Goal: Information Seeking & Learning: Learn about a topic

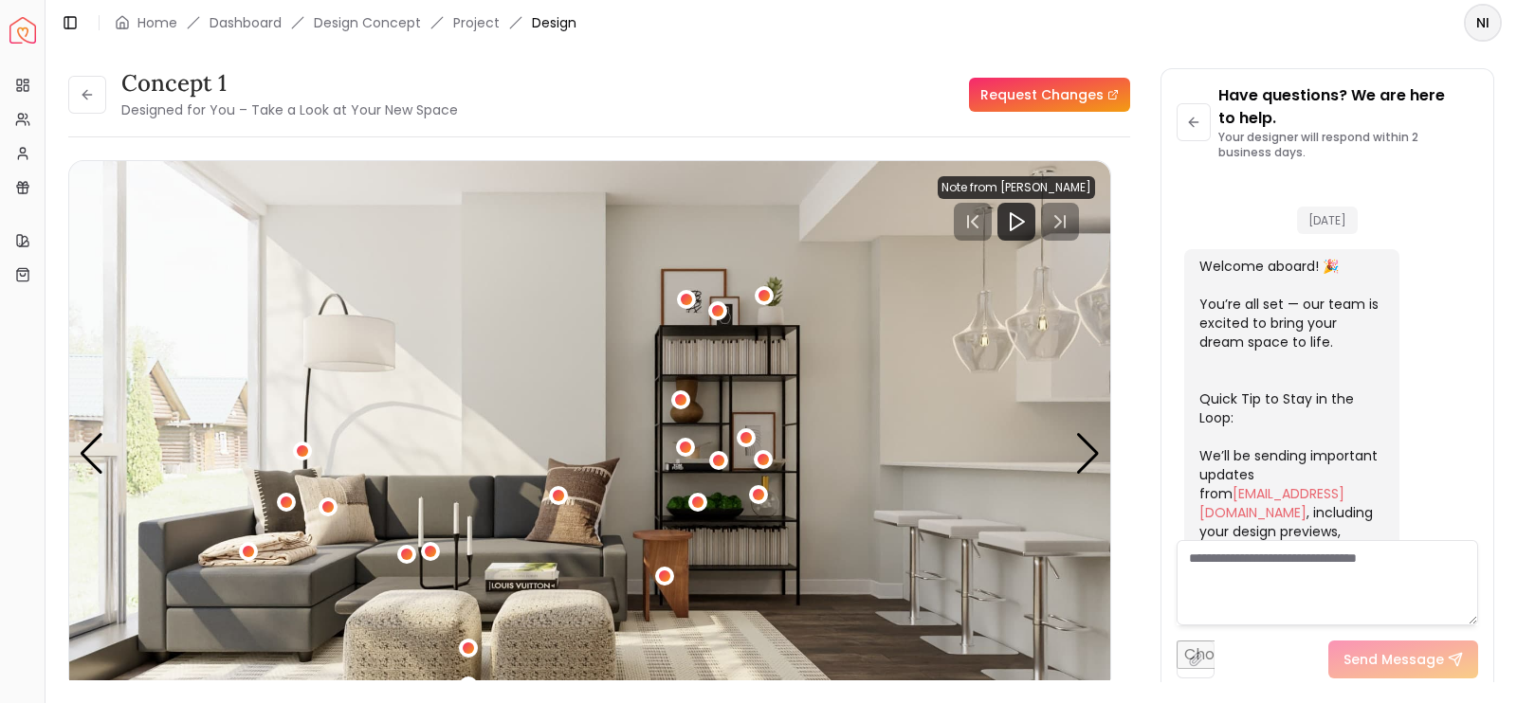
scroll to position [2038, 0]
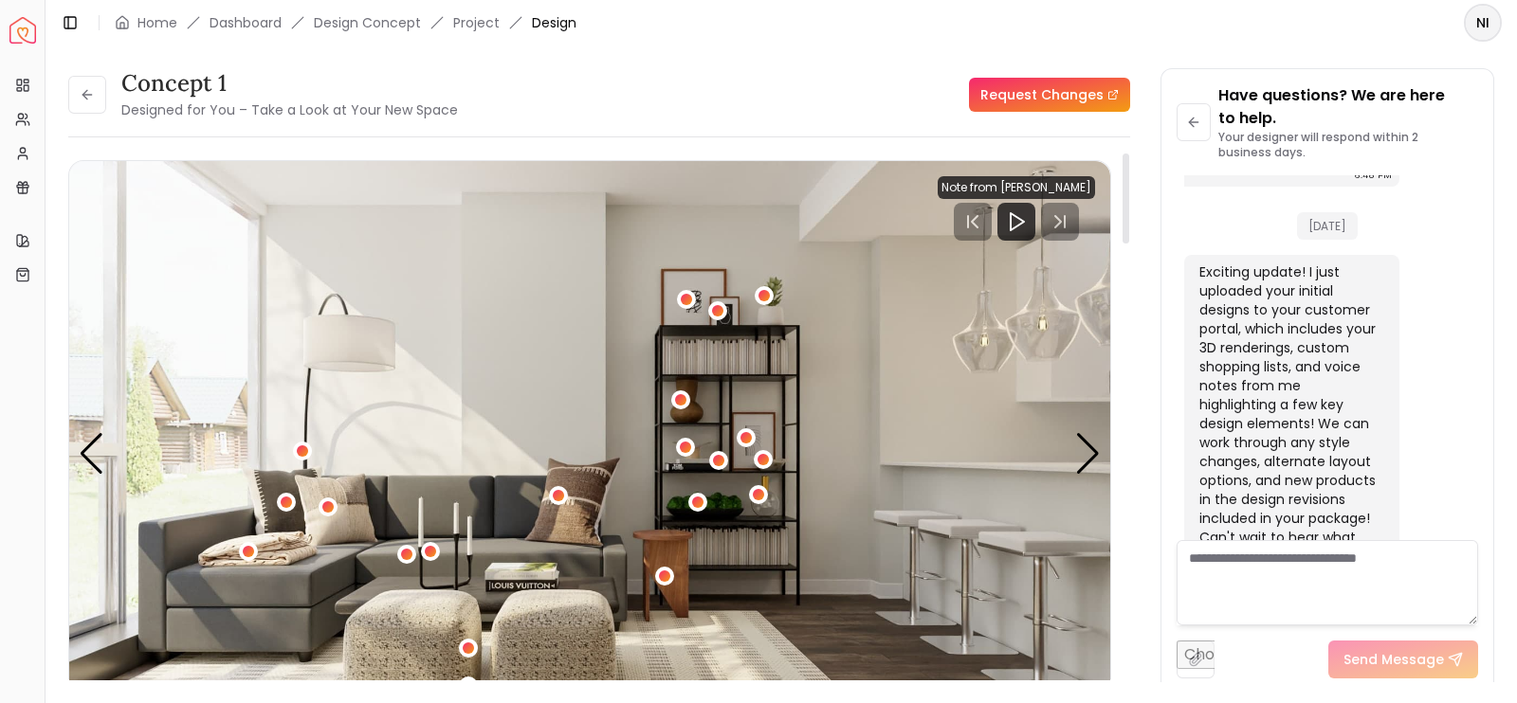
click at [843, 108] on div "concept 1 Designed for You – Take a Look at Your New Space Request Changes" at bounding box center [599, 94] width 1062 height 53
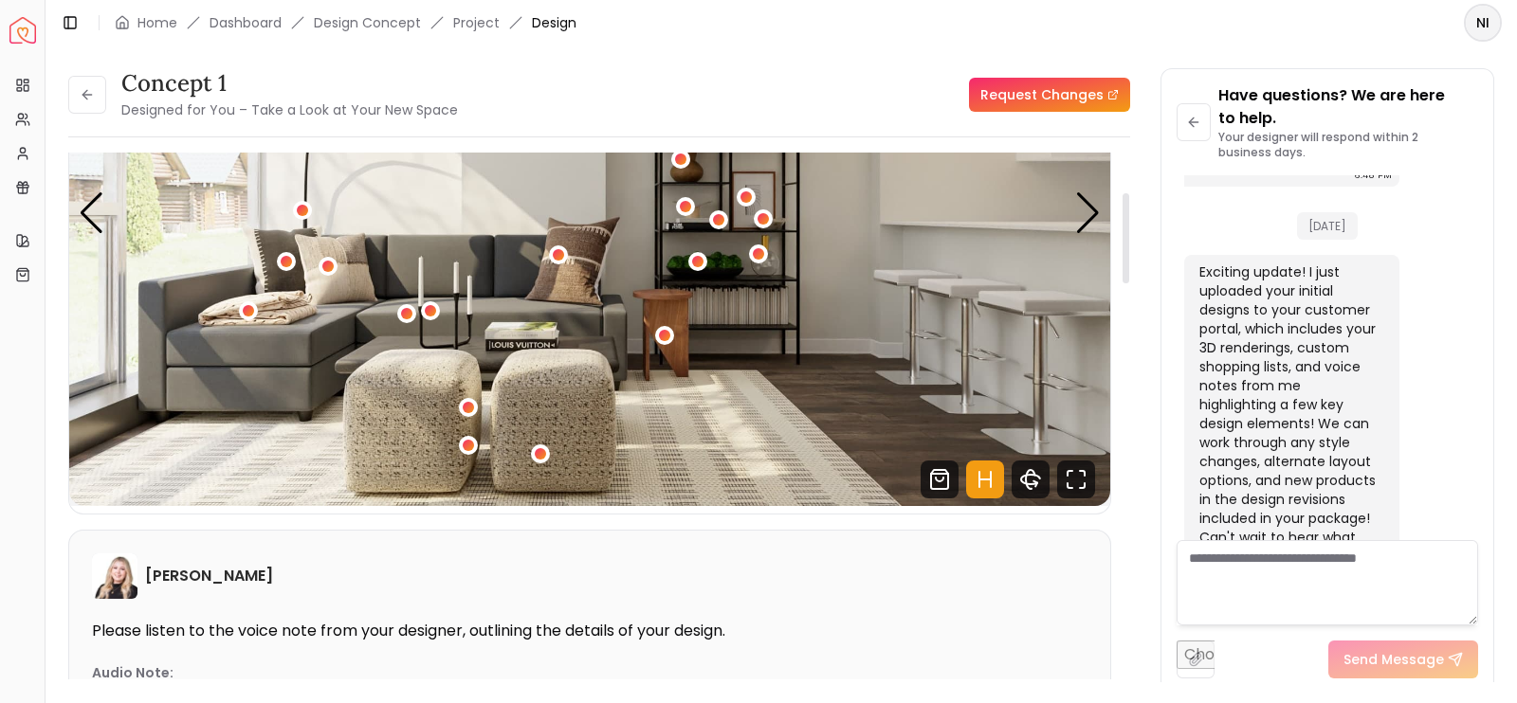
scroll to position [231, 0]
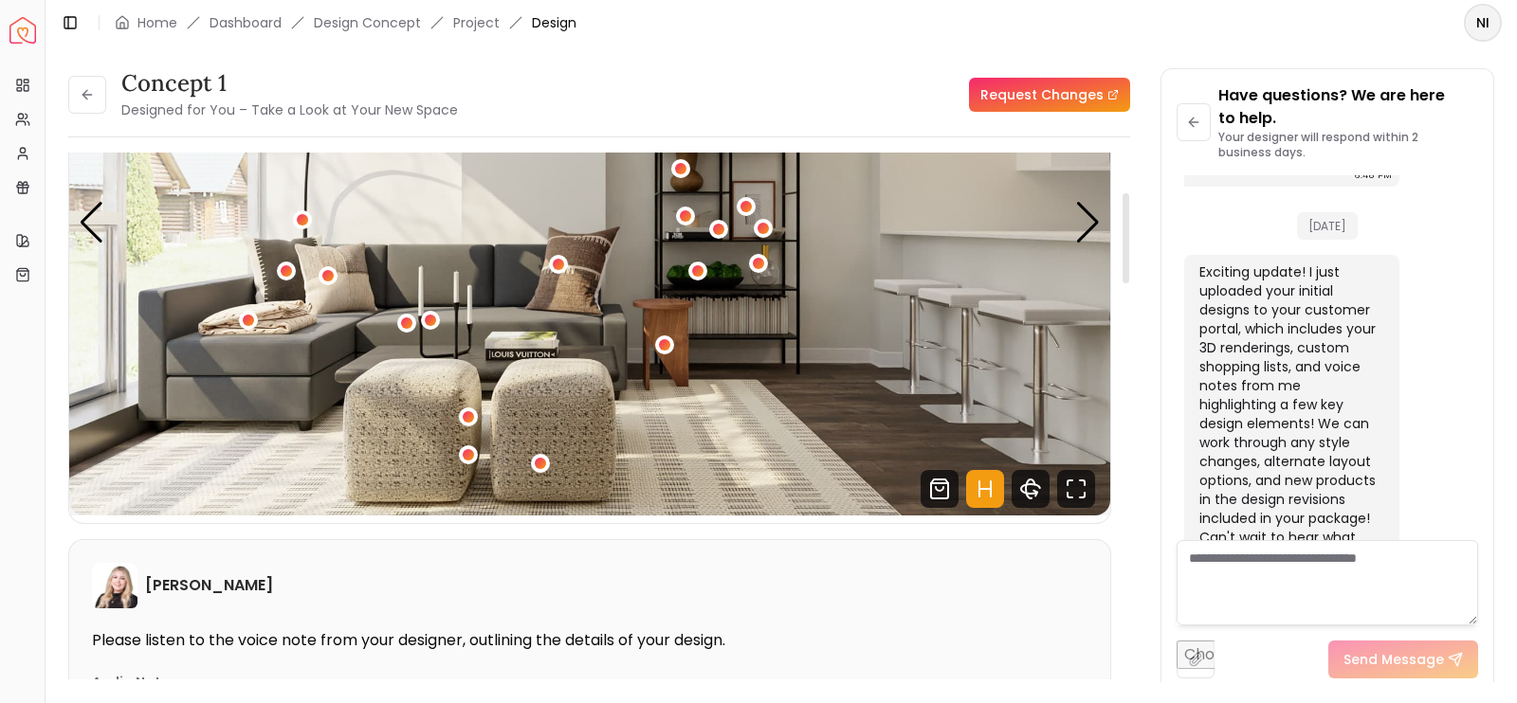
click at [1101, 215] on img "1 / 5" at bounding box center [589, 223] width 1041 height 586
click at [1095, 216] on div "Next slide" at bounding box center [1088, 223] width 26 height 42
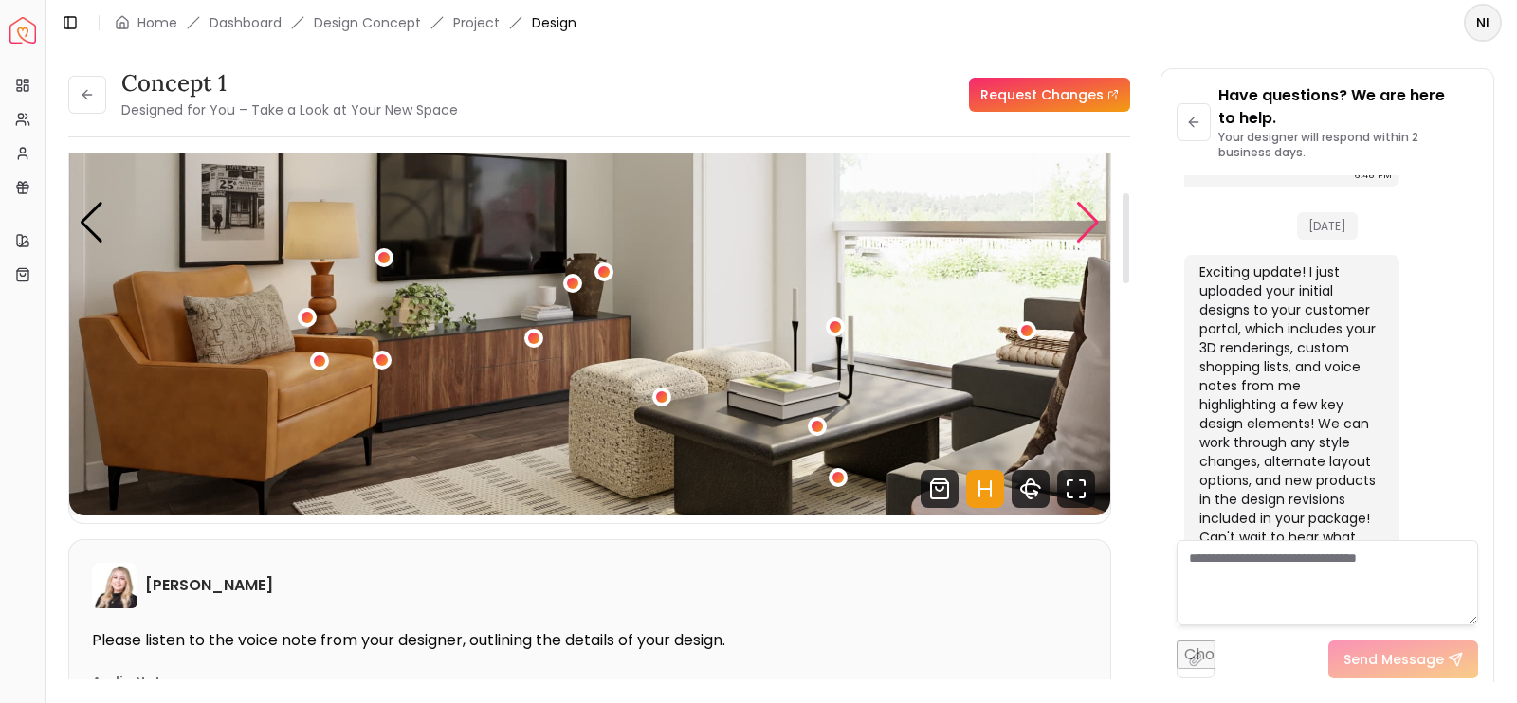
scroll to position [137, 0]
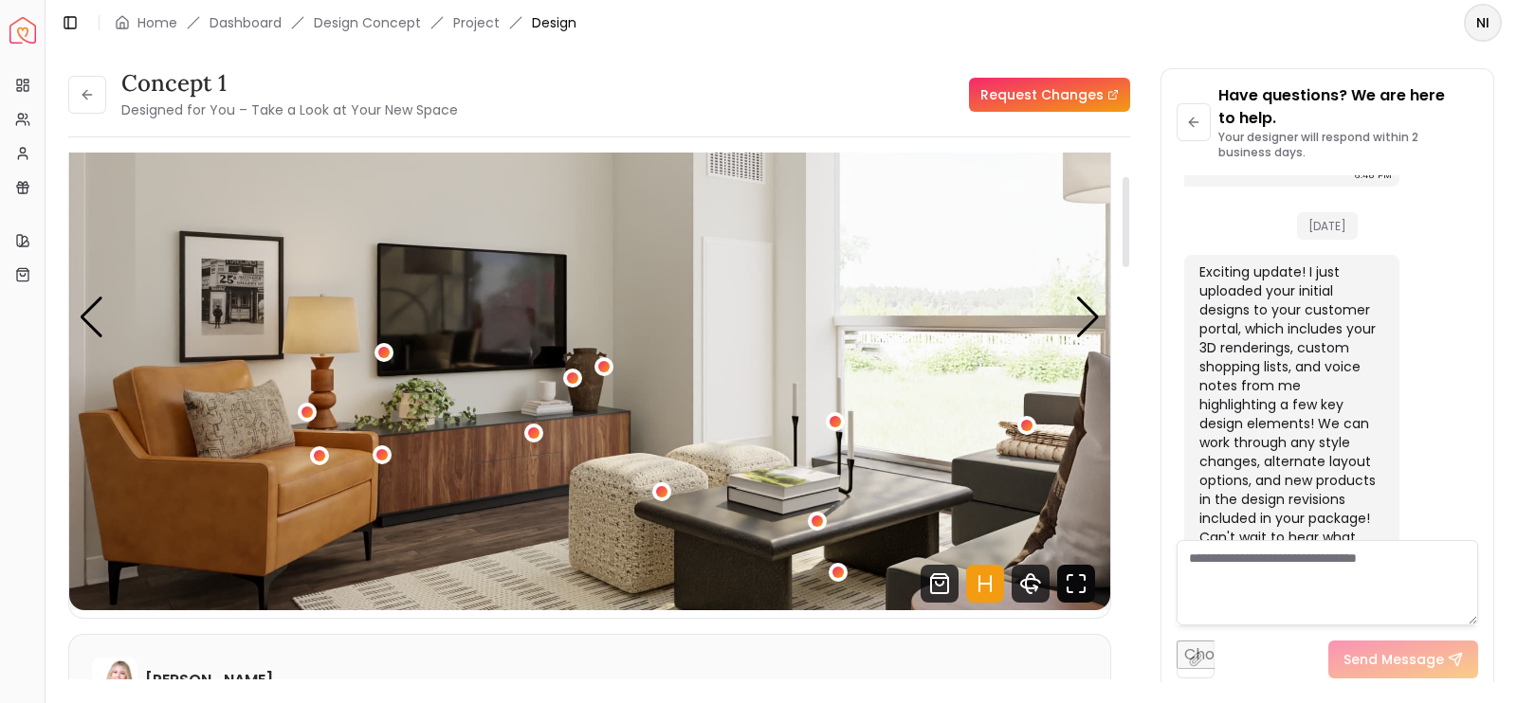
click at [1077, 567] on icon "Fullscreen" at bounding box center [1076, 584] width 38 height 38
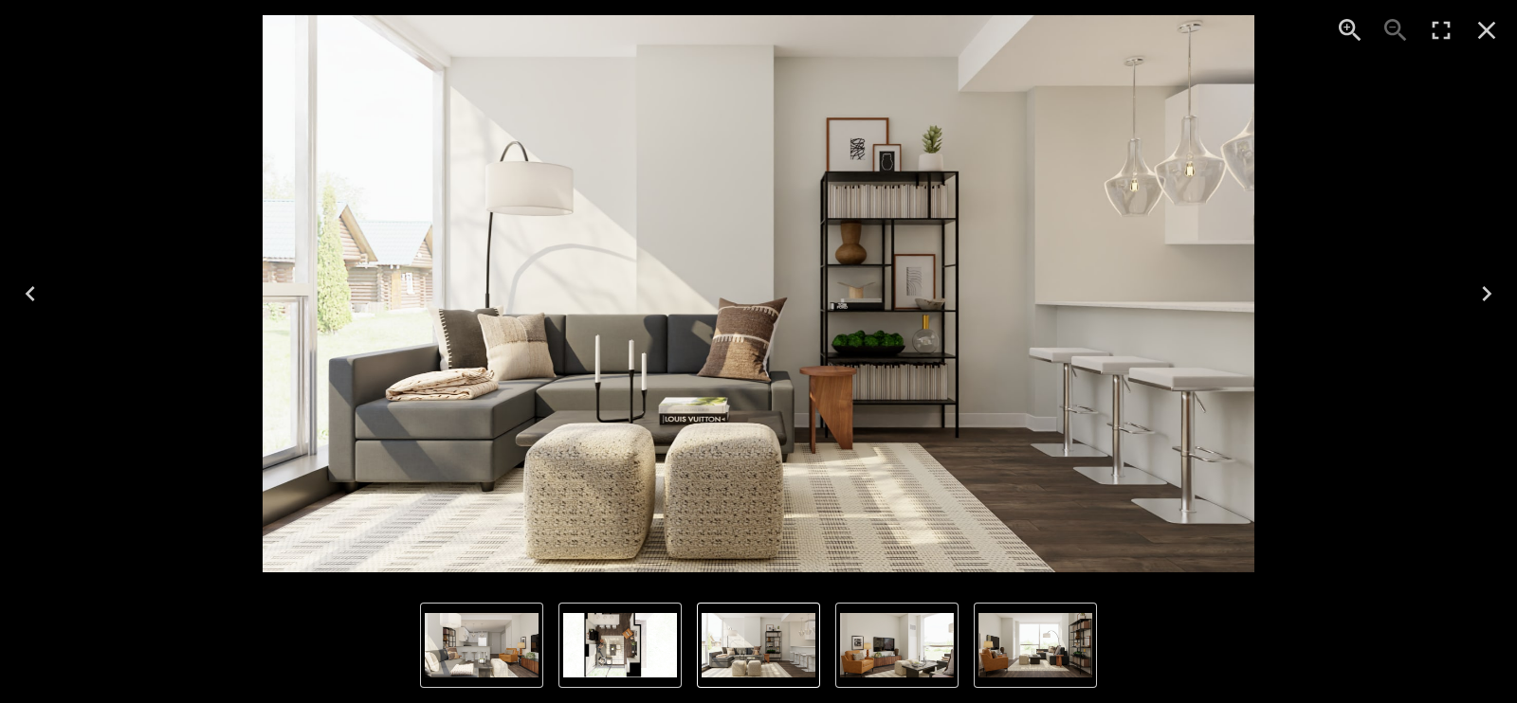
click at [1492, 299] on icon "Next" at bounding box center [1486, 294] width 30 height 30
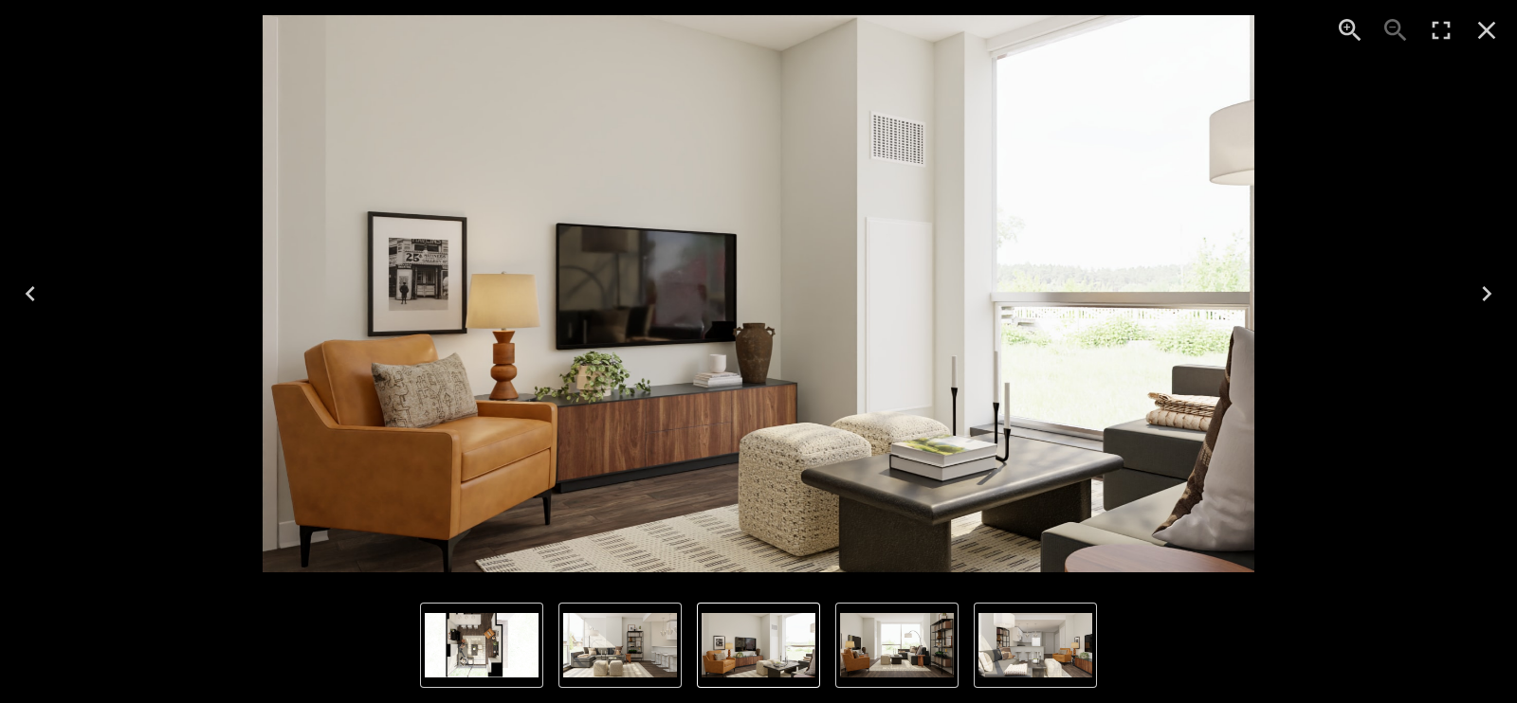
click at [1492, 299] on icon "Next" at bounding box center [1486, 294] width 30 height 30
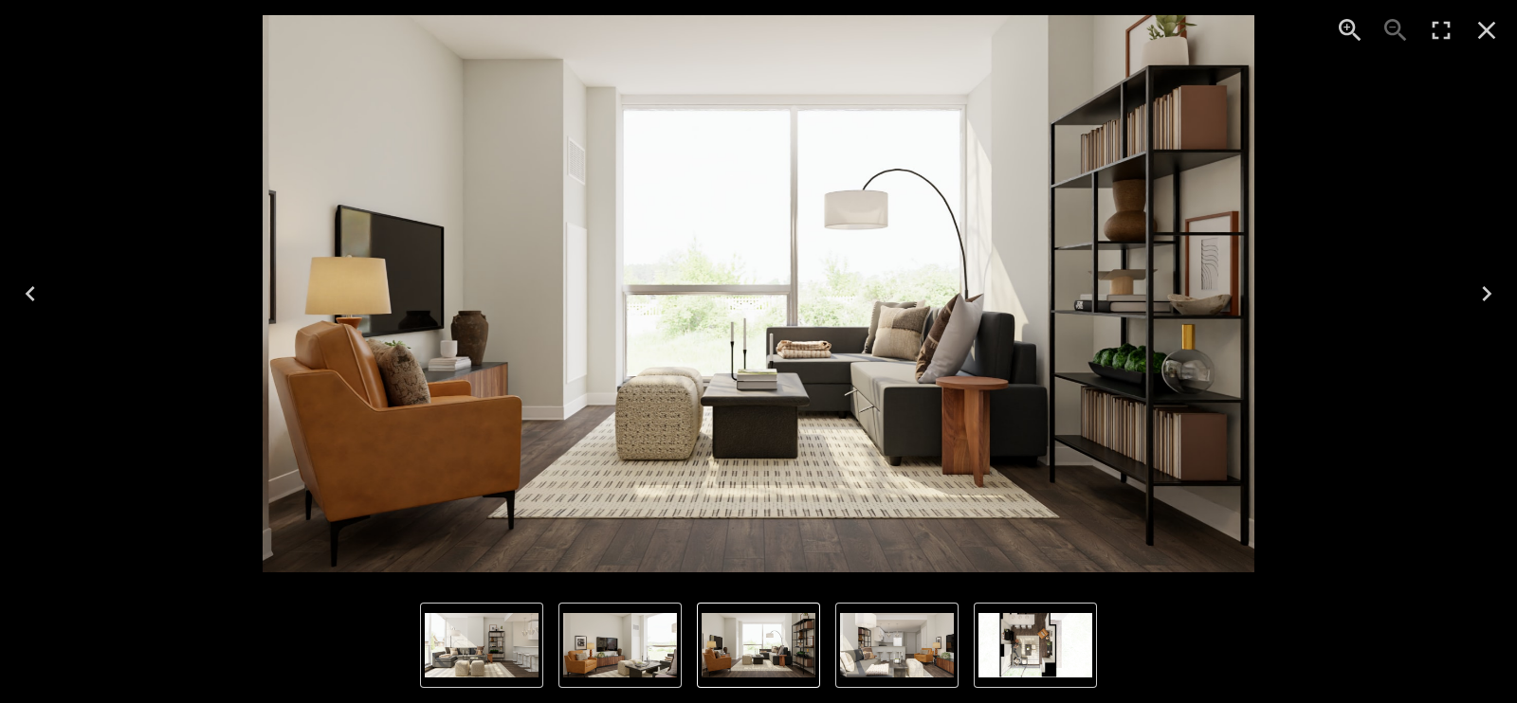
click at [42, 299] on icon "Previous" at bounding box center [30, 294] width 30 height 30
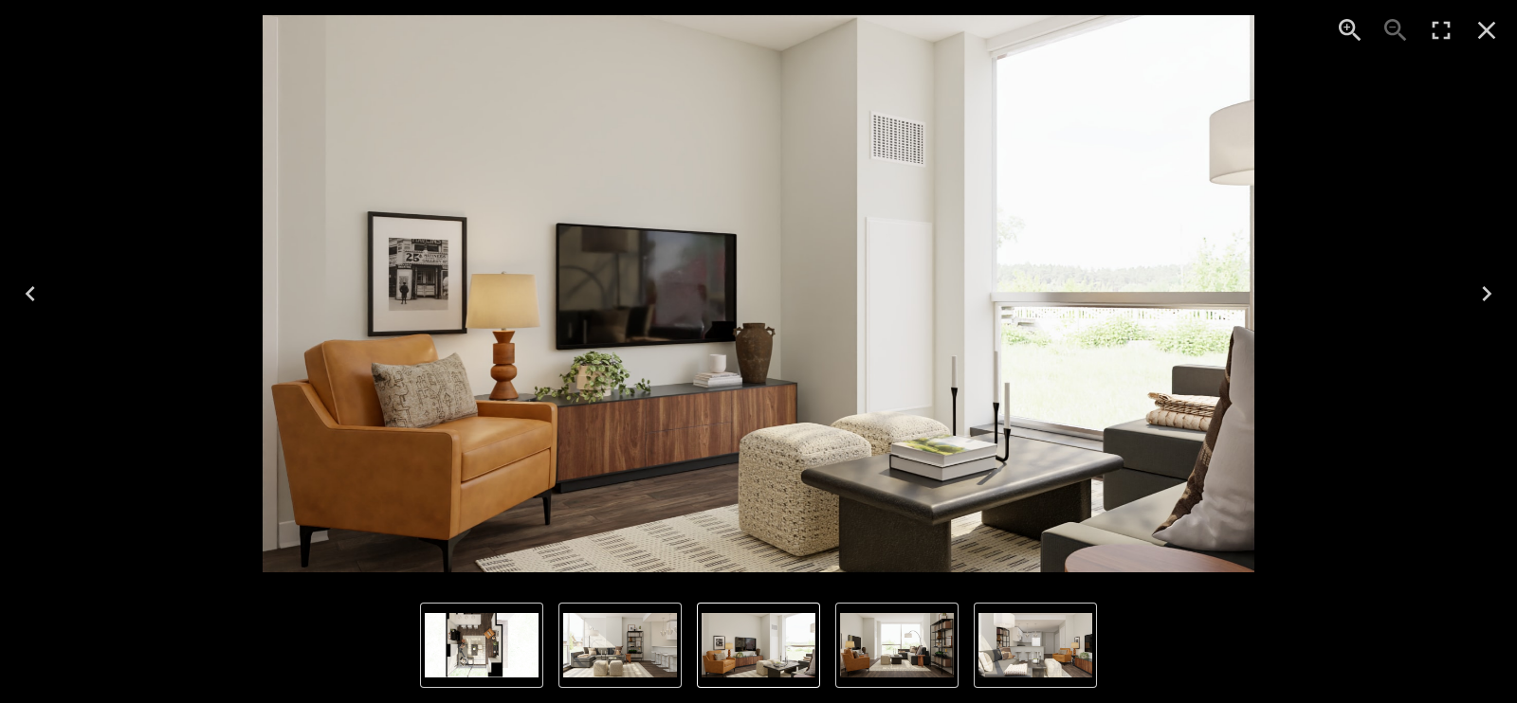
click at [1476, 285] on icon "Next" at bounding box center [1486, 294] width 30 height 30
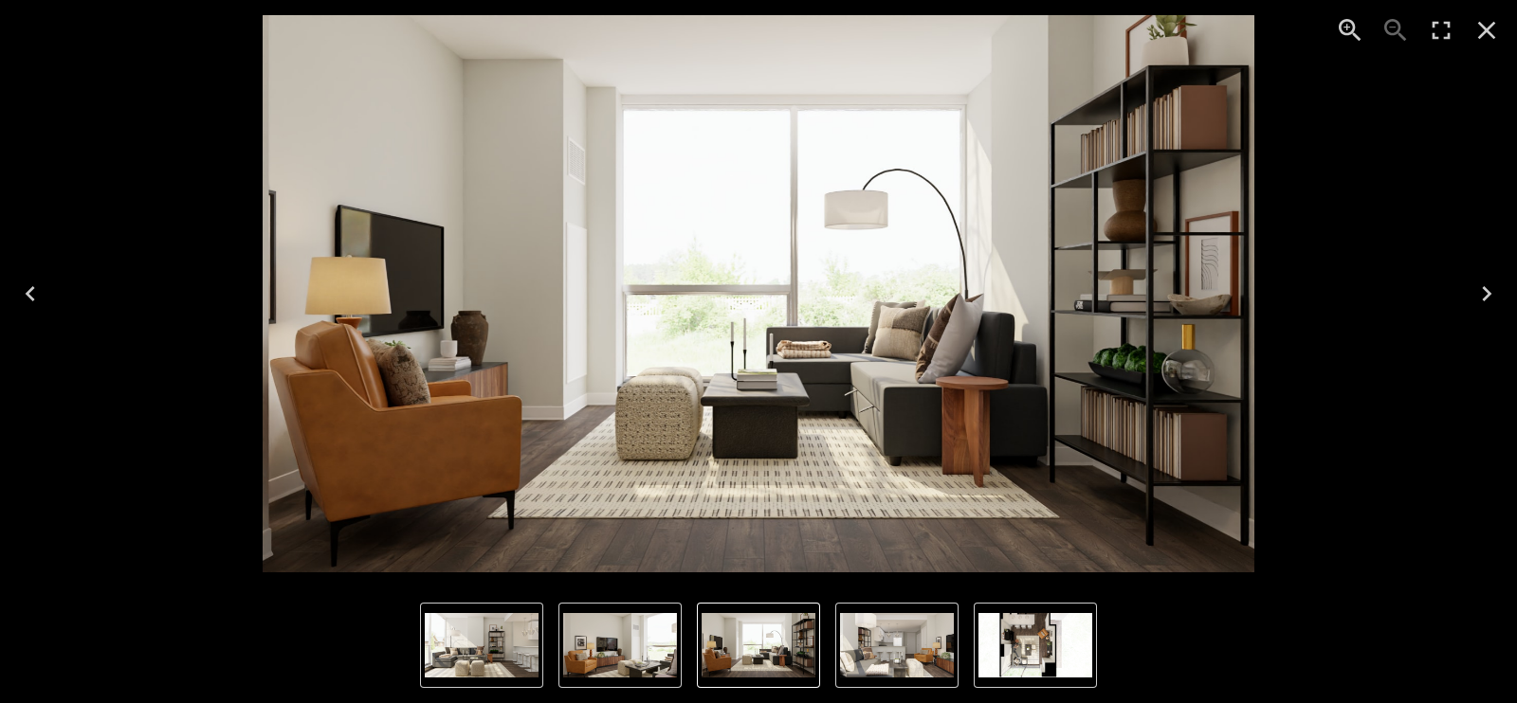
click at [20, 296] on icon "Previous" at bounding box center [30, 294] width 30 height 30
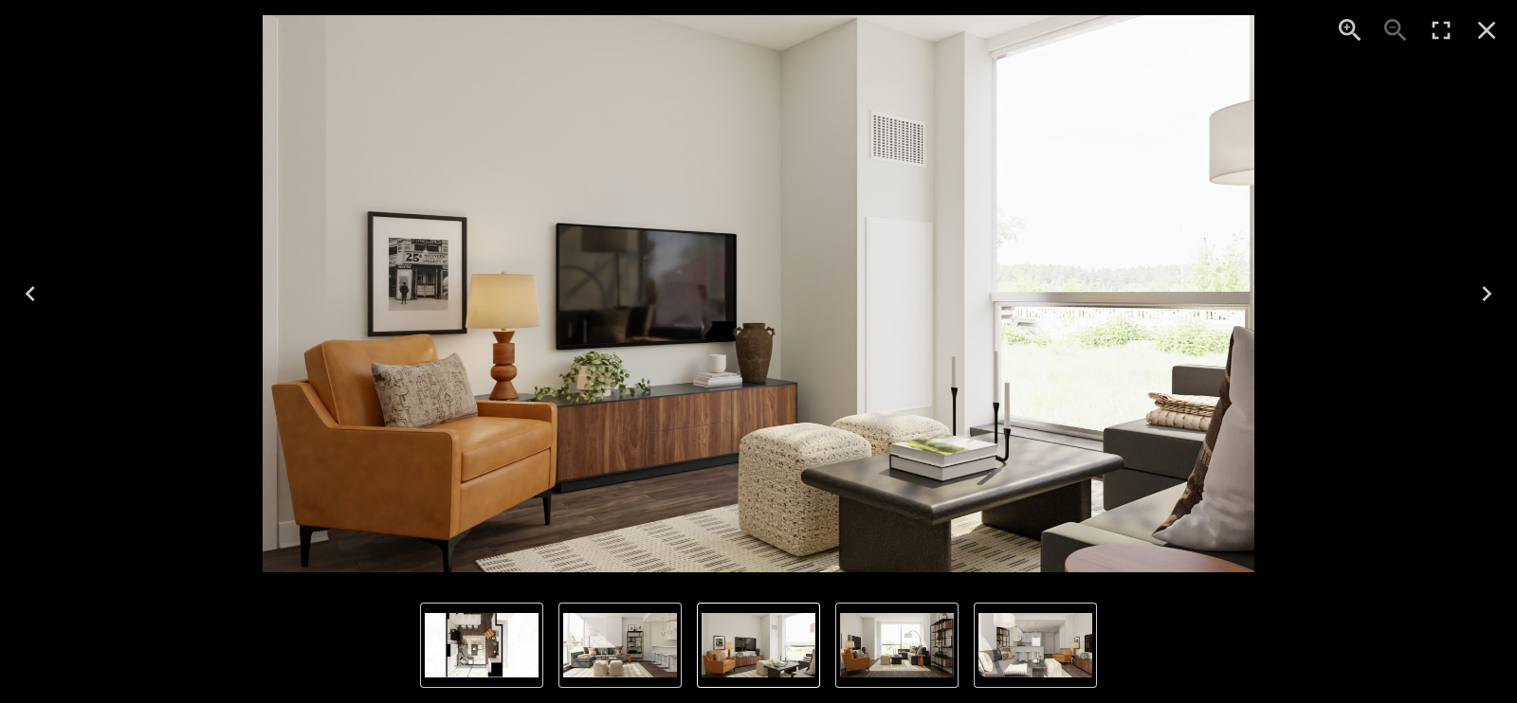
click at [1483, 296] on icon "Next" at bounding box center [1486, 294] width 30 height 30
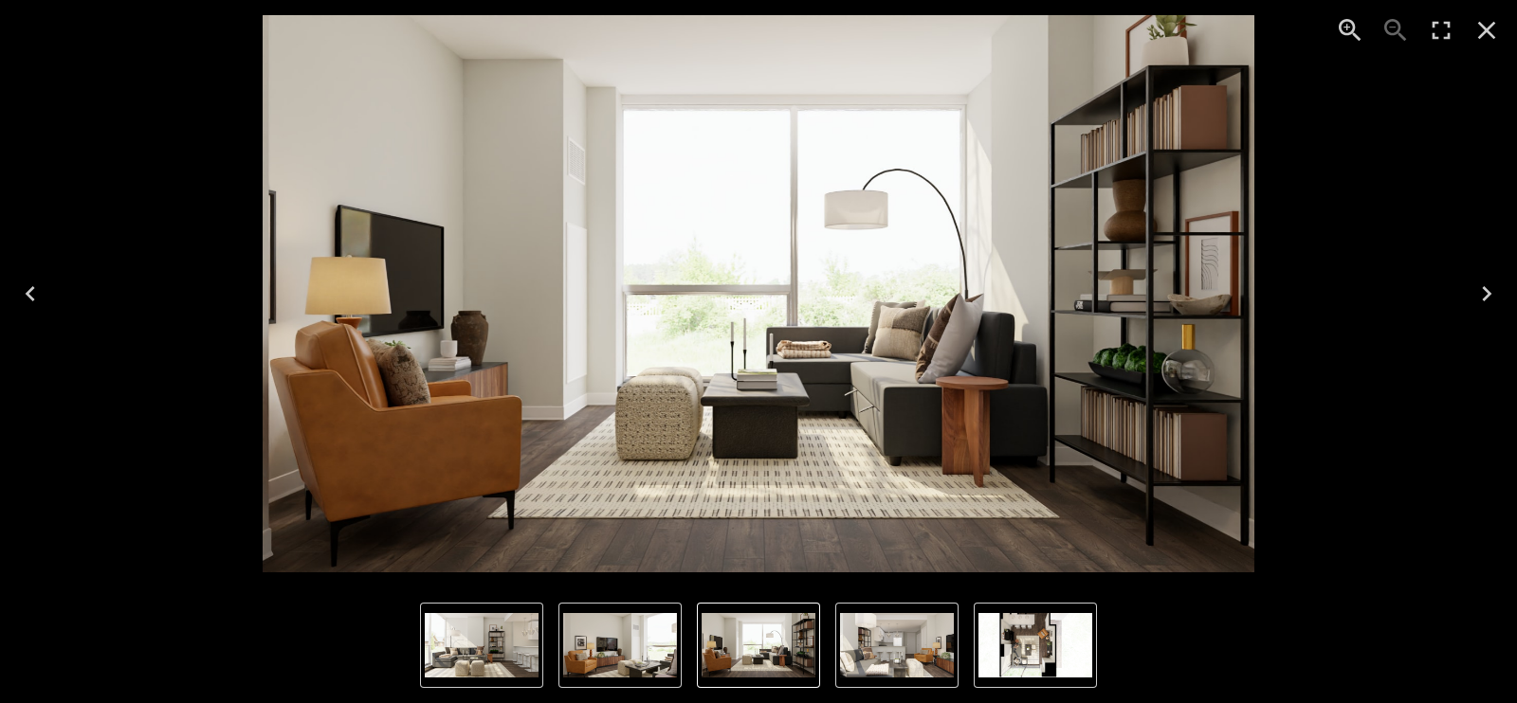
click at [1483, 296] on icon "Next" at bounding box center [1486, 294] width 30 height 30
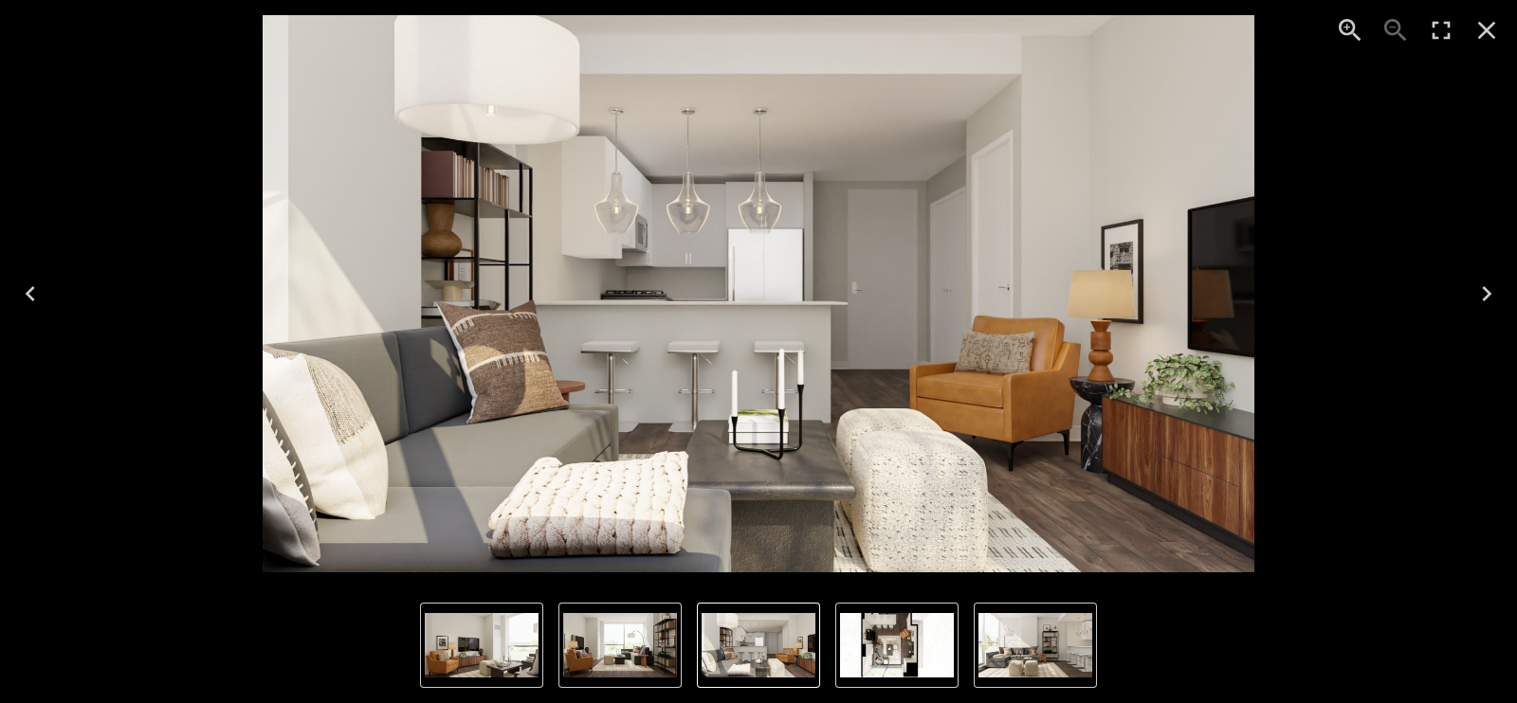
click at [1479, 303] on icon "Next" at bounding box center [1486, 294] width 30 height 30
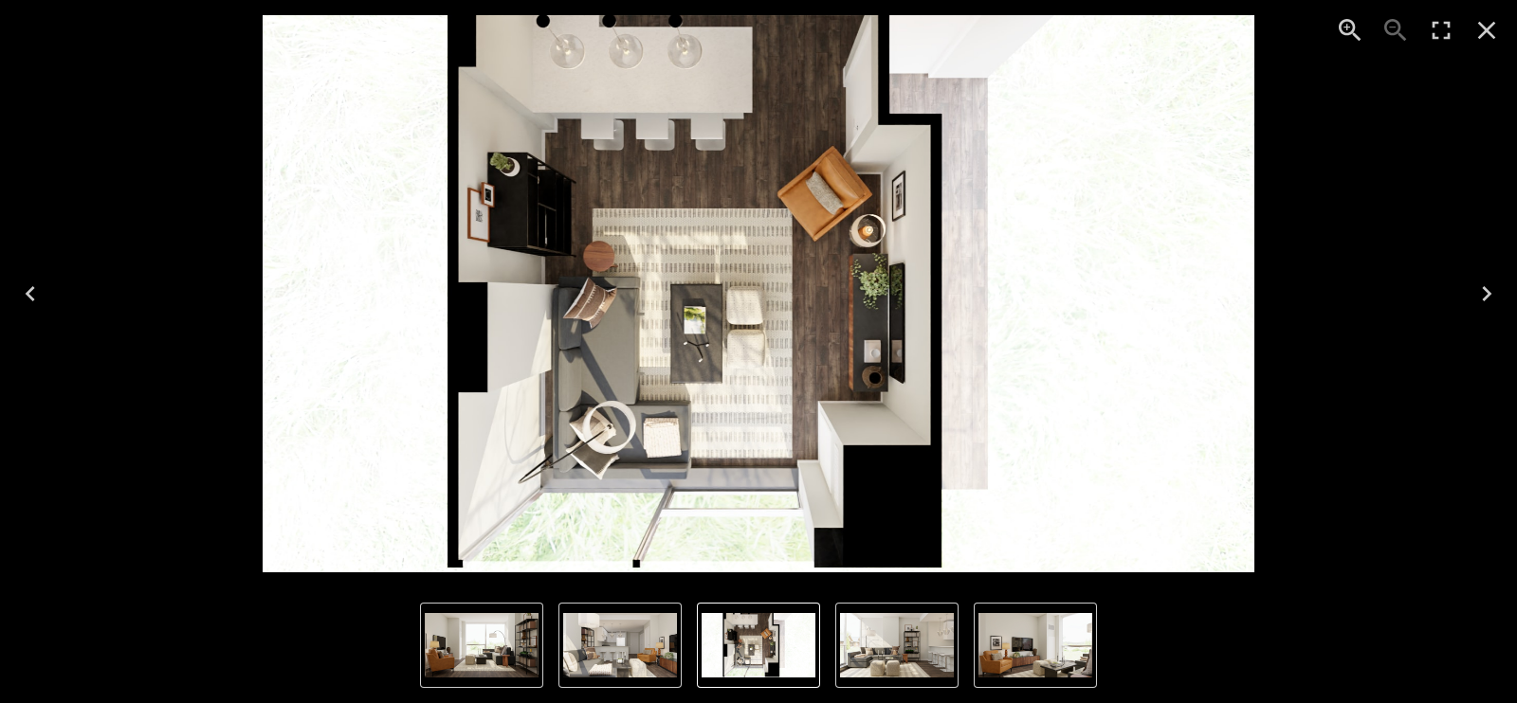
click at [1479, 303] on icon "Next" at bounding box center [1486, 294] width 30 height 30
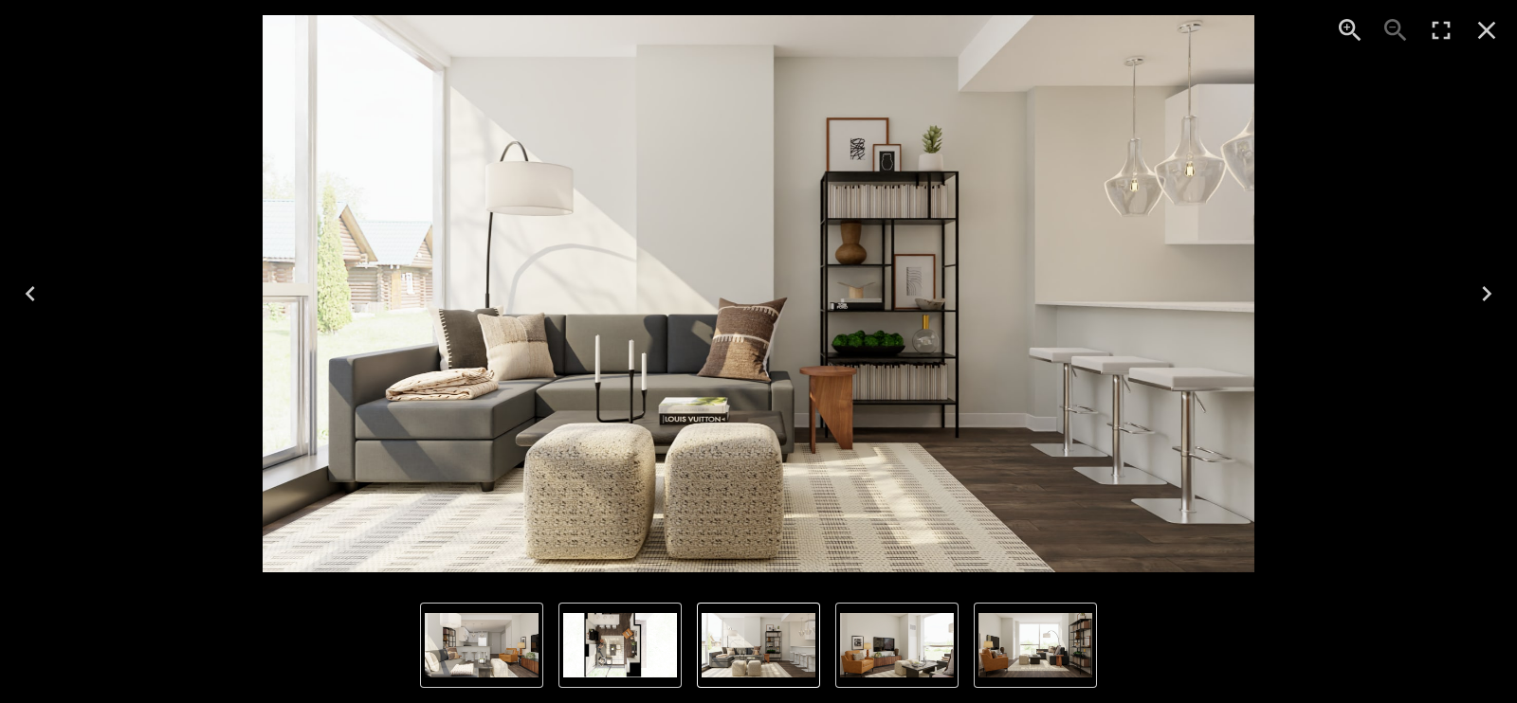
click at [1479, 303] on icon "Next" at bounding box center [1486, 294] width 30 height 30
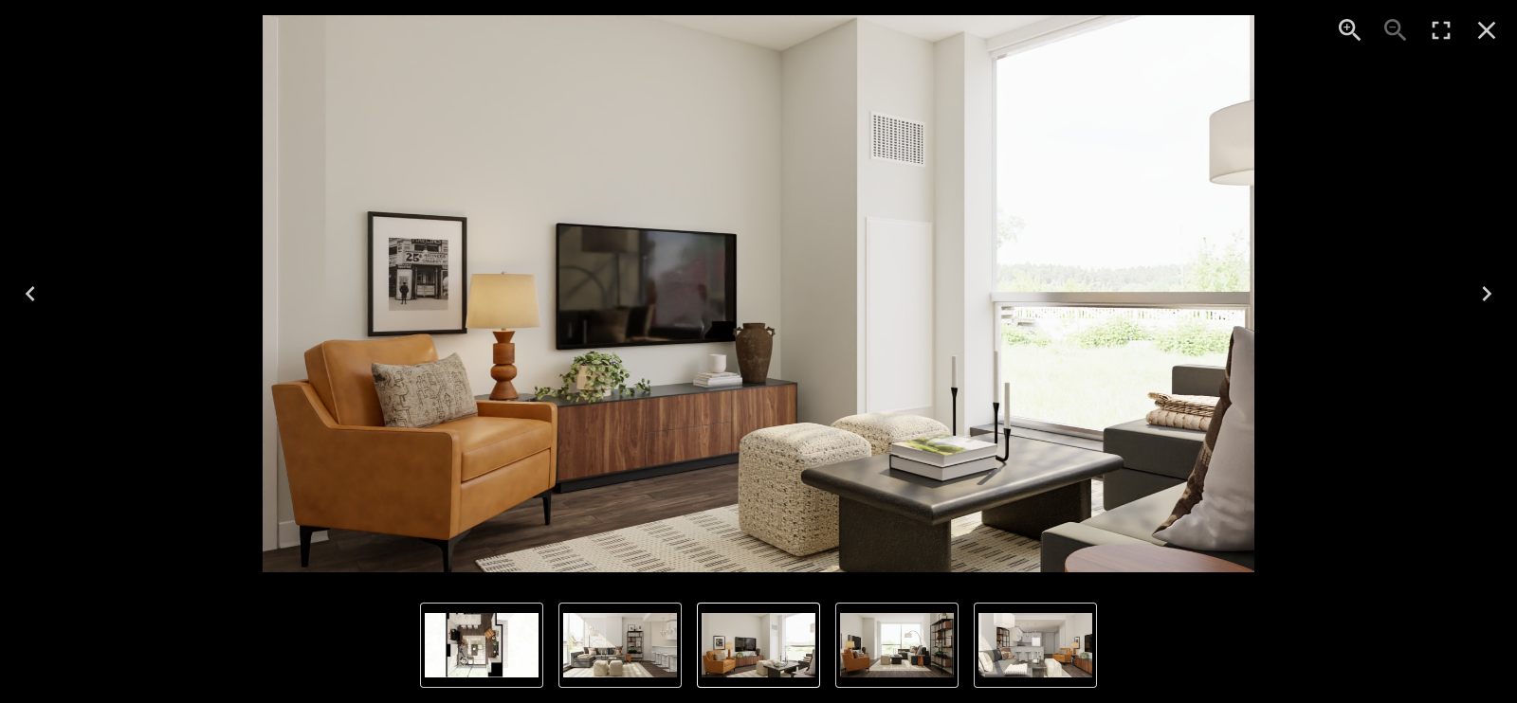
click at [1479, 303] on icon "Next" at bounding box center [1486, 294] width 30 height 30
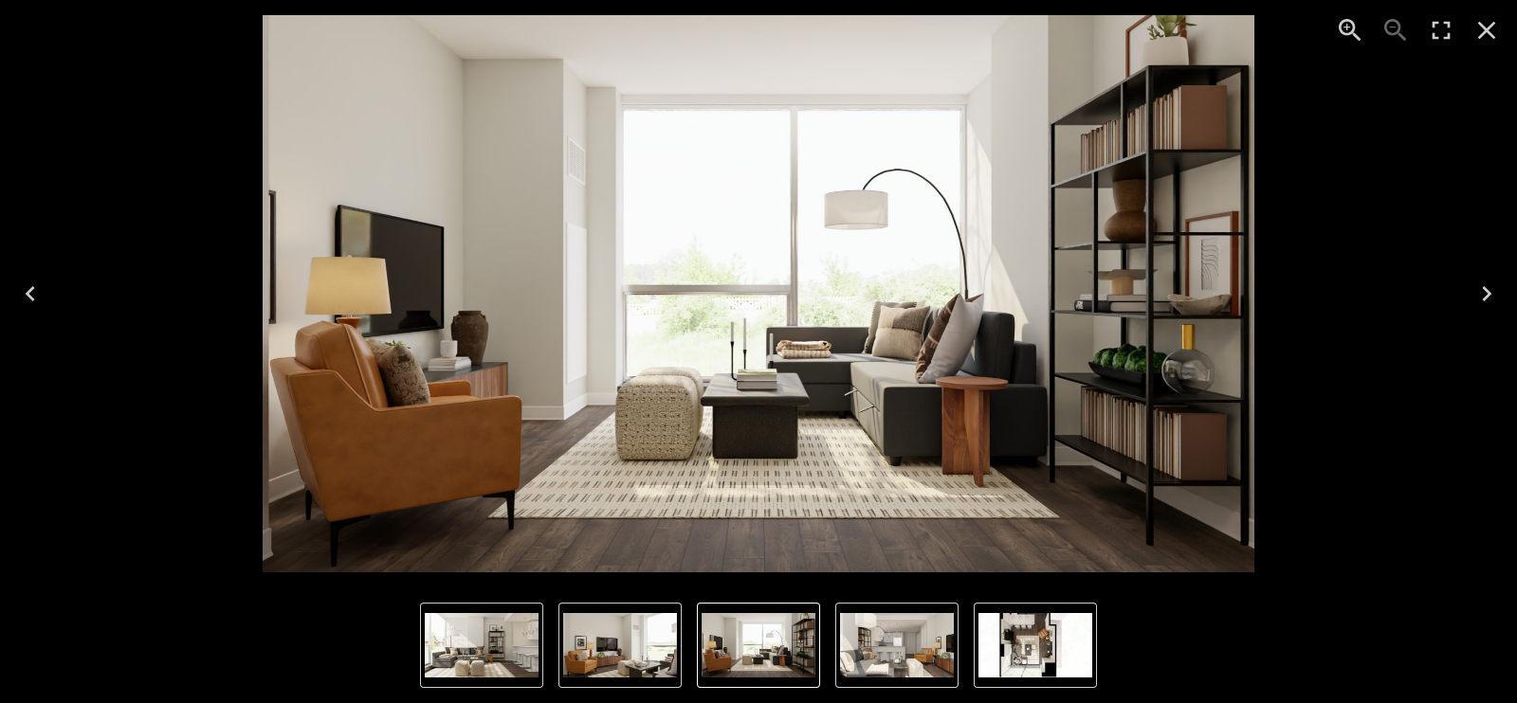
click at [1492, 36] on icon "Close" at bounding box center [1487, 31] width 18 height 18
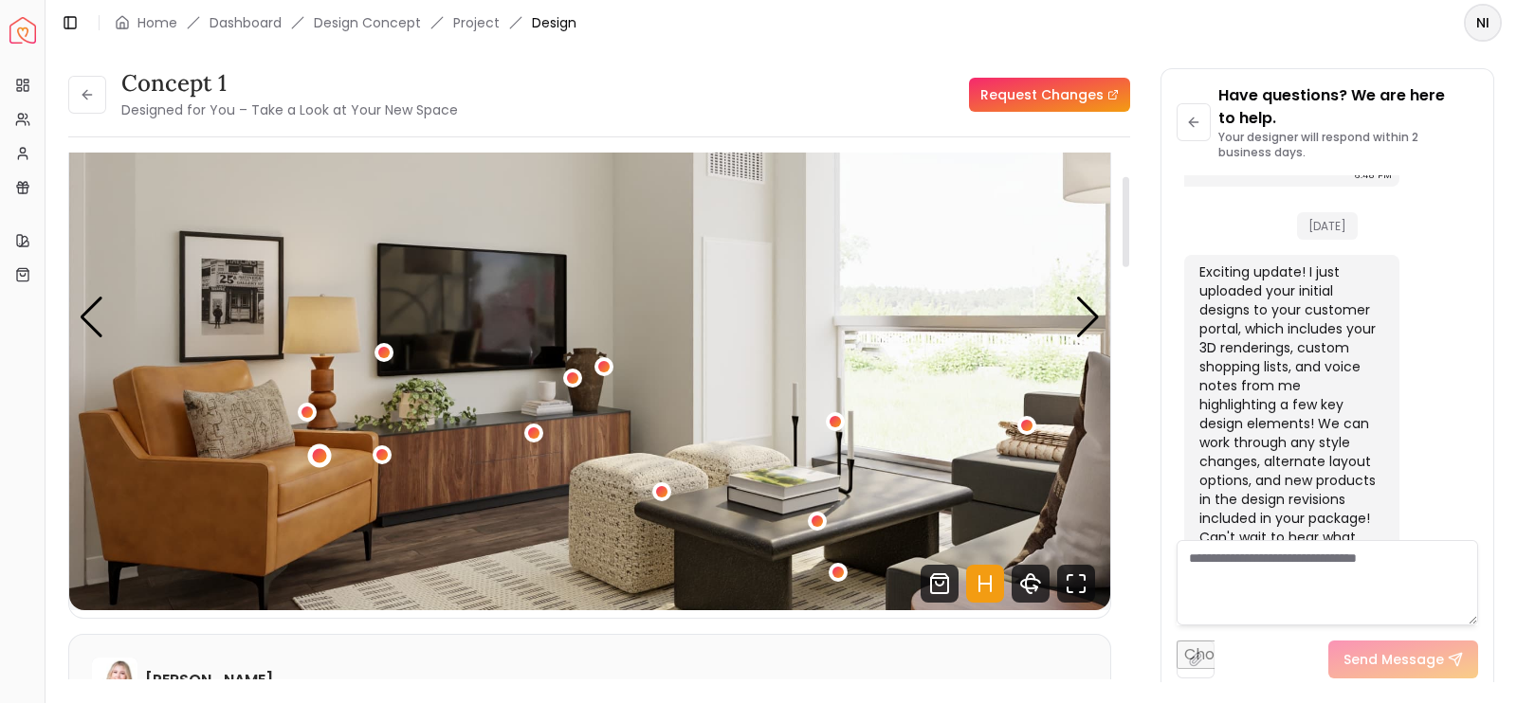
click at [318, 457] on div "2 / 5" at bounding box center [319, 455] width 14 height 14
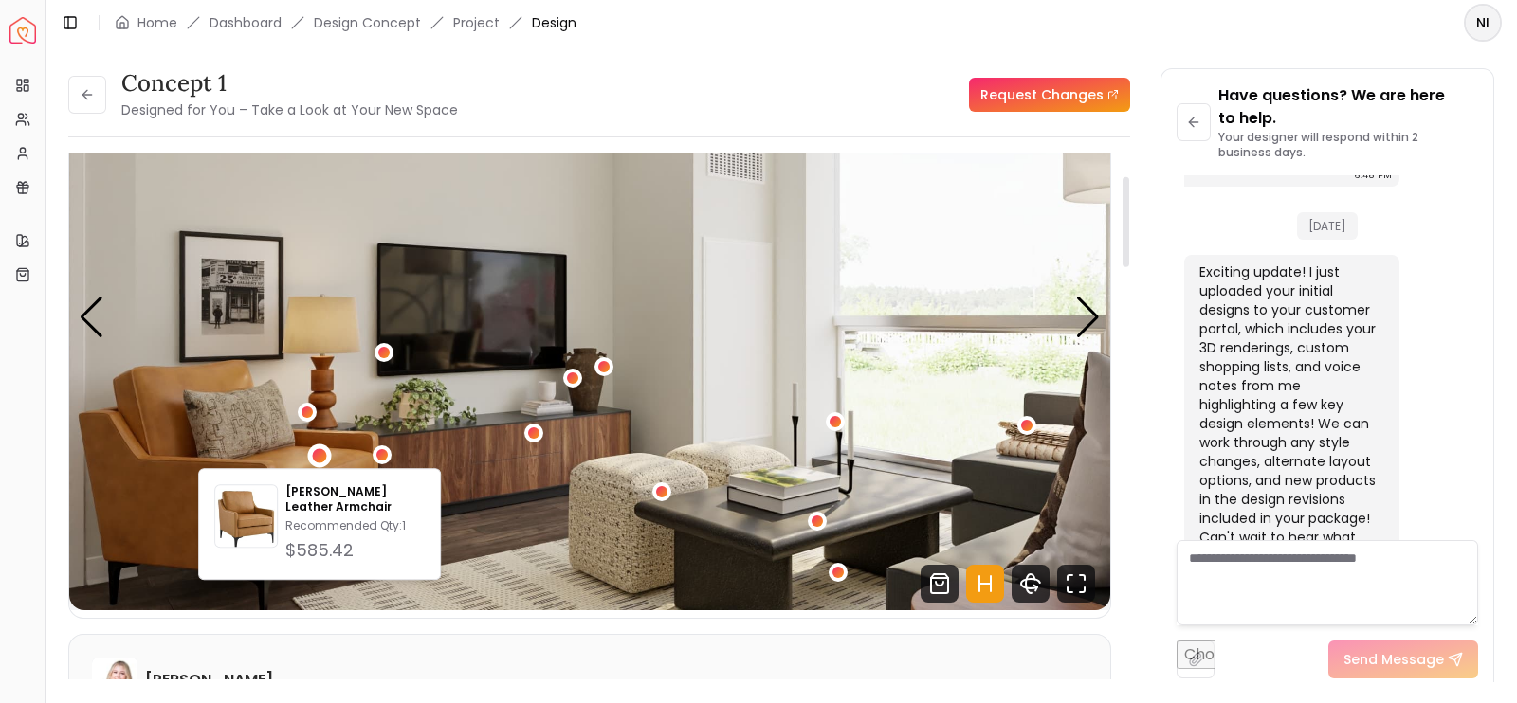
click at [349, 416] on img "2 / 5" at bounding box center [589, 318] width 1041 height 586
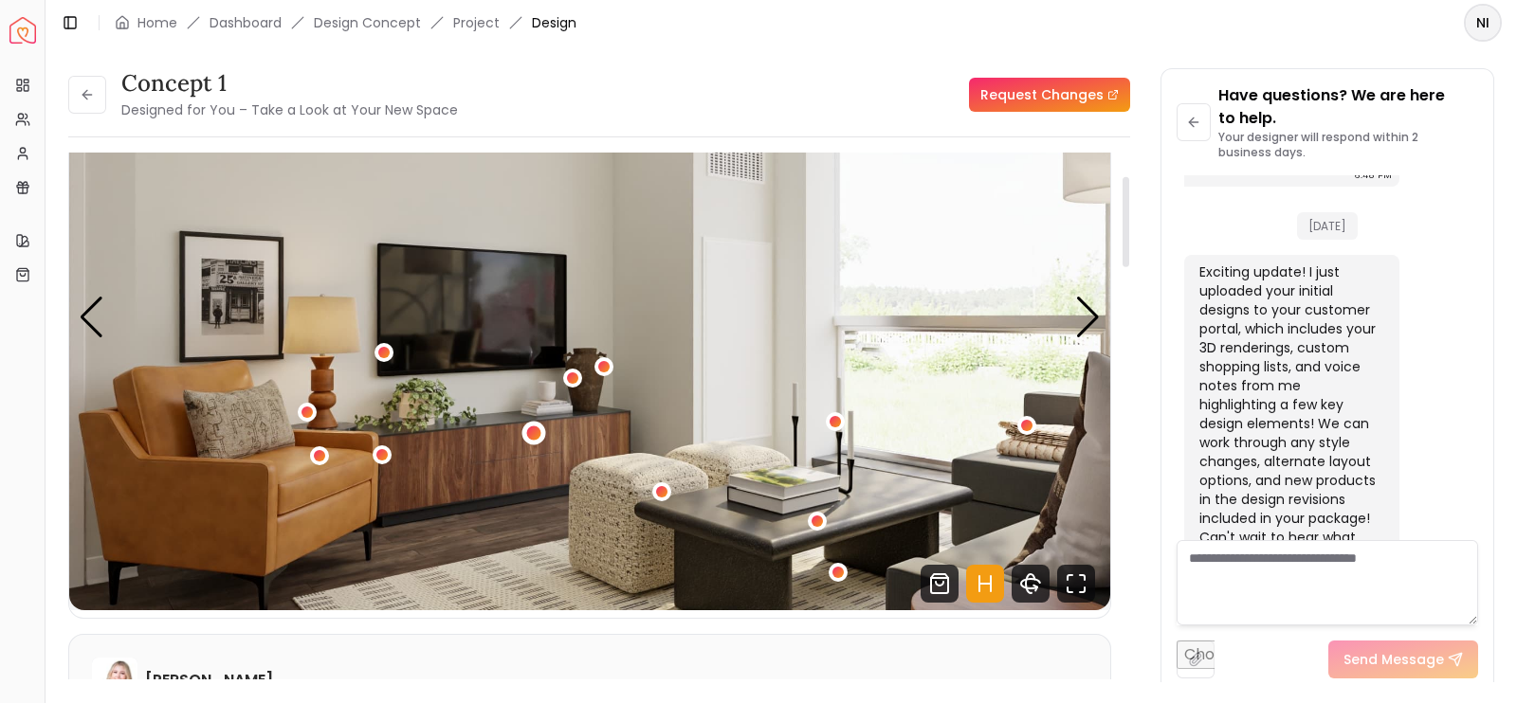
click at [534, 429] on div "2 / 5" at bounding box center [534, 434] width 14 height 14
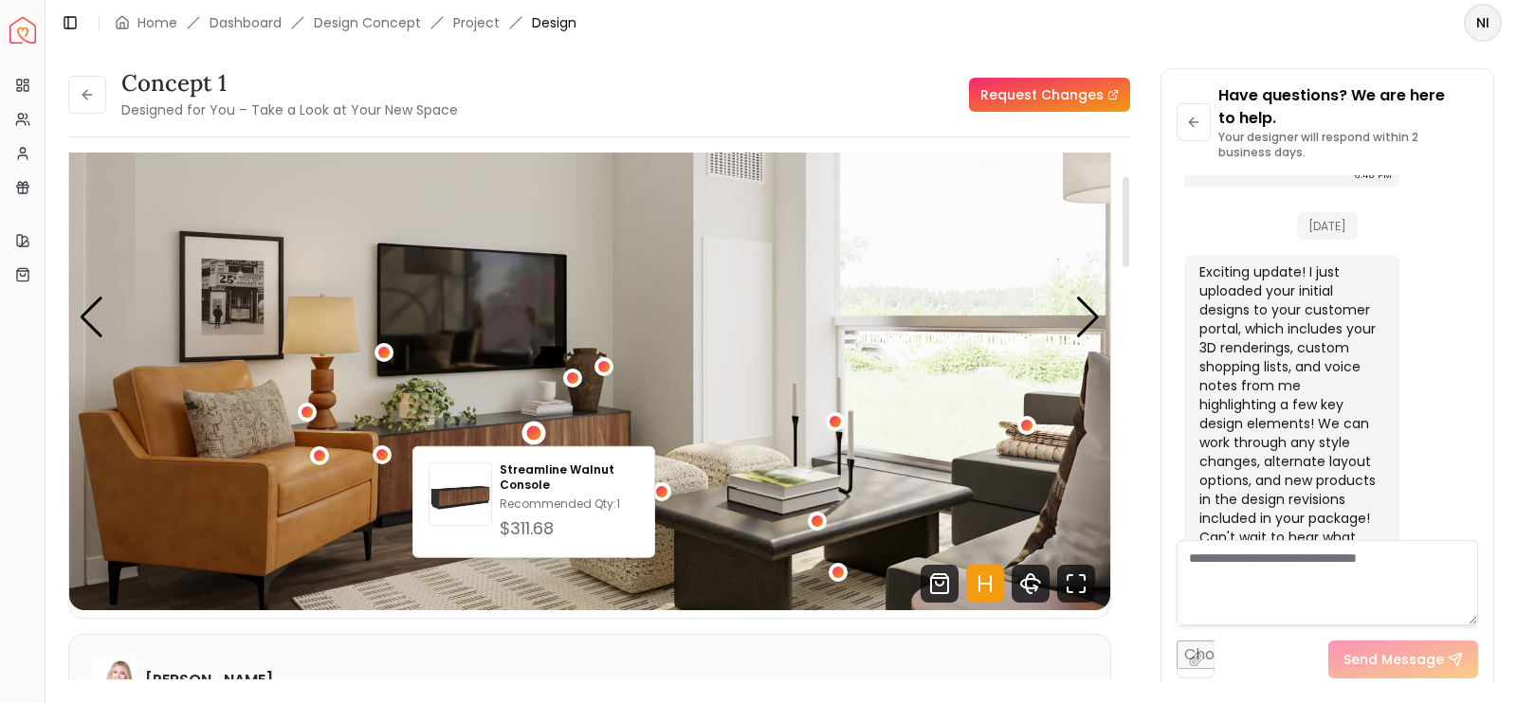
click at [647, 130] on div "concept 1 Designed for You – Take a Look at Your New Space Request Changes conc…" at bounding box center [599, 381] width 1062 height 627
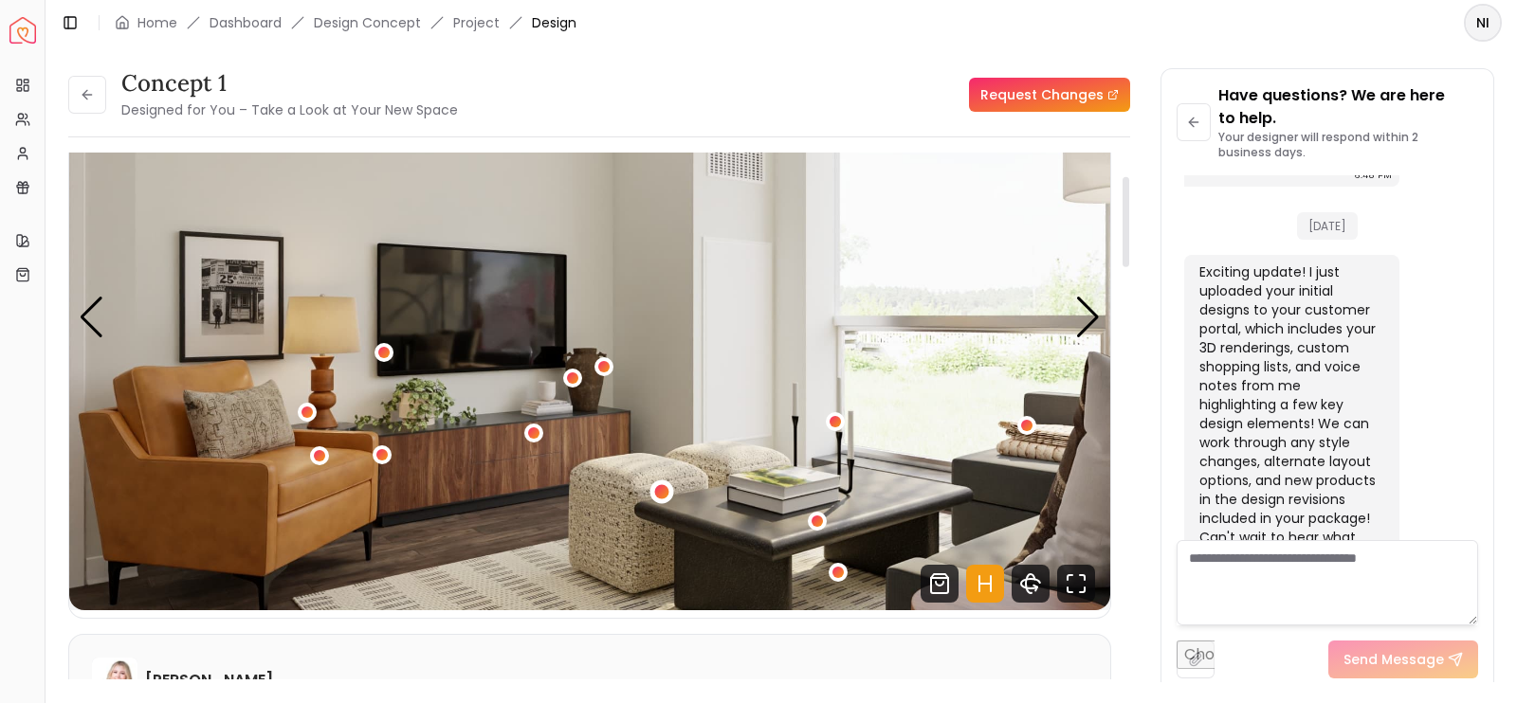
click at [662, 485] on div "2 / 5" at bounding box center [661, 492] width 14 height 14
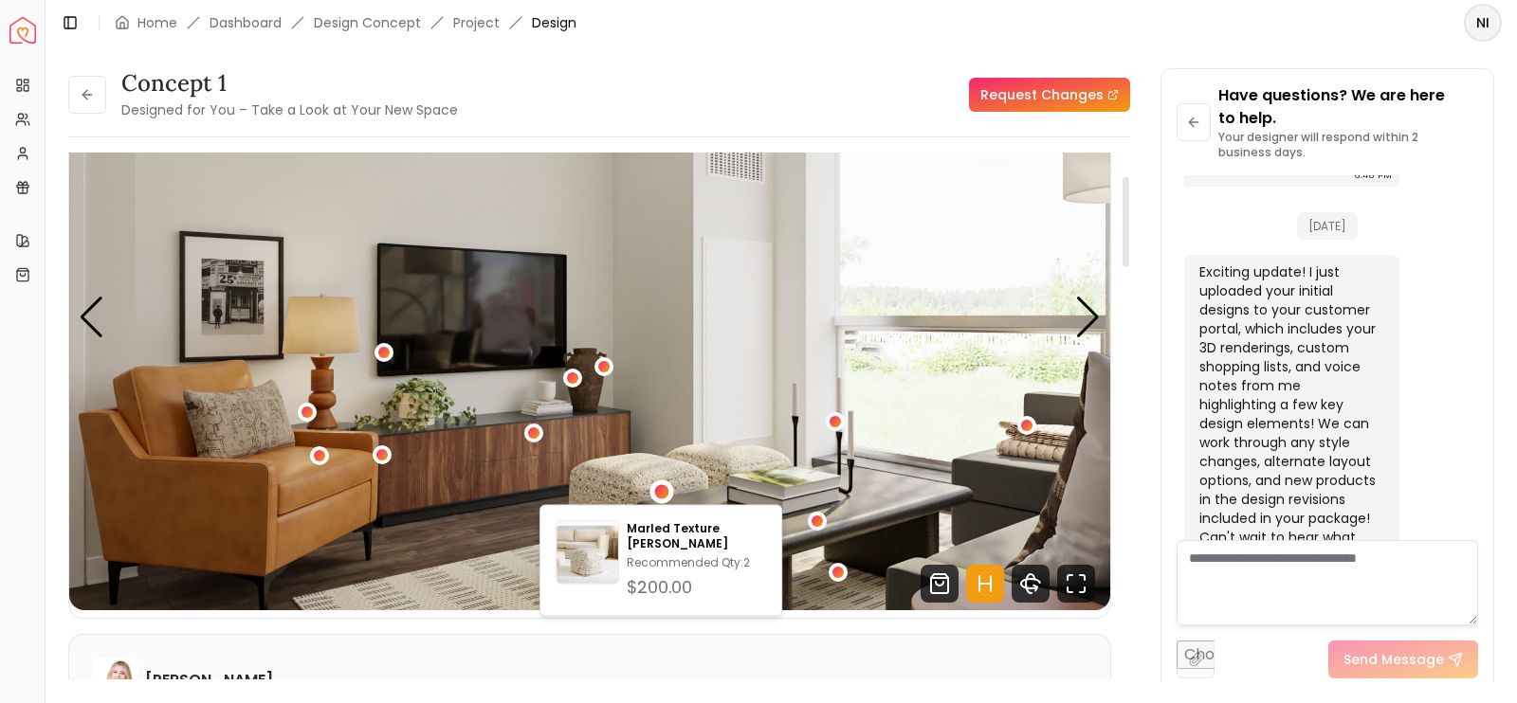
click at [574, 448] on img "2 / 5" at bounding box center [589, 318] width 1041 height 586
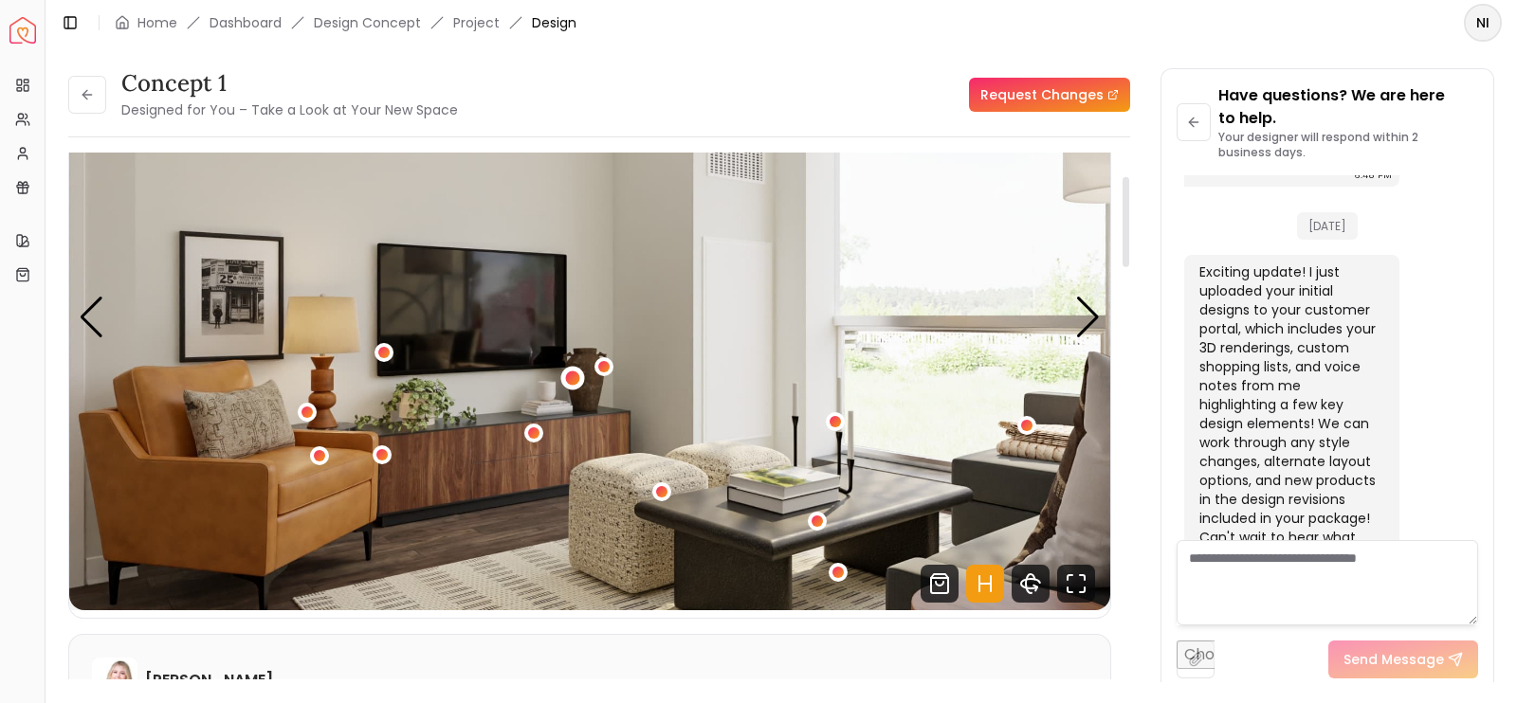
click at [575, 380] on div "2 / 5" at bounding box center [572, 379] width 14 height 14
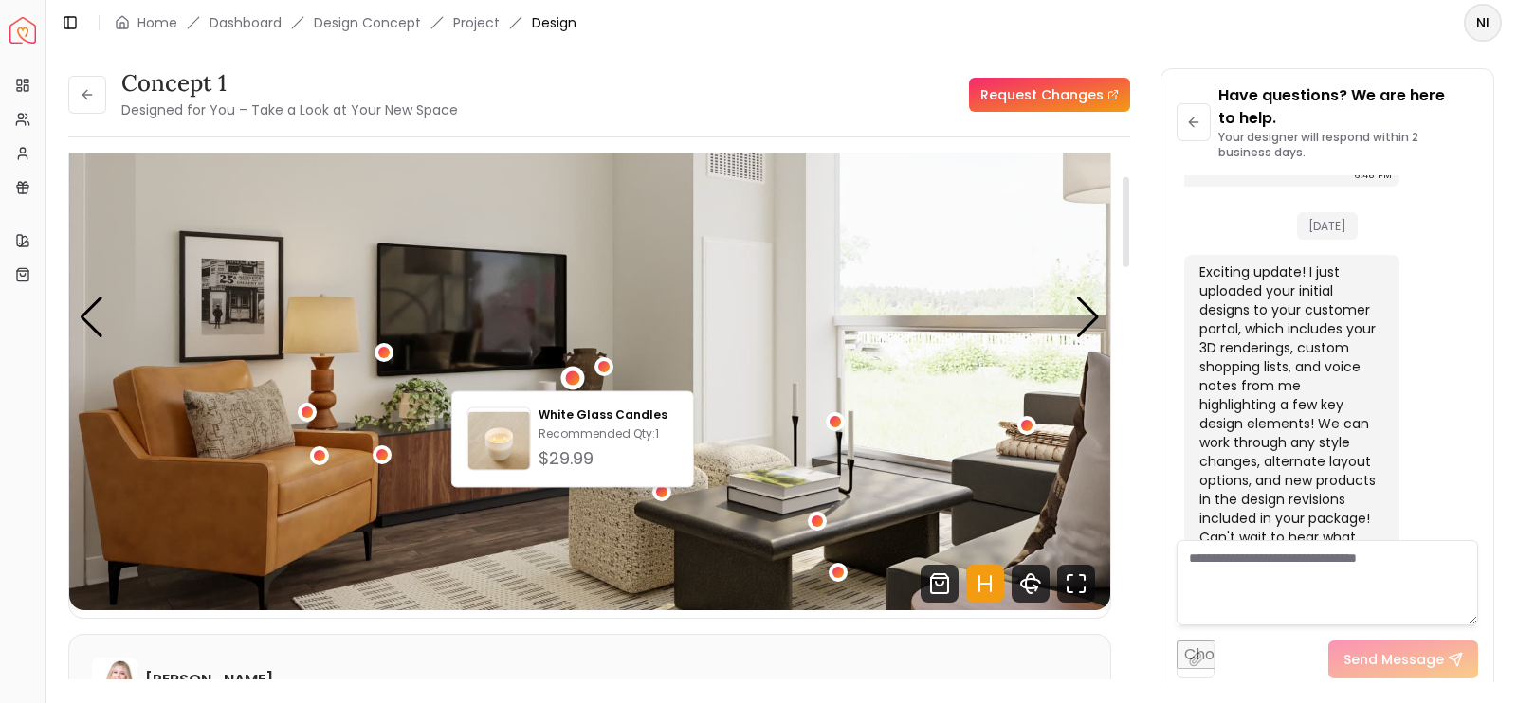
click at [636, 313] on img "2 / 5" at bounding box center [589, 318] width 1041 height 586
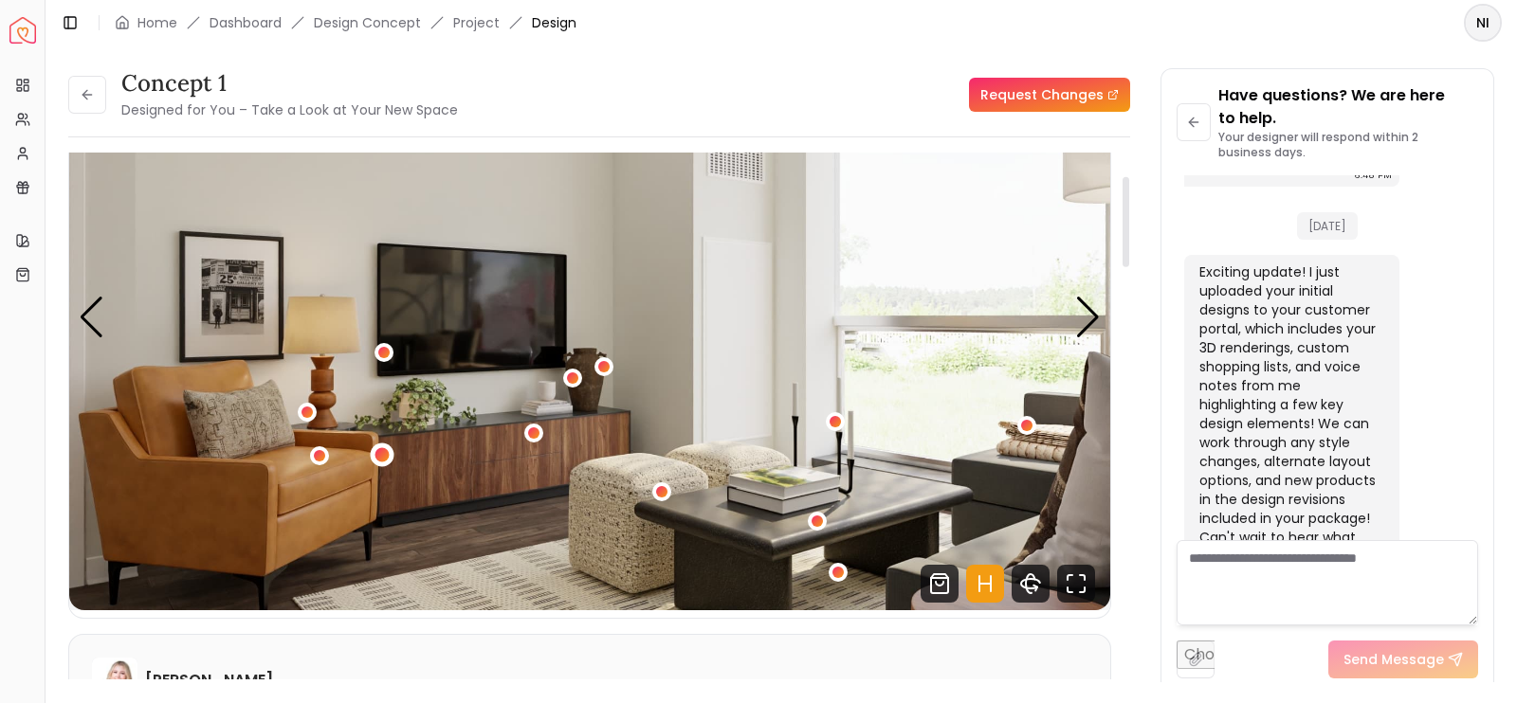
click at [379, 446] on div "2 / 5" at bounding box center [383, 455] width 24 height 24
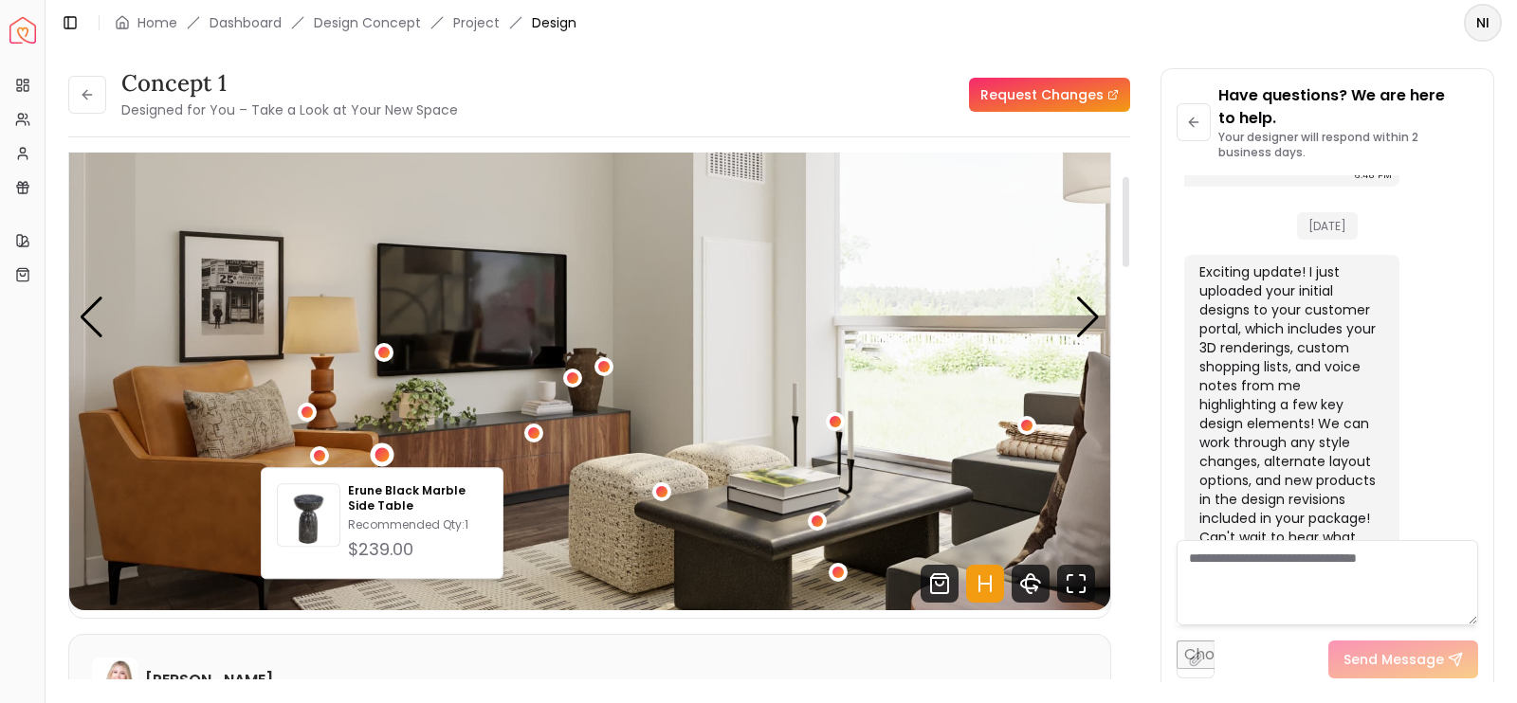
click at [459, 438] on img "2 / 5" at bounding box center [589, 318] width 1041 height 586
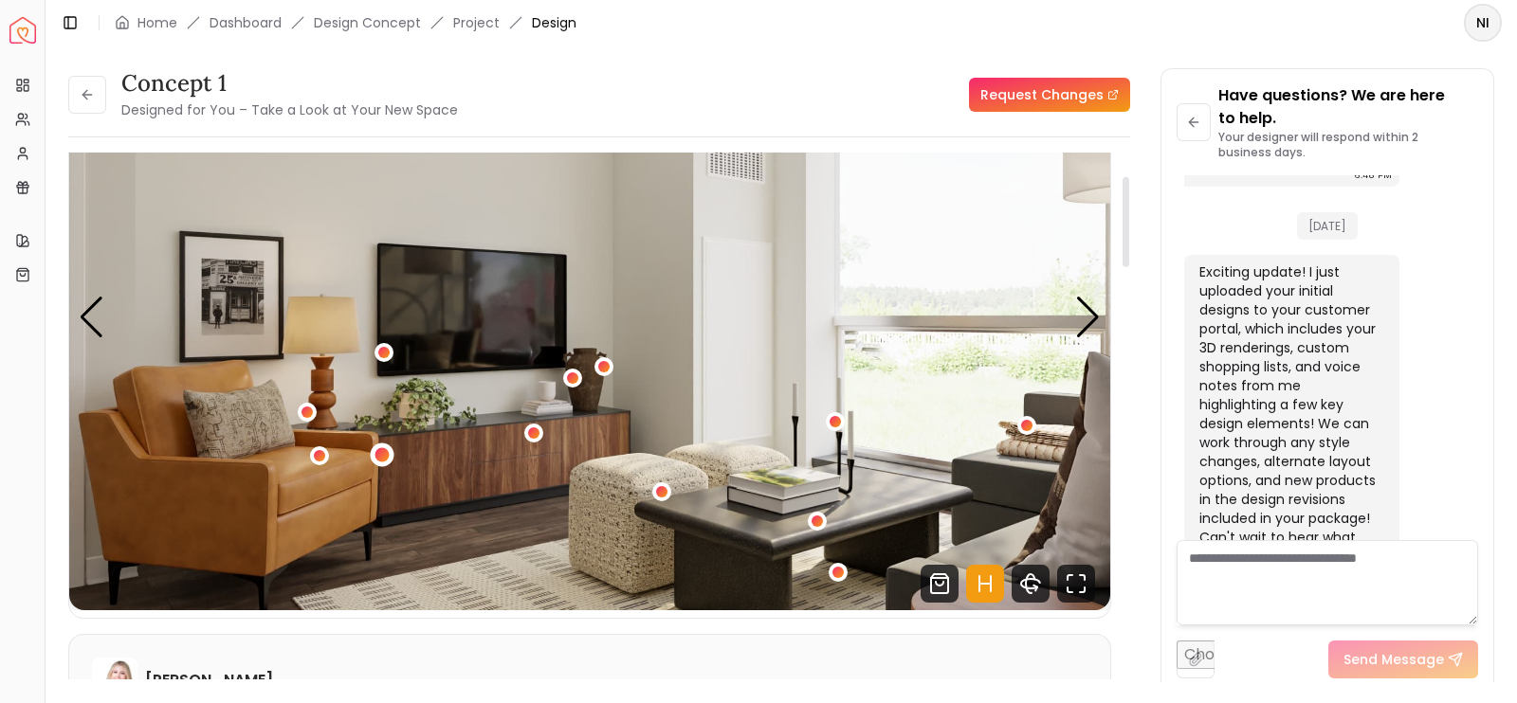
click at [380, 457] on div "2 / 5" at bounding box center [382, 454] width 14 height 14
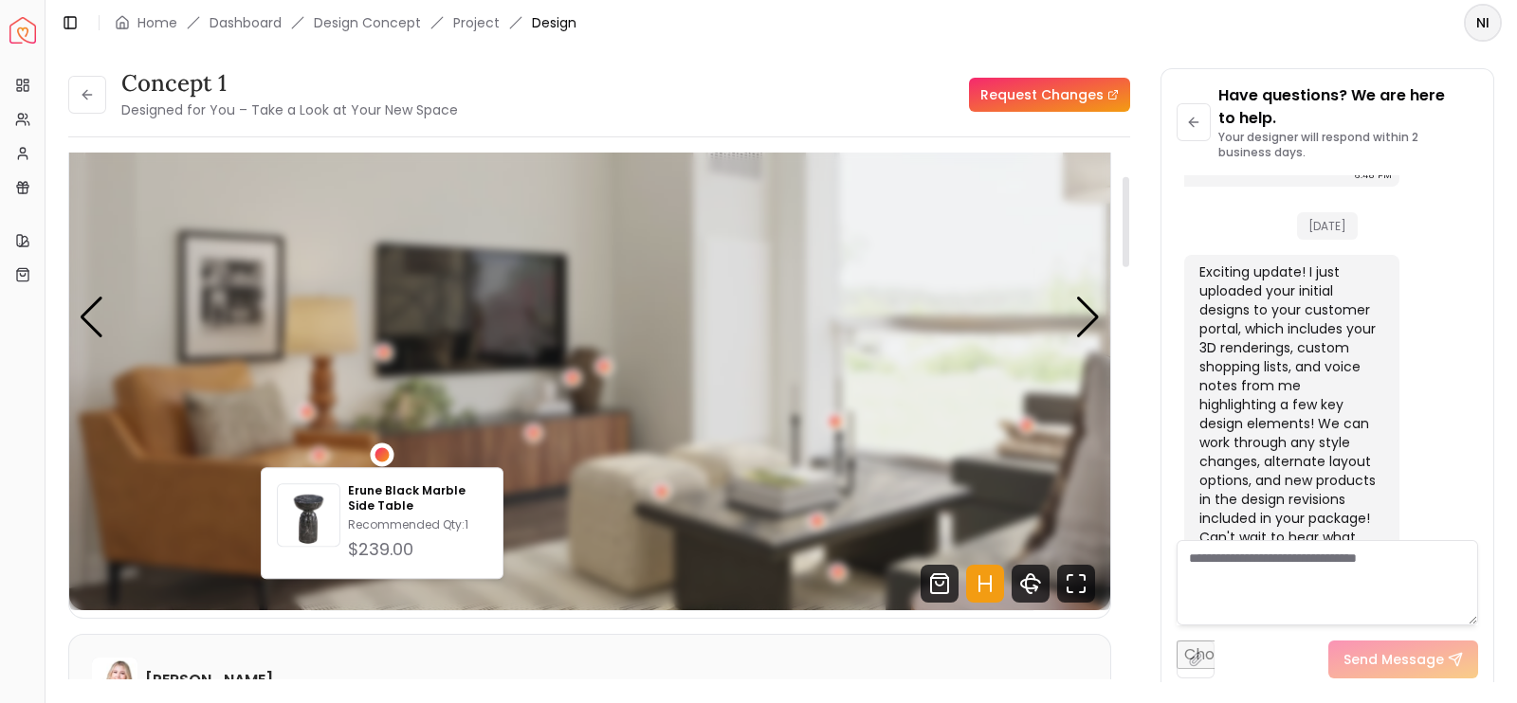
click at [380, 457] on div "2 / 5" at bounding box center [382, 454] width 14 height 14
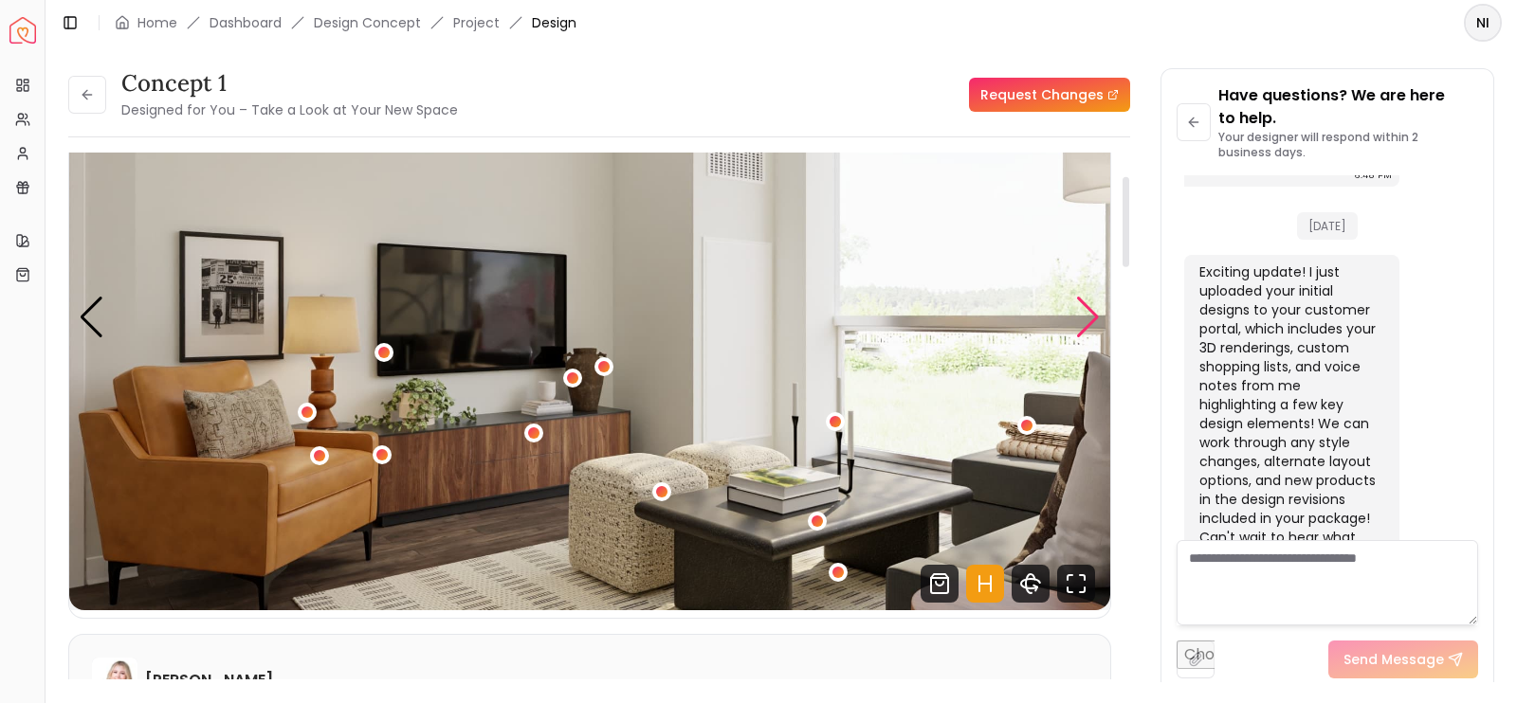
click at [1084, 329] on div "Next slide" at bounding box center [1088, 318] width 26 height 42
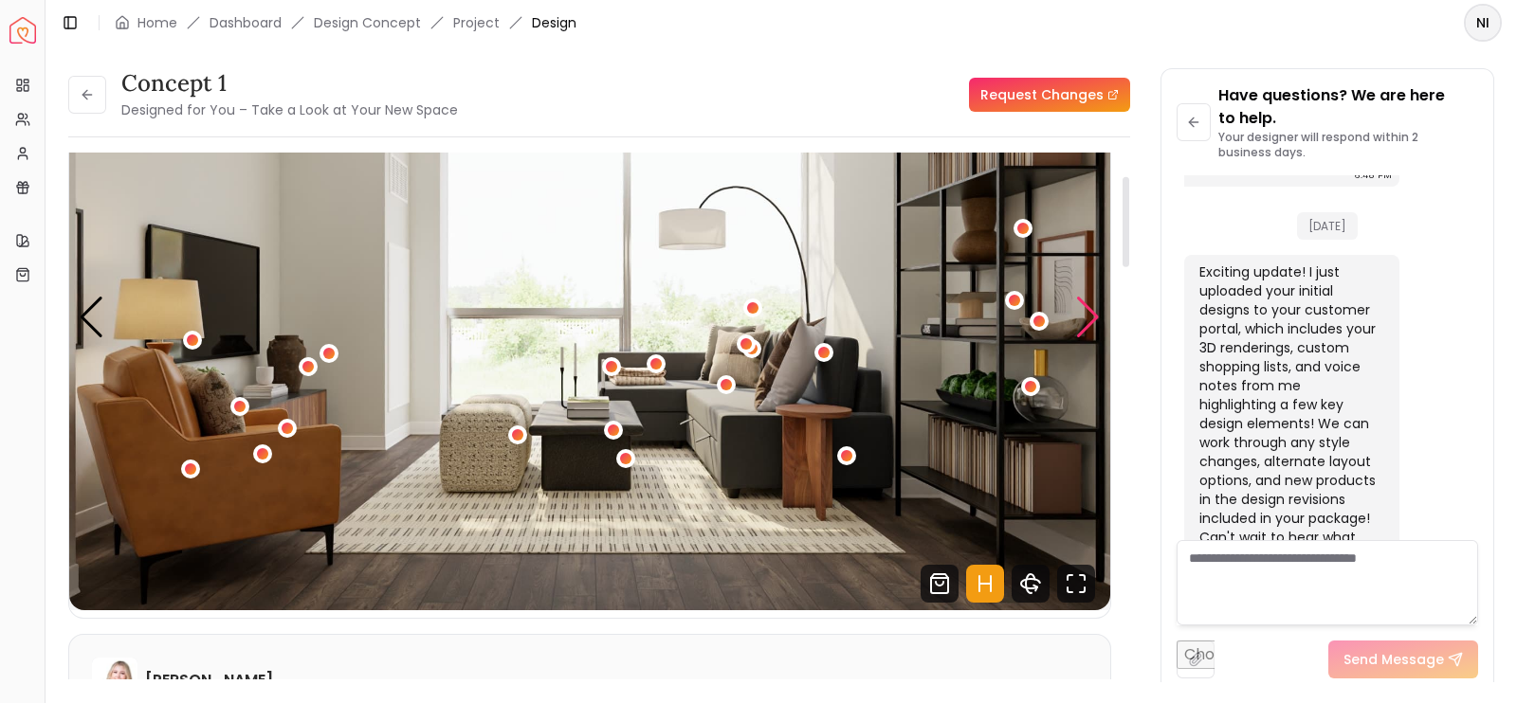
click at [1084, 329] on div "Next slide" at bounding box center [1088, 318] width 26 height 42
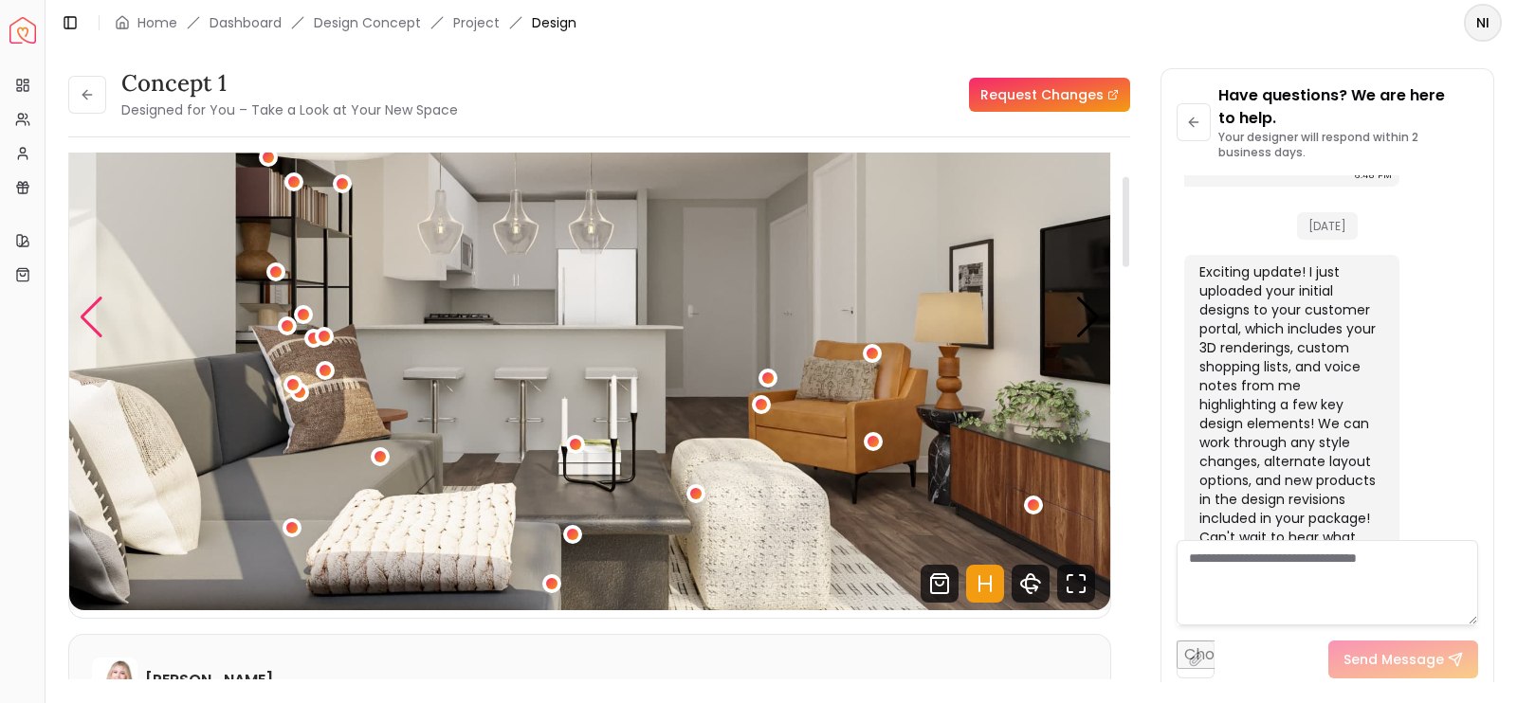
click at [97, 297] on div "Previous slide" at bounding box center [92, 318] width 26 height 42
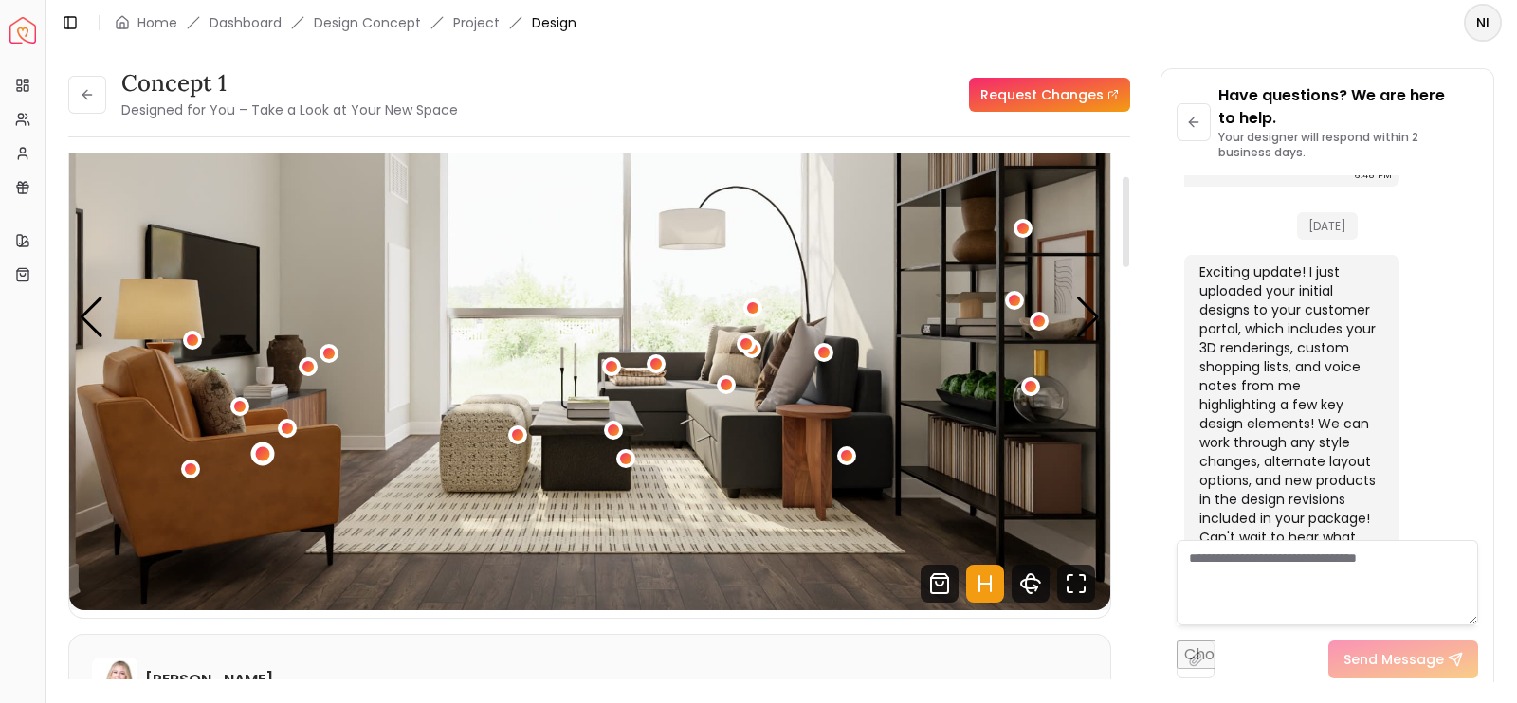
click at [261, 451] on div "3 / 5" at bounding box center [262, 454] width 14 height 14
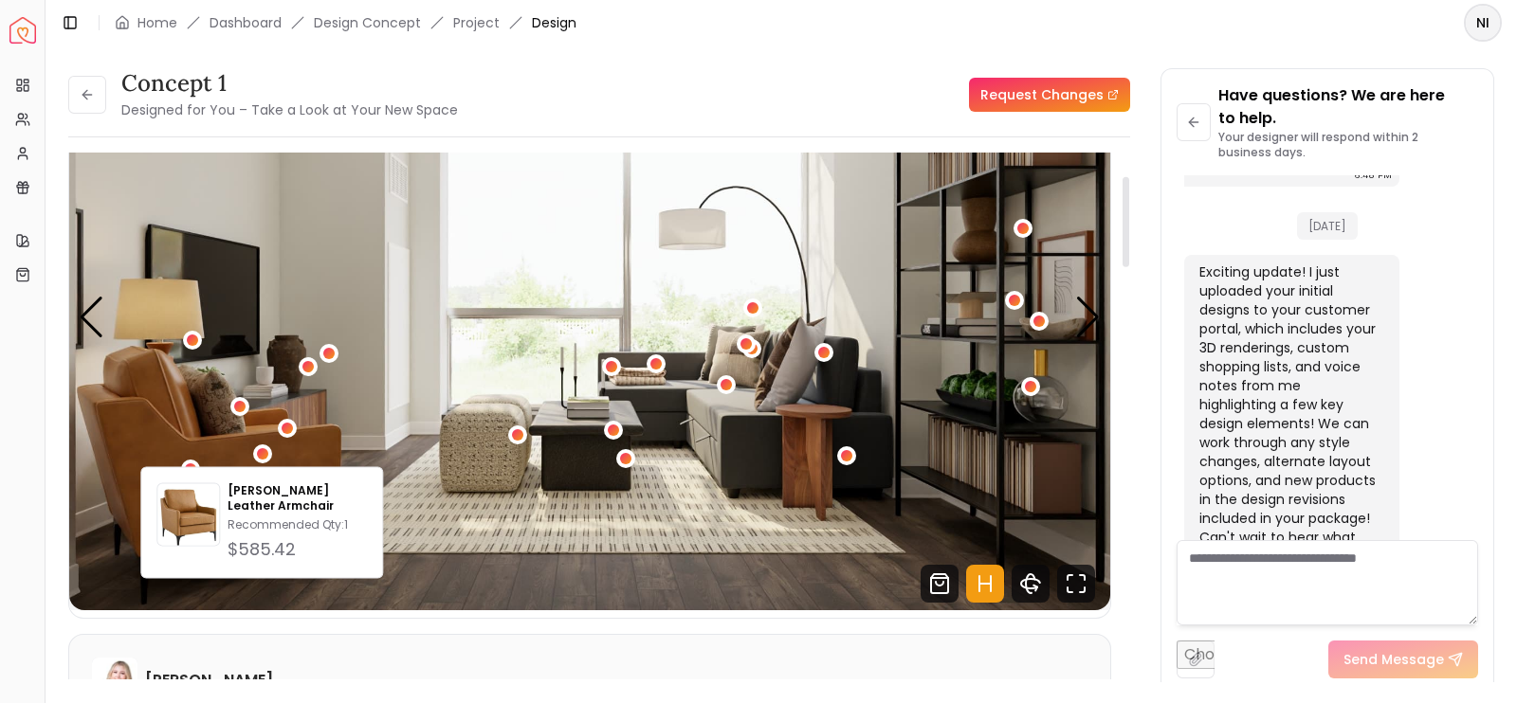
click at [257, 367] on img "3 / 5" at bounding box center [589, 318] width 1041 height 586
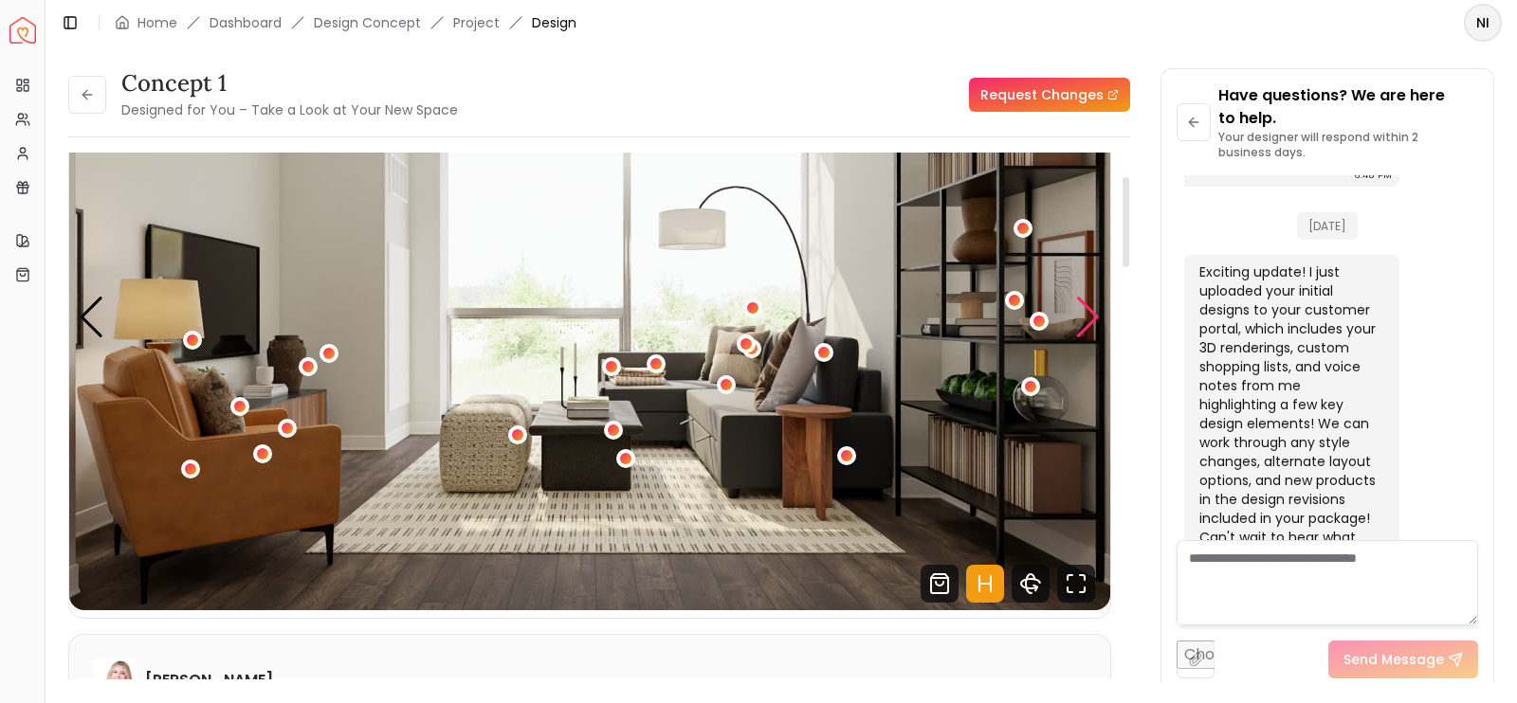
click at [1093, 310] on div "Next slide" at bounding box center [1088, 318] width 26 height 42
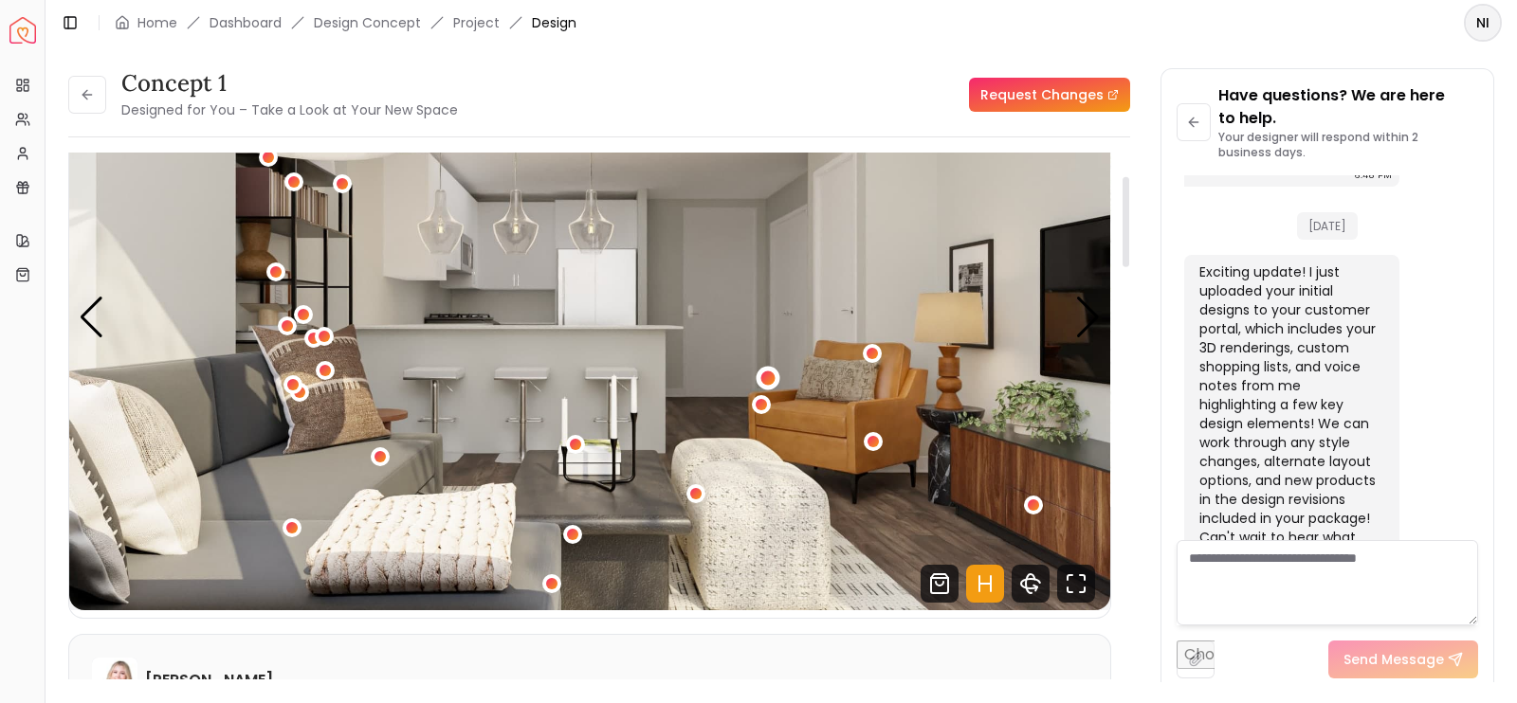
click at [768, 375] on div "4 / 5" at bounding box center [767, 379] width 14 height 14
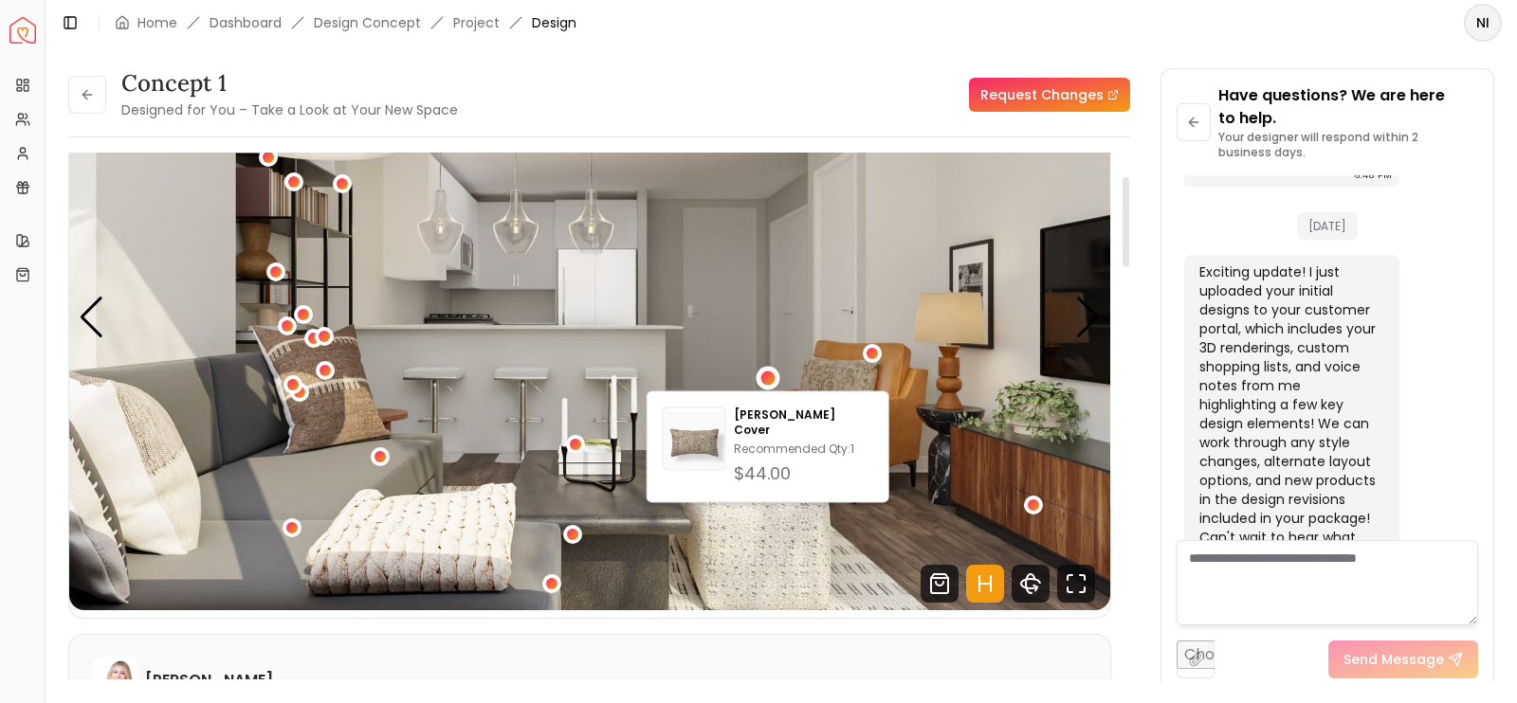
click at [799, 347] on img "4 / 5" at bounding box center [589, 318] width 1041 height 586
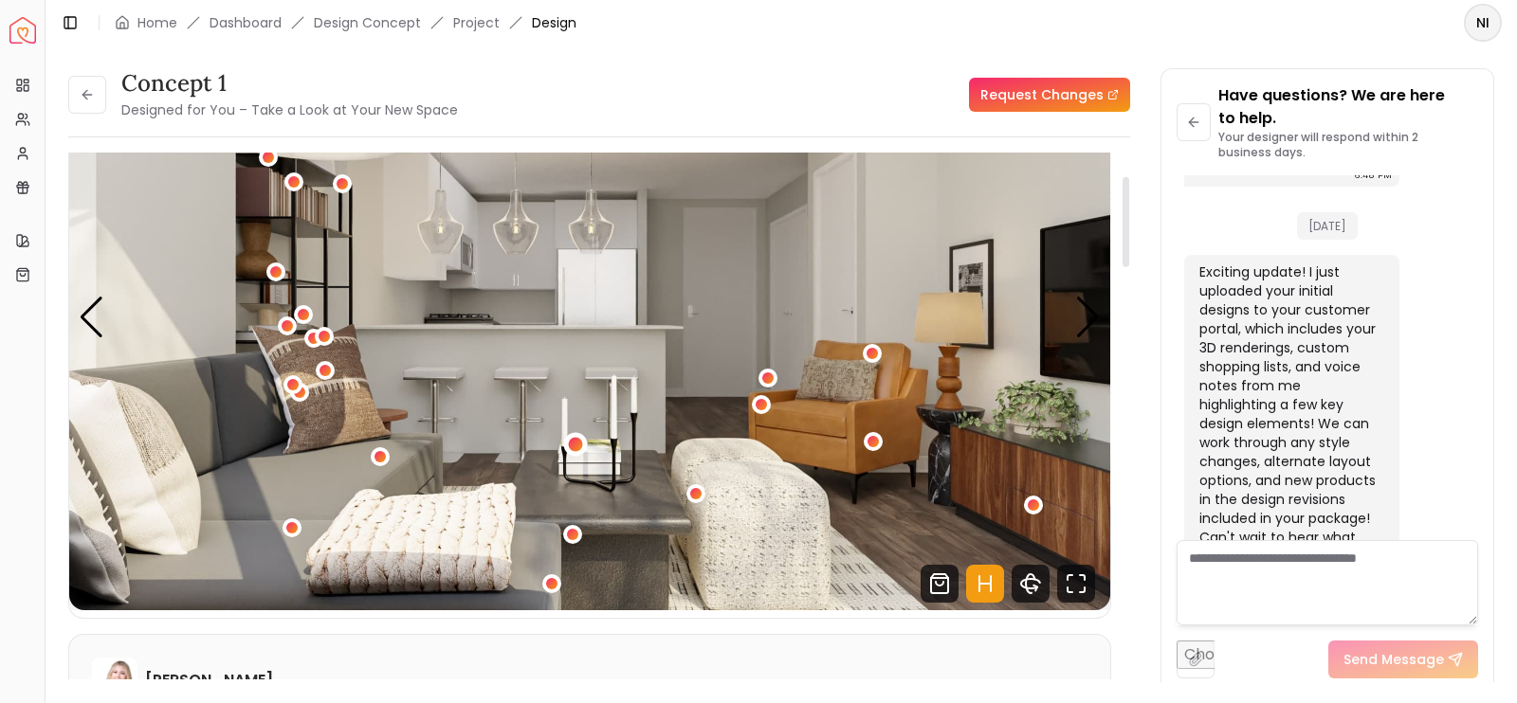
click at [571, 442] on div "4 / 5" at bounding box center [575, 445] width 14 height 14
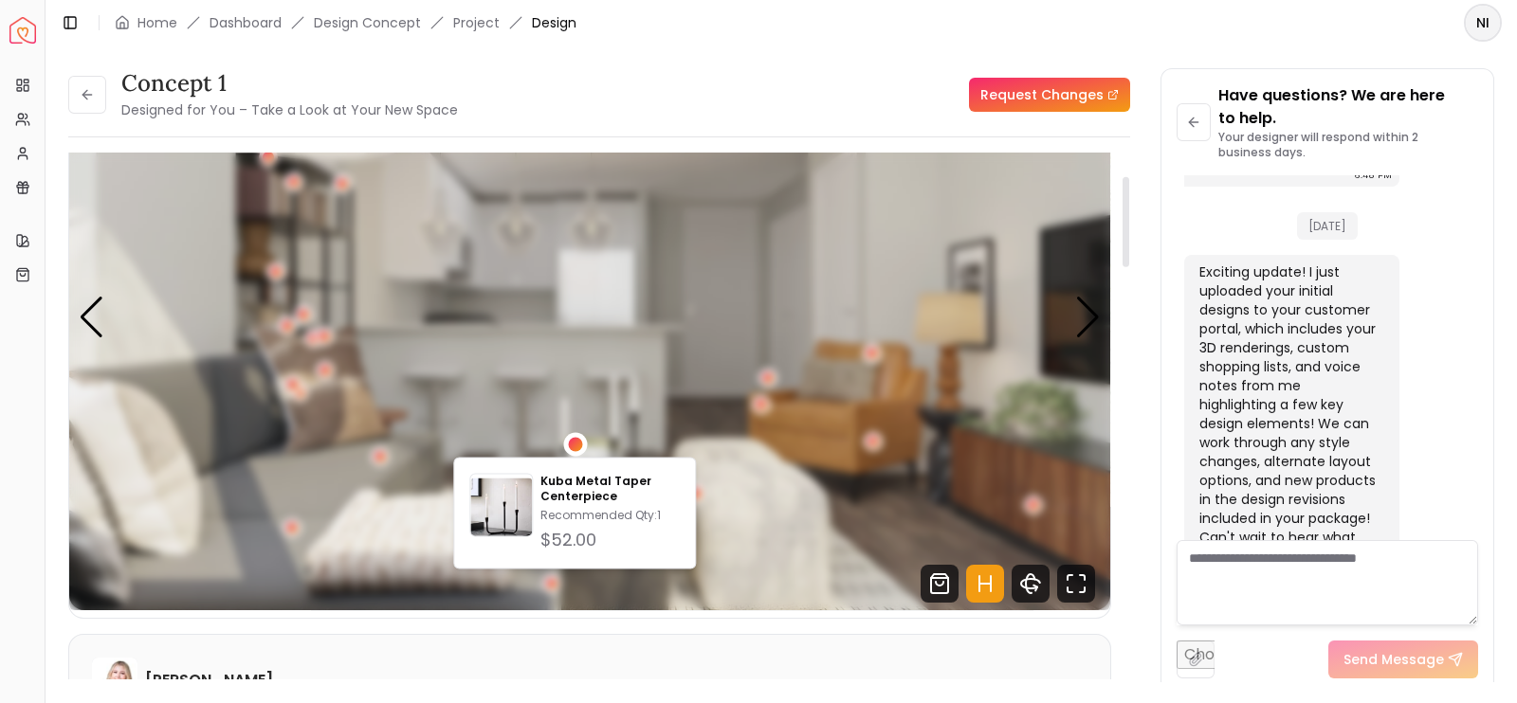
click at [571, 441] on div "4 / 5" at bounding box center [575, 445] width 14 height 14
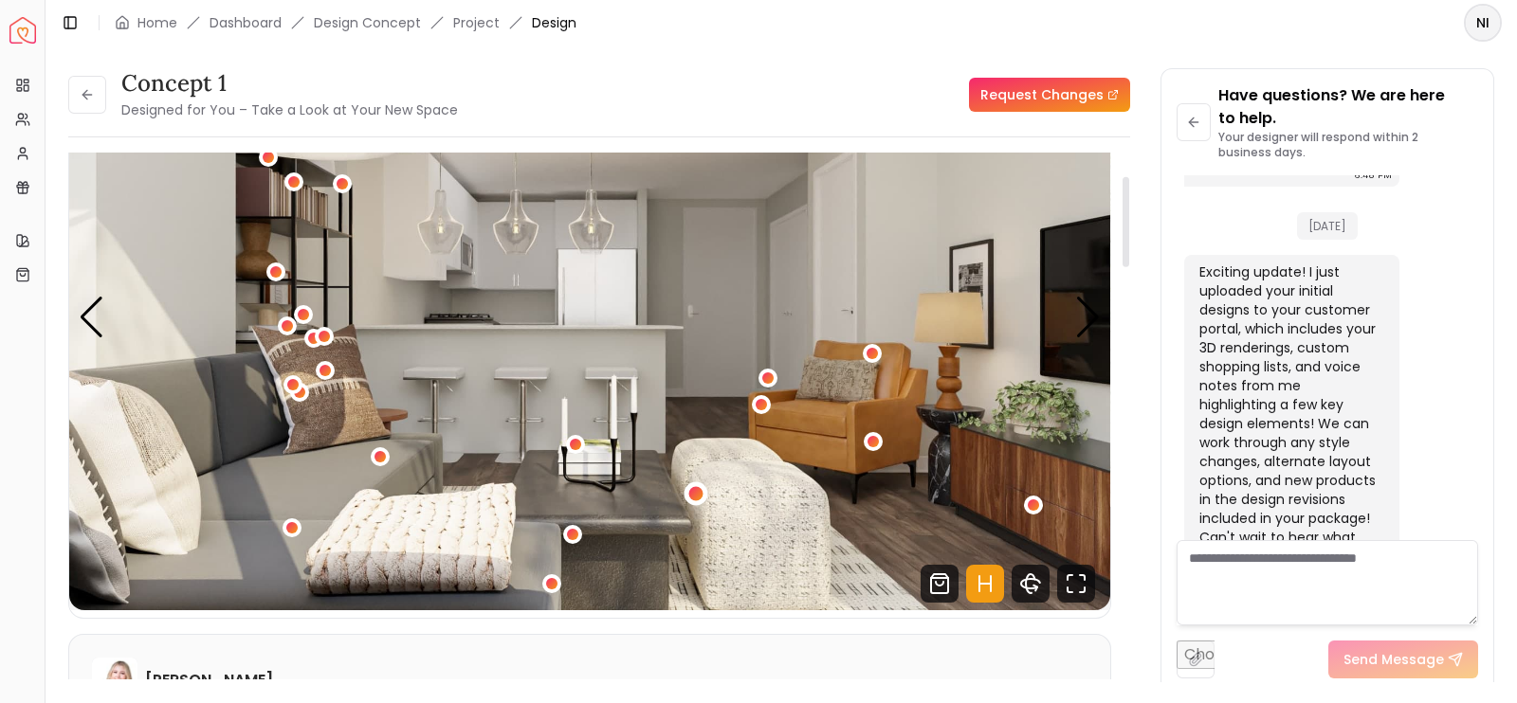
click at [699, 495] on div "4 / 5" at bounding box center [695, 494] width 14 height 14
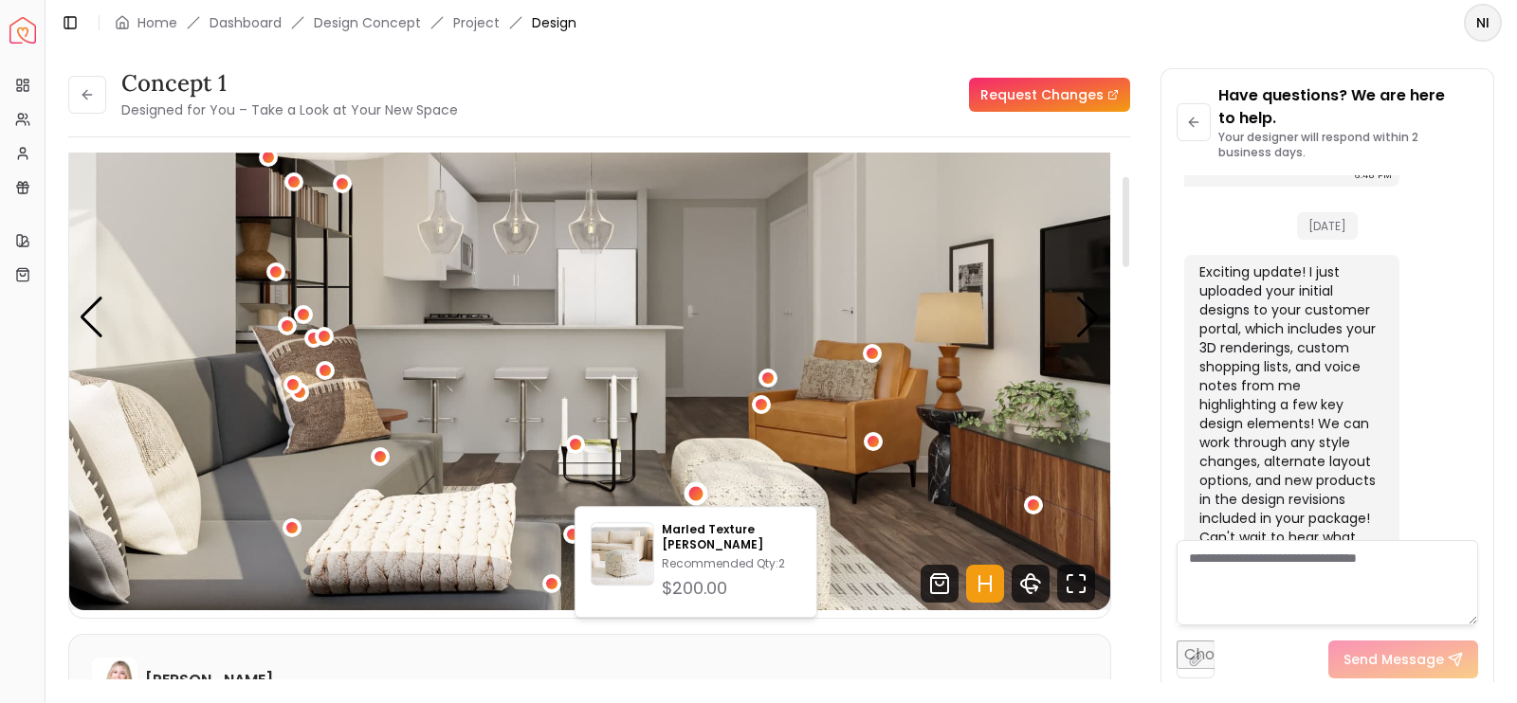
click at [705, 457] on img "4 / 5" at bounding box center [589, 318] width 1041 height 586
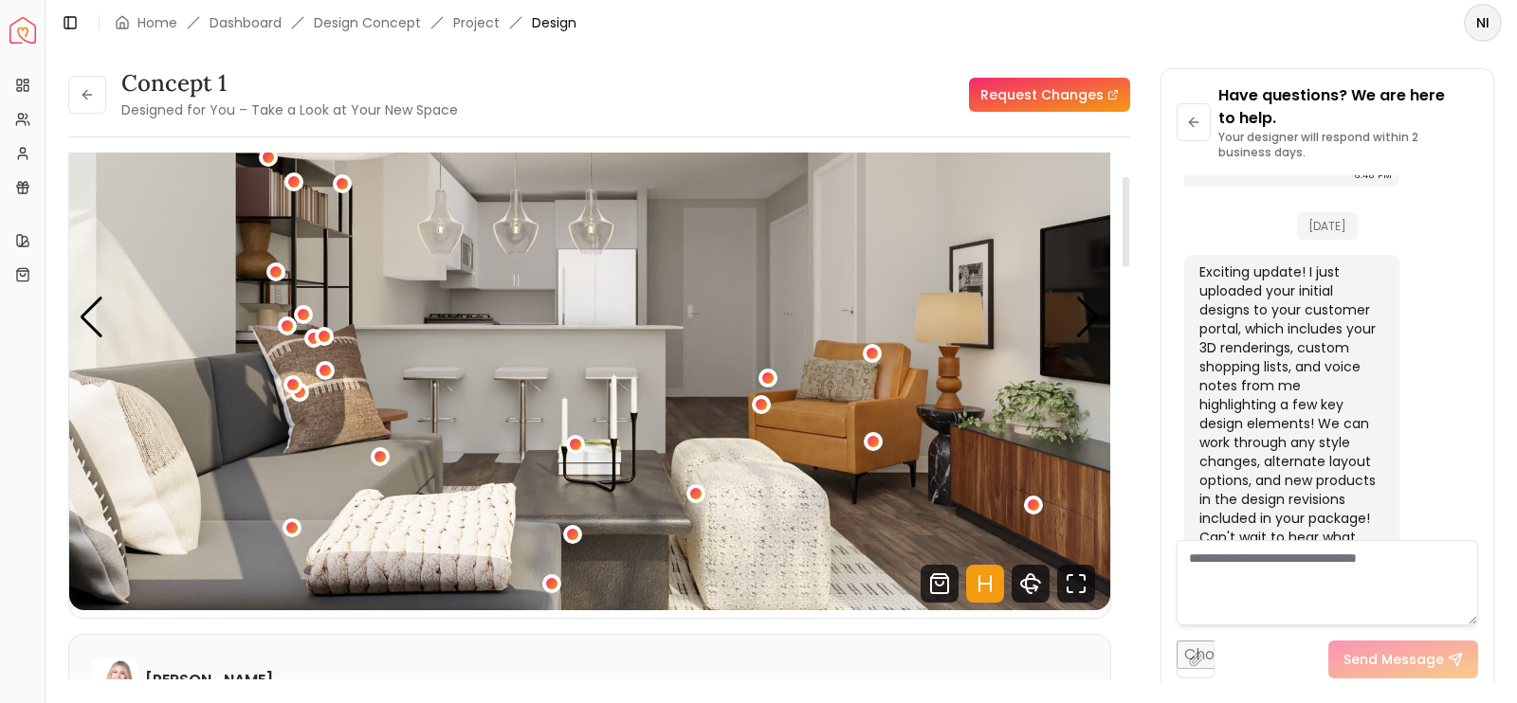
click at [705, 457] on img "4 / 5" at bounding box center [589, 318] width 1041 height 586
click at [576, 530] on div "4 / 5" at bounding box center [572, 534] width 24 height 24
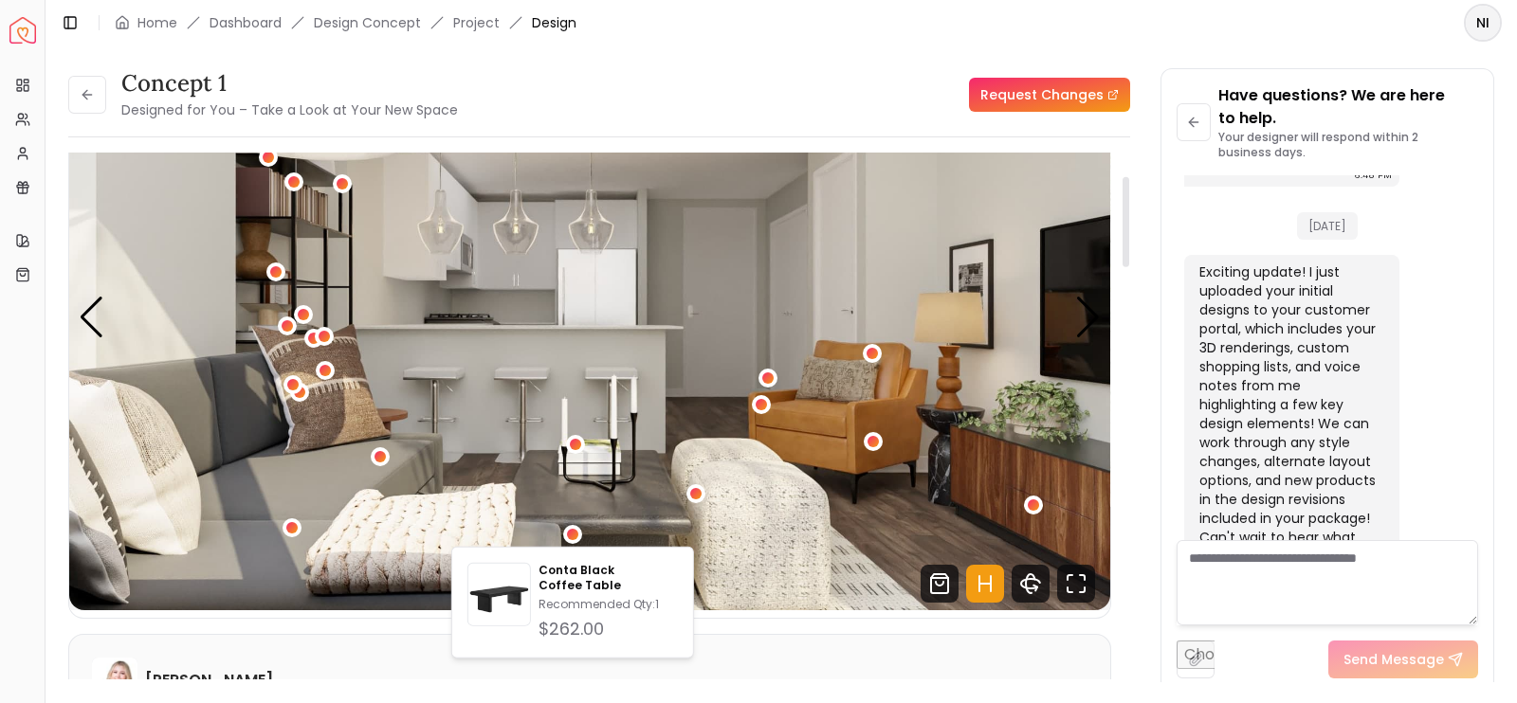
click at [594, 513] on img "4 / 5" at bounding box center [589, 318] width 1041 height 586
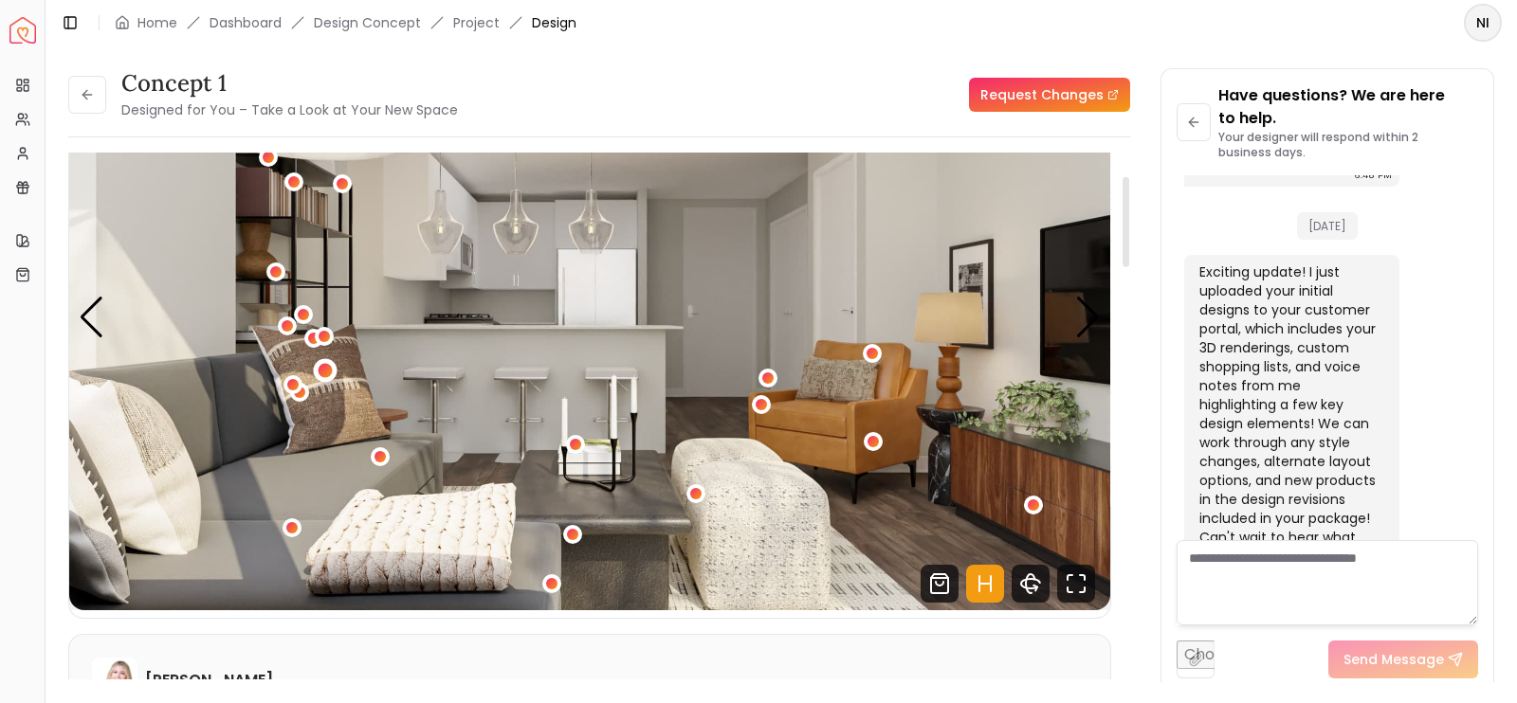
click at [331, 368] on div "4 / 5" at bounding box center [325, 370] width 14 height 14
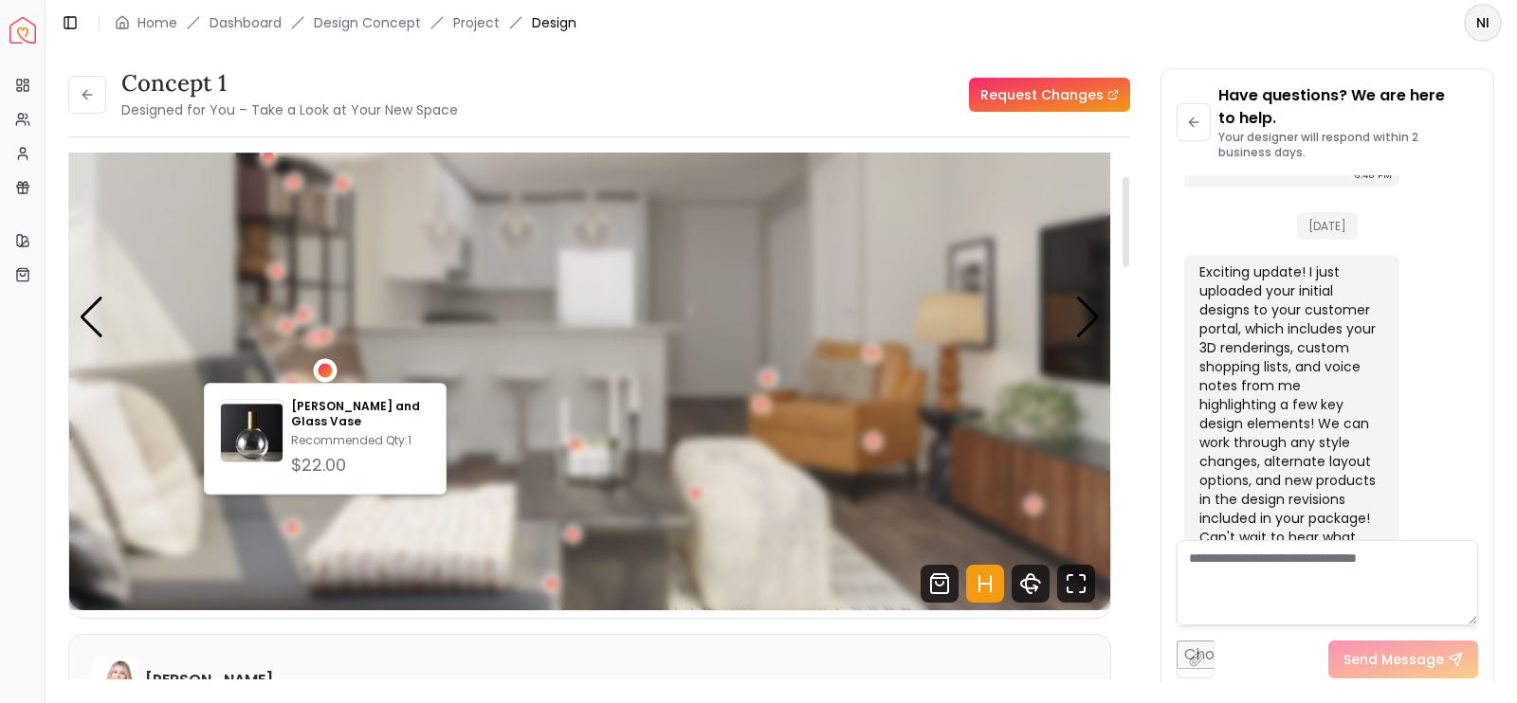
click at [331, 368] on div "4 / 5" at bounding box center [325, 370] width 14 height 14
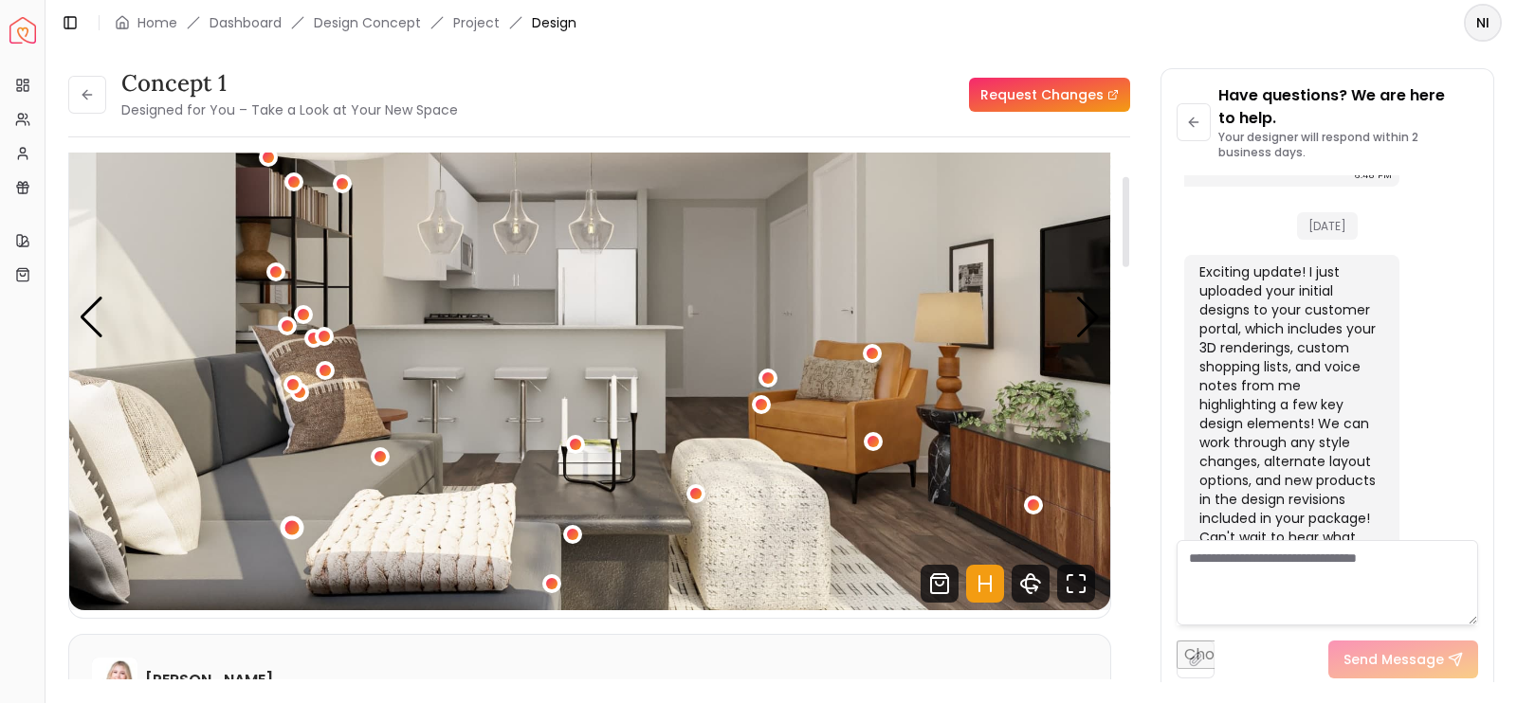
click at [293, 526] on div "4 / 5" at bounding box center [291, 528] width 14 height 14
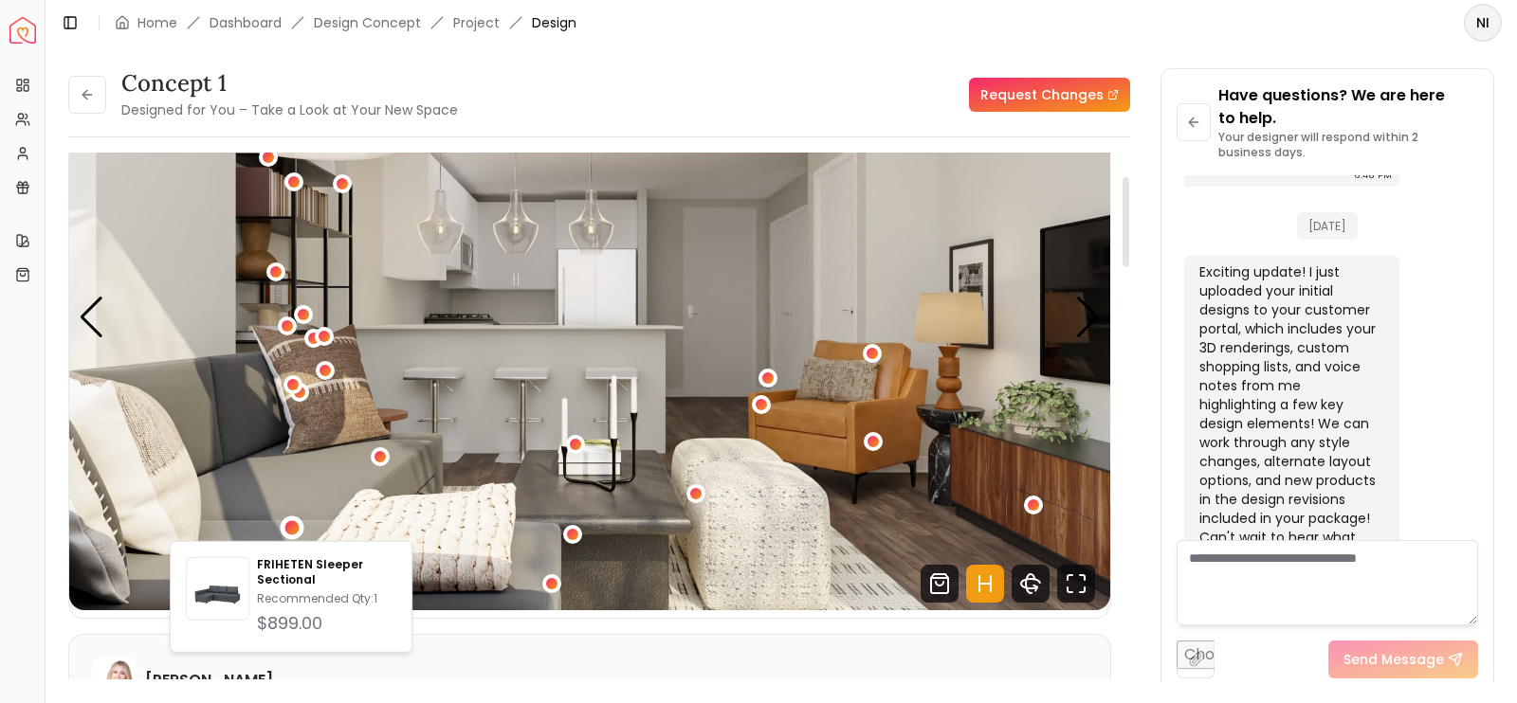
click at [759, 487] on img "4 / 5" at bounding box center [589, 318] width 1041 height 586
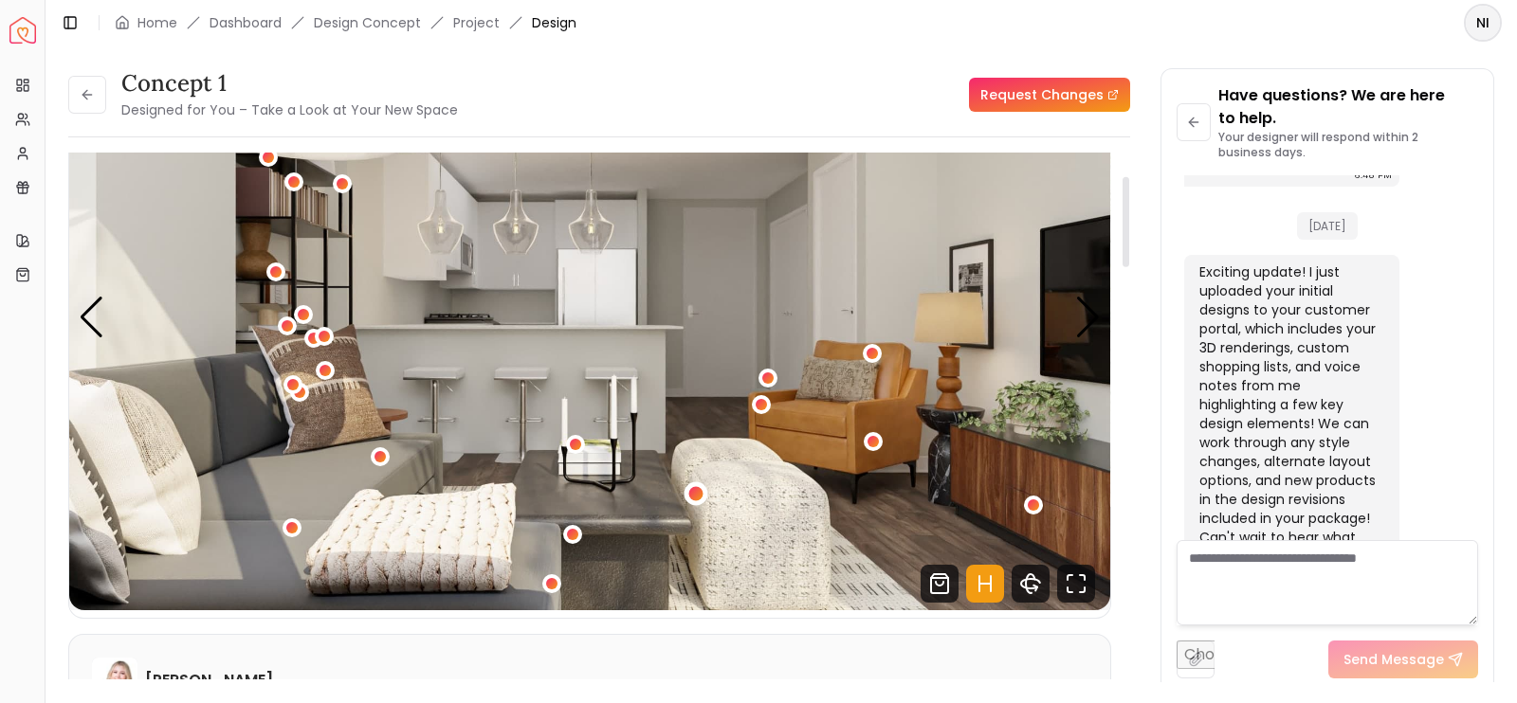
click at [697, 503] on div "4 / 5" at bounding box center [696, 495] width 24 height 24
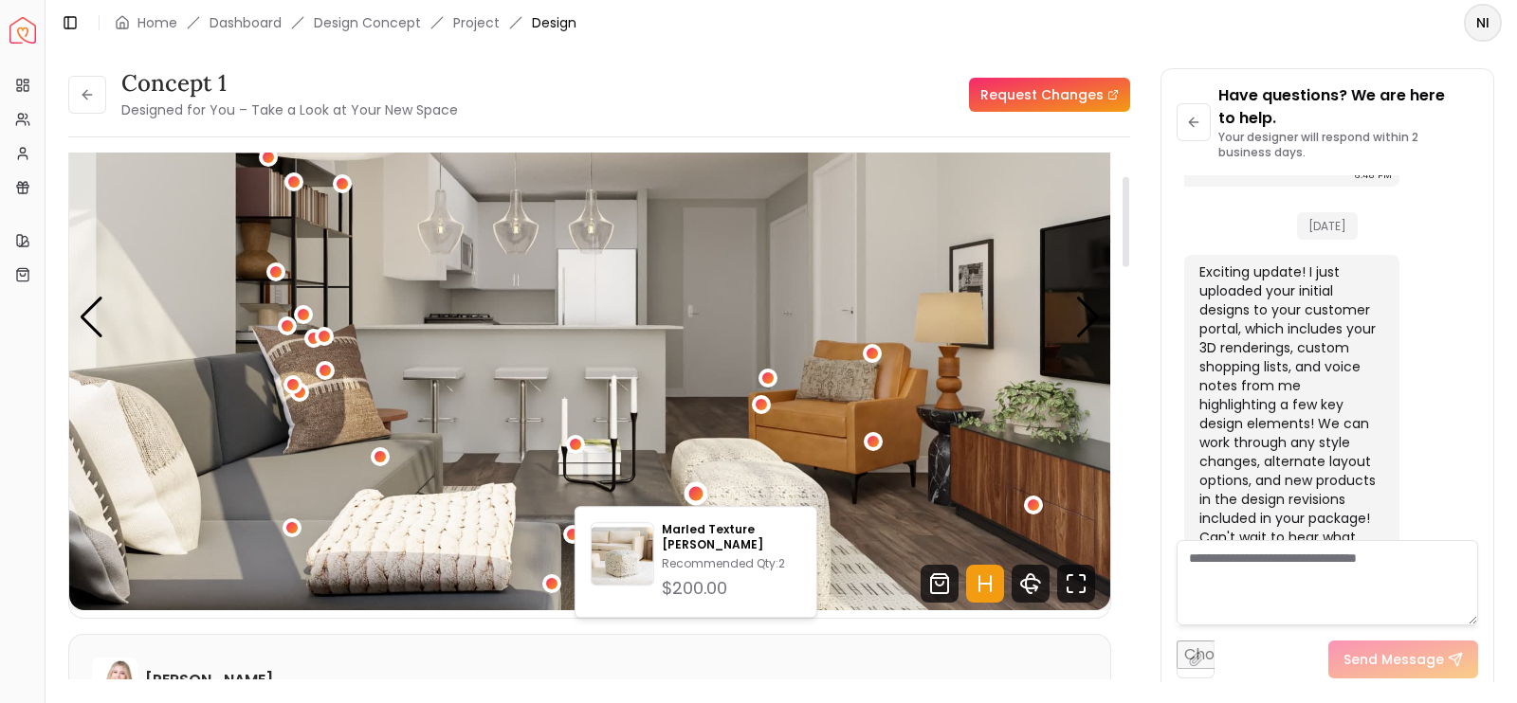
click at [688, 453] on img "4 / 5" at bounding box center [589, 318] width 1041 height 586
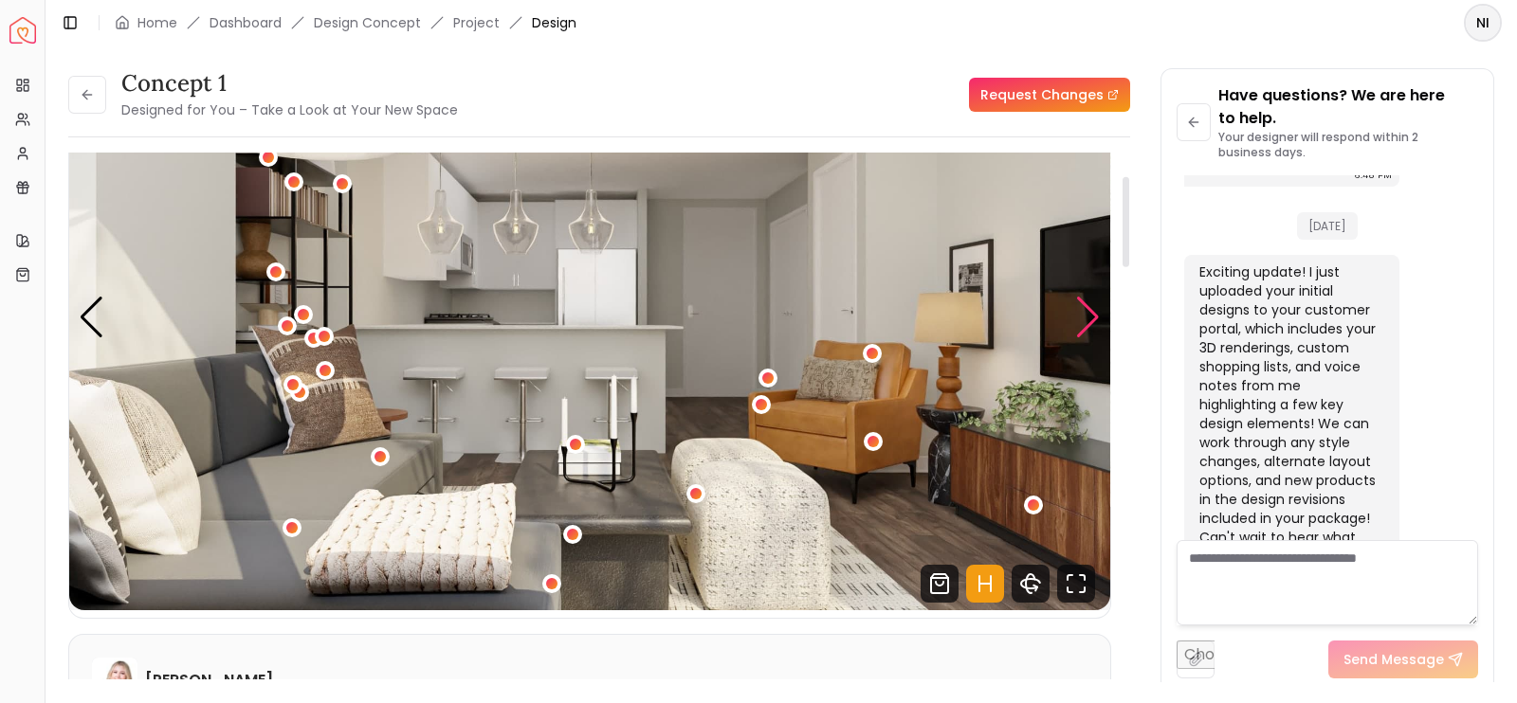
click at [1078, 309] on div "Next slide" at bounding box center [1088, 318] width 26 height 42
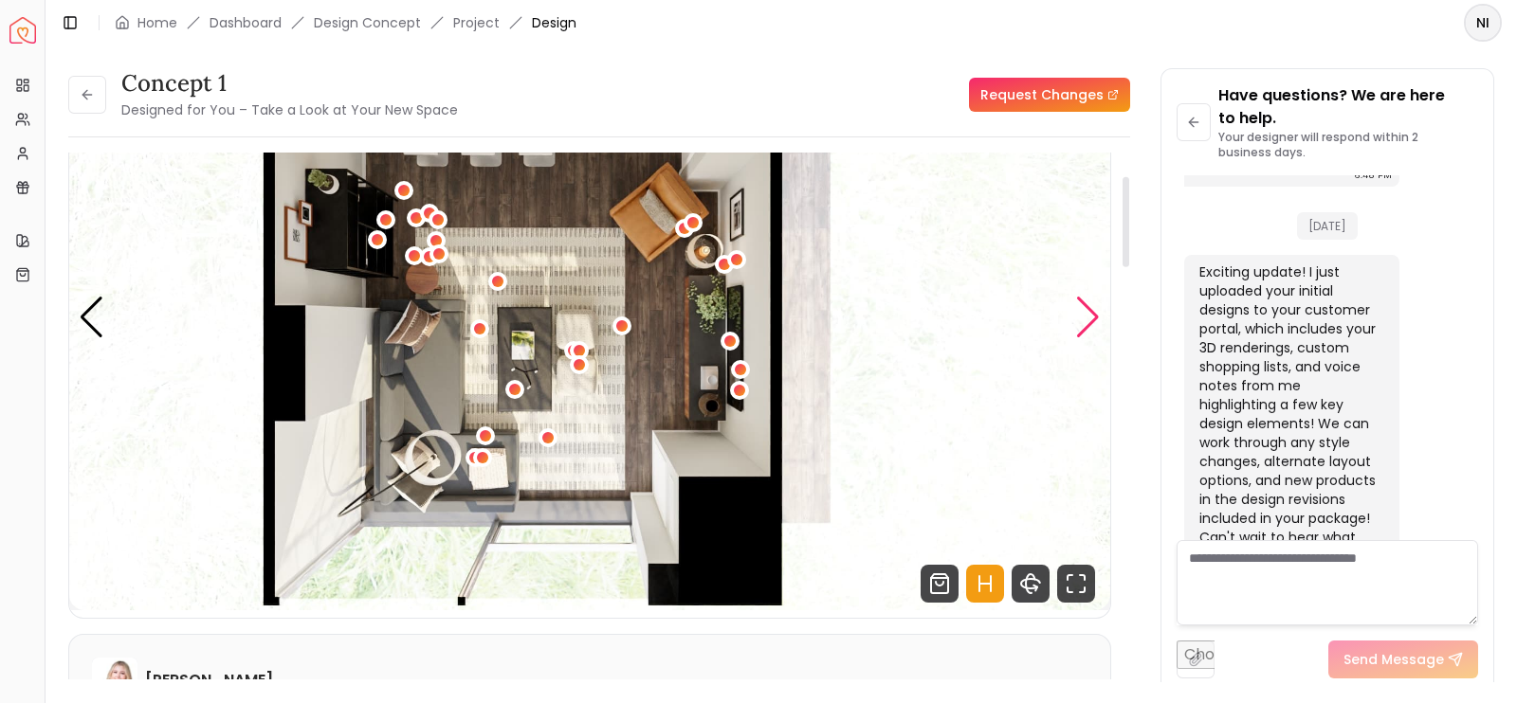
click at [1078, 309] on div "Next slide" at bounding box center [1088, 318] width 26 height 42
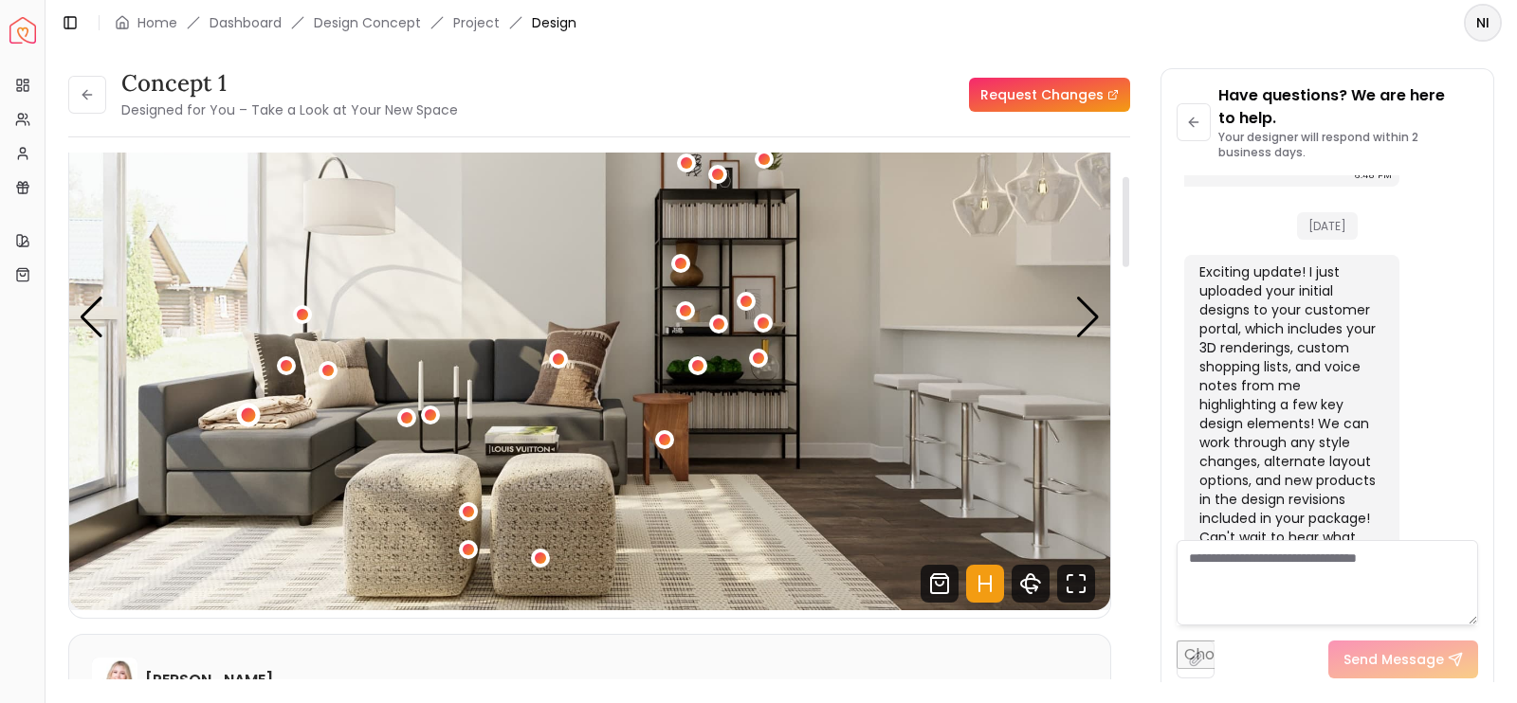
click at [249, 417] on div "1 / 5" at bounding box center [248, 415] width 14 height 14
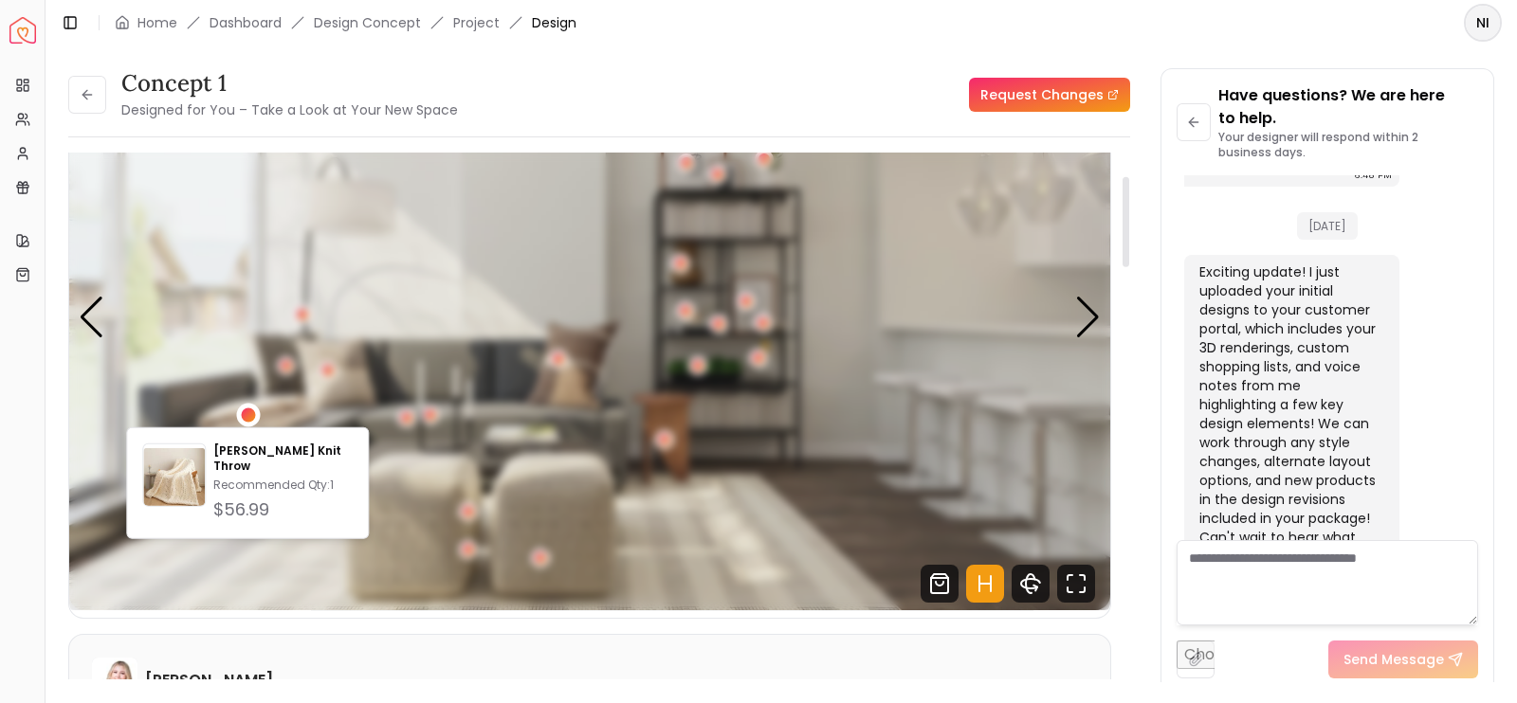
click at [313, 410] on img "1 / 5" at bounding box center [589, 318] width 1041 height 586
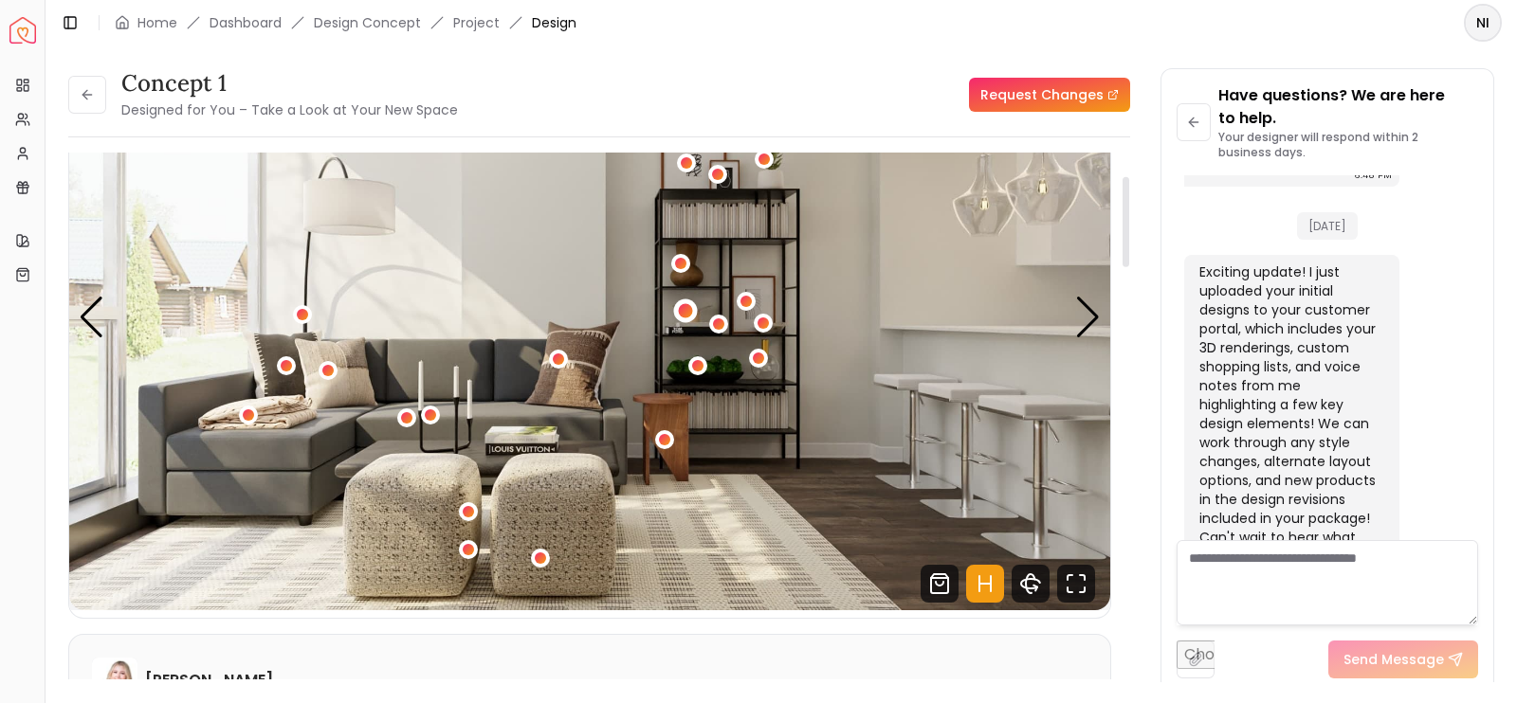
click at [684, 306] on div "1 / 5" at bounding box center [686, 311] width 14 height 14
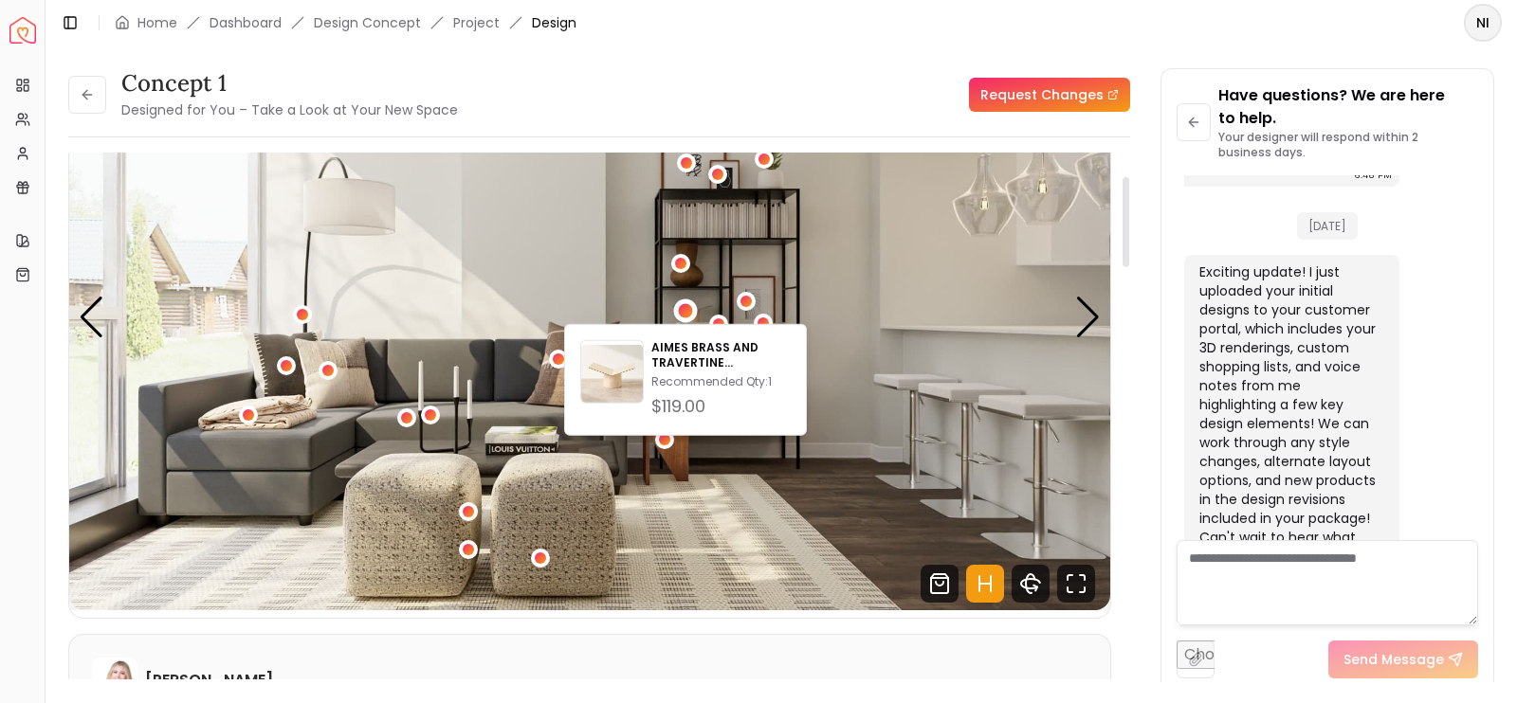
click at [731, 291] on img "1 / 5" at bounding box center [589, 318] width 1041 height 586
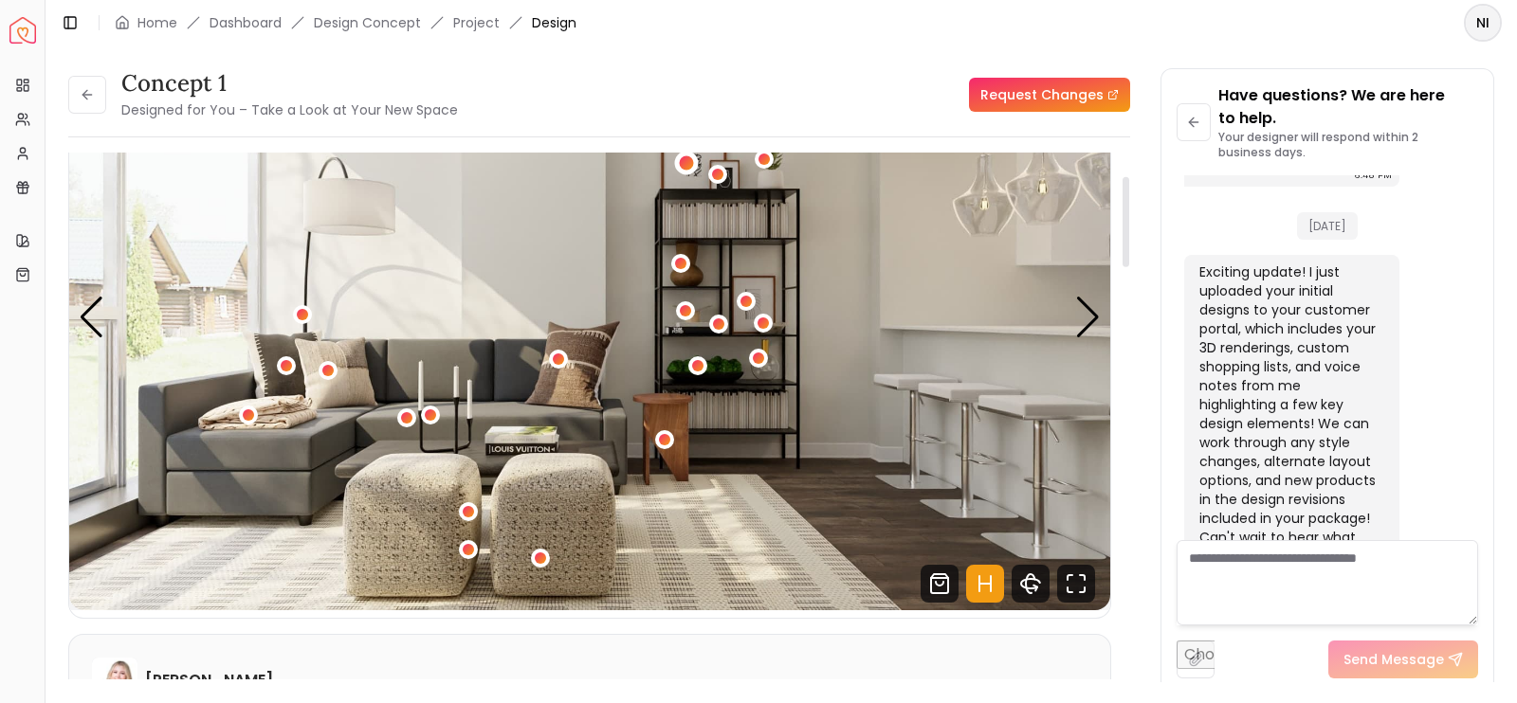
click at [693, 162] on div "1 / 5" at bounding box center [687, 163] width 24 height 24
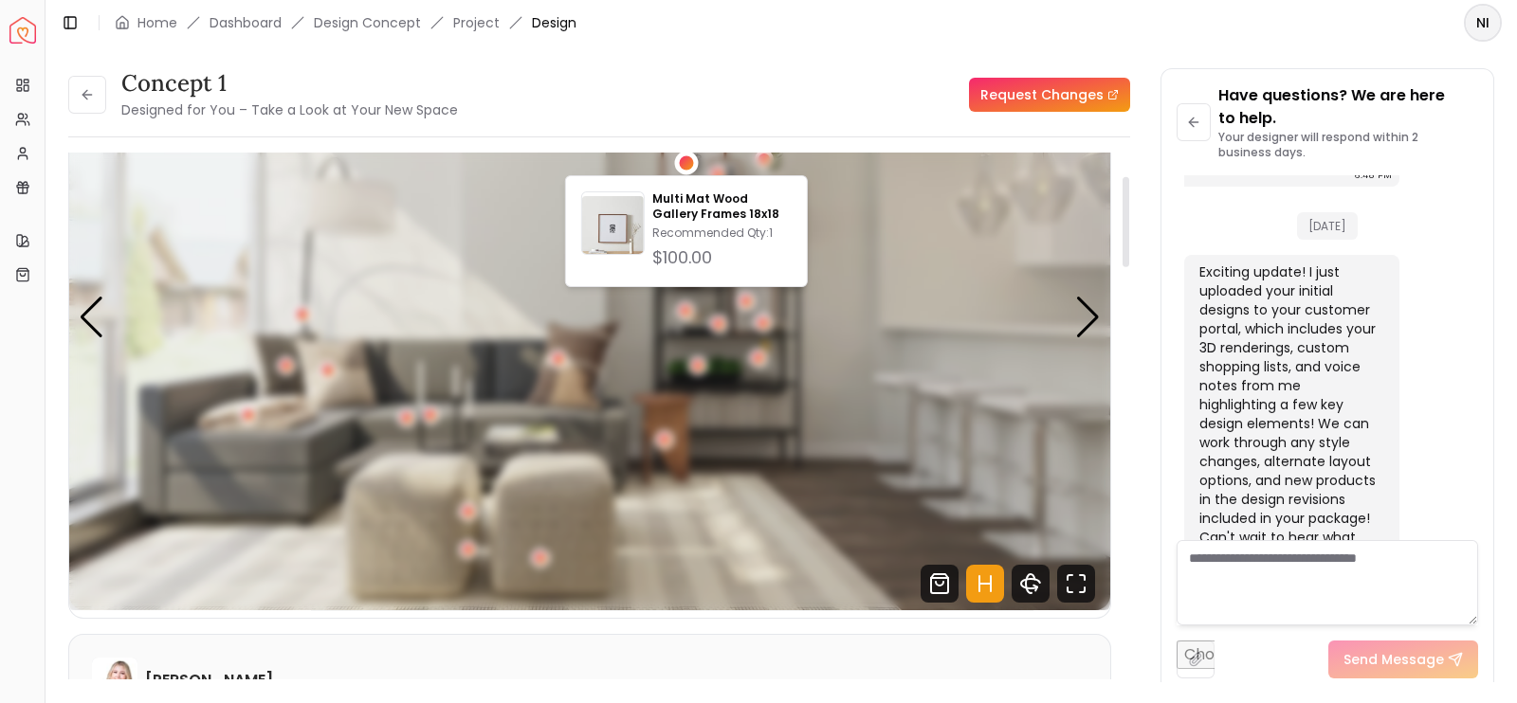
click at [804, 201] on div "Multi Mat Wood Gallery Frames 18x18 Recommended Qty: 1 $100.00" at bounding box center [686, 231] width 243 height 112
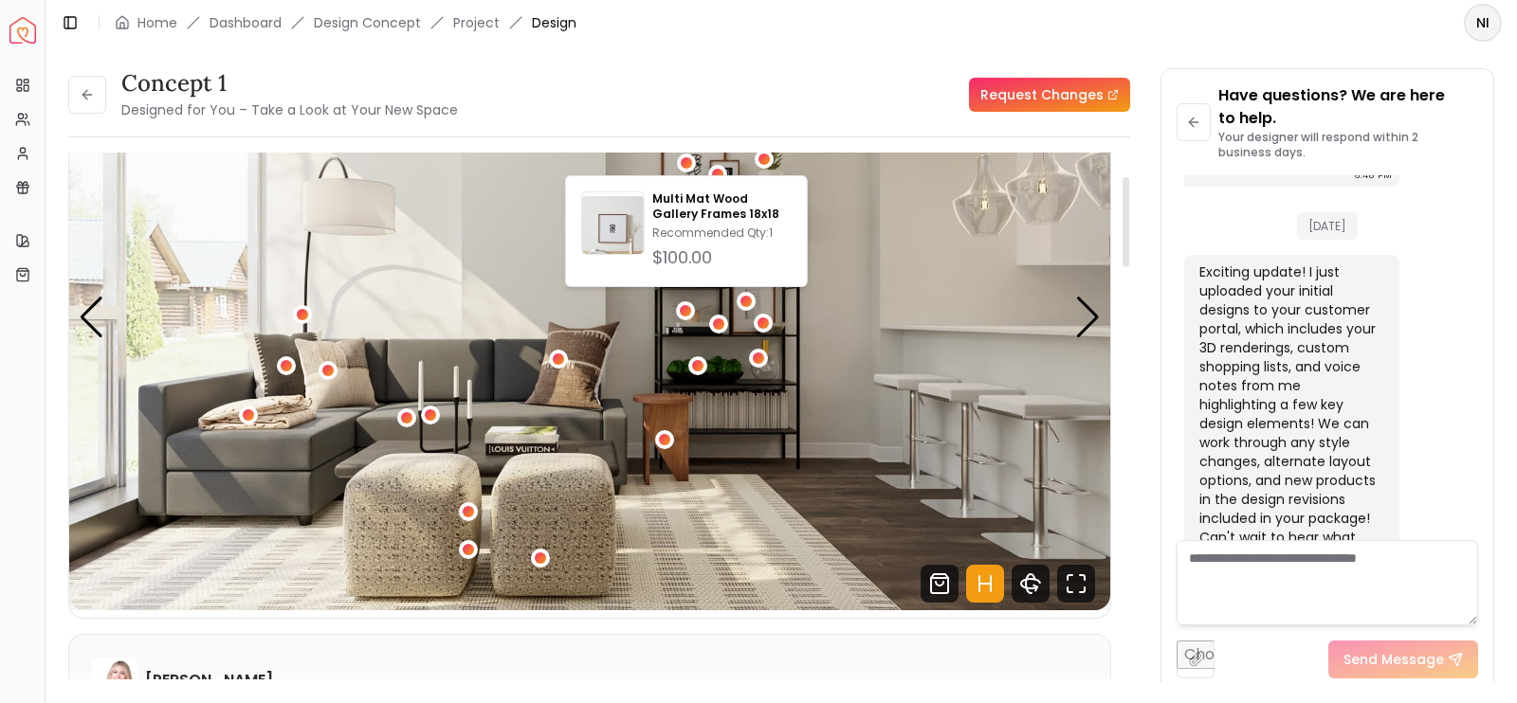
click at [820, 204] on img "1 / 5" at bounding box center [589, 318] width 1041 height 586
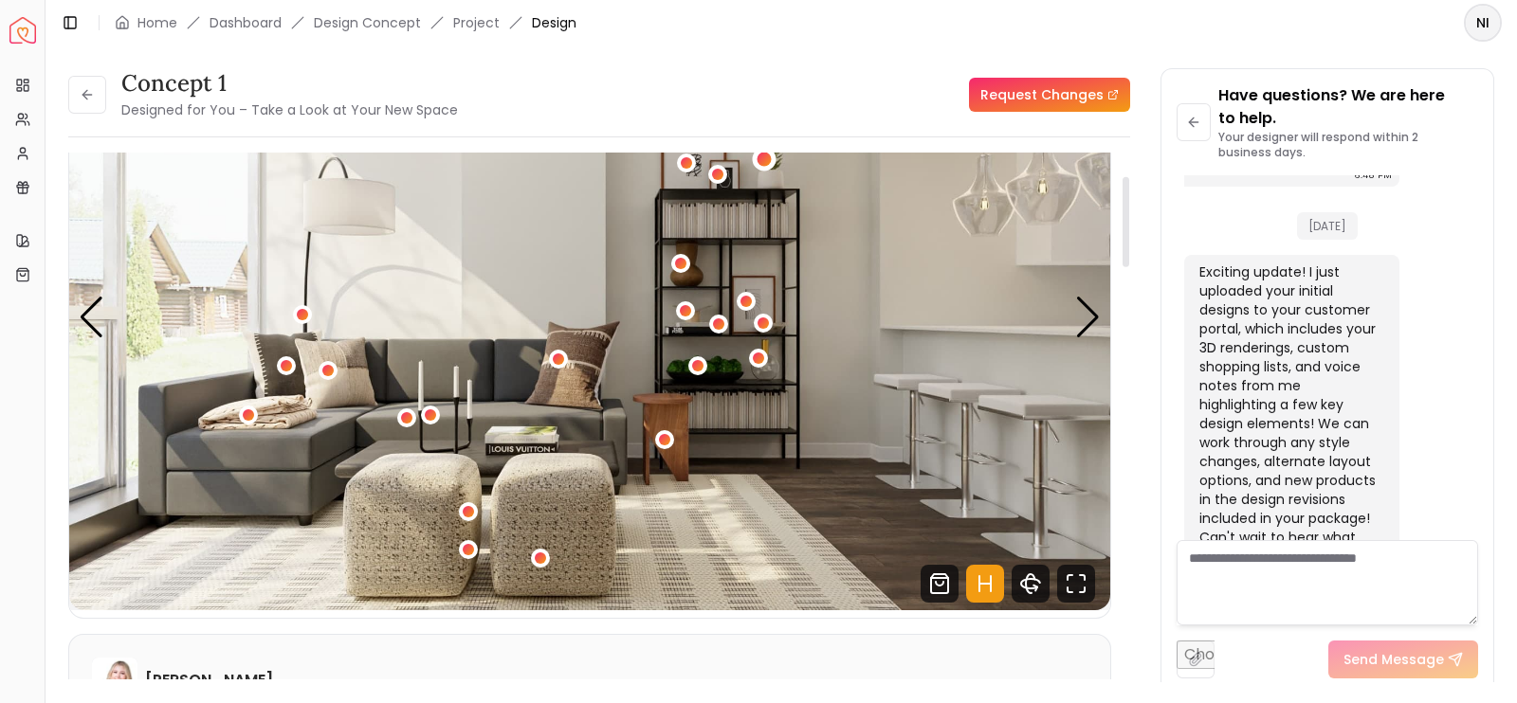
click at [766, 165] on div "1 / 5" at bounding box center [764, 160] width 14 height 14
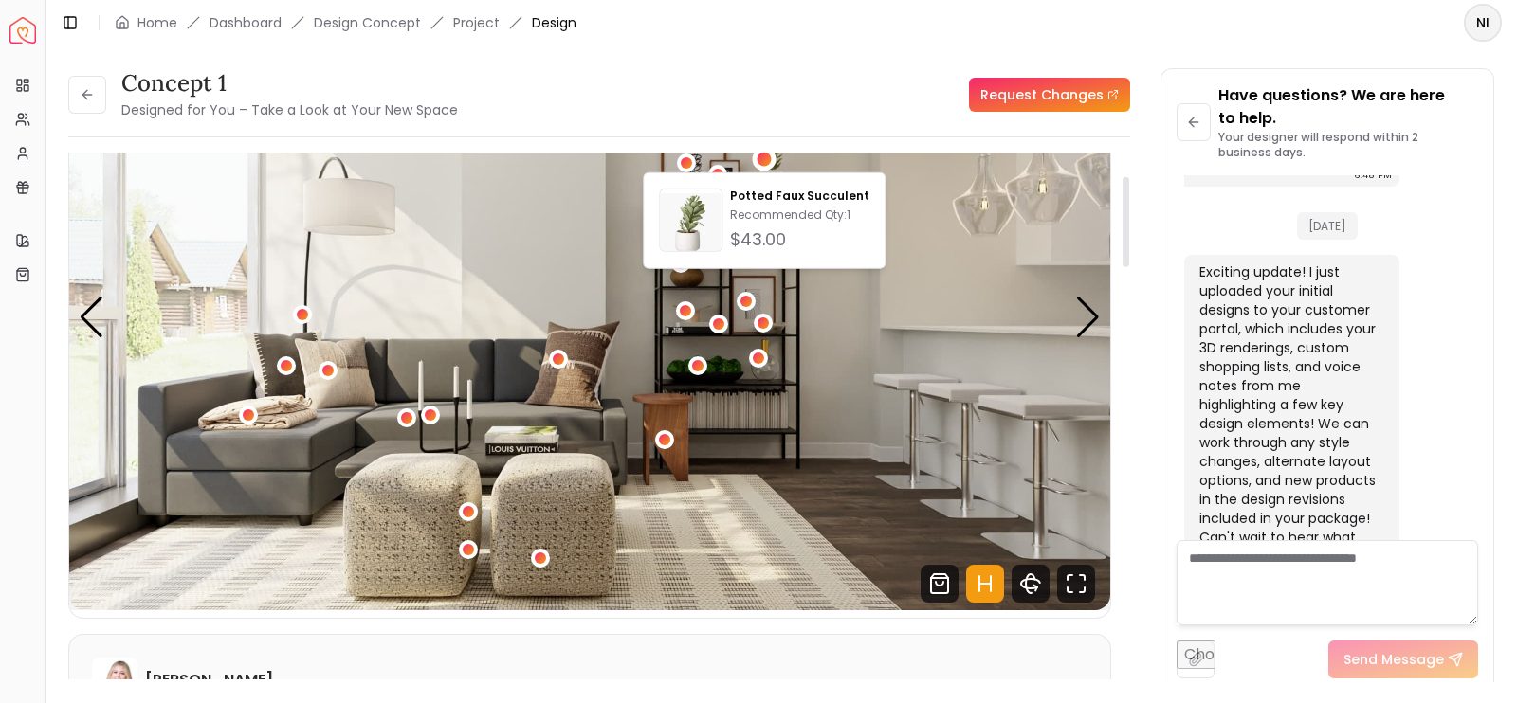
click at [782, 363] on img "1 / 5" at bounding box center [589, 318] width 1041 height 586
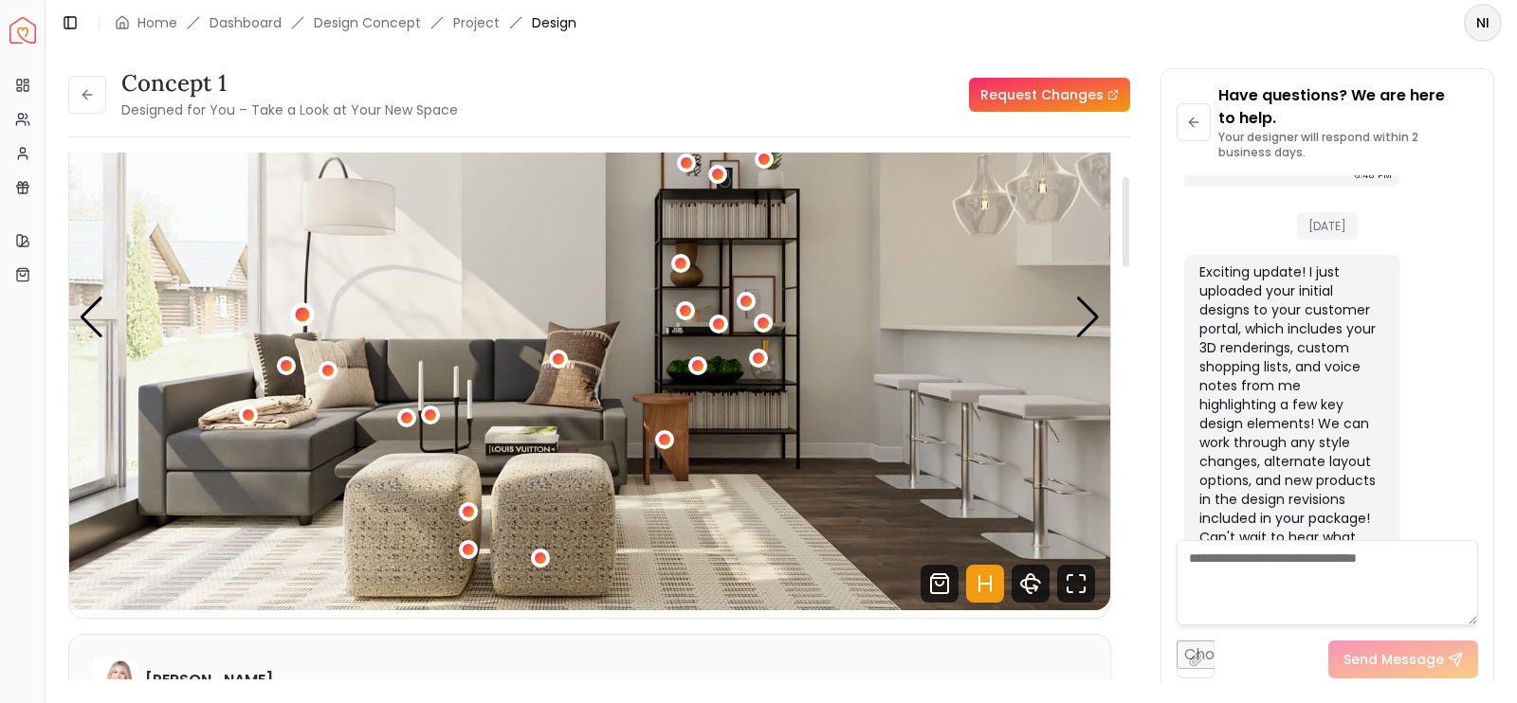
click at [301, 312] on div "1 / 5" at bounding box center [303, 315] width 14 height 14
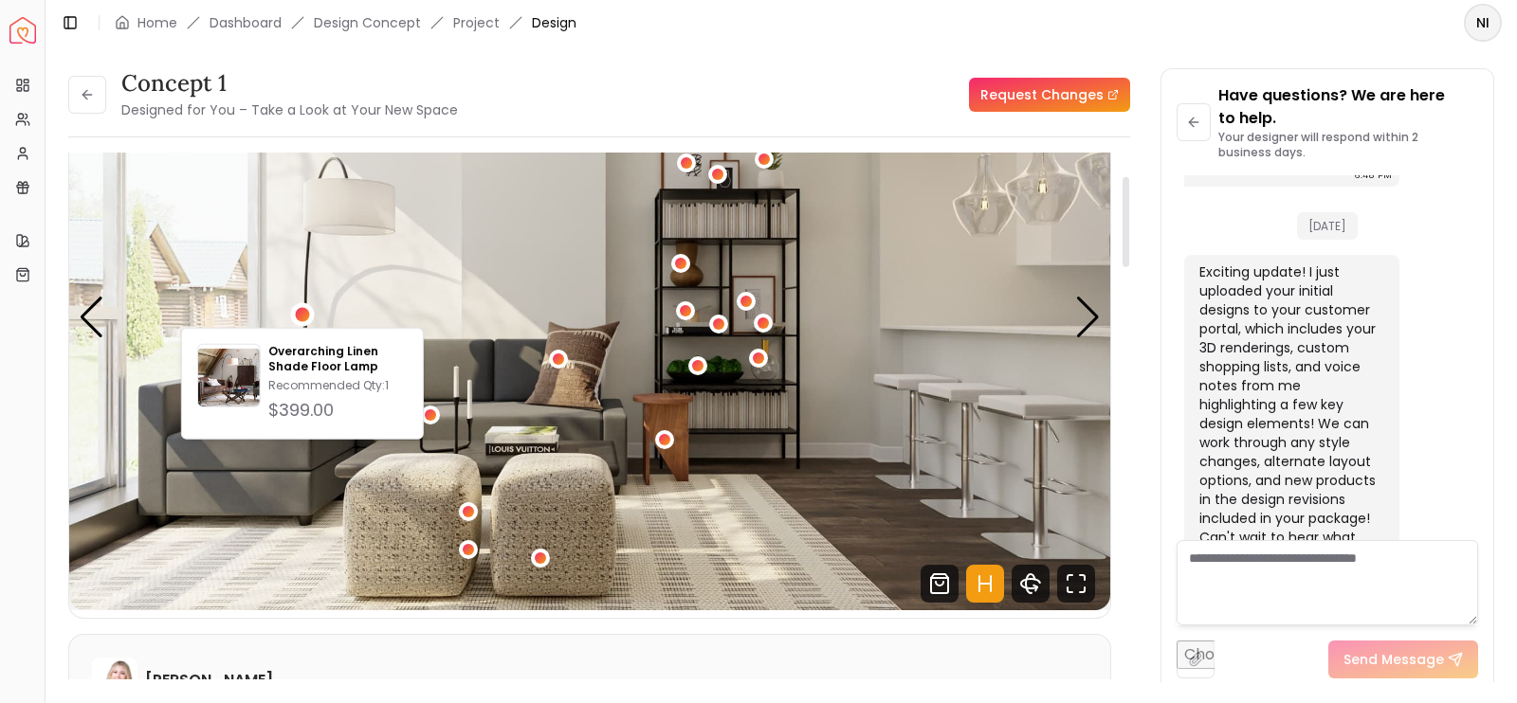
click at [512, 338] on img "1 / 5" at bounding box center [589, 318] width 1041 height 586
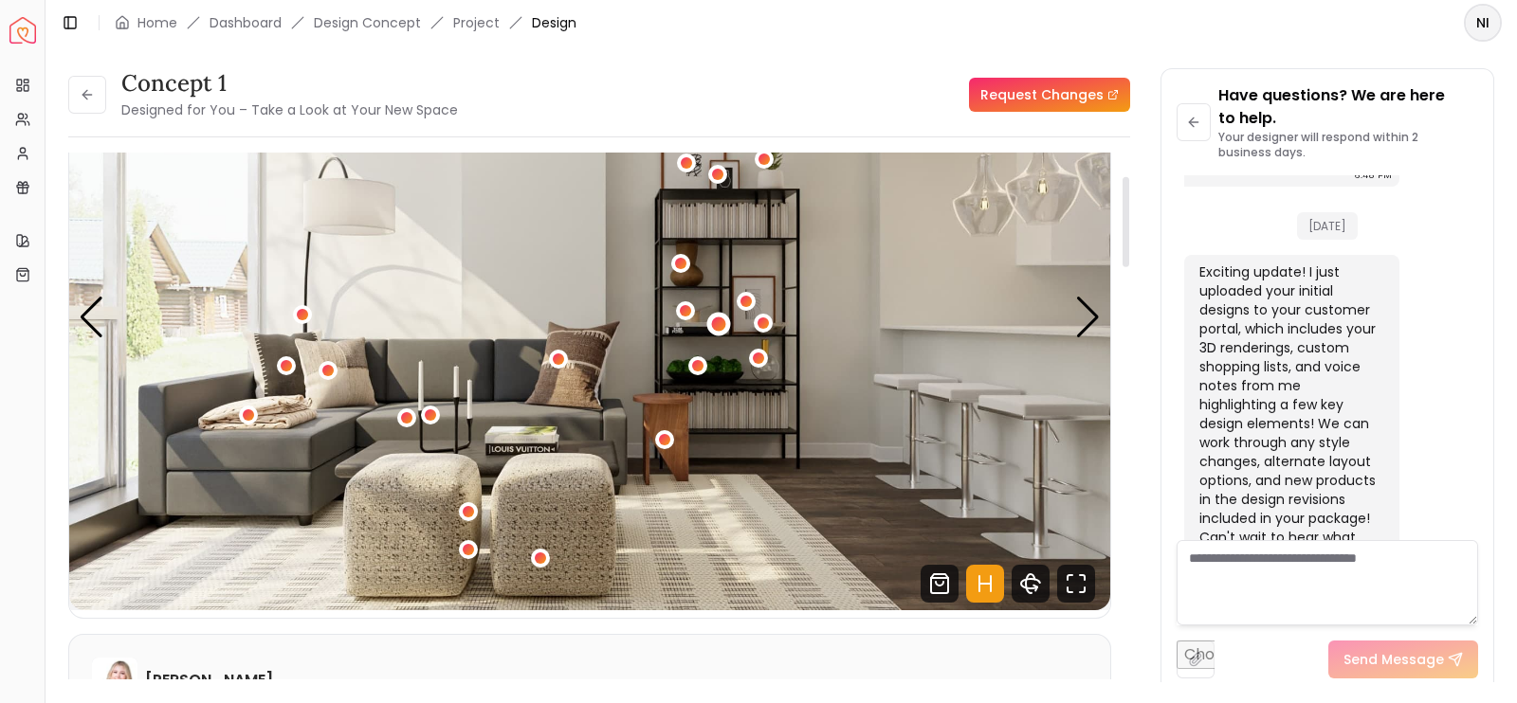
click at [723, 322] on div "1 / 5" at bounding box center [718, 324] width 14 height 14
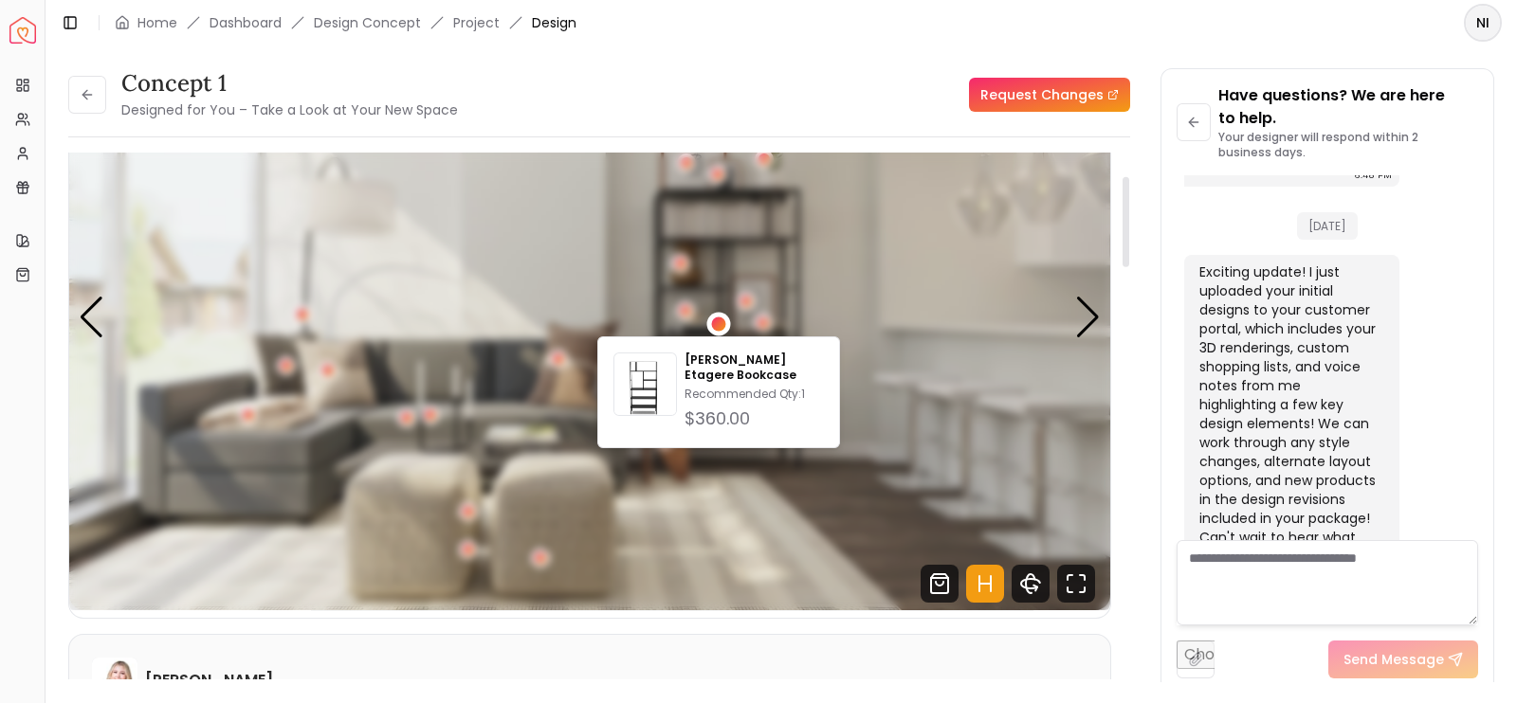
click at [826, 300] on img "1 / 5" at bounding box center [589, 318] width 1041 height 586
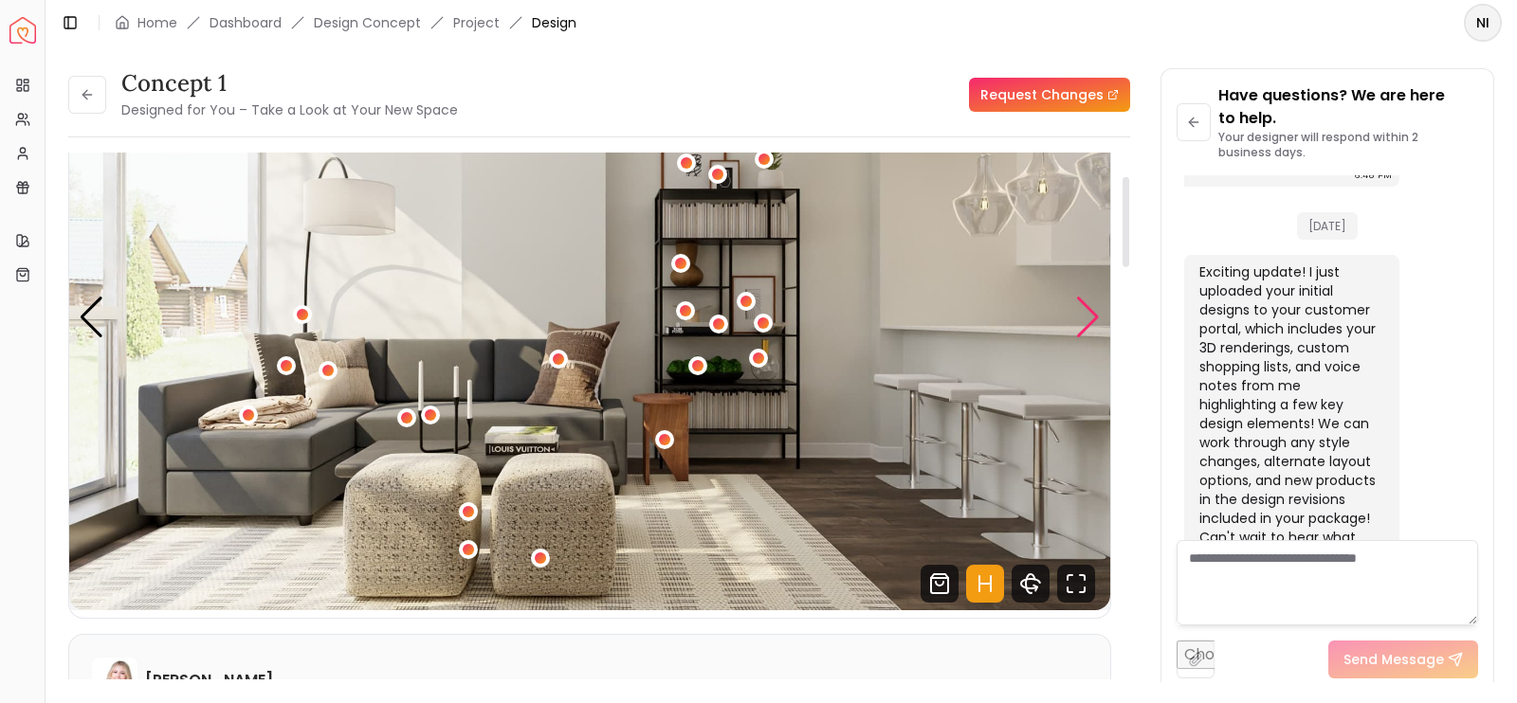
click at [1078, 310] on div "Next slide" at bounding box center [1088, 318] width 26 height 42
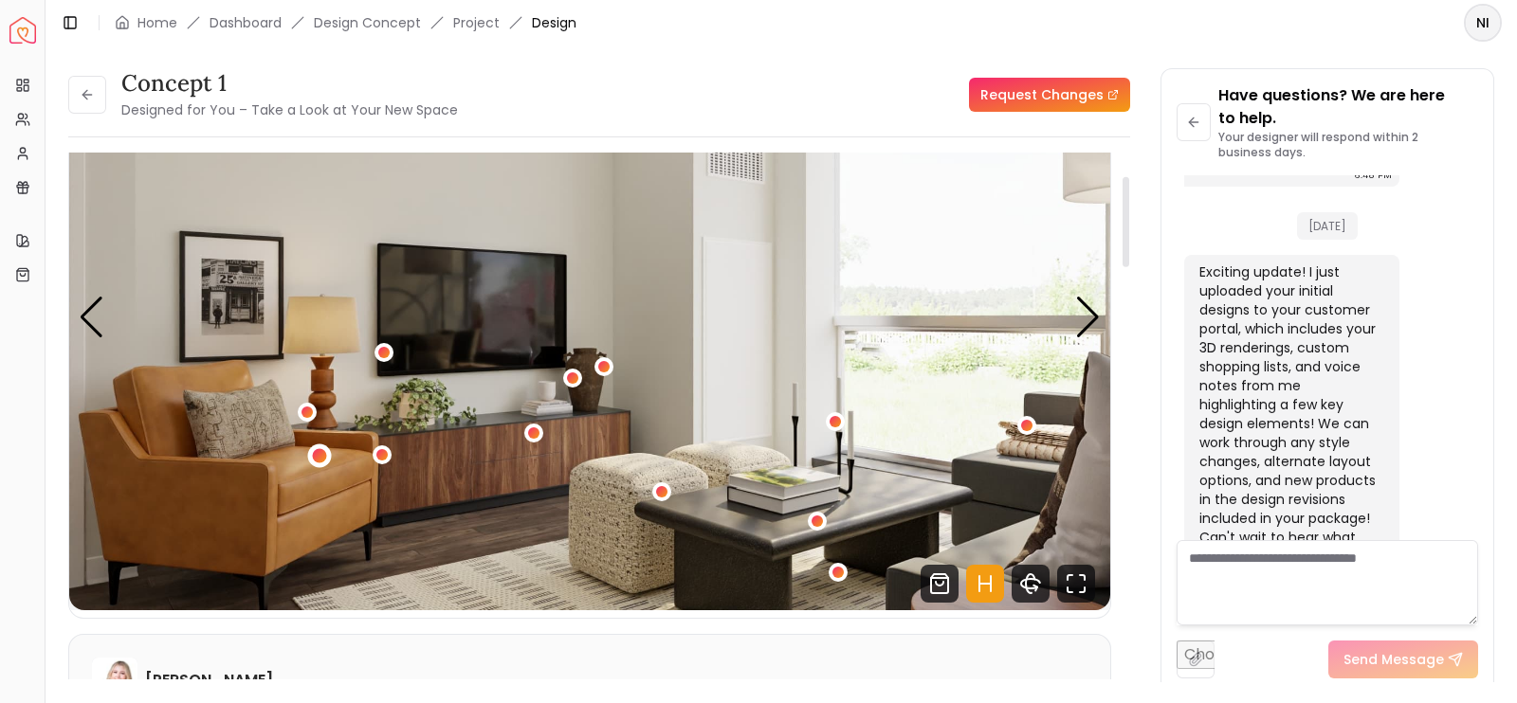
click at [319, 463] on div "2 / 5" at bounding box center [319, 456] width 24 height 24
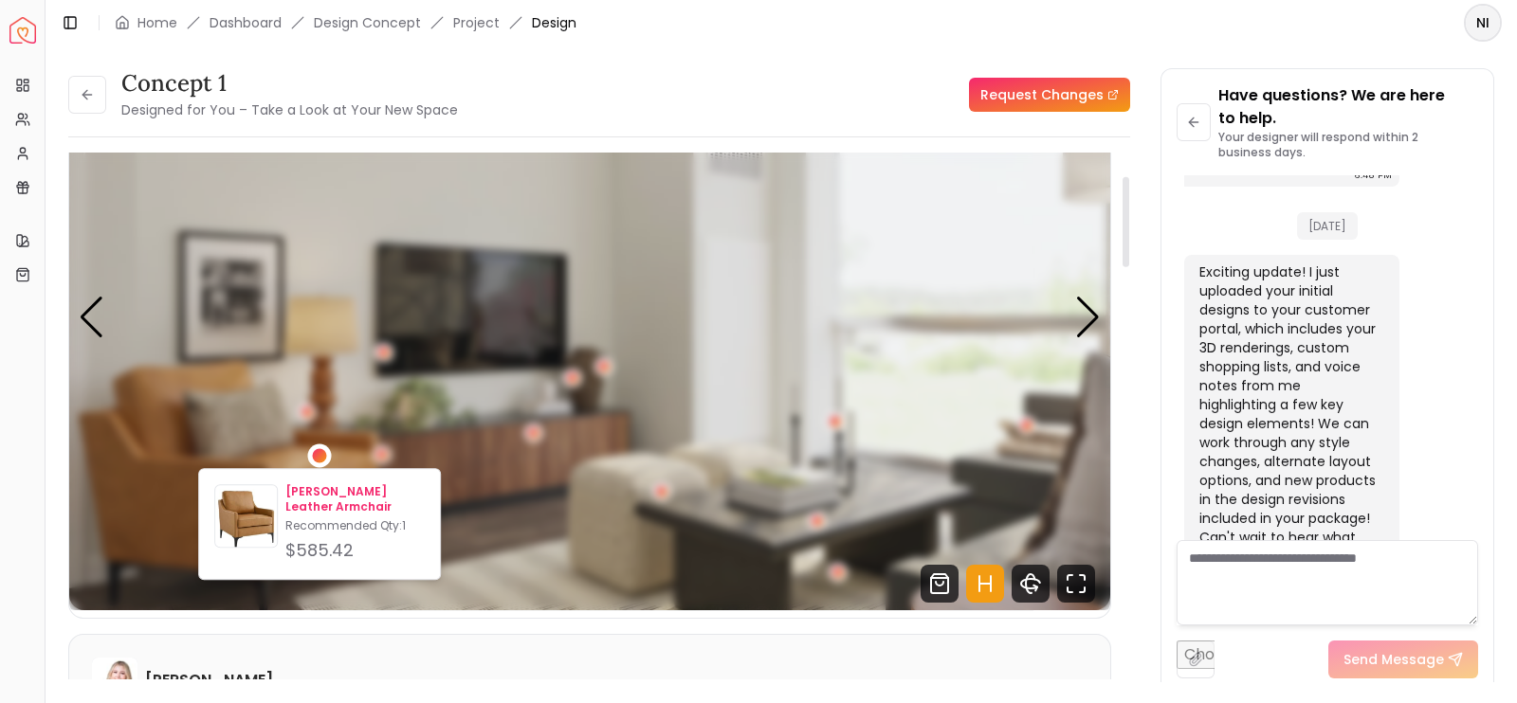
click at [303, 513] on p "[PERSON_NAME] Leather Armchair" at bounding box center [354, 499] width 139 height 30
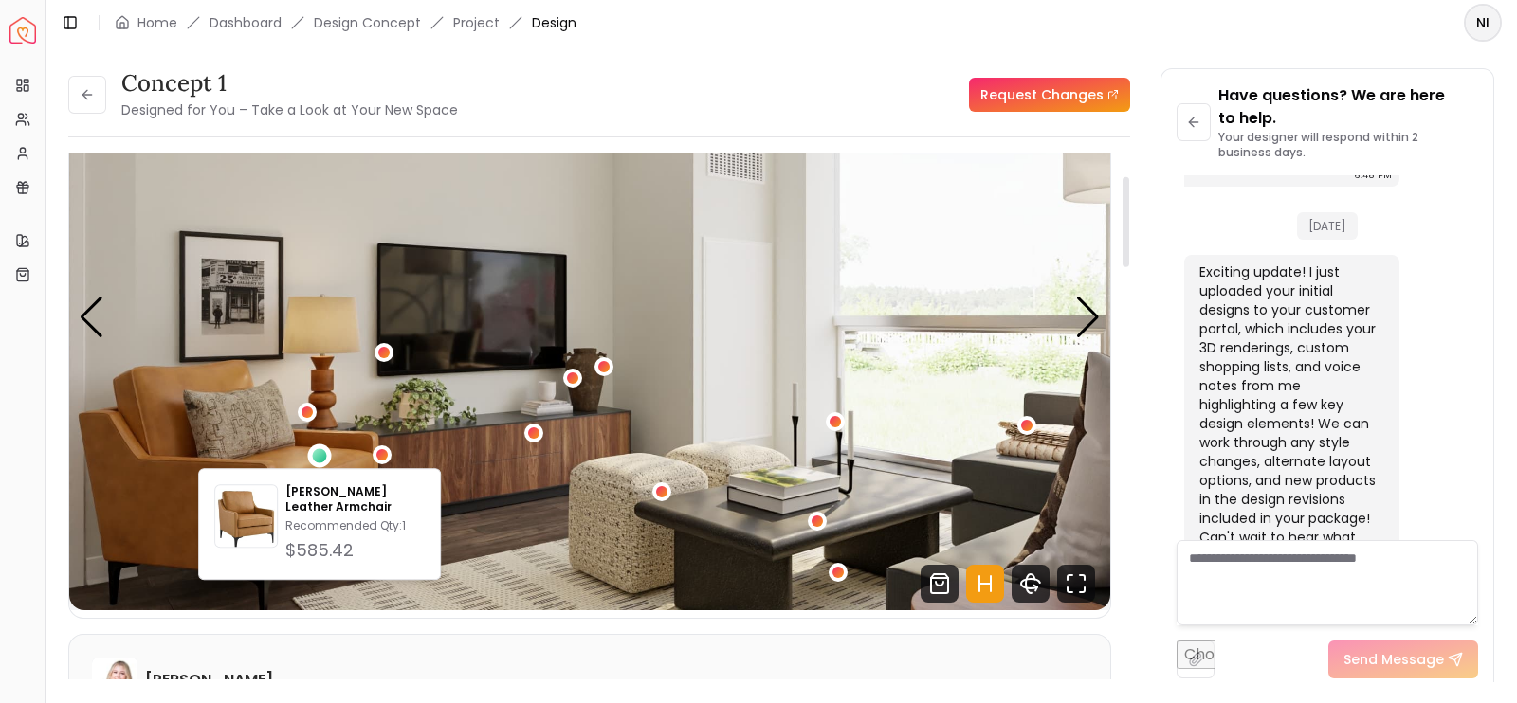
click at [537, 308] on img "2 / 5" at bounding box center [589, 318] width 1041 height 586
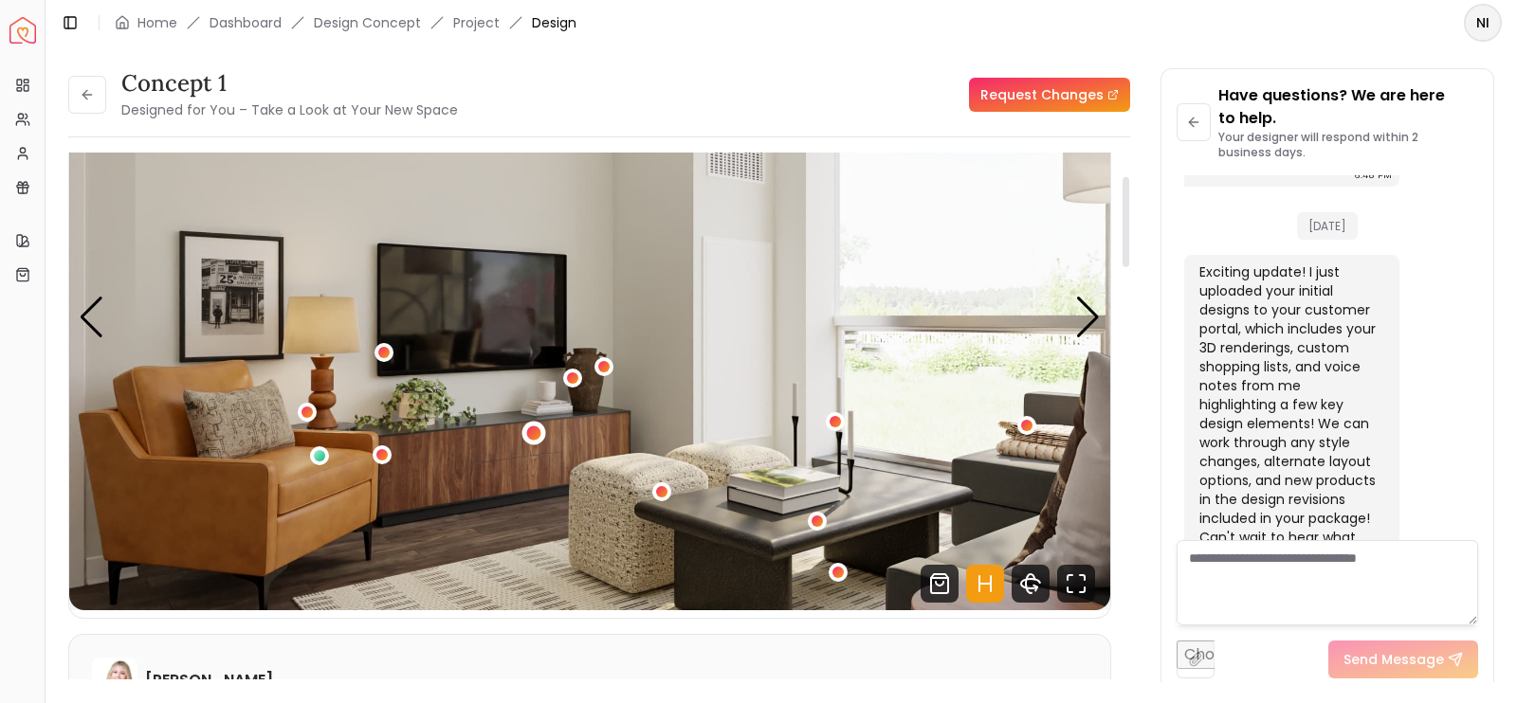
click at [540, 428] on div "2 / 5" at bounding box center [534, 434] width 24 height 24
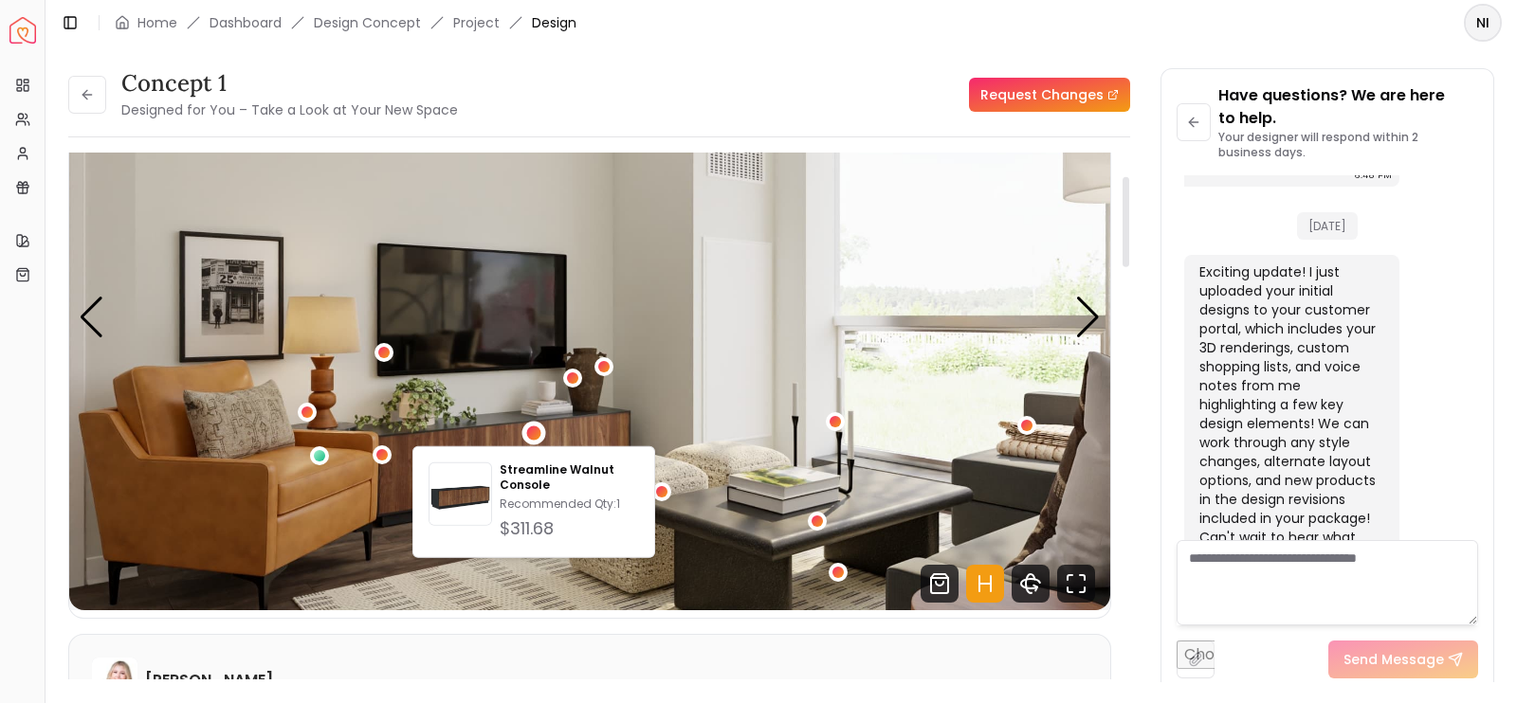
click at [668, 404] on img "2 / 5" at bounding box center [589, 318] width 1041 height 586
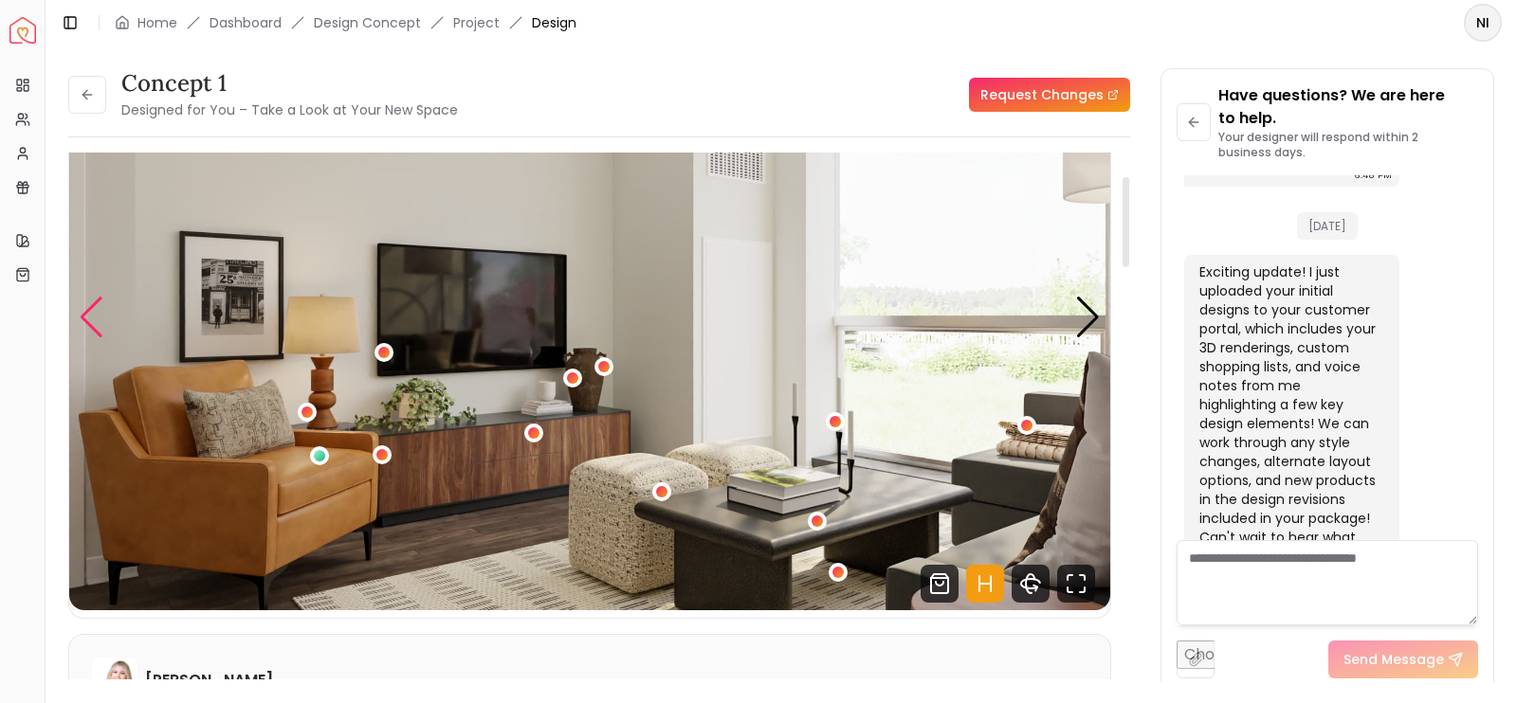
click at [99, 328] on div "Previous slide" at bounding box center [92, 318] width 26 height 42
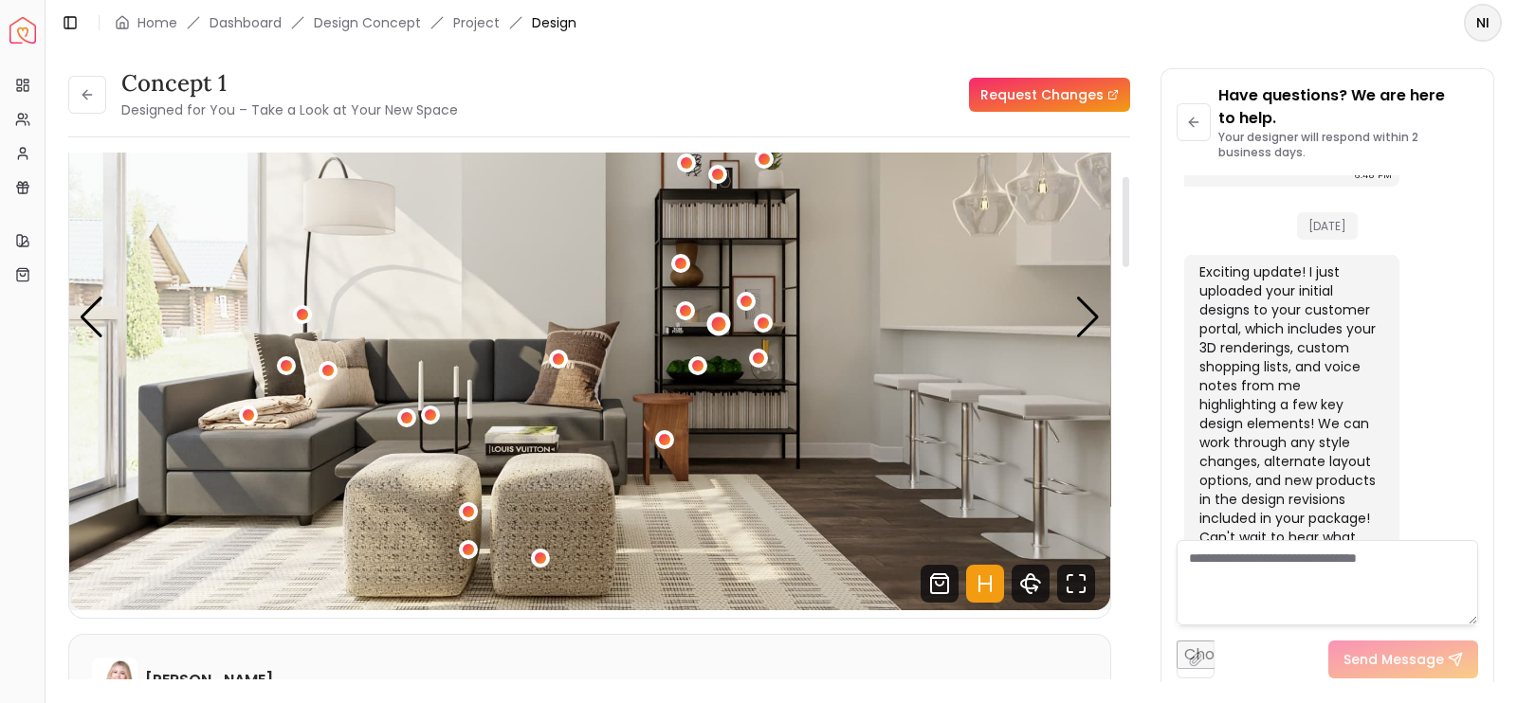
click at [721, 329] on div "1 / 5" at bounding box center [718, 324] width 24 height 24
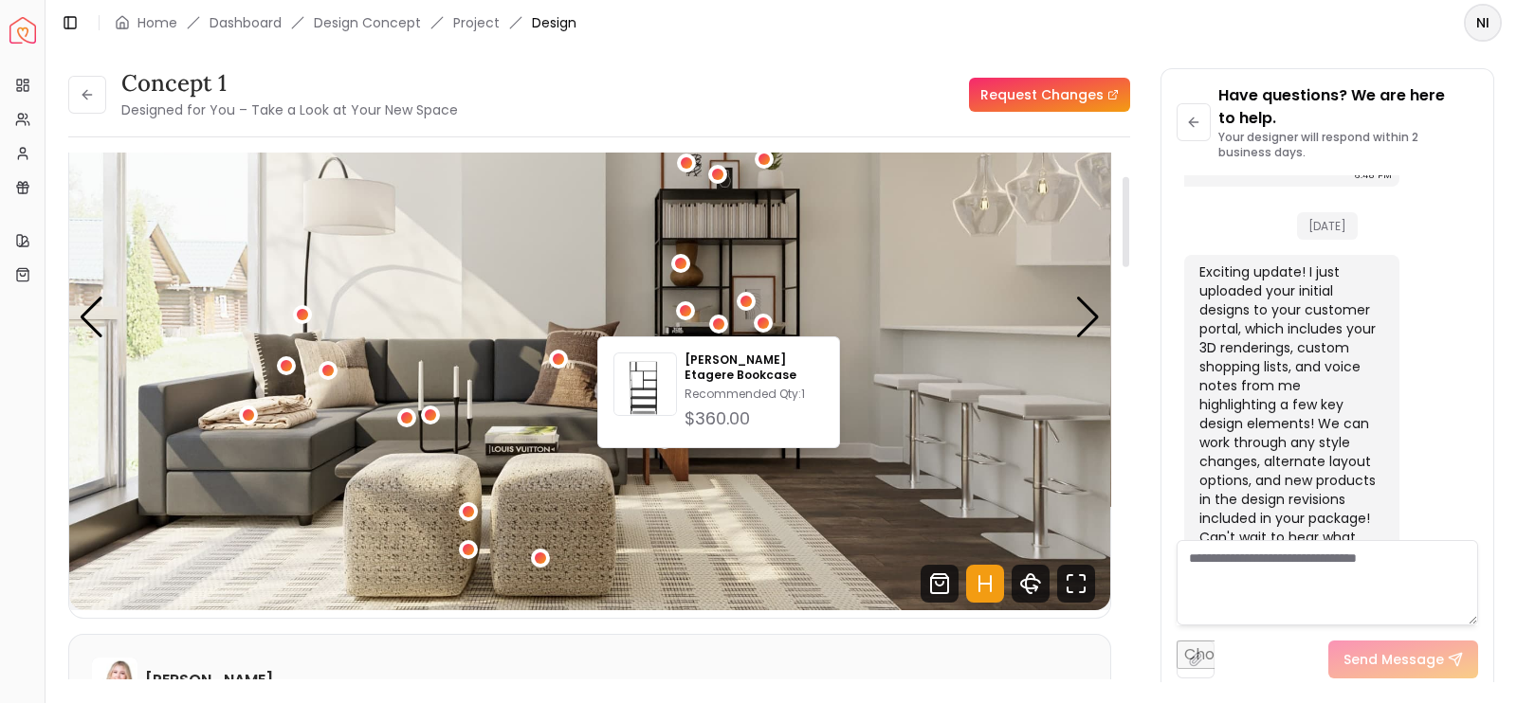
click at [858, 424] on img "1 / 5" at bounding box center [589, 318] width 1041 height 586
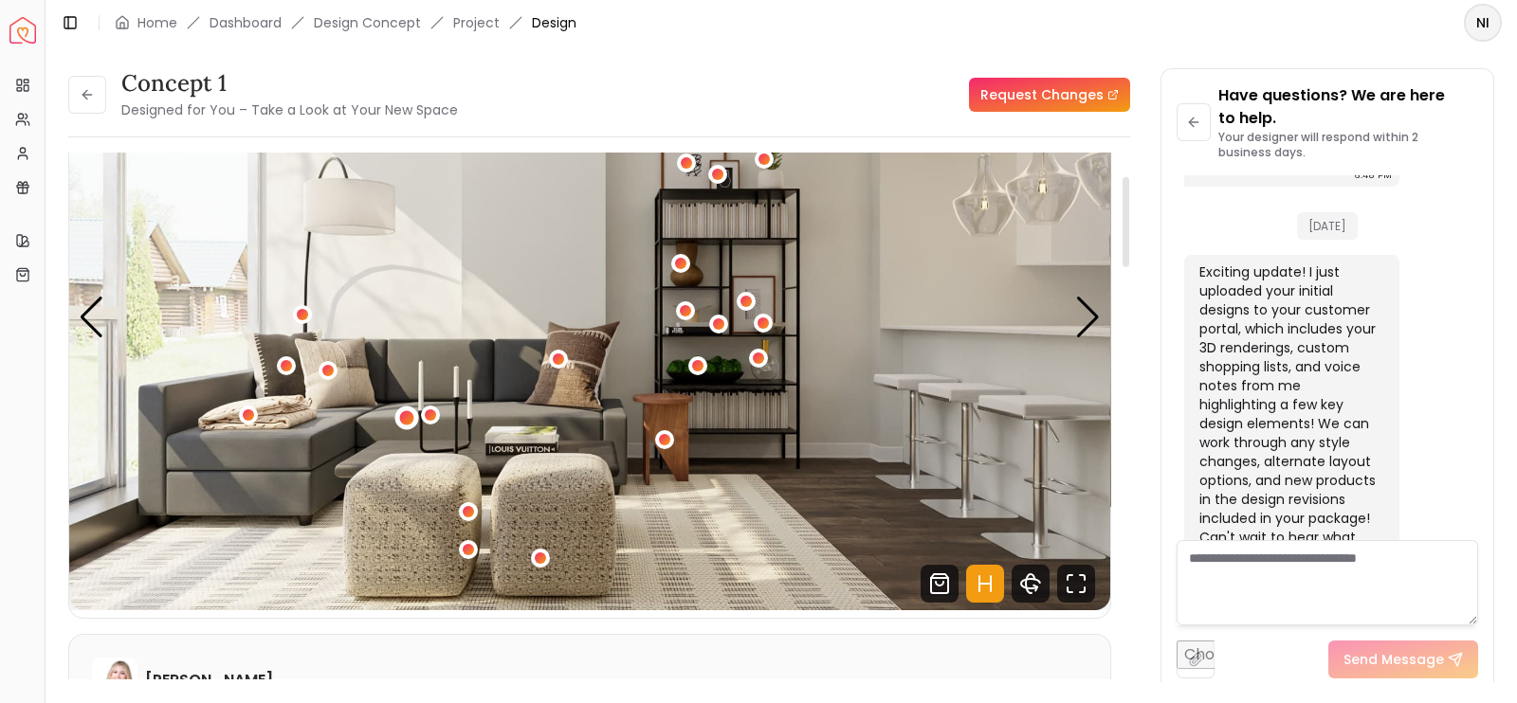
click at [411, 414] on div "1 / 5" at bounding box center [407, 418] width 14 height 14
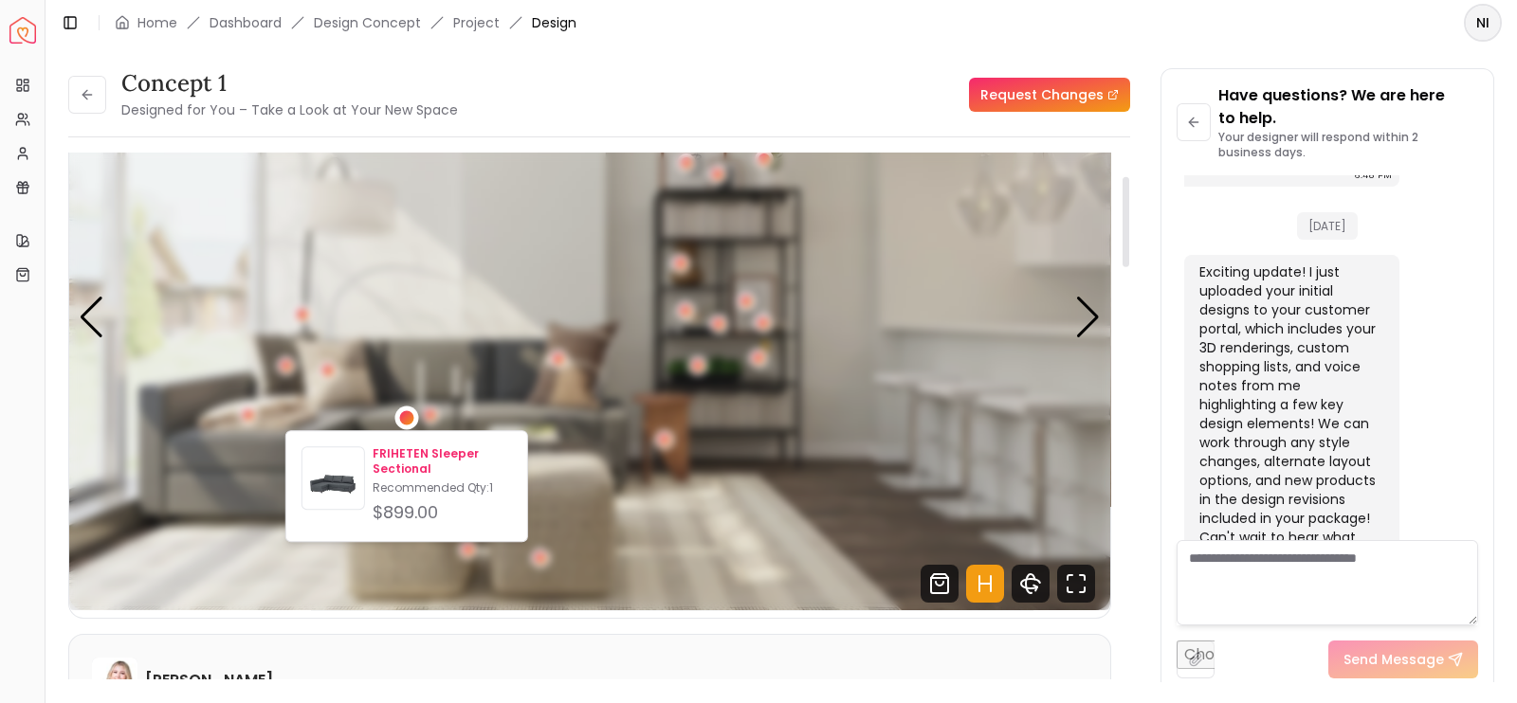
click at [393, 452] on p "FRIHETEN Sleeper Sectional" at bounding box center [442, 462] width 139 height 30
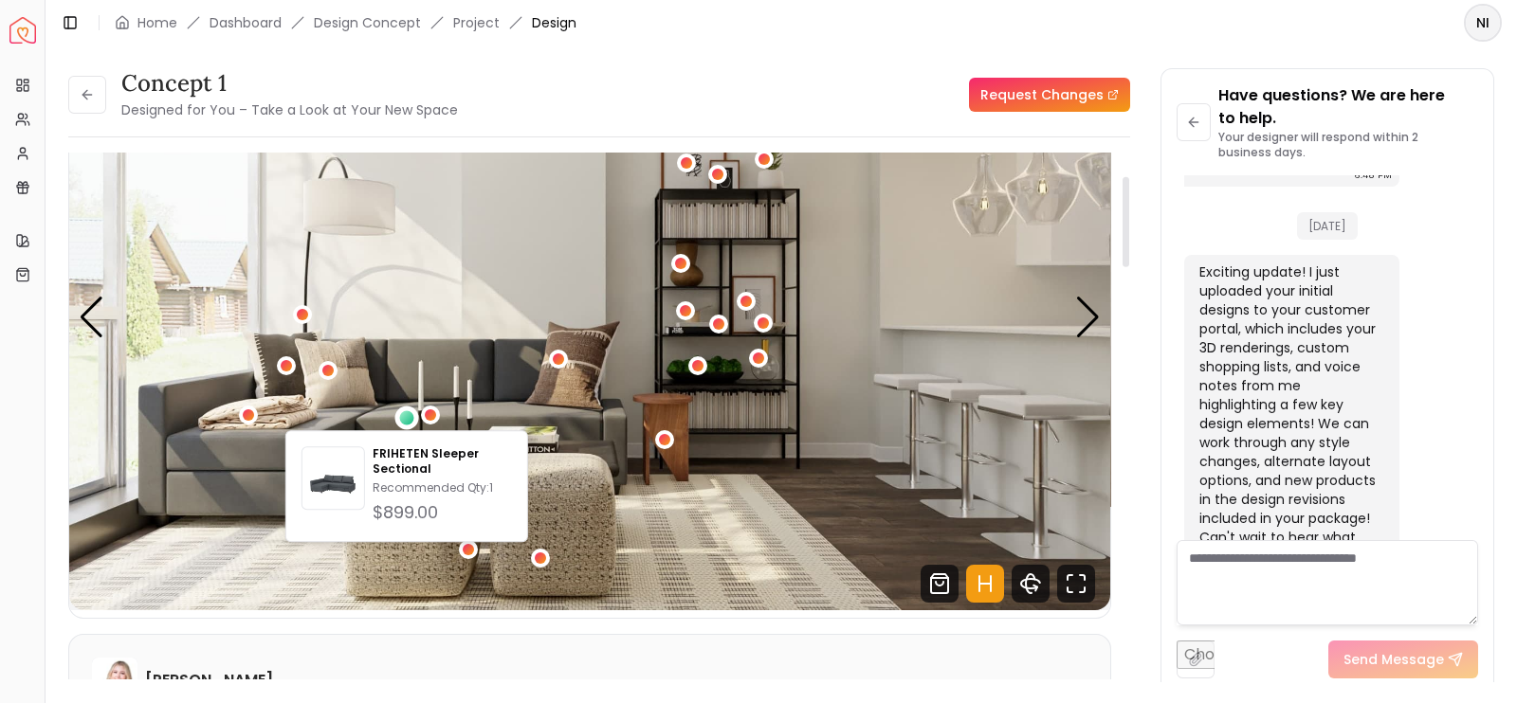
click at [640, 422] on img "1 / 5" at bounding box center [589, 318] width 1041 height 586
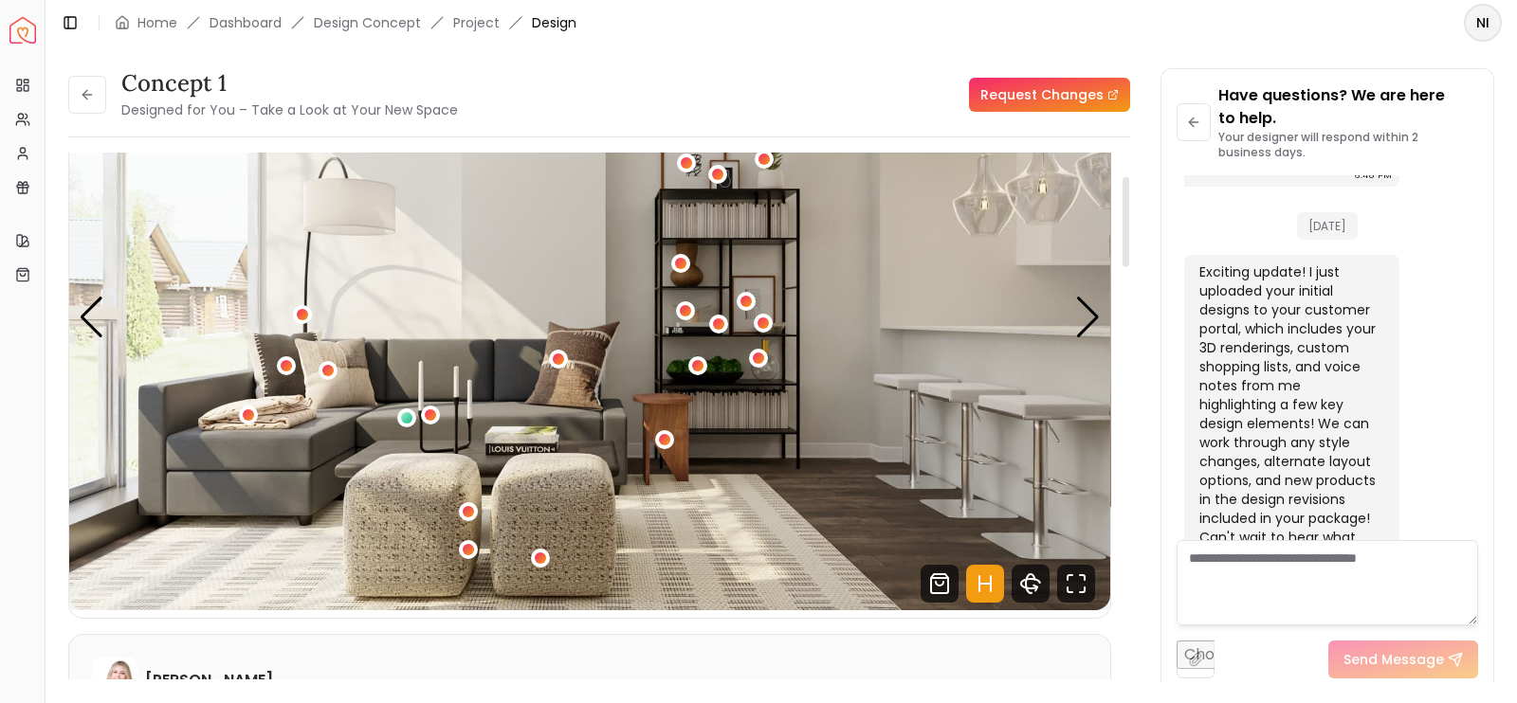
click at [722, 323] on div "1 / 5" at bounding box center [718, 325] width 19 height 23
click at [722, 318] on div "1 / 5" at bounding box center [718, 324] width 14 height 14
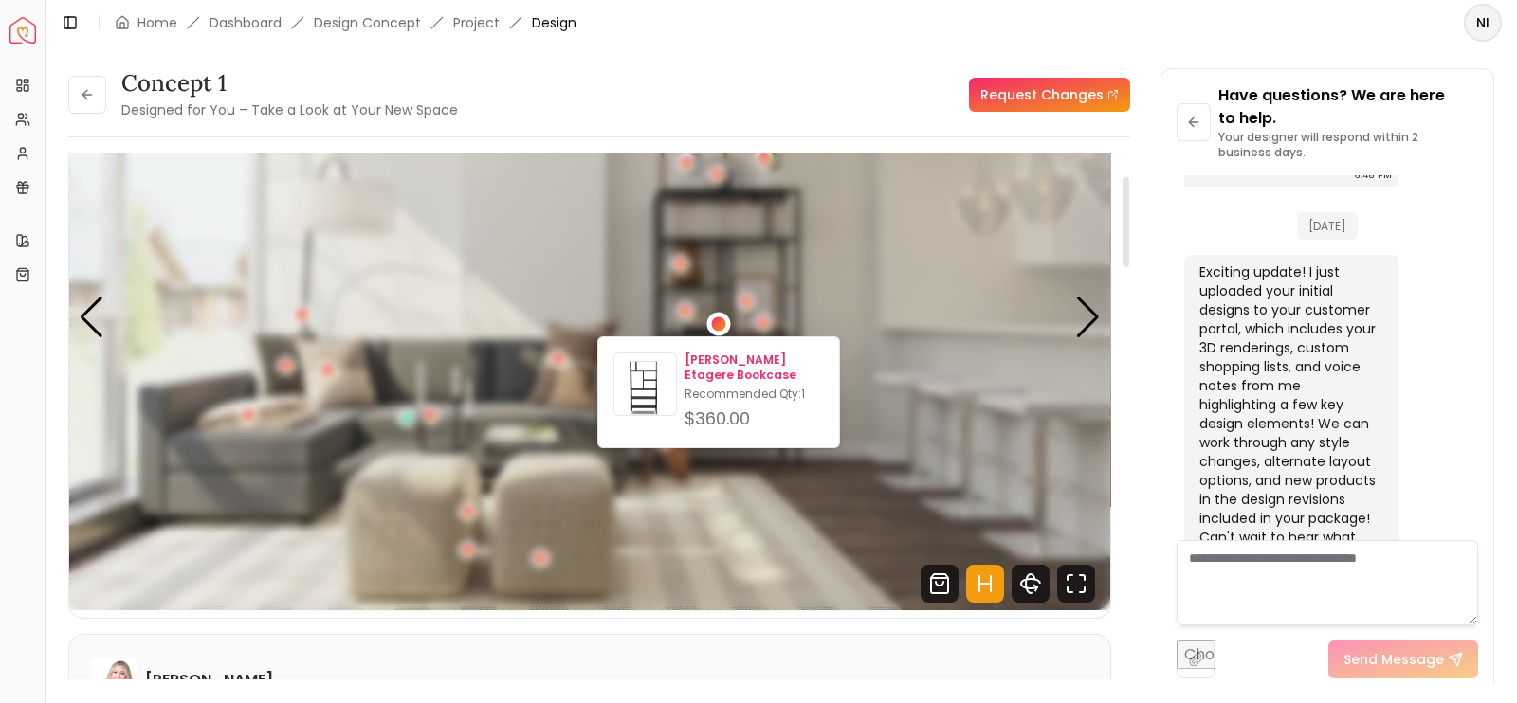
click at [698, 376] on p "[PERSON_NAME] Etagere Bookcase" at bounding box center [753, 368] width 139 height 30
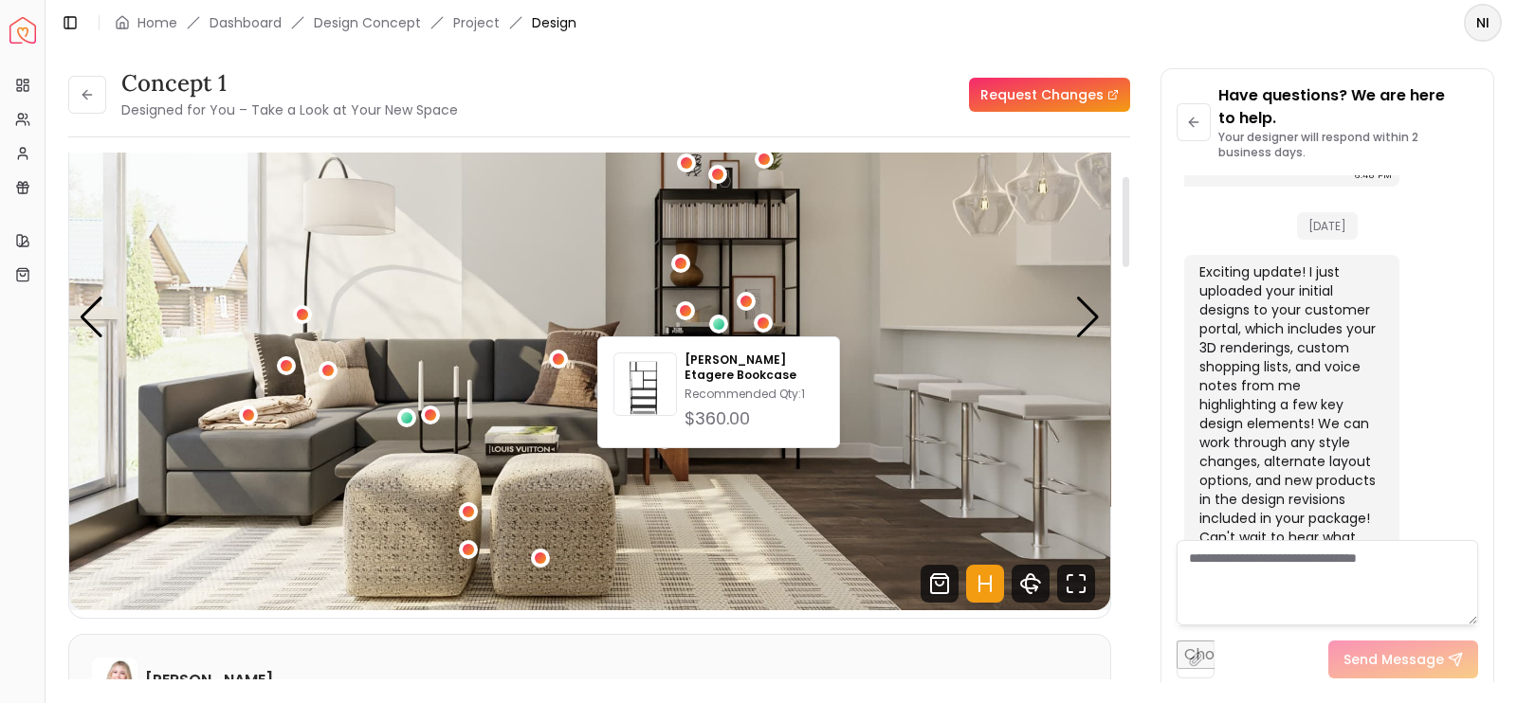
click at [882, 281] on img "1 / 5" at bounding box center [589, 318] width 1041 height 586
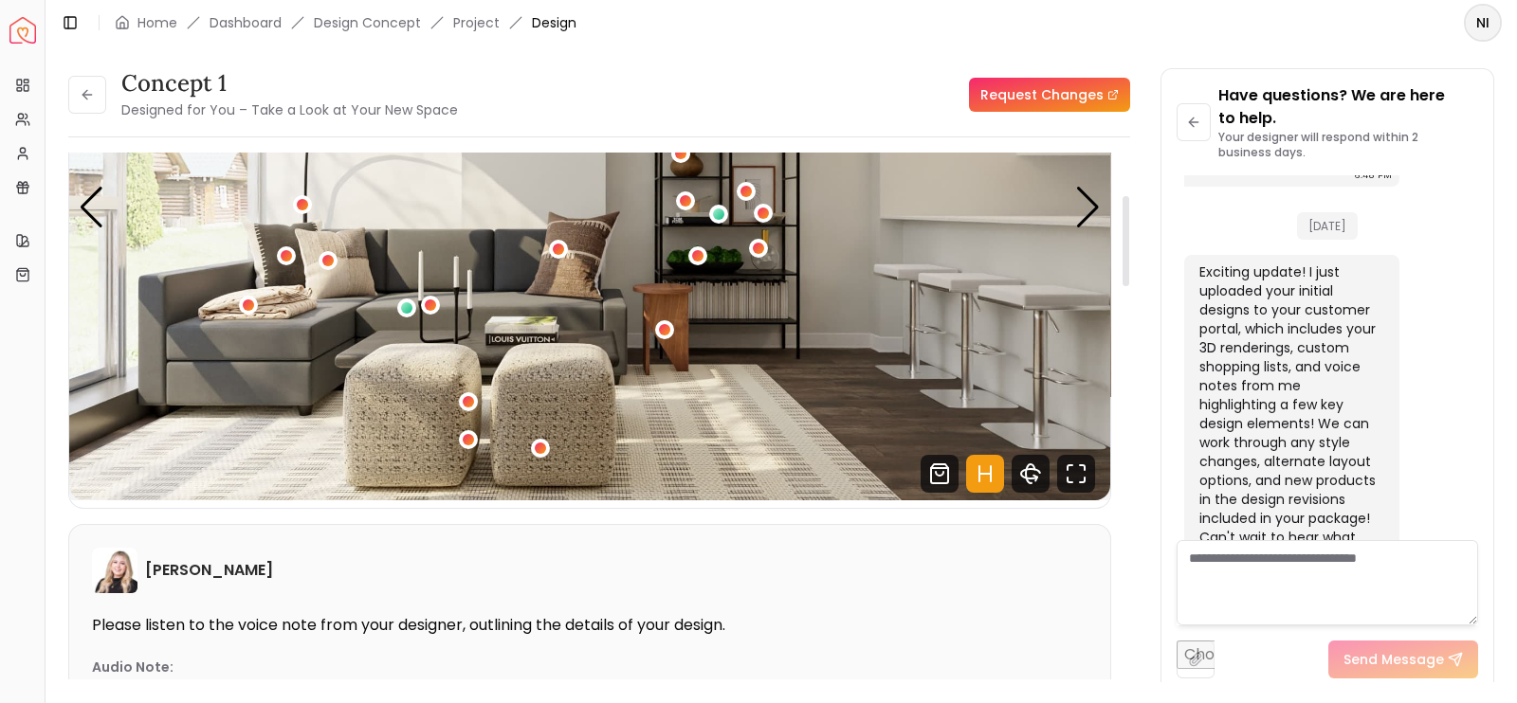
scroll to position [247, 0]
click at [101, 211] on div "Previous slide" at bounding box center [92, 207] width 26 height 42
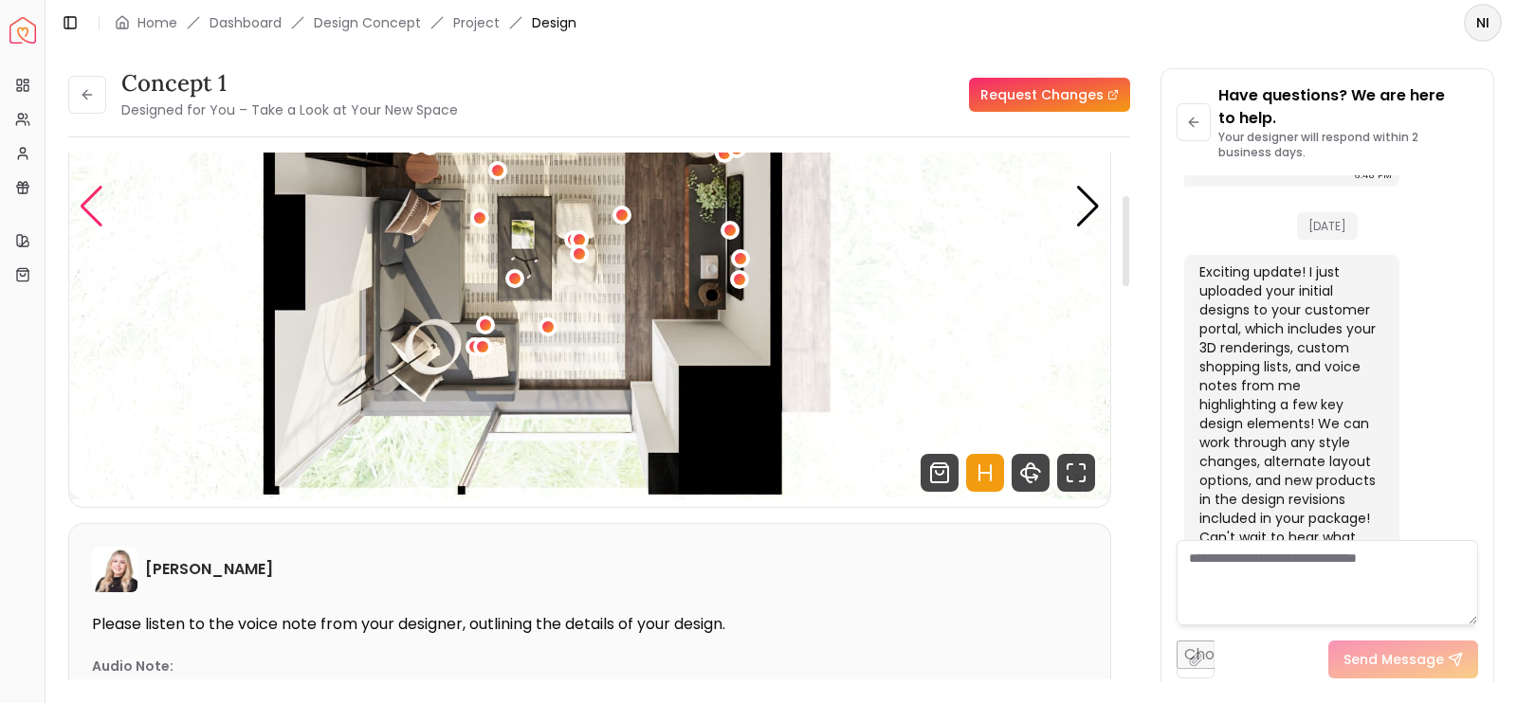
click at [101, 210] on div "Previous slide" at bounding box center [92, 207] width 26 height 42
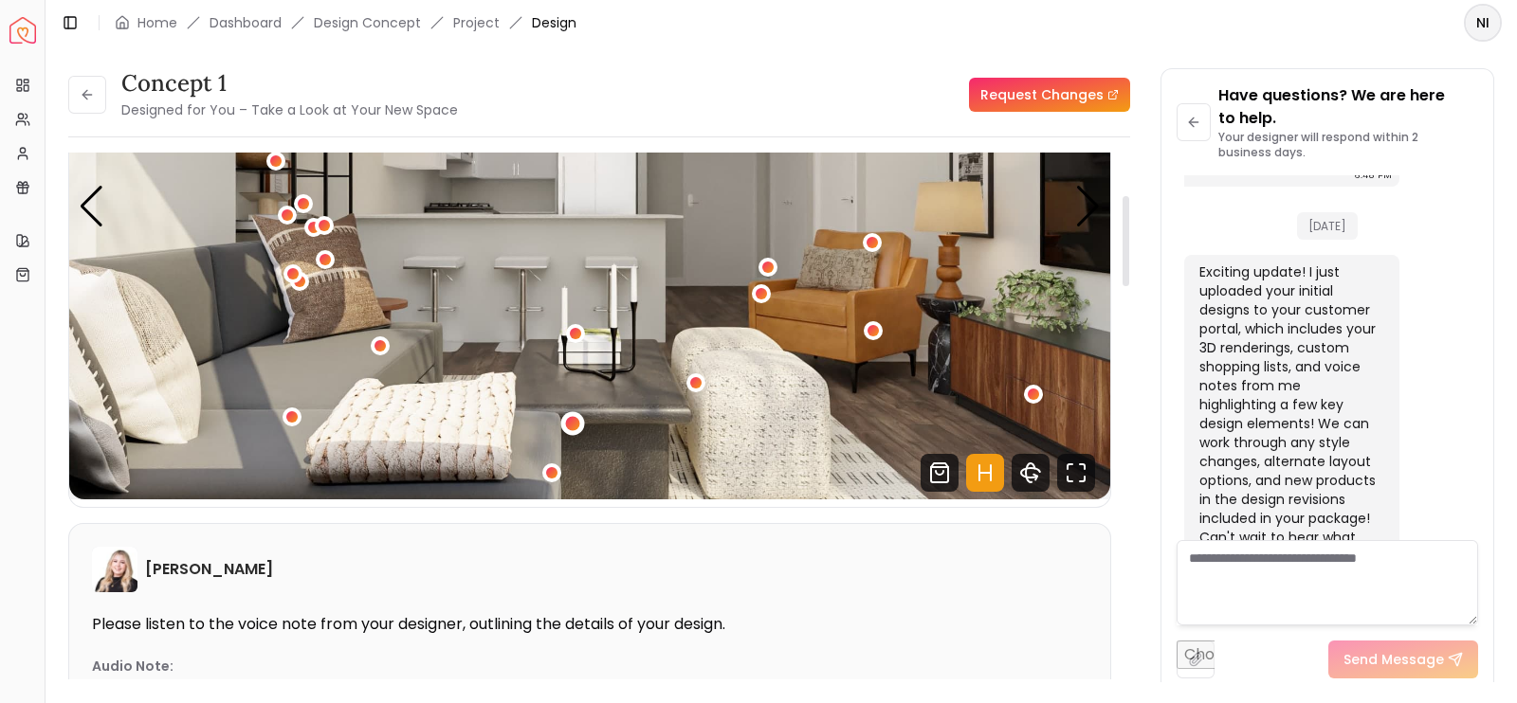
click at [573, 416] on div "4 / 5" at bounding box center [572, 423] width 14 height 14
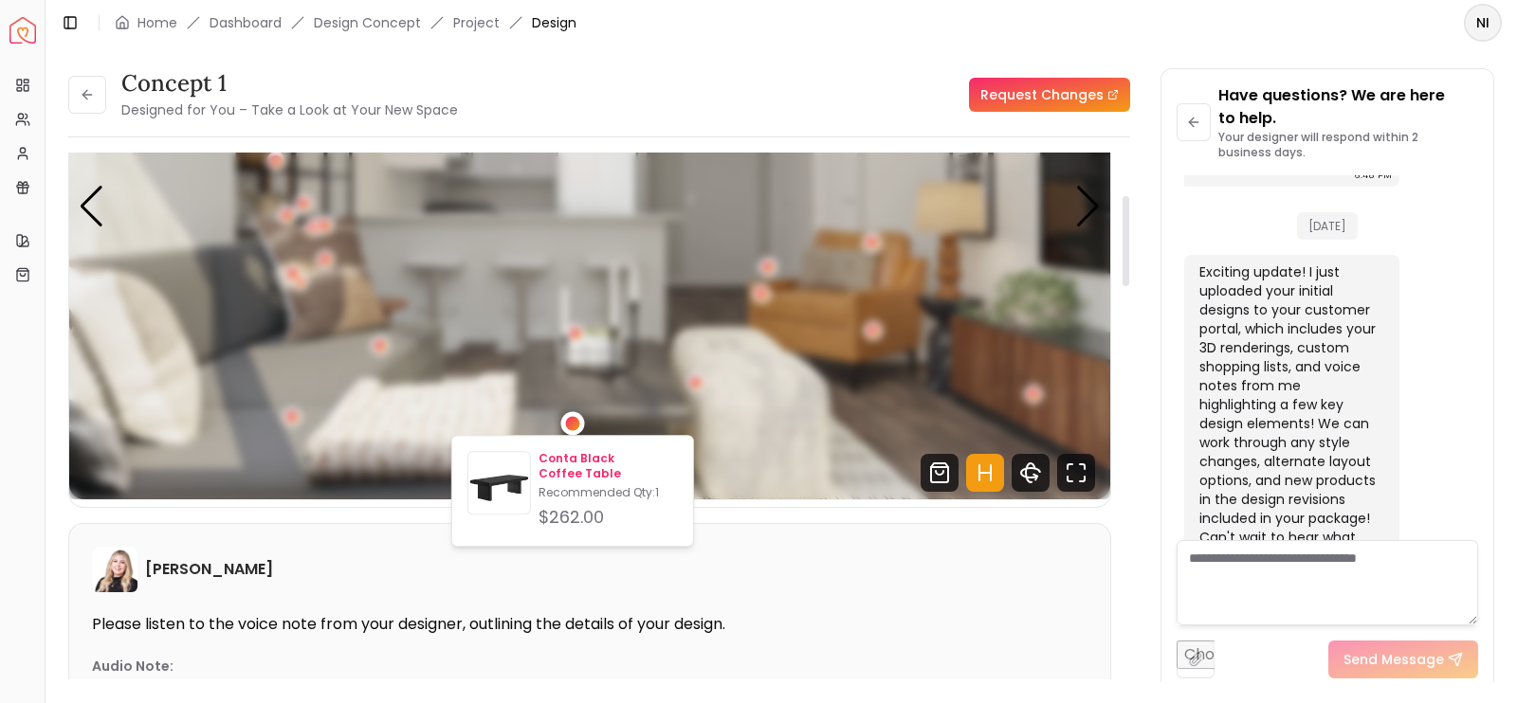
click at [557, 485] on p "Recommended Qty: 1" at bounding box center [607, 492] width 139 height 15
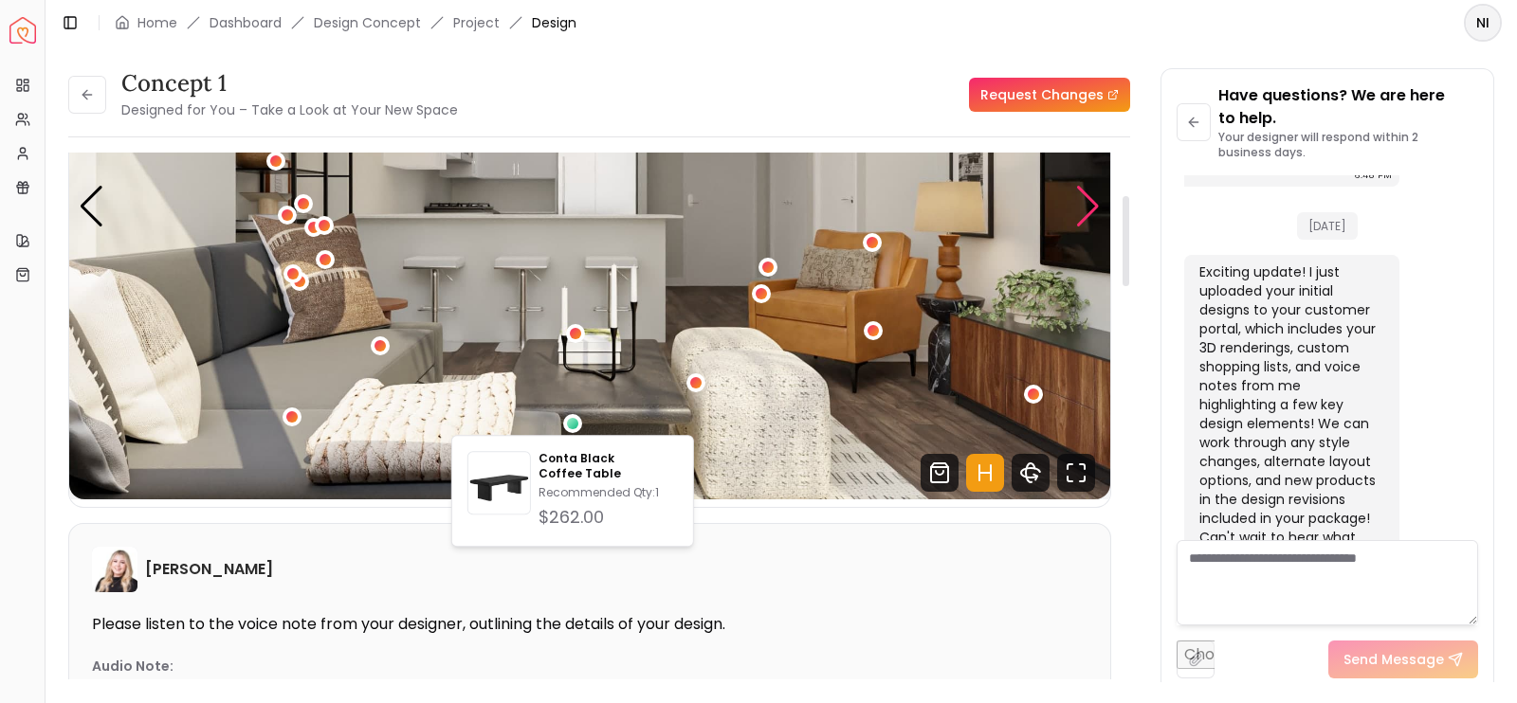
click at [1080, 217] on div "Next slide" at bounding box center [1088, 207] width 26 height 42
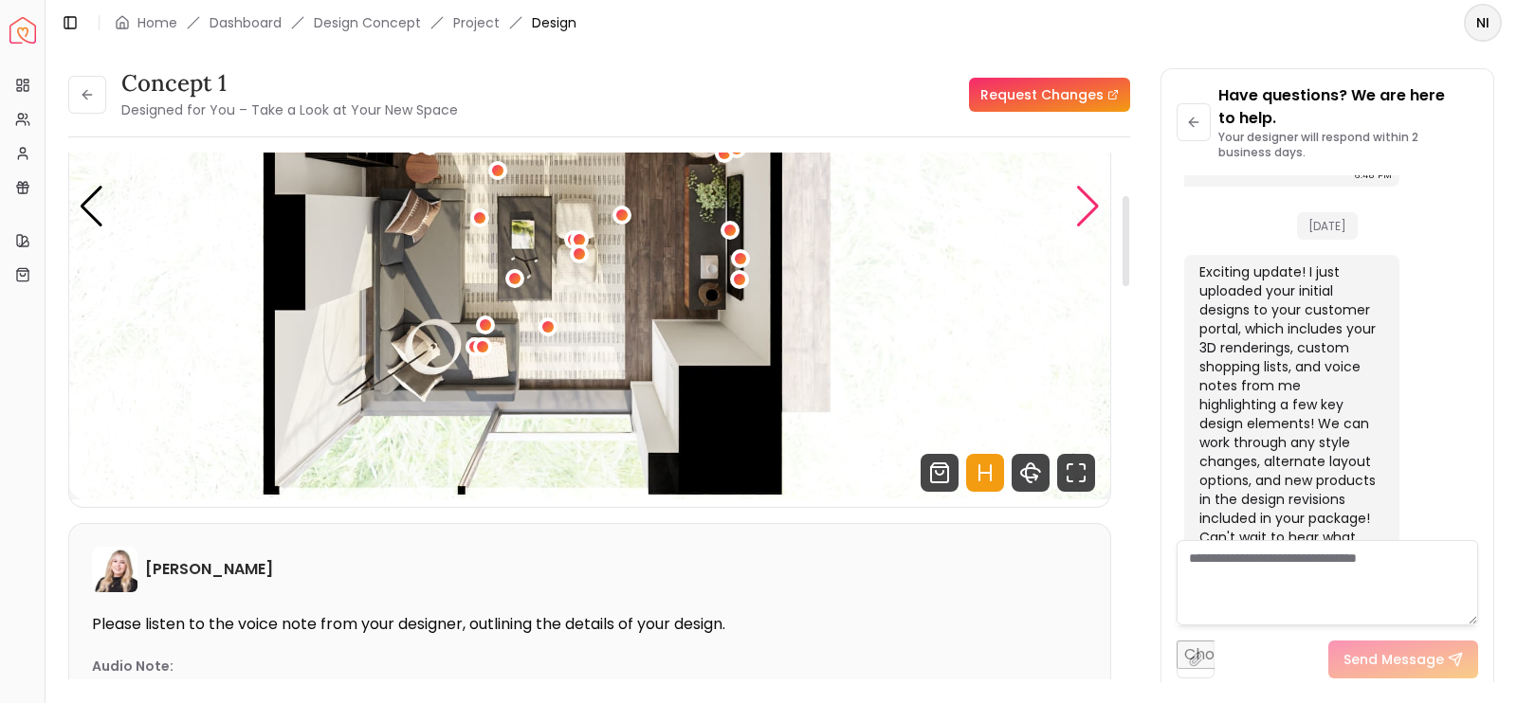
click at [1080, 217] on div "Next slide" at bounding box center [1088, 207] width 26 height 42
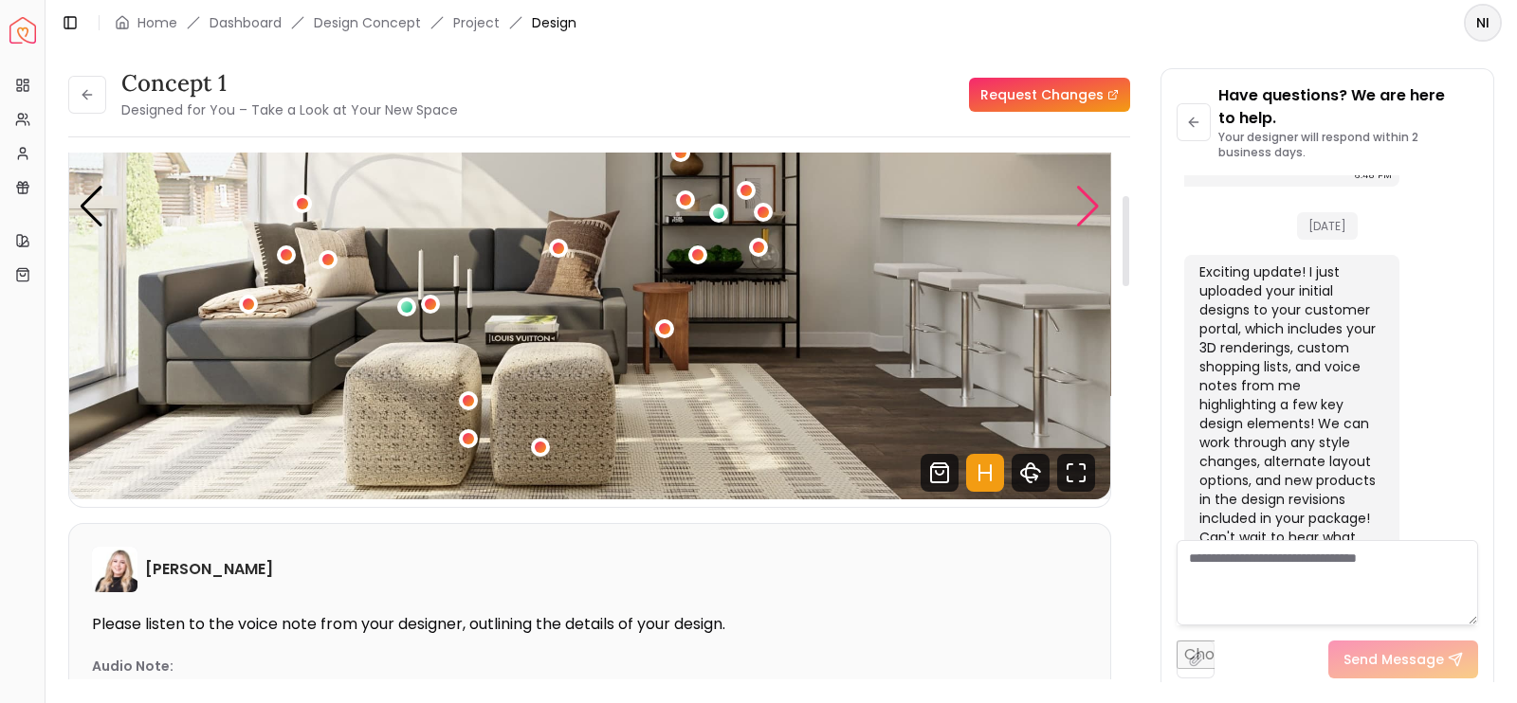
click at [1081, 201] on div "Next slide" at bounding box center [1088, 207] width 26 height 42
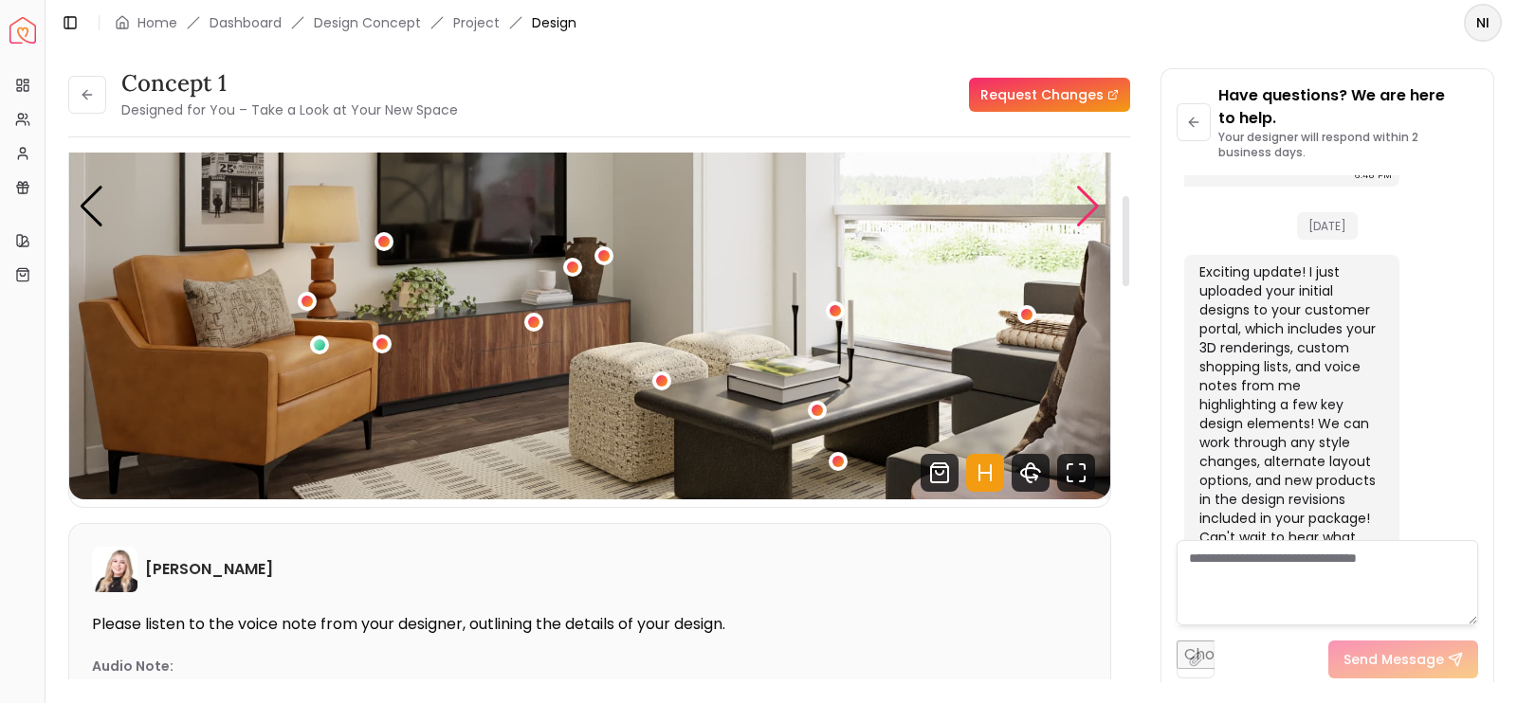
click at [1081, 201] on div "Next slide" at bounding box center [1088, 207] width 26 height 42
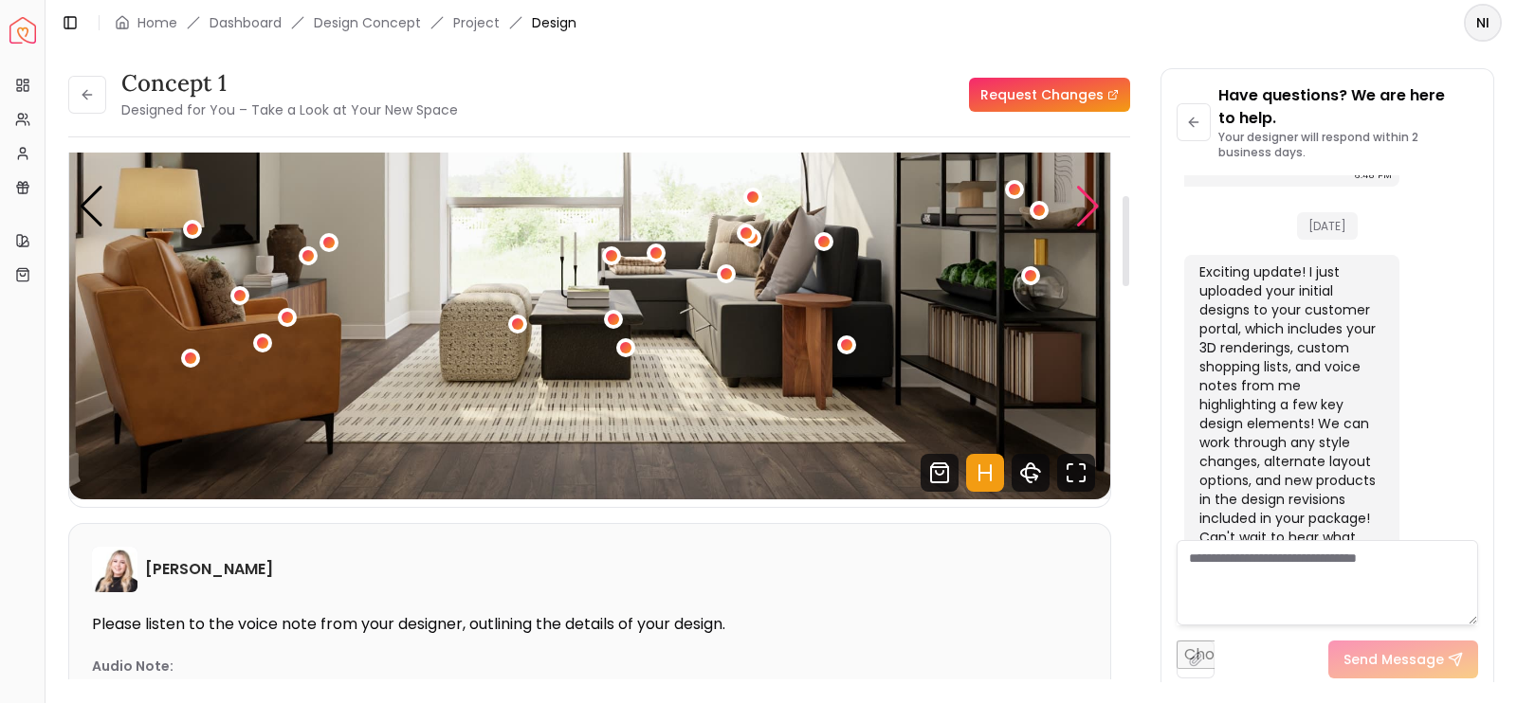
click at [1081, 201] on div "Next slide" at bounding box center [1088, 207] width 26 height 42
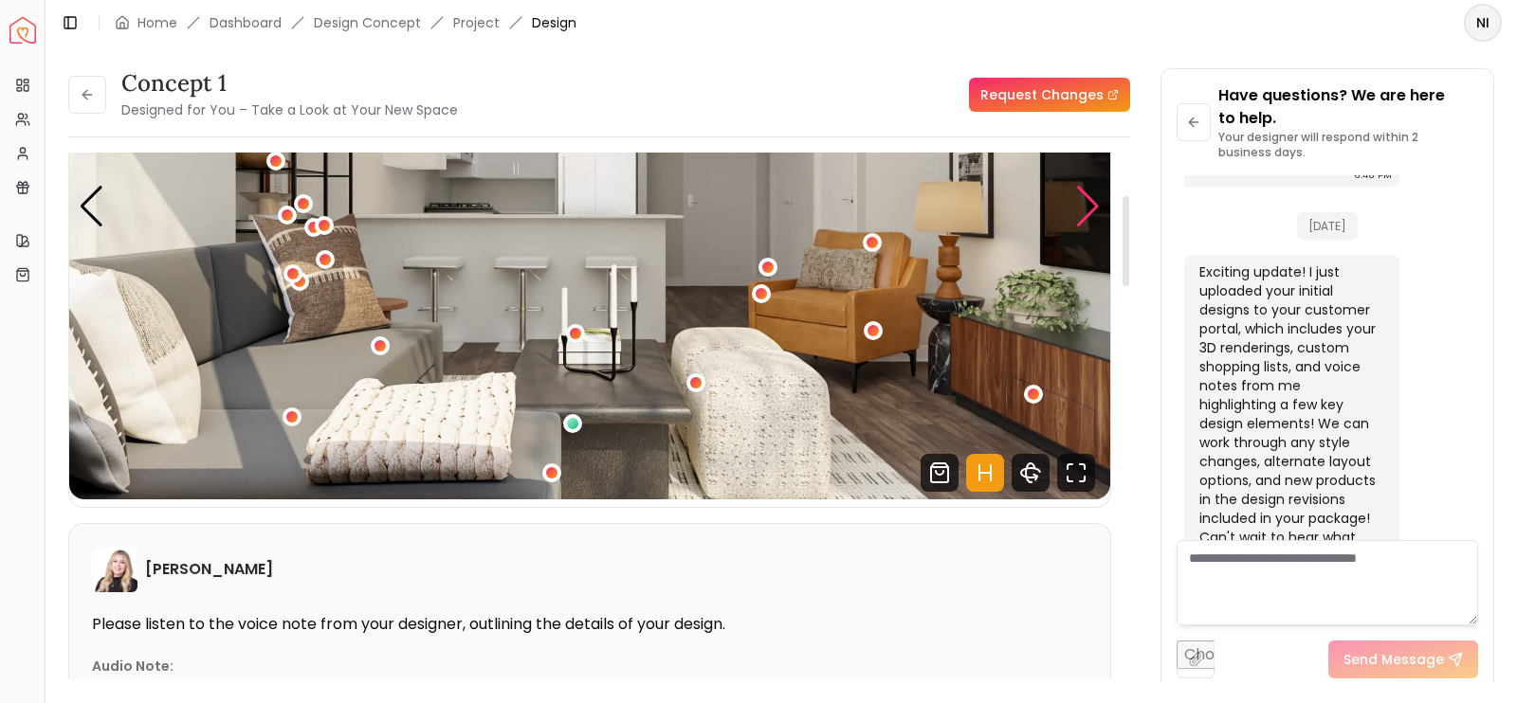
click at [1081, 201] on div "Next slide" at bounding box center [1088, 207] width 26 height 42
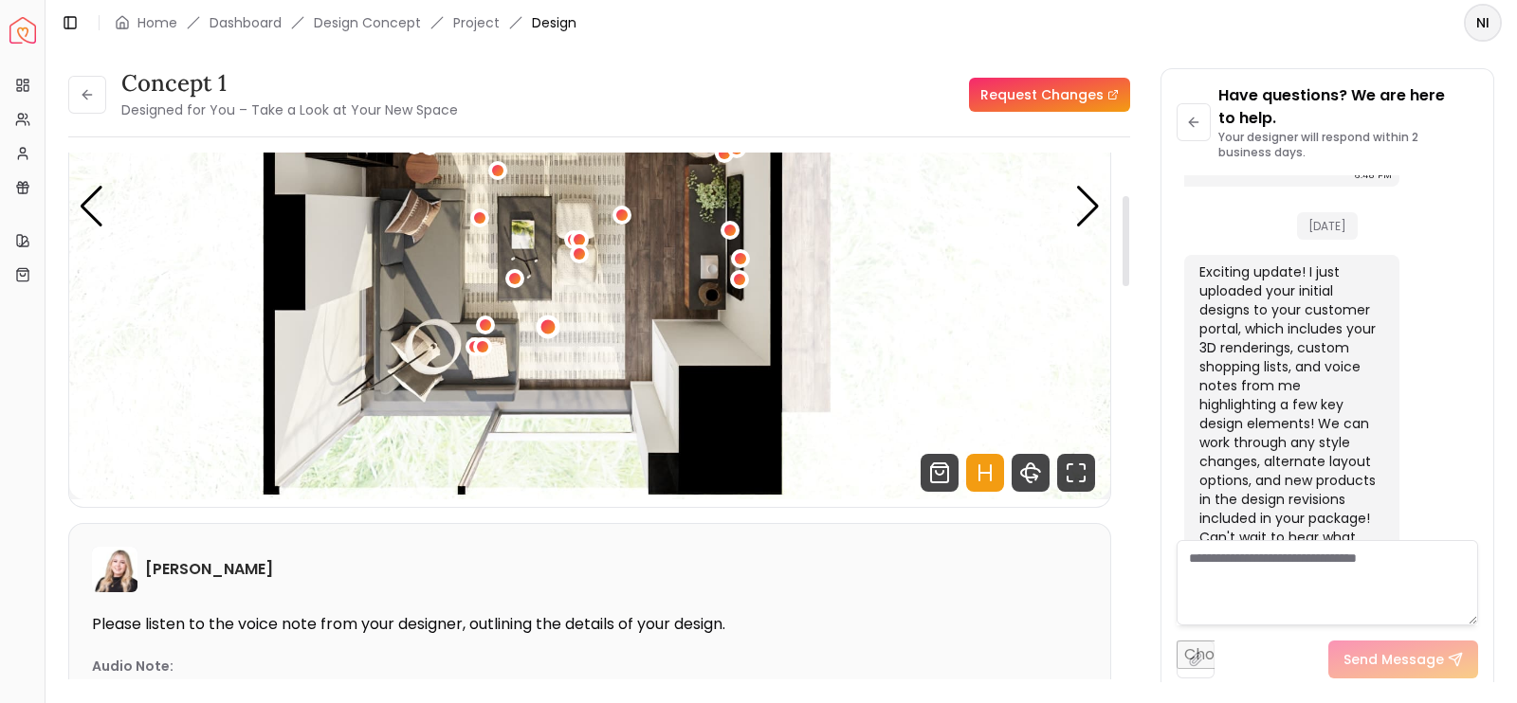
click at [540, 327] on div "5 / 5" at bounding box center [548, 327] width 24 height 24
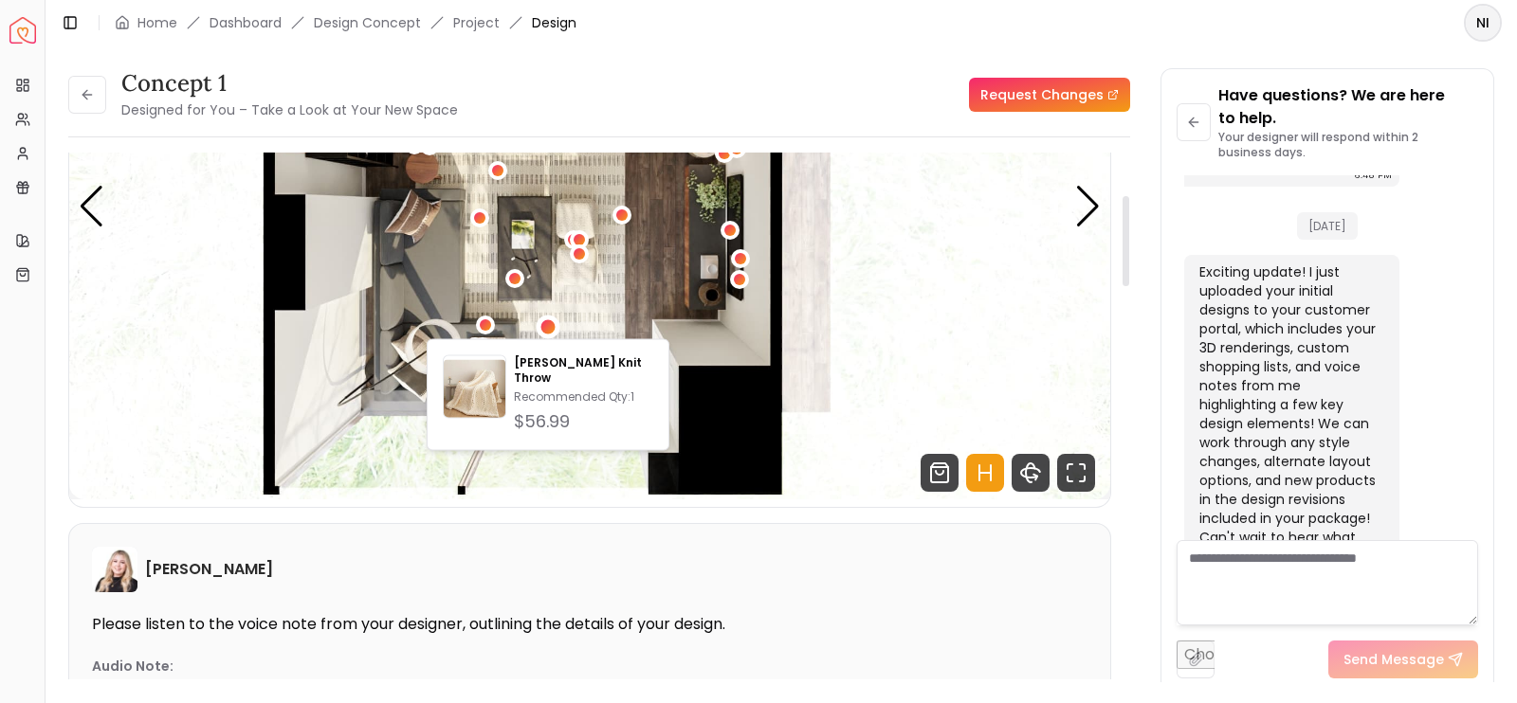
click at [645, 280] on img "5 / 5" at bounding box center [589, 207] width 1041 height 586
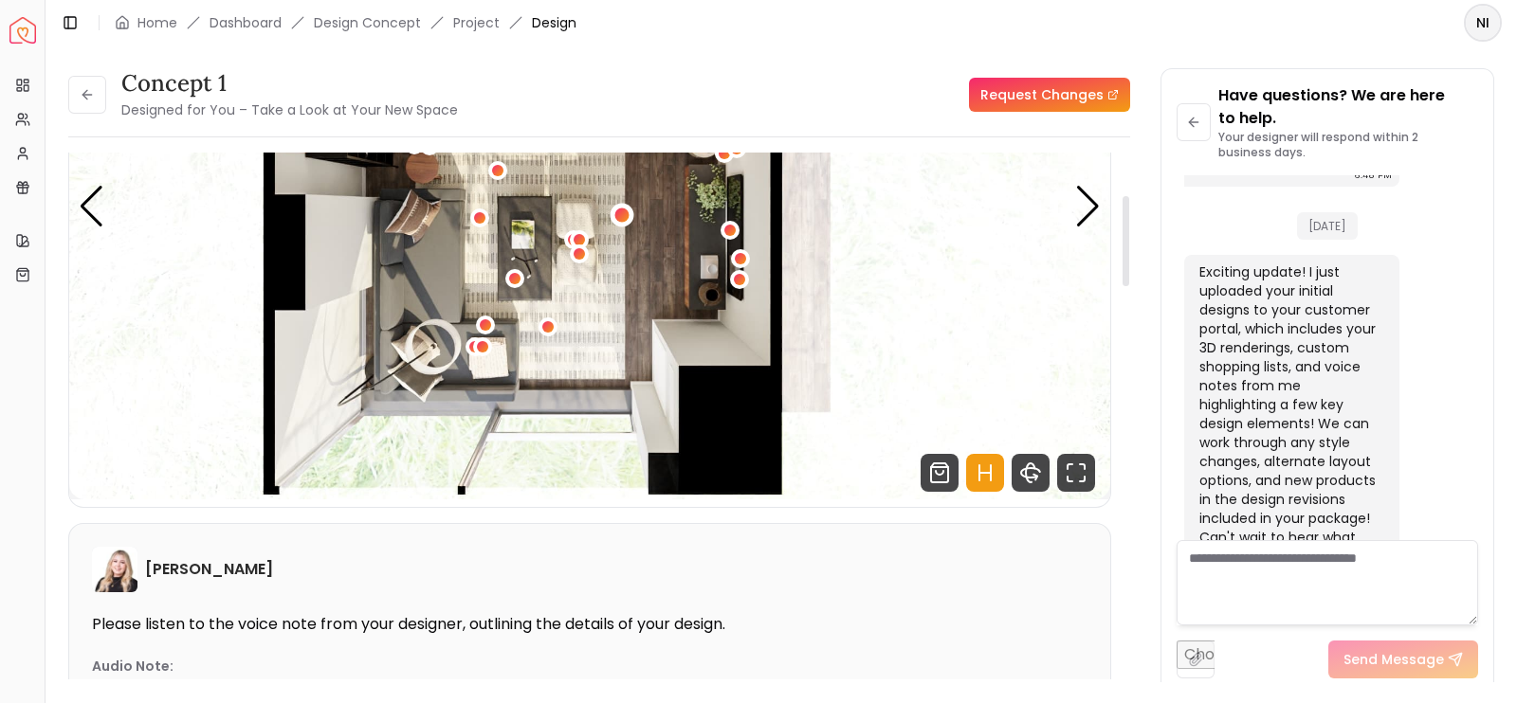
click at [625, 217] on div "5 / 5" at bounding box center [622, 216] width 14 height 14
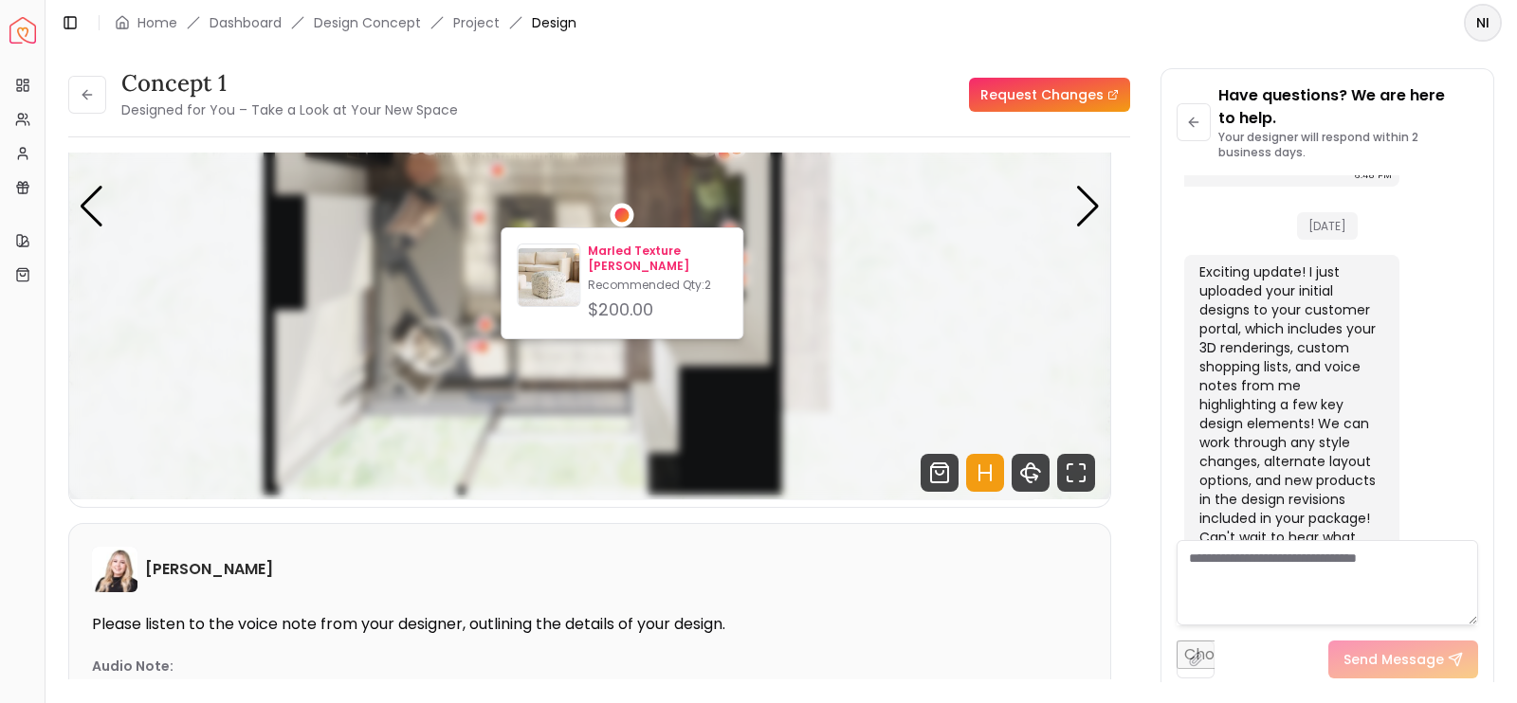
click at [624, 265] on p "Marled Texture [PERSON_NAME]" at bounding box center [657, 259] width 139 height 30
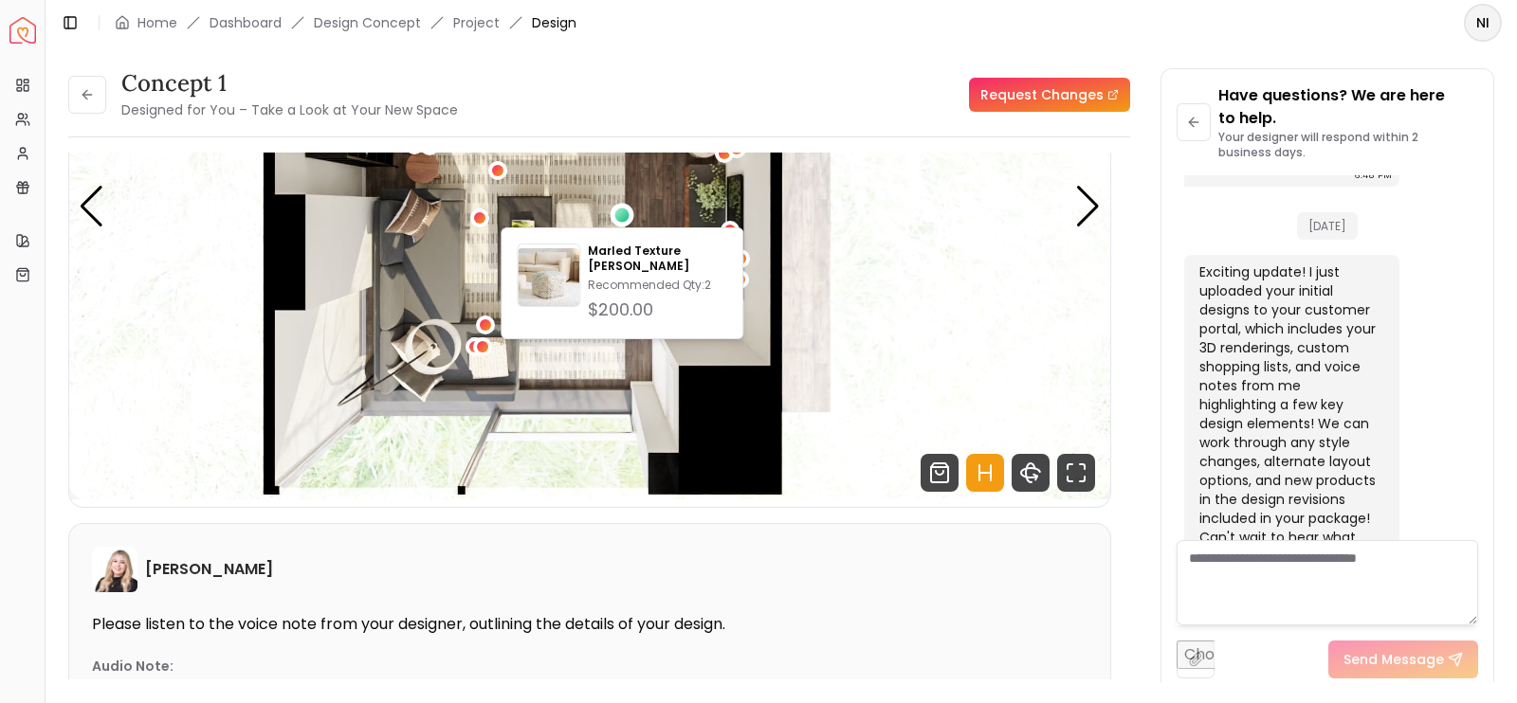
click at [468, 200] on img "5 / 5" at bounding box center [589, 207] width 1041 height 586
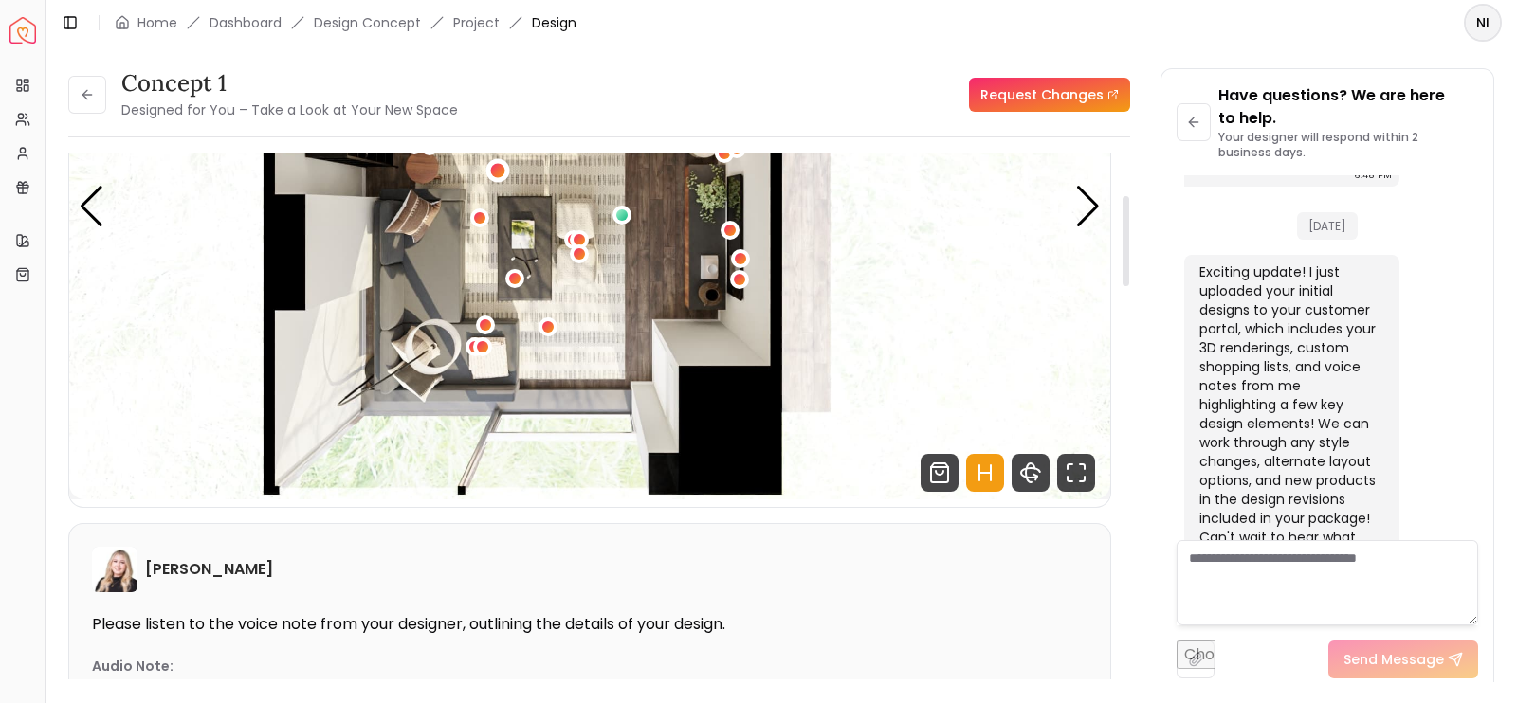
click at [493, 165] on div "5 / 5" at bounding box center [497, 171] width 14 height 14
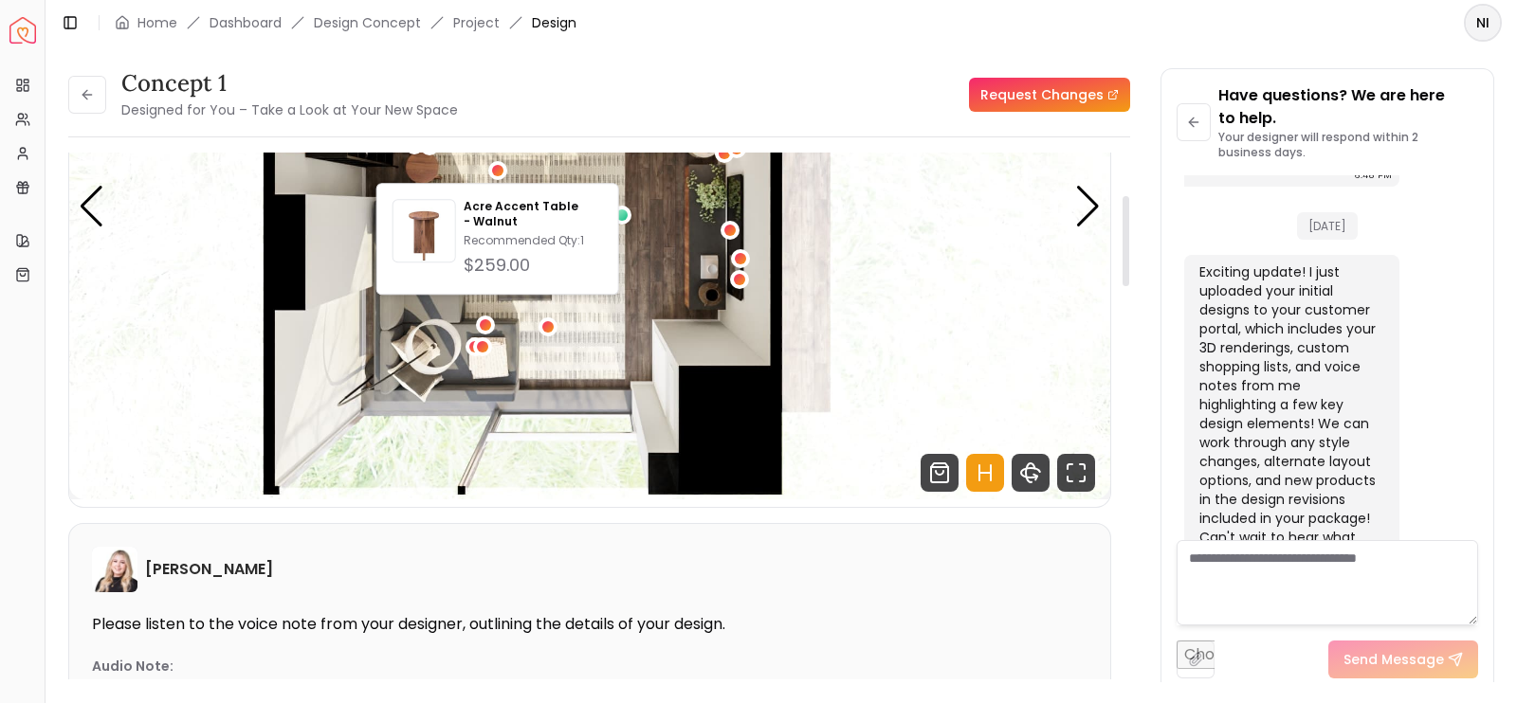
click at [631, 188] on img "5 / 5" at bounding box center [589, 207] width 1041 height 586
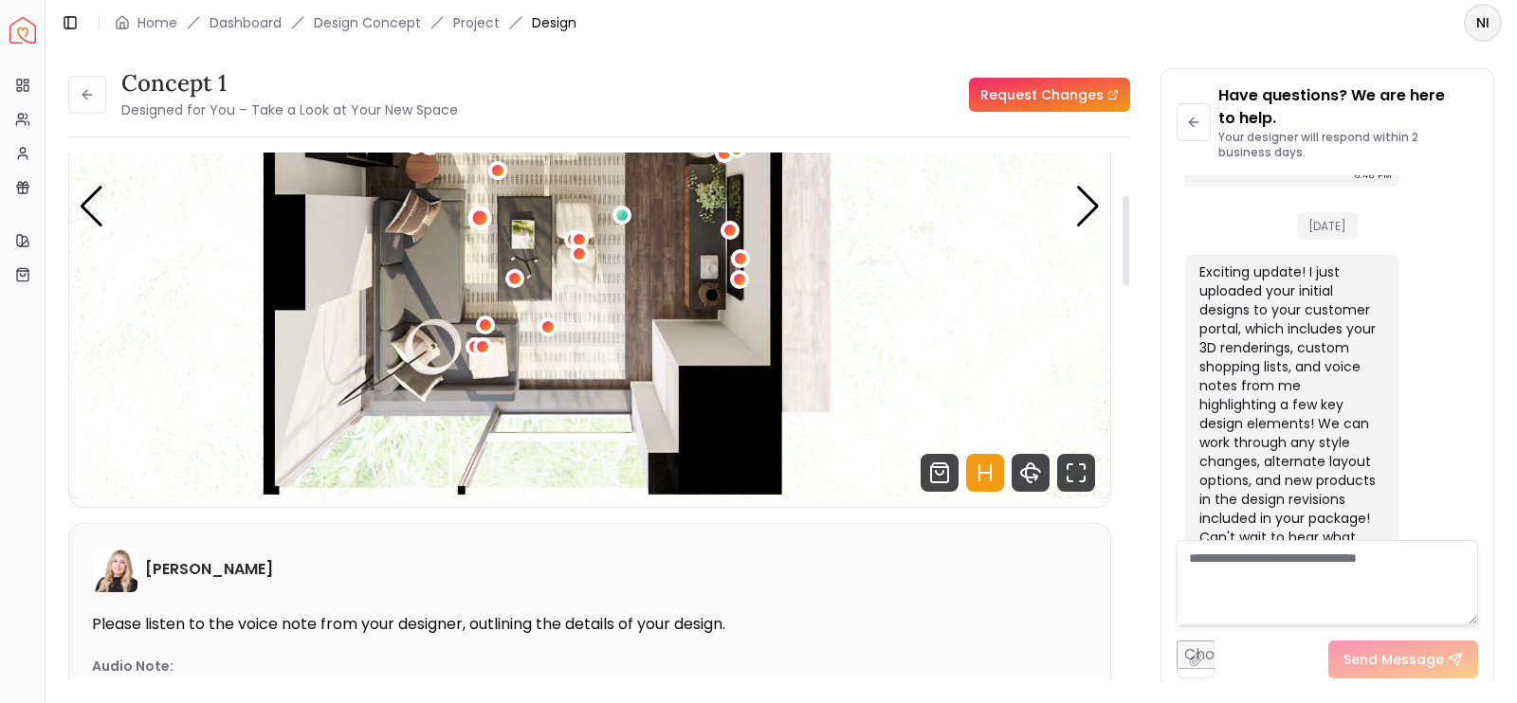
click at [473, 212] on div "5 / 5" at bounding box center [479, 217] width 14 height 14
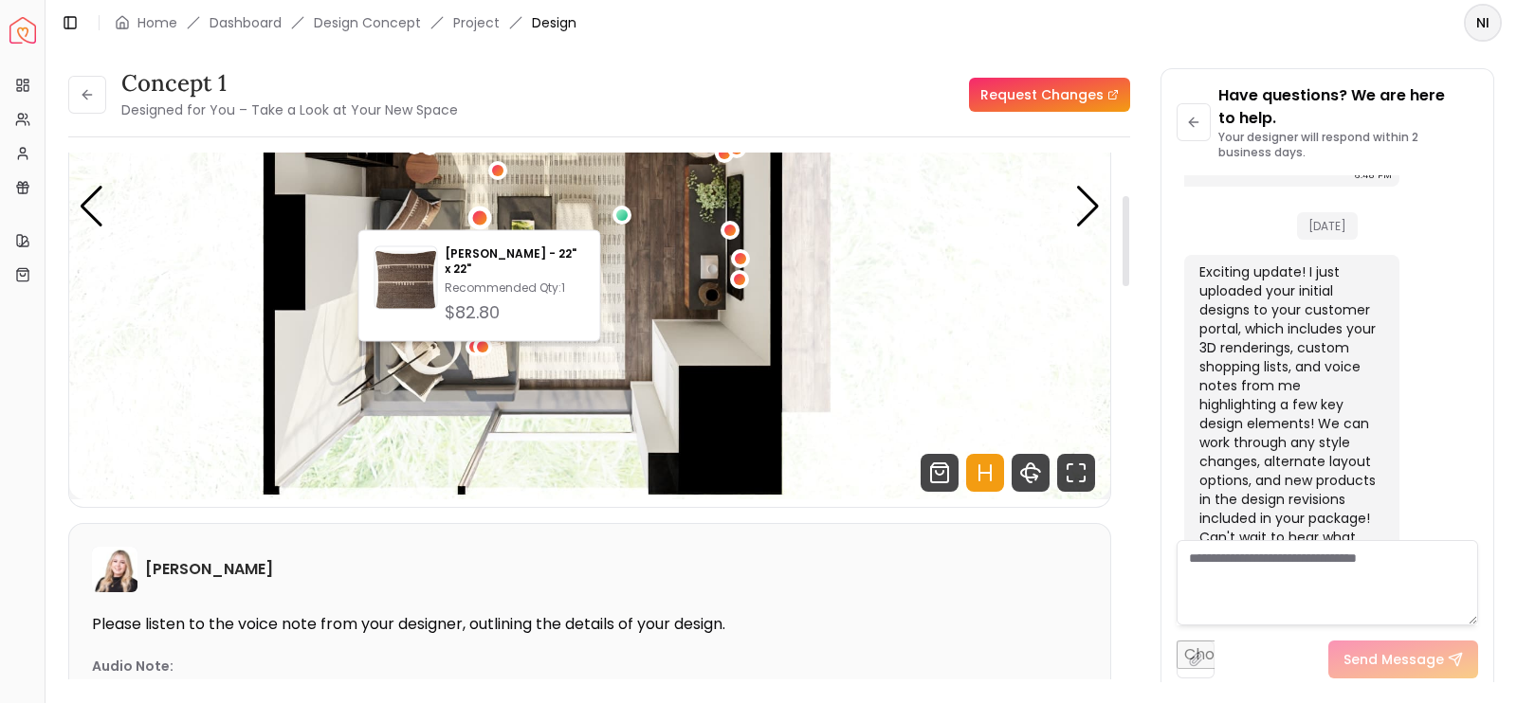
click at [645, 304] on img "5 / 5" at bounding box center [589, 207] width 1041 height 586
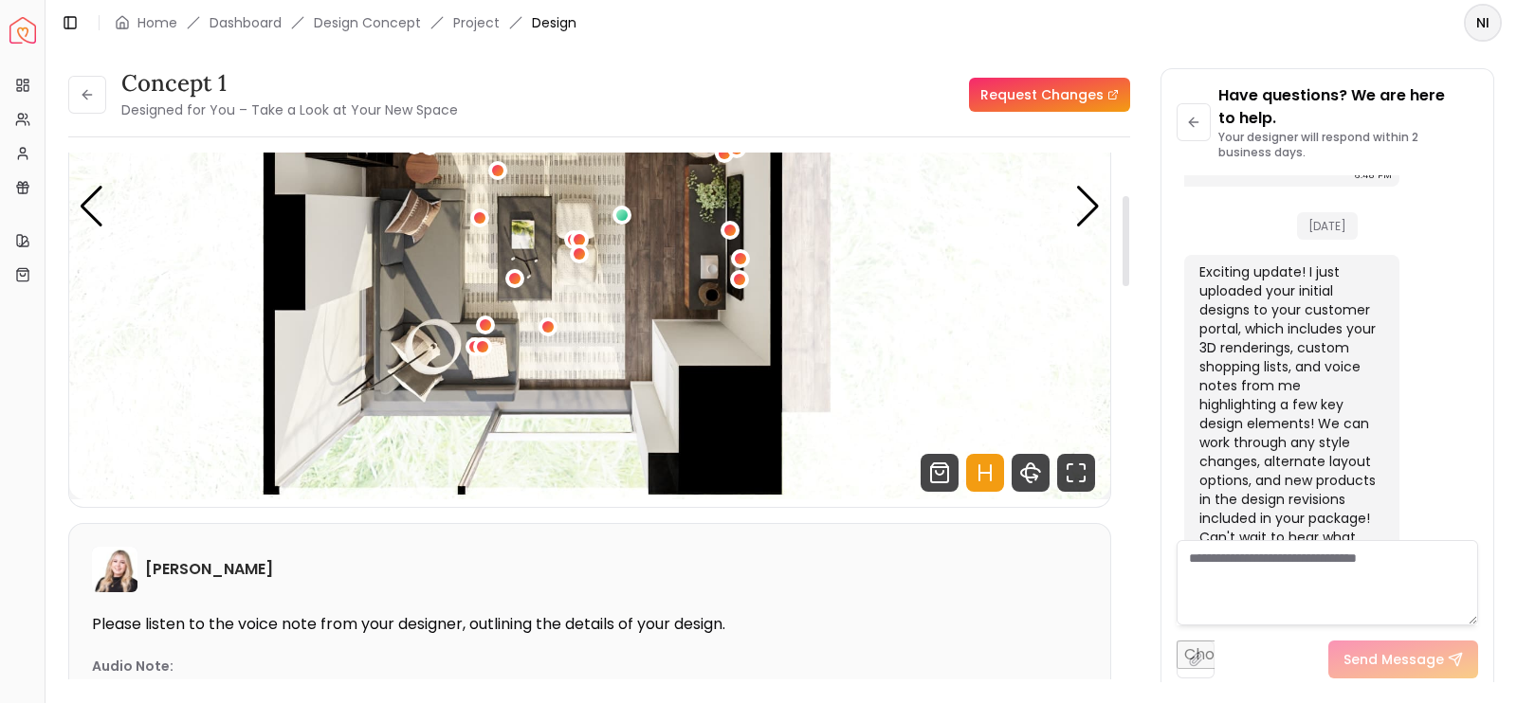
click at [1109, 211] on div "Carousel" at bounding box center [589, 207] width 1041 height 586
click at [1100, 209] on div "Next slide" at bounding box center [1088, 207] width 26 height 42
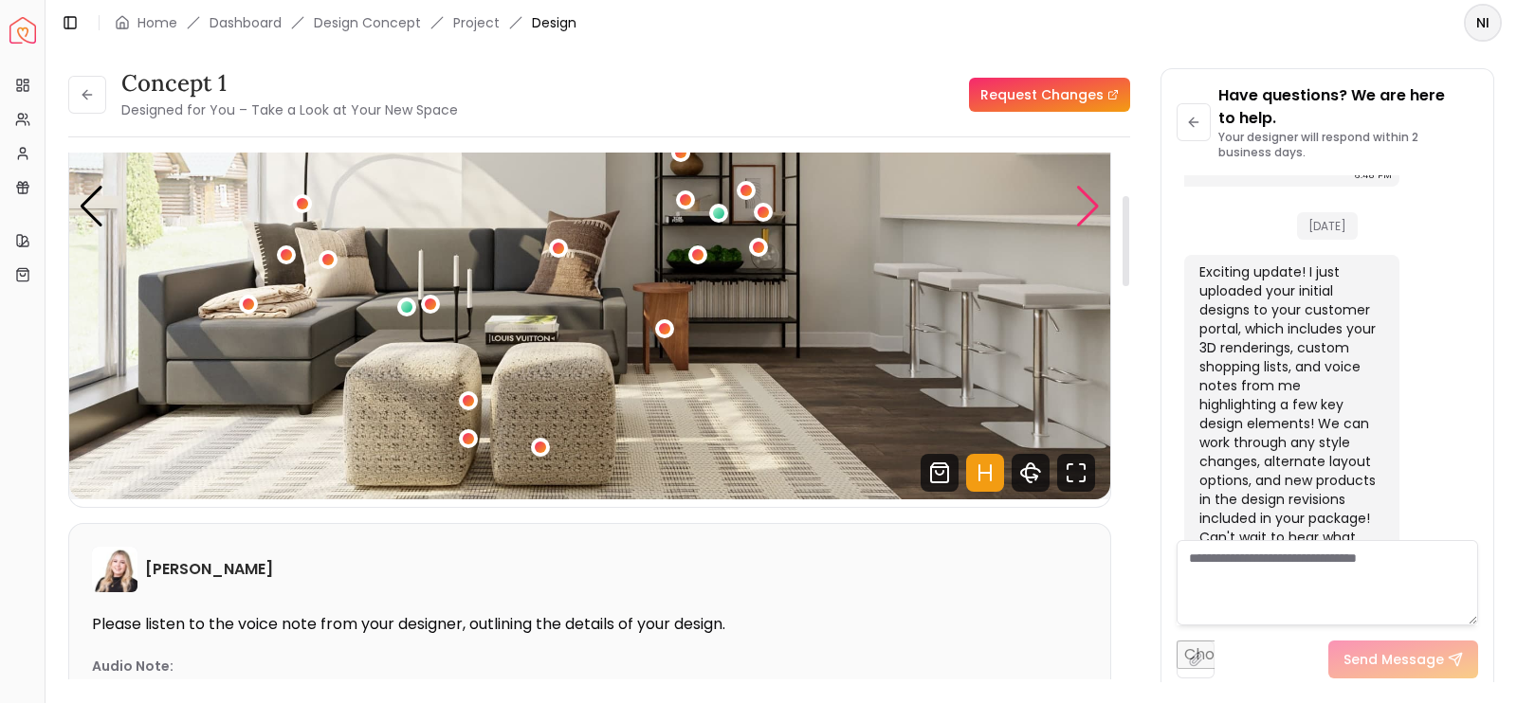
click at [1100, 209] on div "Next slide" at bounding box center [1088, 207] width 26 height 42
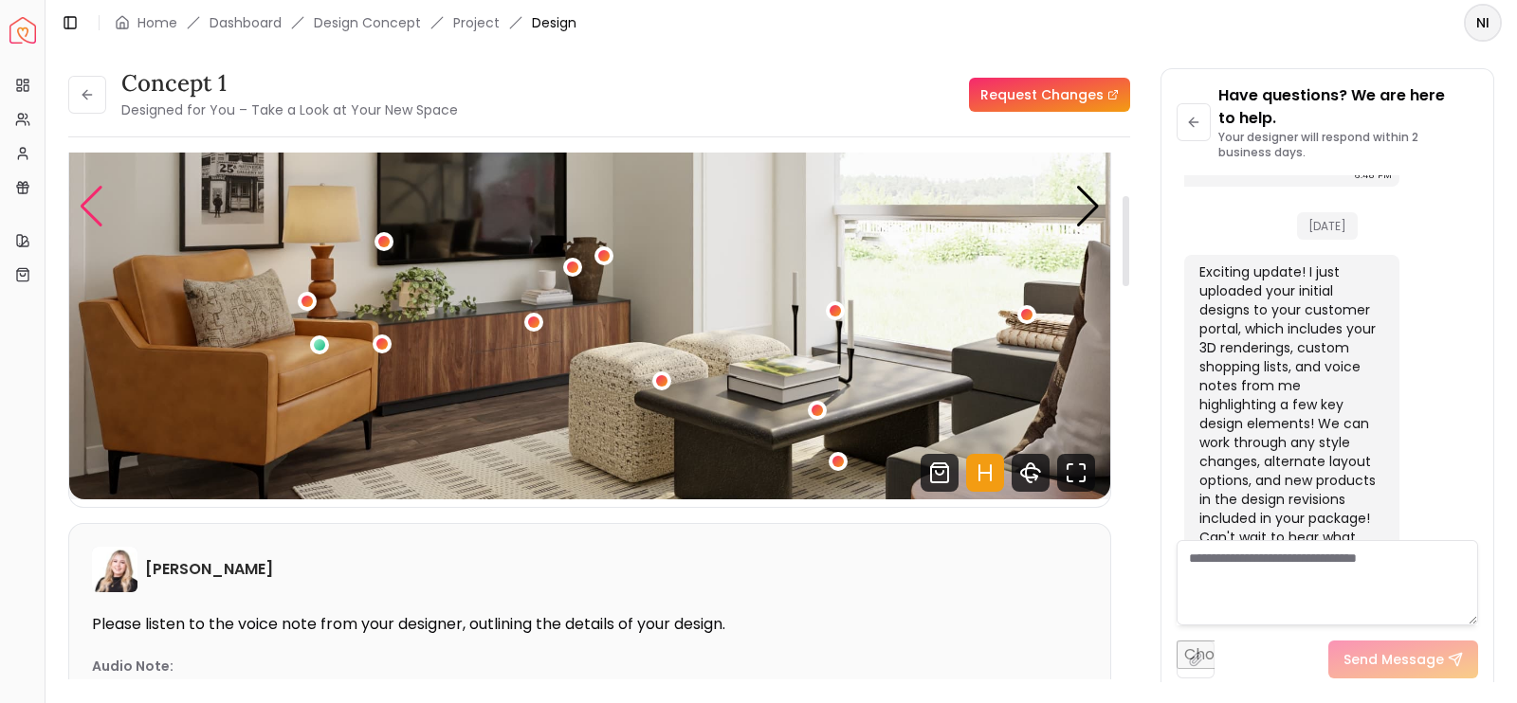
click at [94, 224] on div "Previous slide" at bounding box center [92, 207] width 26 height 42
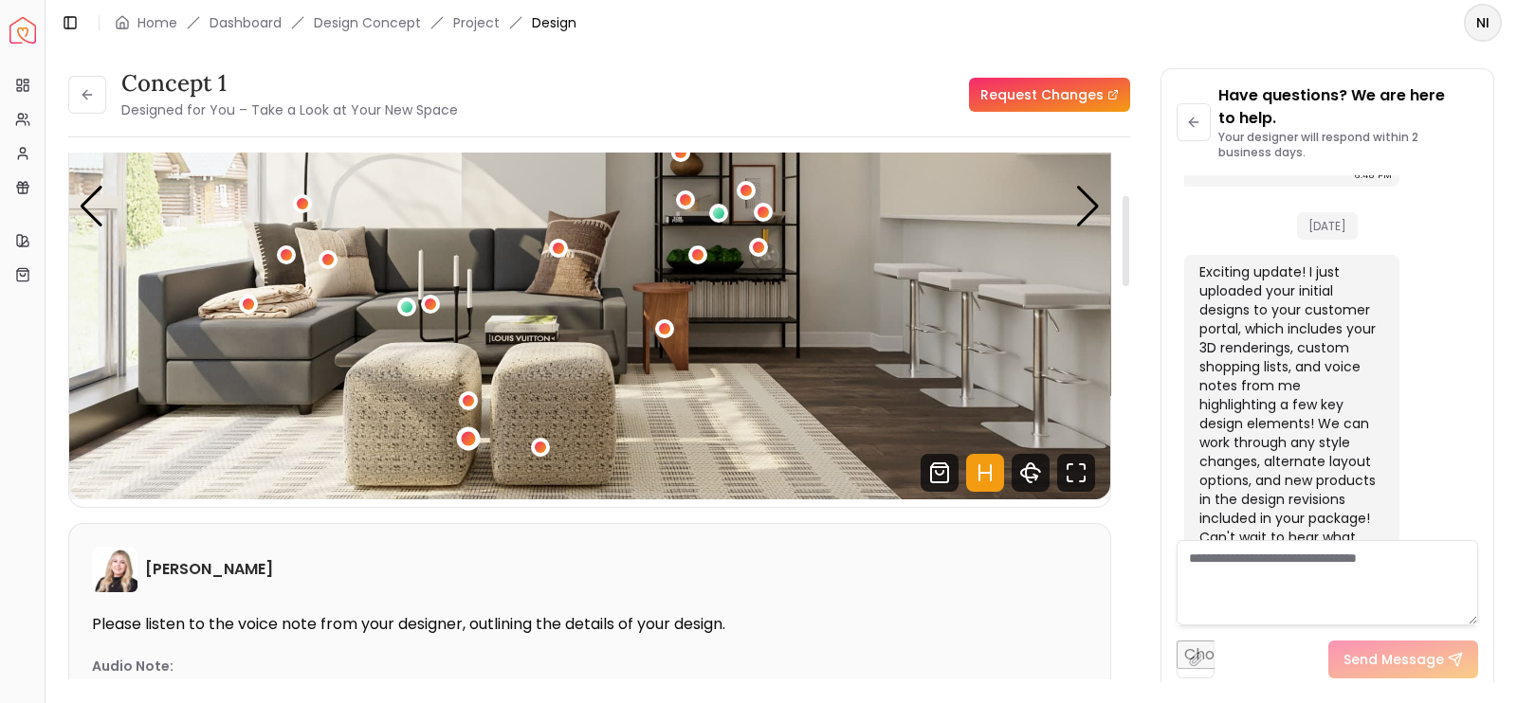
click at [460, 443] on div "1 / 5" at bounding box center [468, 440] width 24 height 24
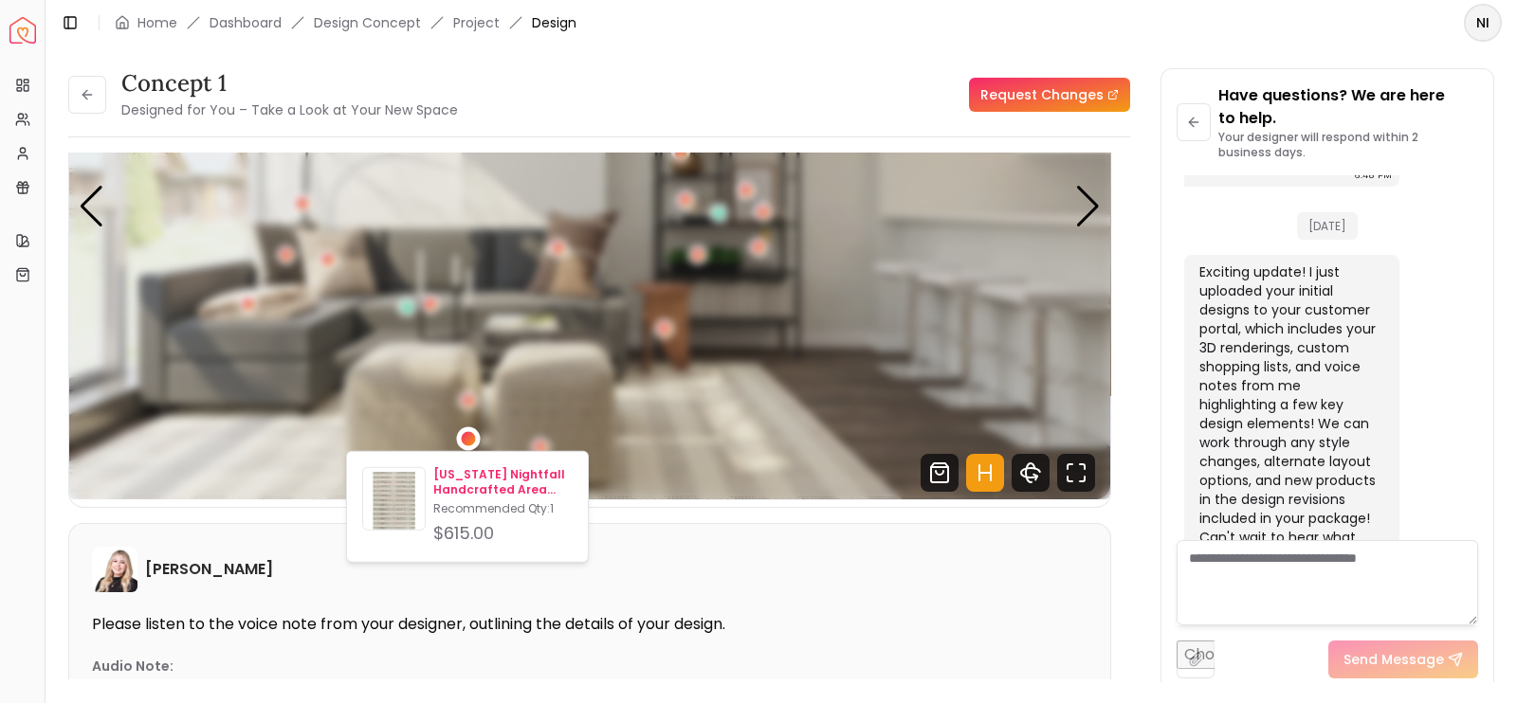
click at [486, 502] on p "Recommended Qty: 1" at bounding box center [502, 509] width 139 height 15
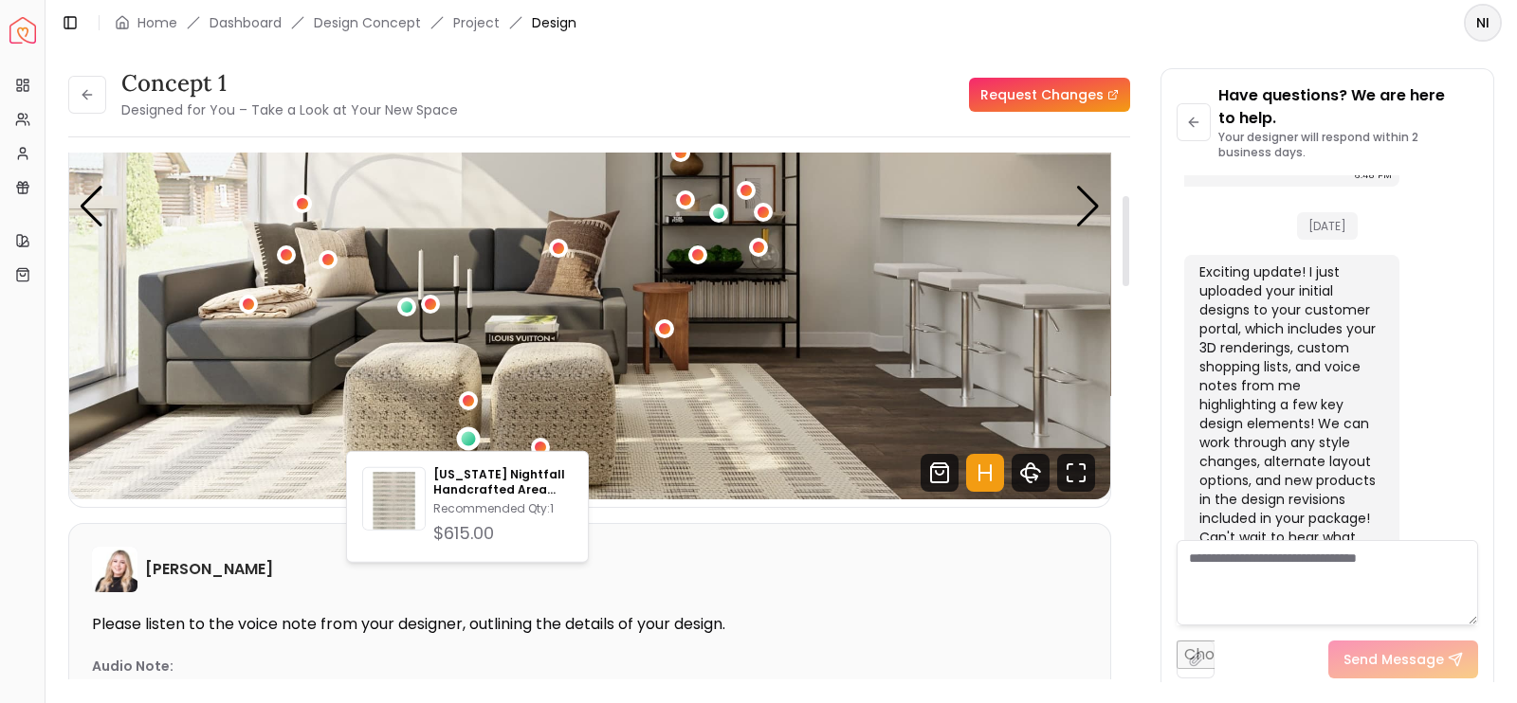
click at [550, 125] on div "concept 1 Designed for You – Take a Look at Your New Space Request Changes conc…" at bounding box center [599, 381] width 1062 height 627
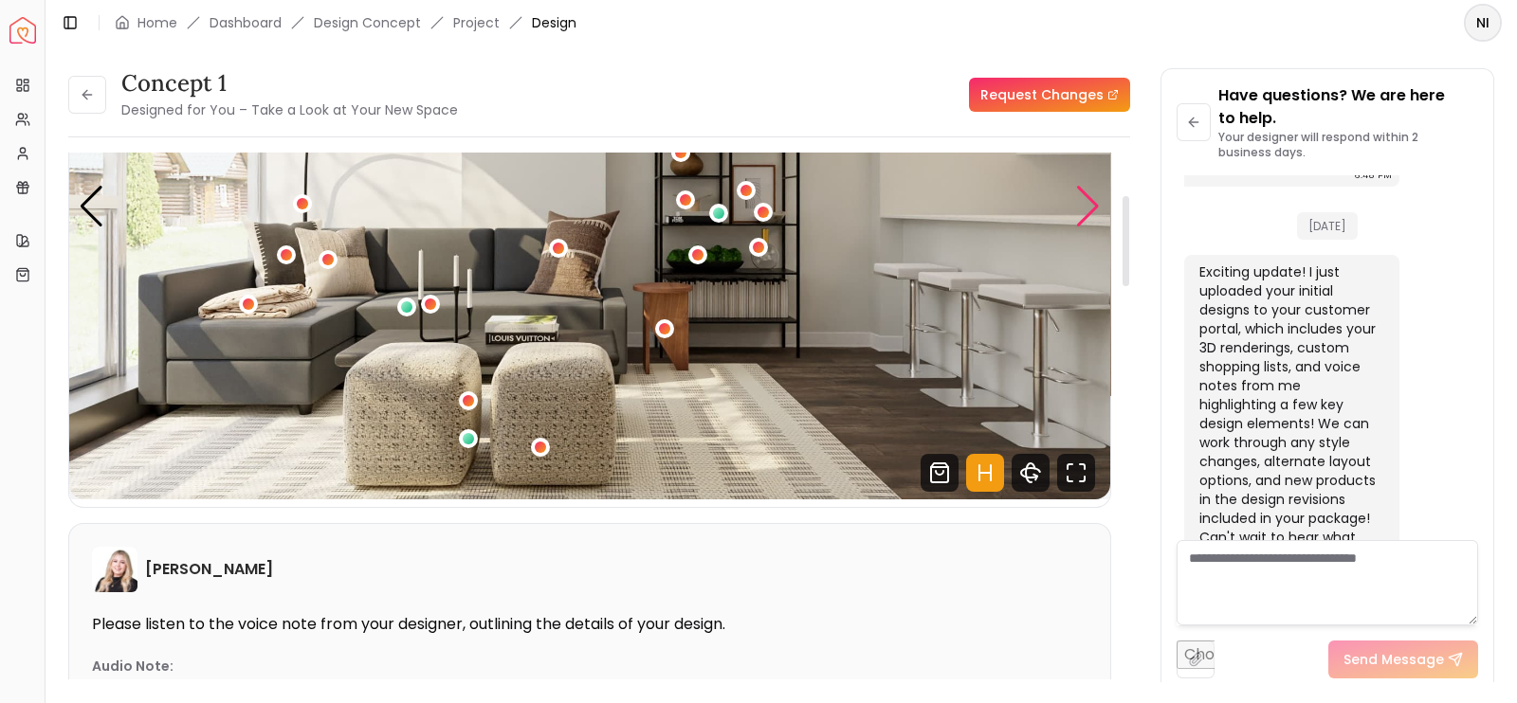
click at [1086, 213] on div "Next slide" at bounding box center [1088, 207] width 26 height 42
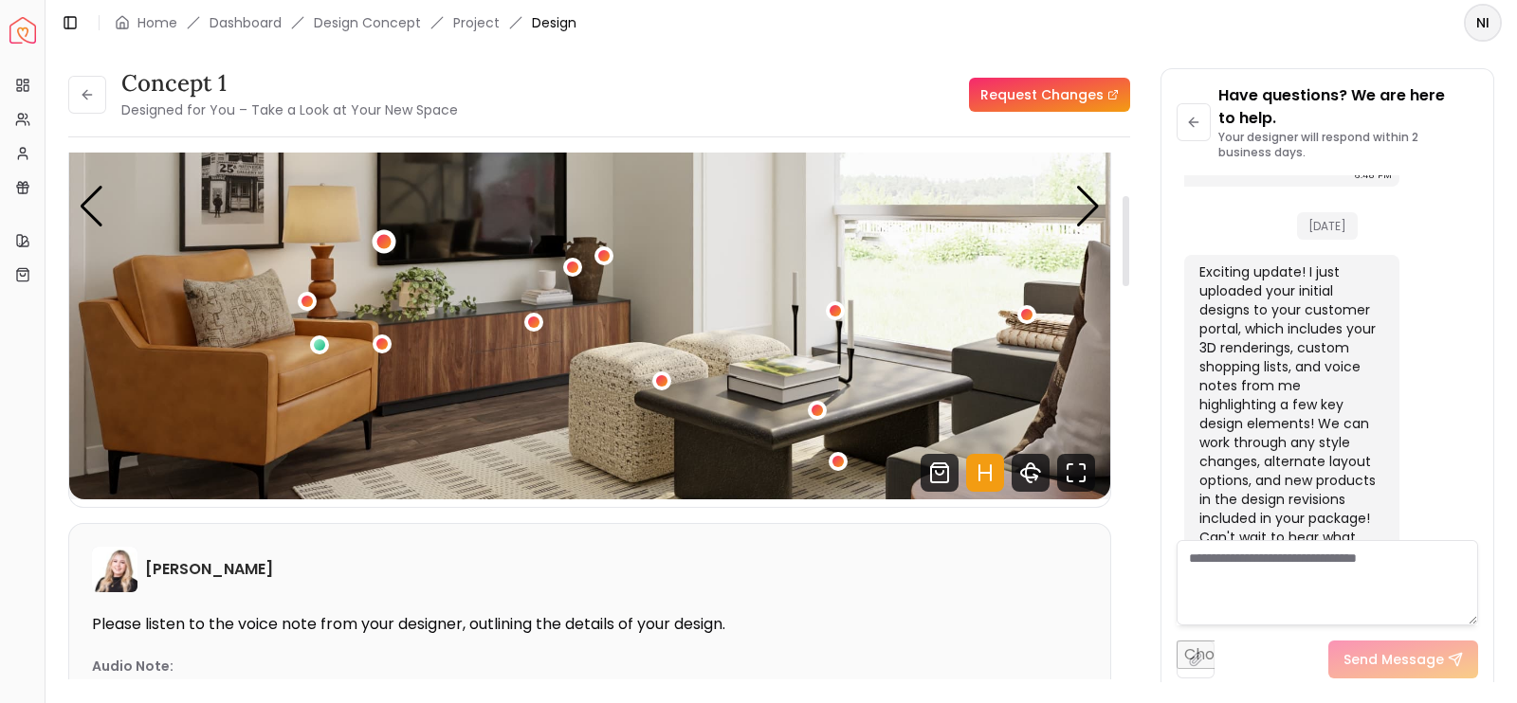
click at [388, 242] on div "2 / 5" at bounding box center [384, 241] width 14 height 14
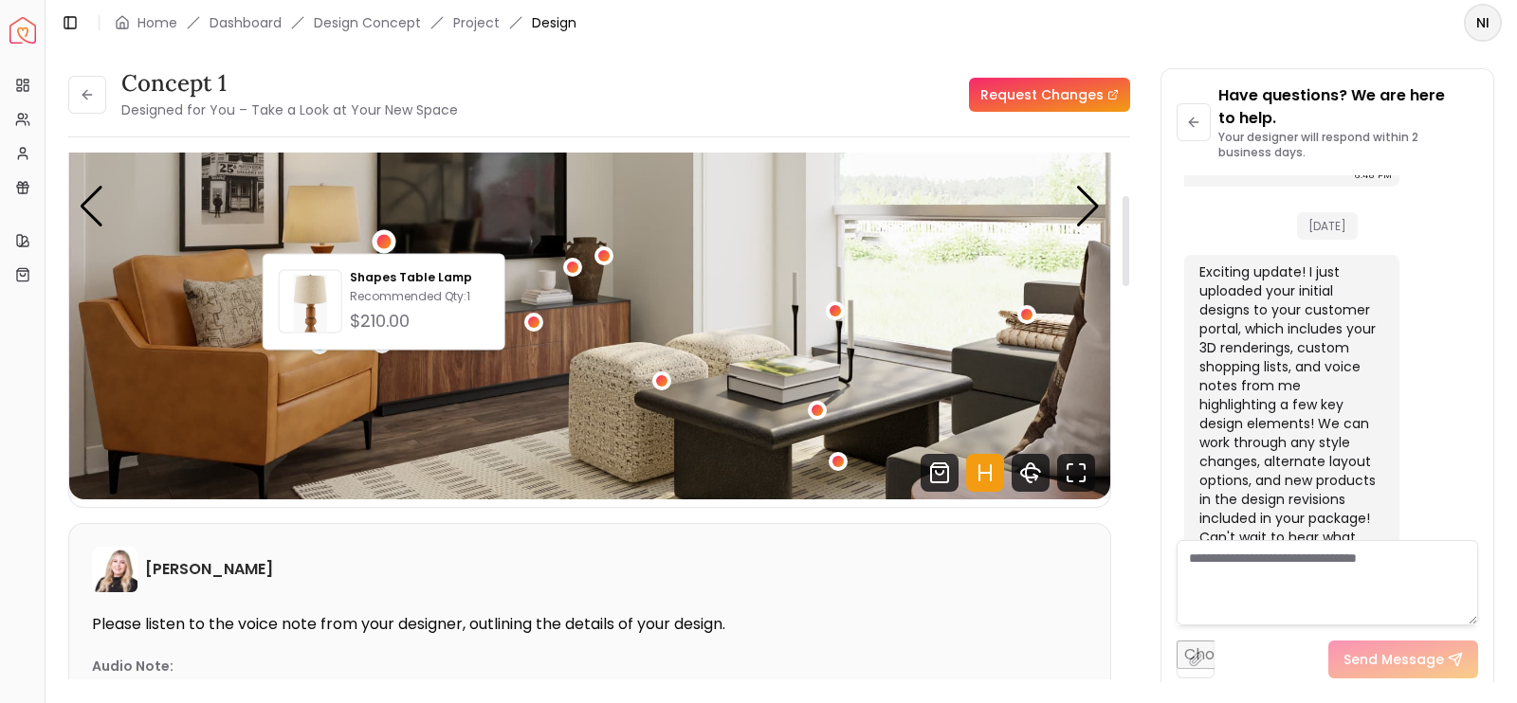
click at [464, 211] on img "2 / 5" at bounding box center [589, 207] width 1041 height 586
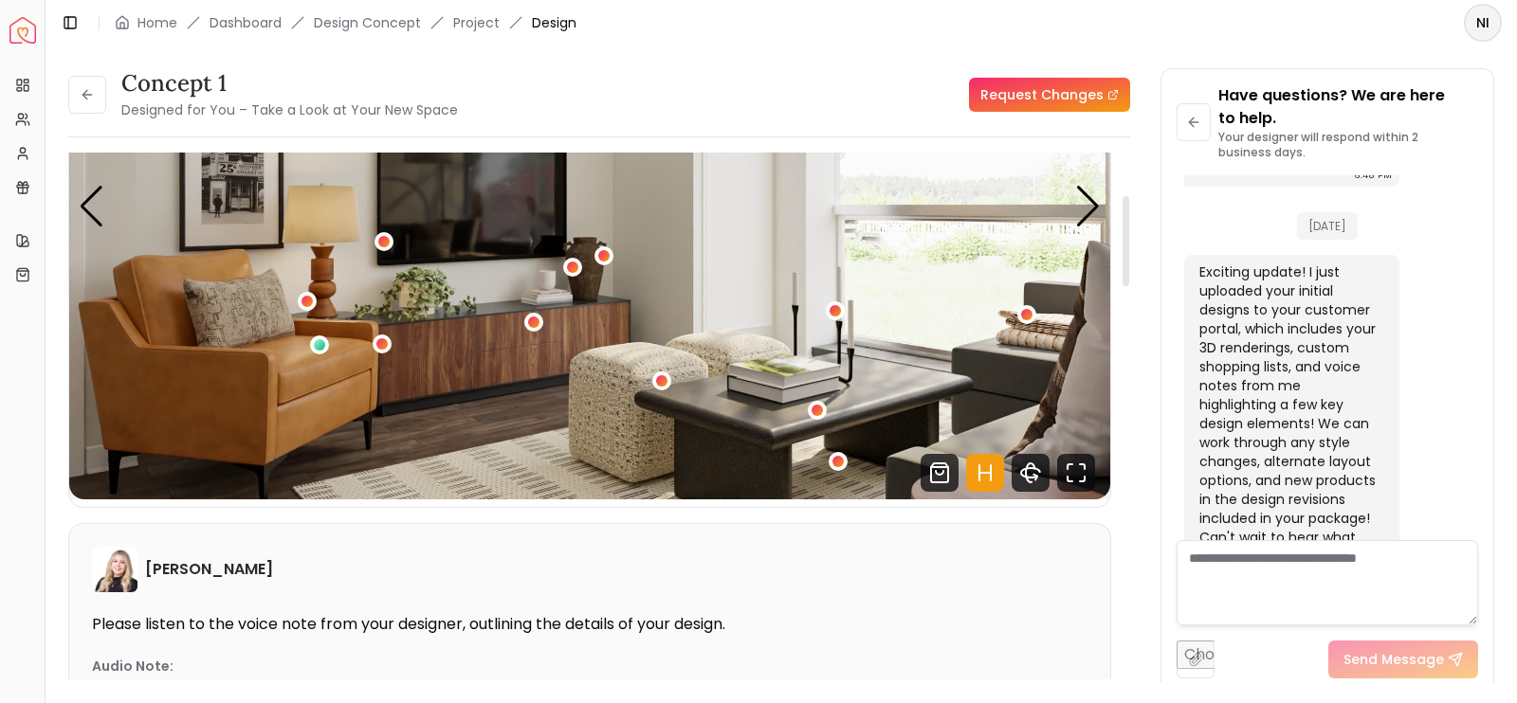
click at [507, 179] on img "2 / 5" at bounding box center [589, 207] width 1041 height 586
click at [443, 223] on img "2 / 5" at bounding box center [589, 207] width 1041 height 586
click at [432, 232] on img "2 / 5" at bounding box center [589, 207] width 1041 height 586
click at [408, 240] on img "2 / 5" at bounding box center [589, 207] width 1041 height 586
click at [537, 319] on div "2 / 5" at bounding box center [534, 323] width 14 height 14
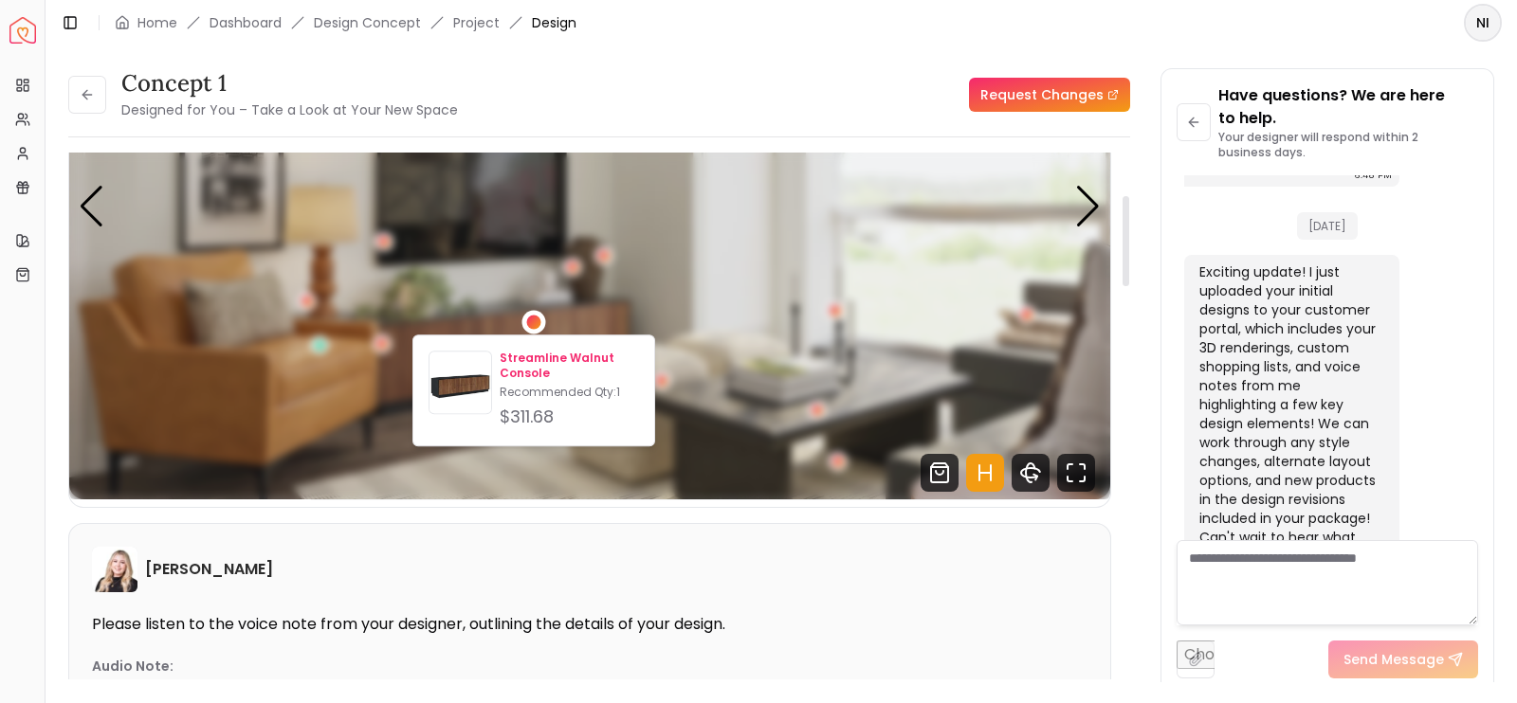
click at [532, 381] on div "Streamline Walnut Console Recommended Qty: 1 $311.68" at bounding box center [569, 391] width 139 height 80
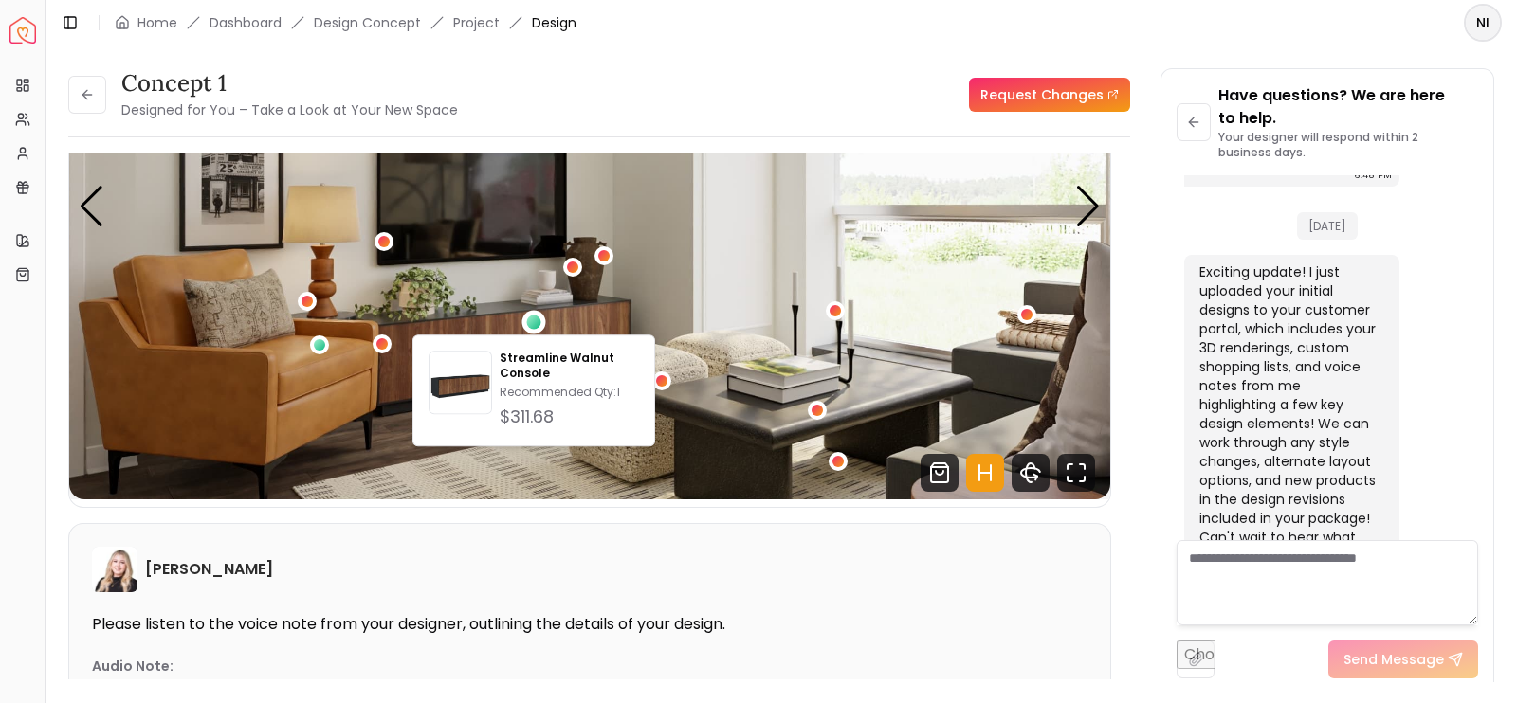
click at [604, 201] on img "2 / 5" at bounding box center [589, 207] width 1041 height 586
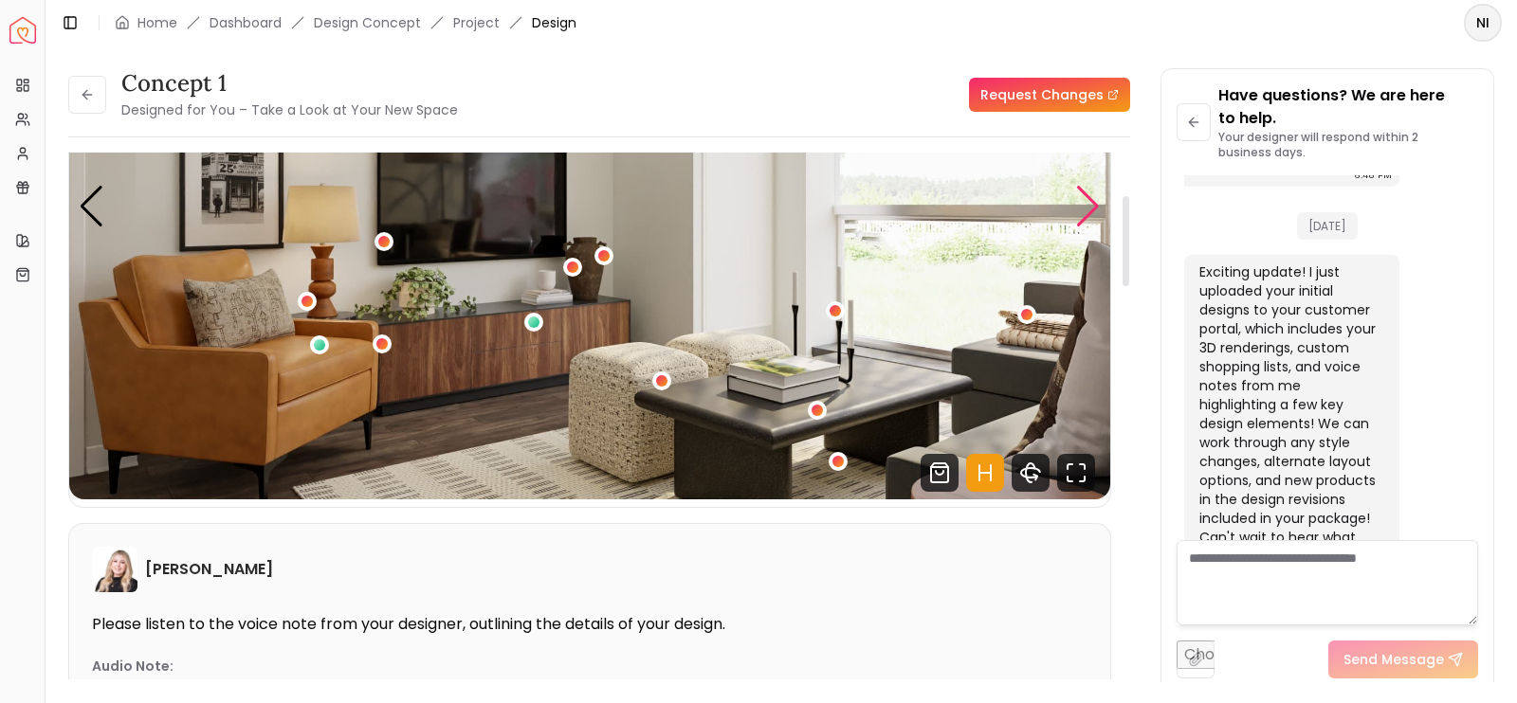
click at [1084, 201] on div "Next slide" at bounding box center [1088, 207] width 26 height 42
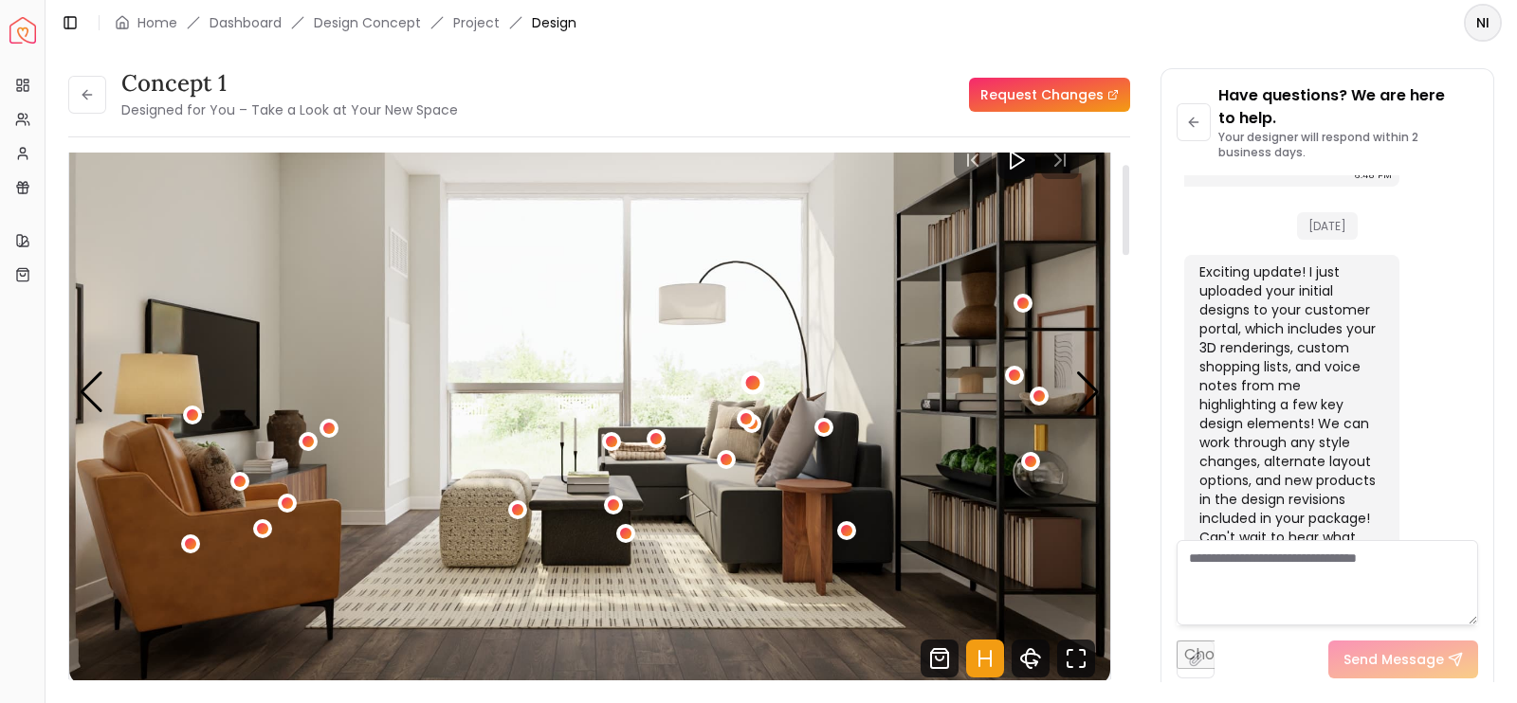
scroll to position [61, 0]
click at [757, 387] on div "3 / 5" at bounding box center [752, 384] width 14 height 14
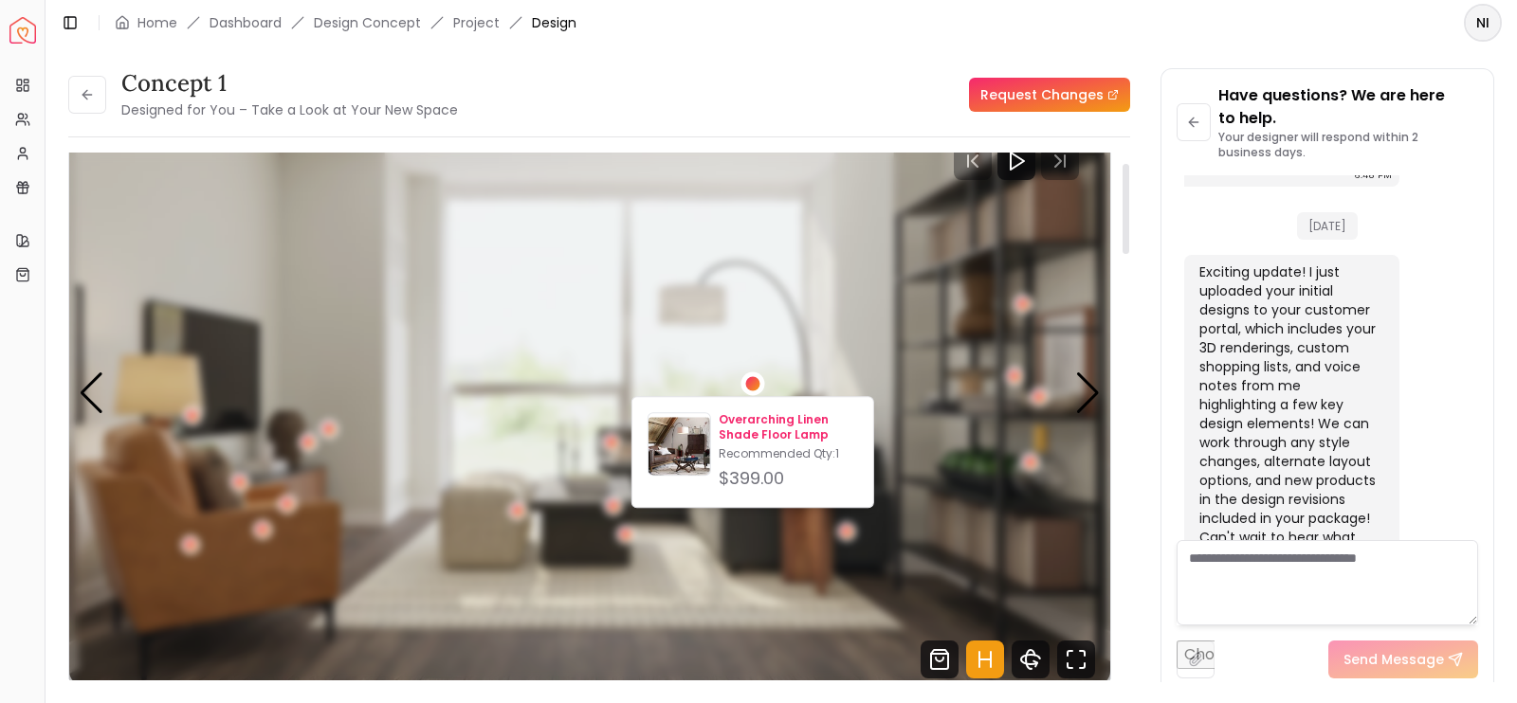
click at [758, 429] on p "Overarching Linen Shade Floor Lamp" at bounding box center [788, 427] width 139 height 30
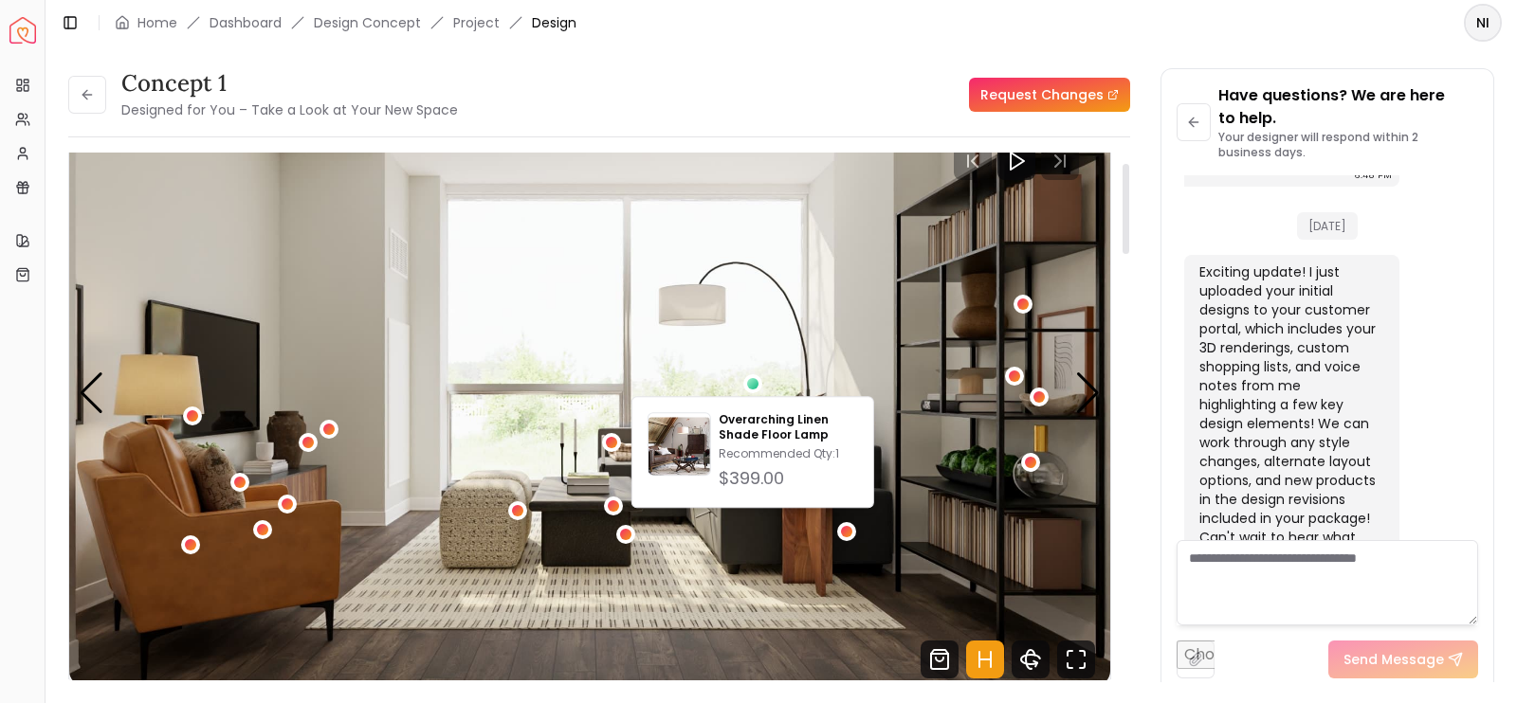
click at [501, 197] on img "3 / 5" at bounding box center [589, 393] width 1041 height 586
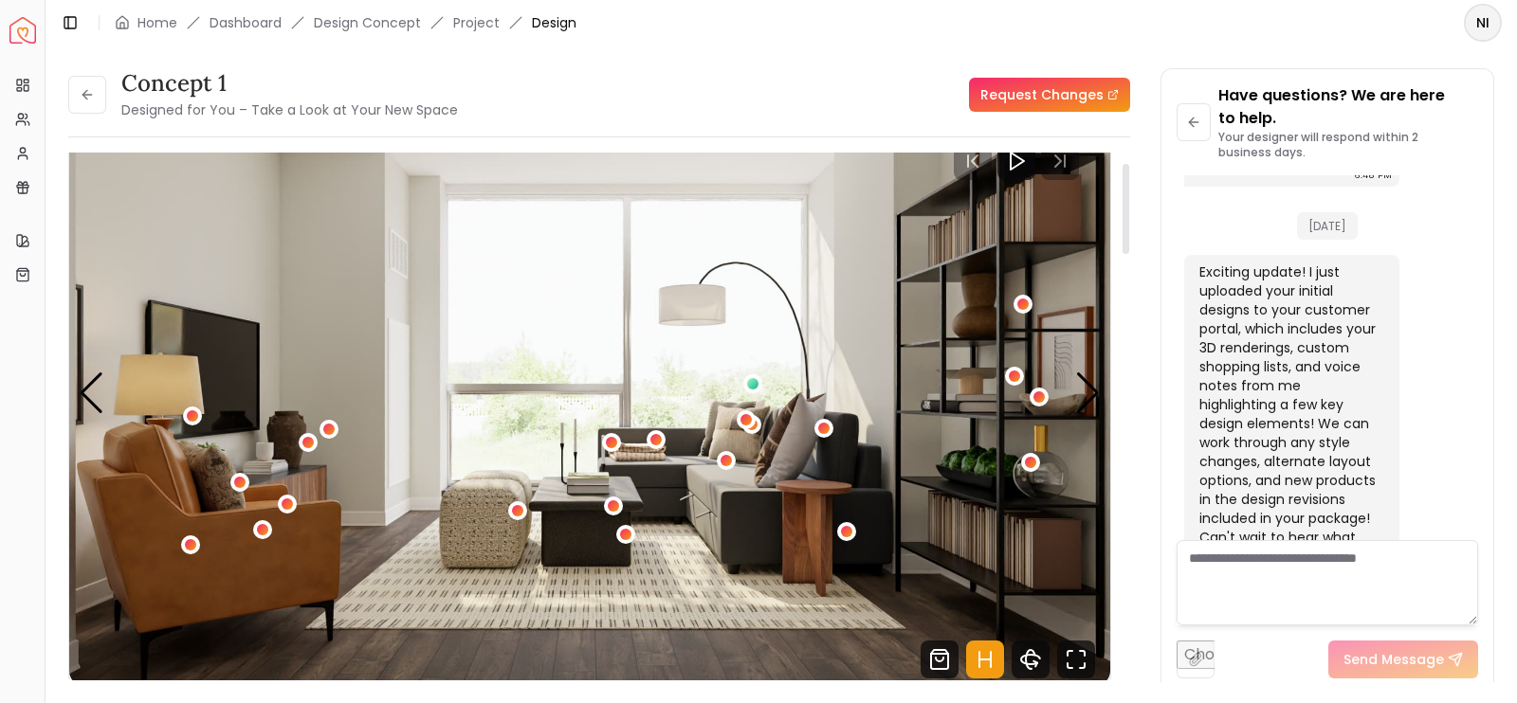
click at [501, 197] on img "3 / 5" at bounding box center [589, 393] width 1041 height 586
click at [1089, 394] on div "Next slide" at bounding box center [1088, 394] width 26 height 42
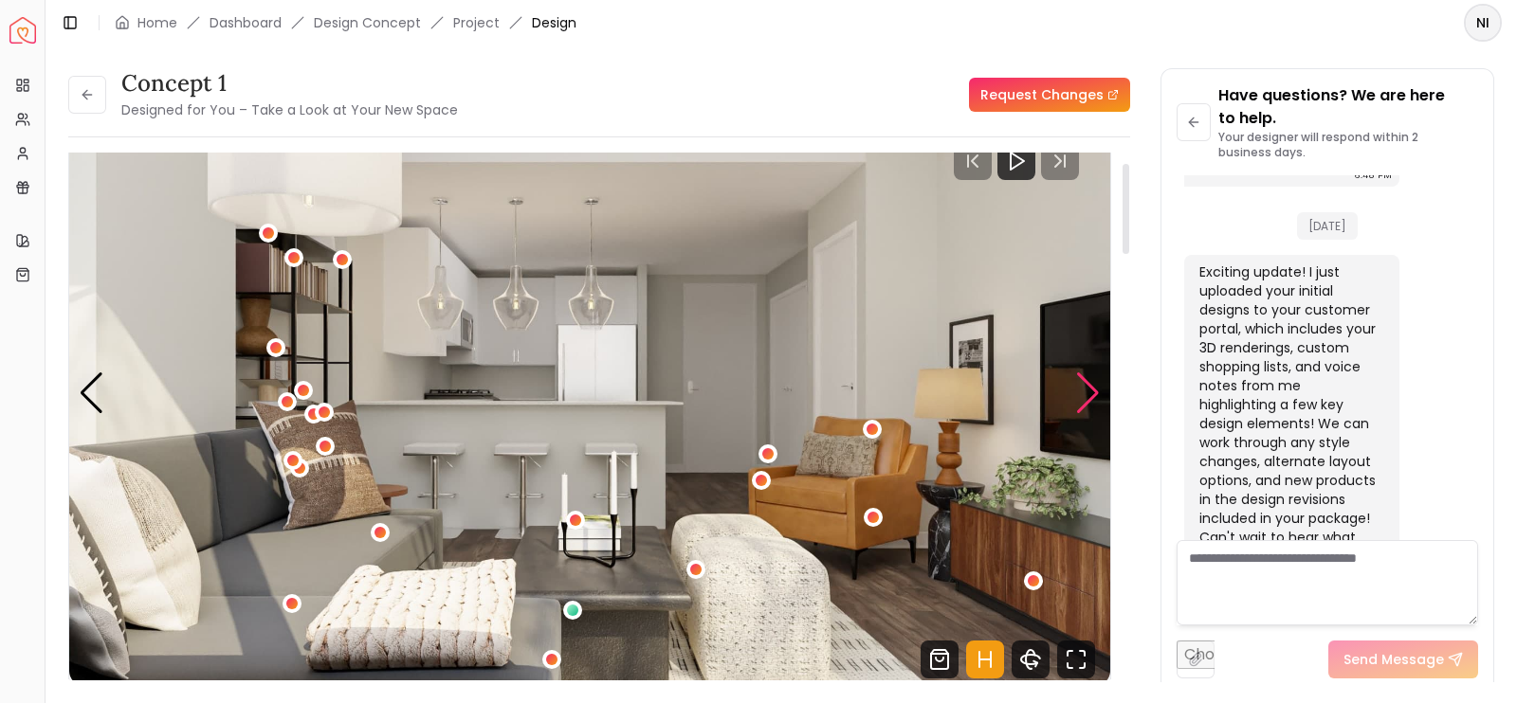
click at [1089, 394] on div "Next slide" at bounding box center [1088, 394] width 26 height 42
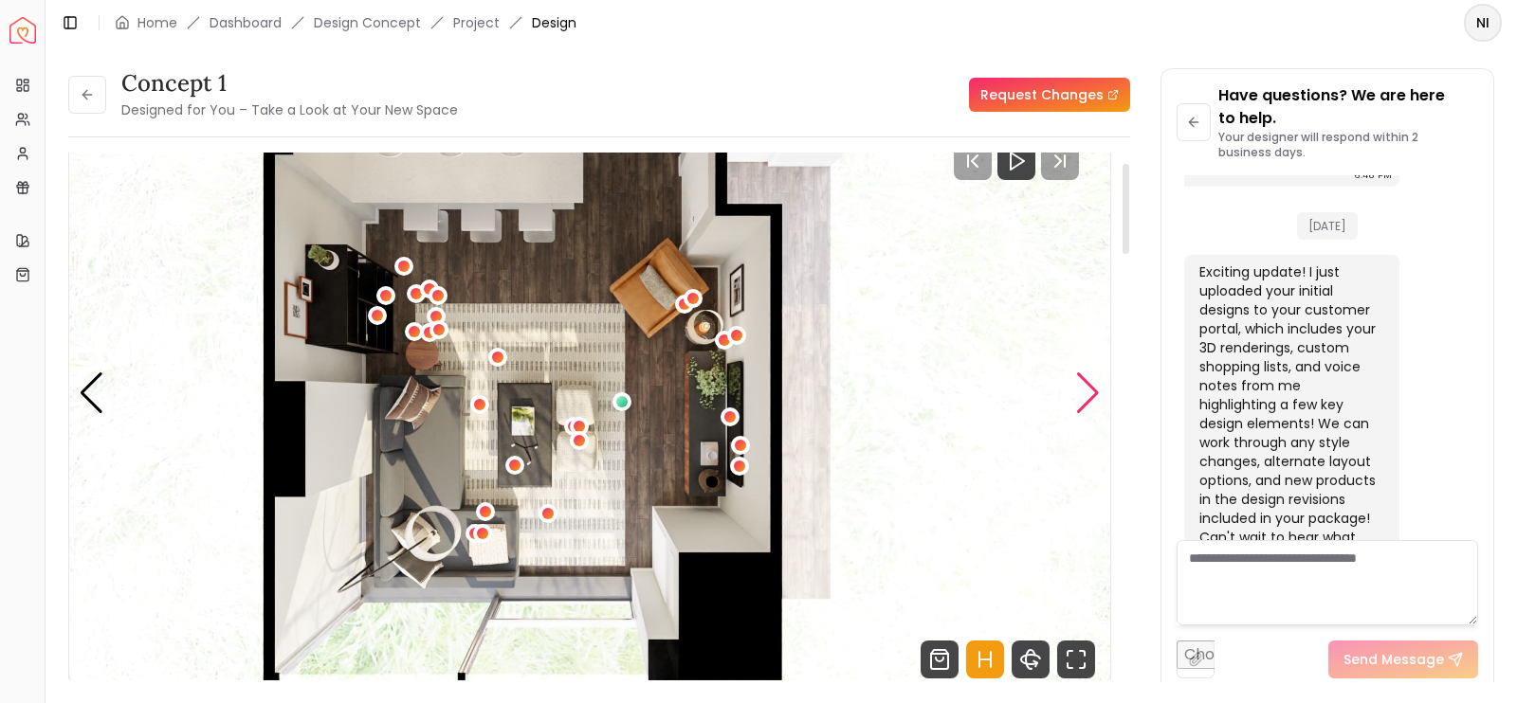
click at [1089, 394] on div "Next slide" at bounding box center [1088, 394] width 26 height 42
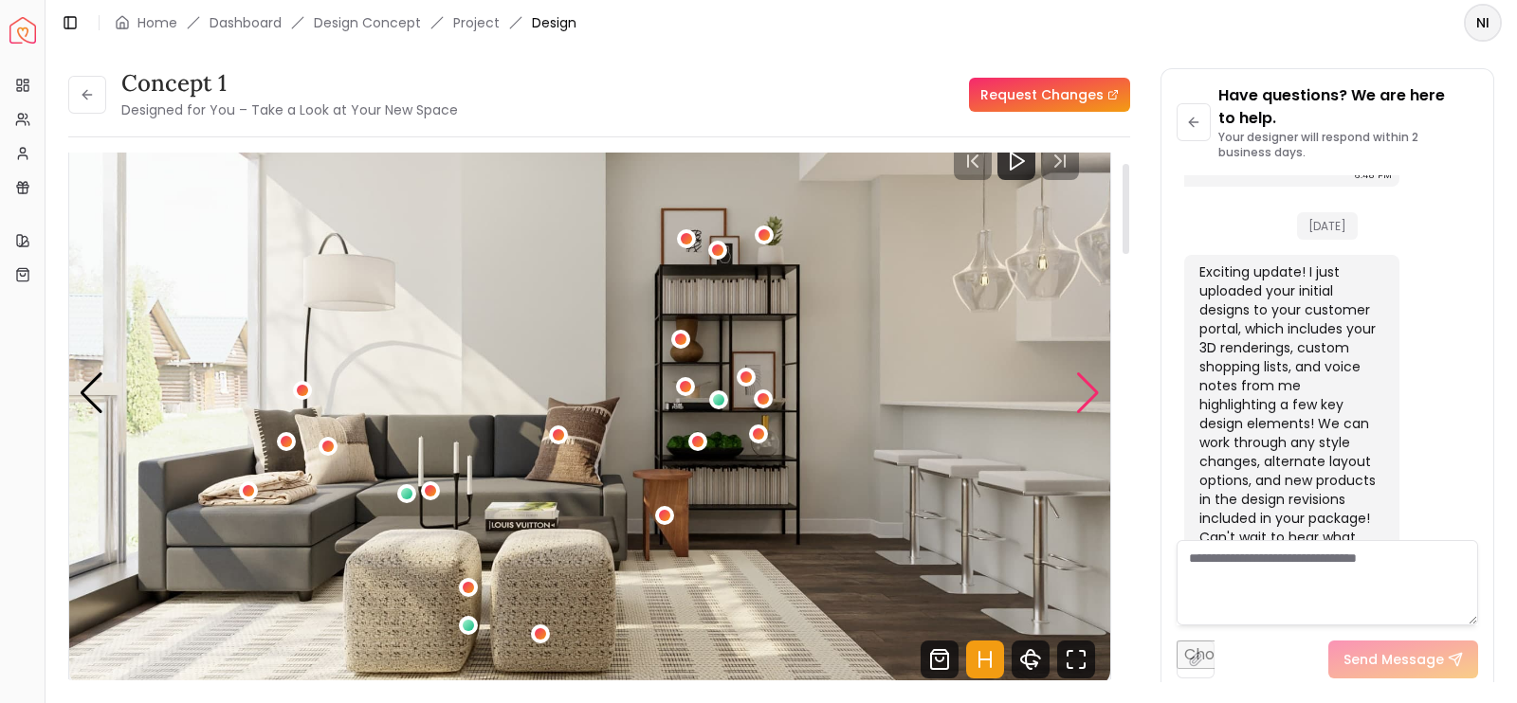
click at [1089, 394] on div "Next slide" at bounding box center [1088, 394] width 26 height 42
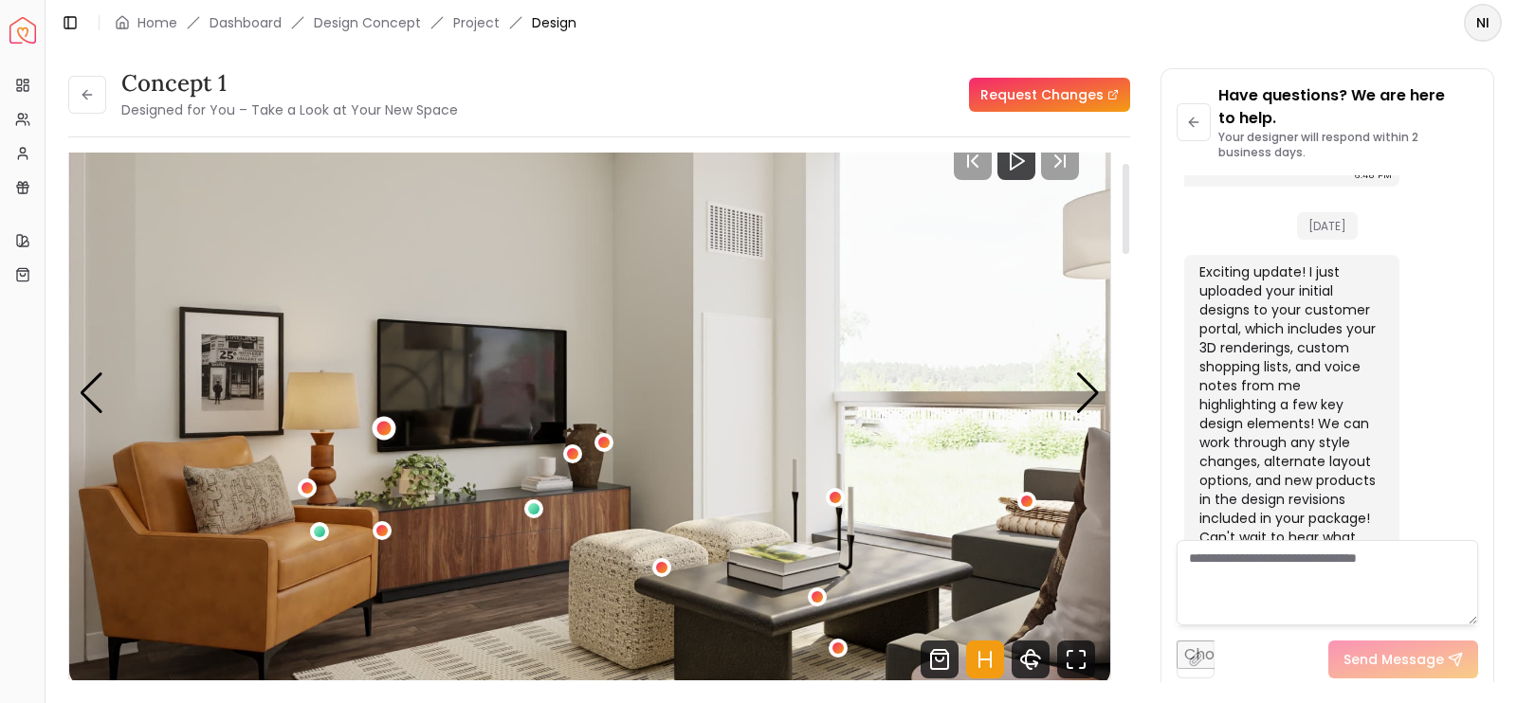
click at [384, 430] on div "2 / 5" at bounding box center [384, 428] width 14 height 14
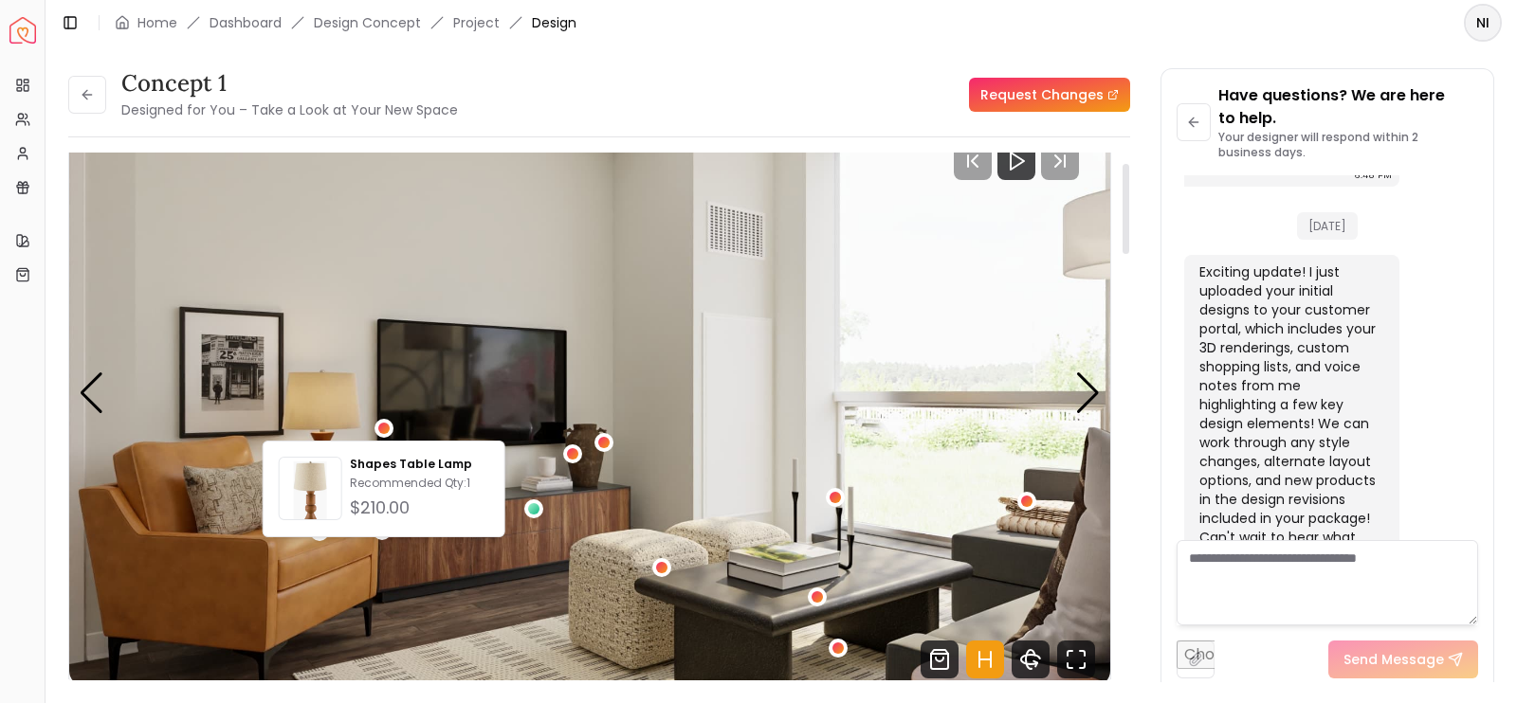
click at [523, 443] on img "2 / 5" at bounding box center [589, 393] width 1041 height 586
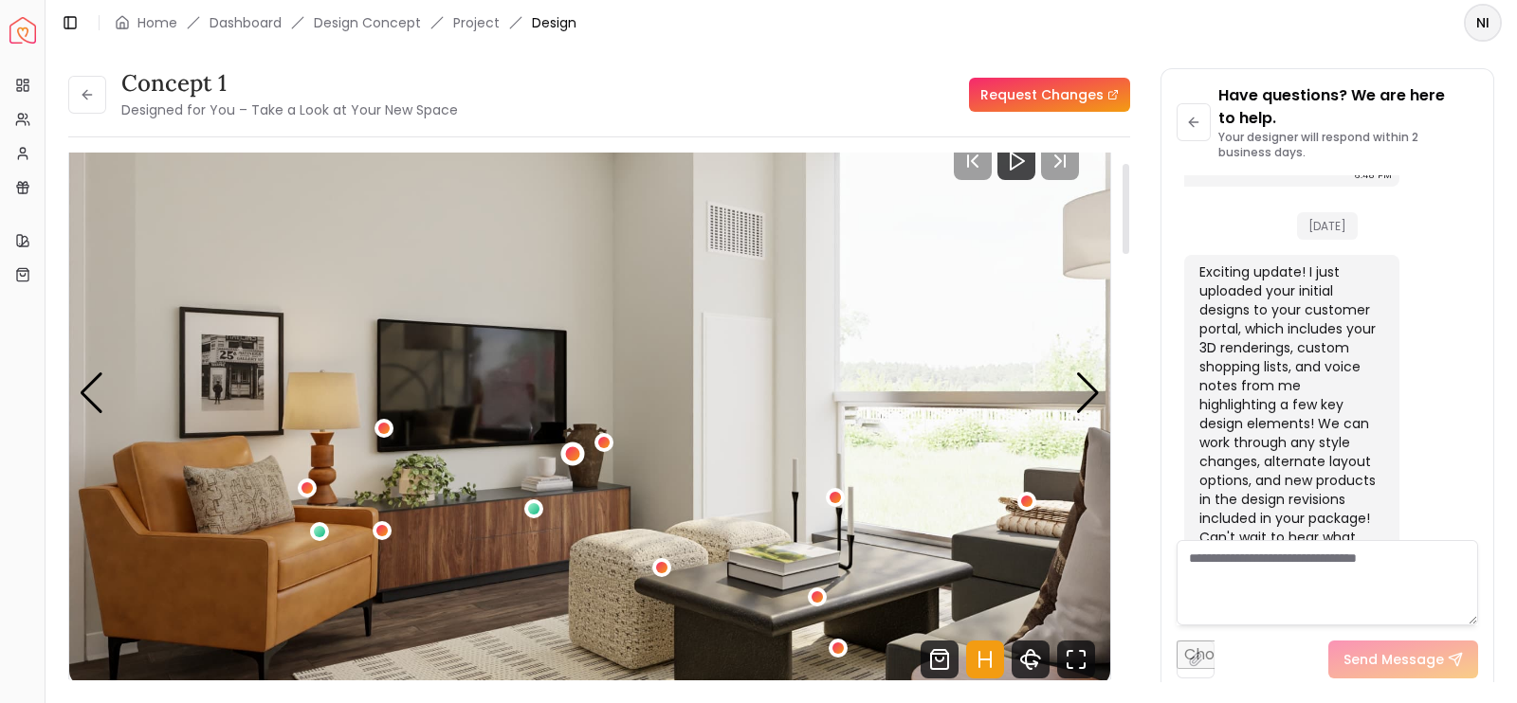
click at [568, 451] on div "2 / 5" at bounding box center [572, 454] width 14 height 14
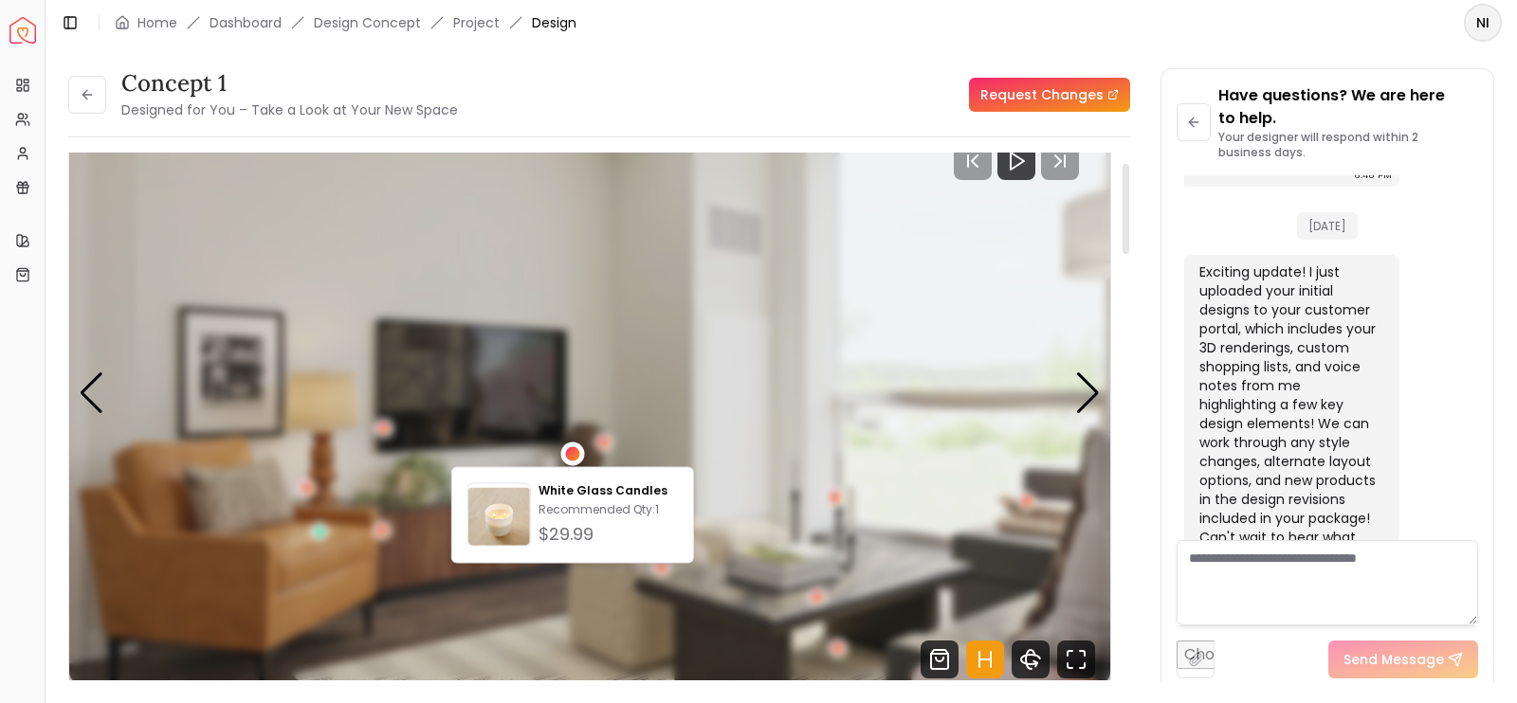
click at [564, 446] on div "2 / 5" at bounding box center [572, 455] width 24 height 24
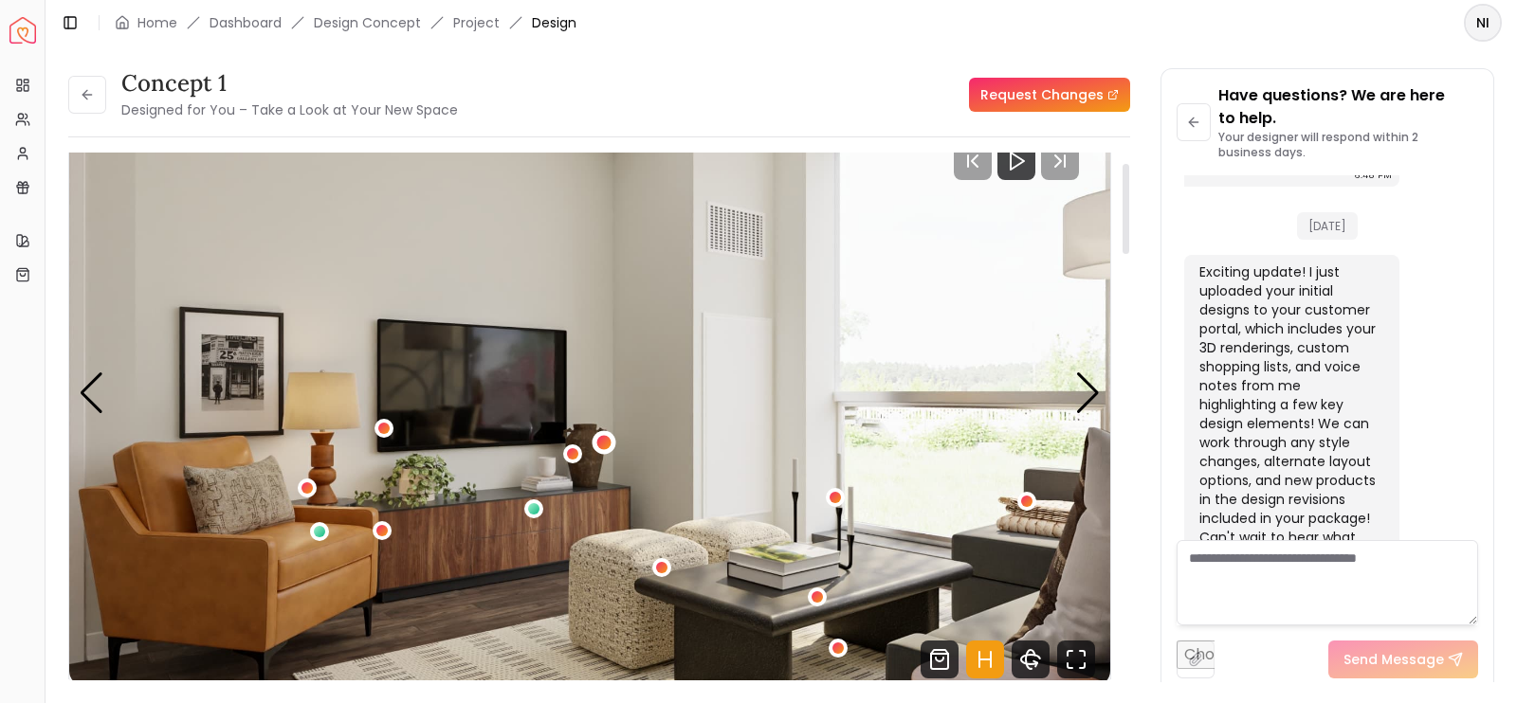
click at [602, 448] on div "2 / 5" at bounding box center [605, 442] width 24 height 24
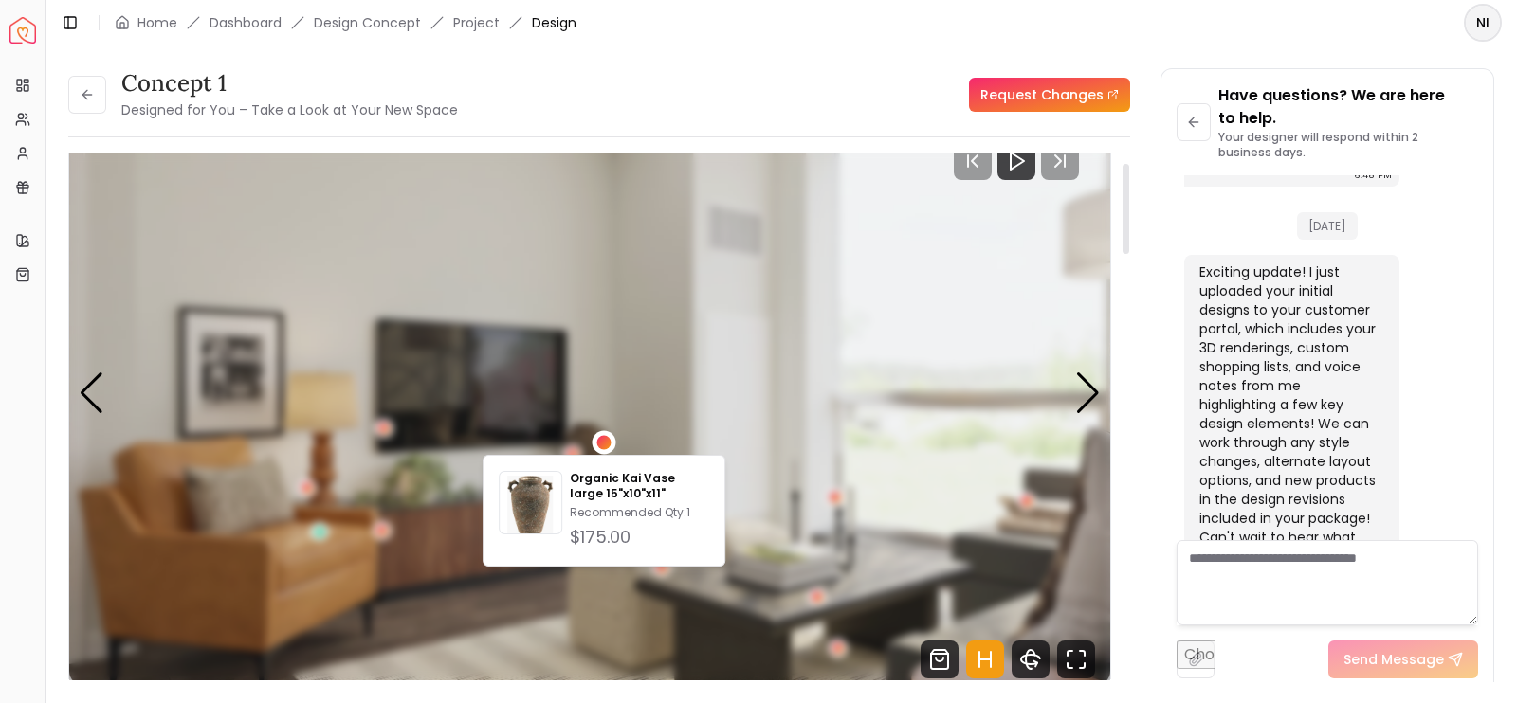
click at [602, 448] on div "2 / 5" at bounding box center [605, 442] width 24 height 24
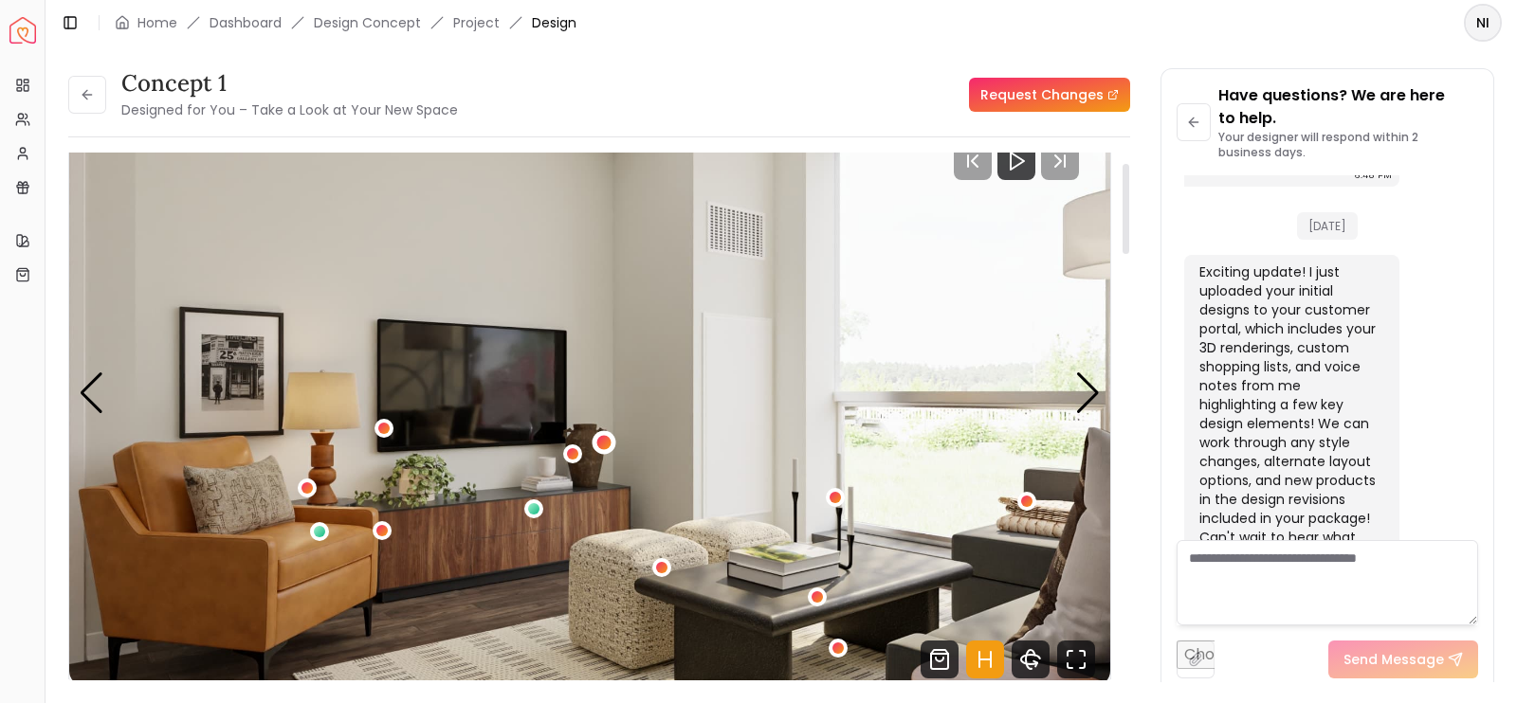
click at [602, 448] on div "2 / 5" at bounding box center [605, 442] width 24 height 24
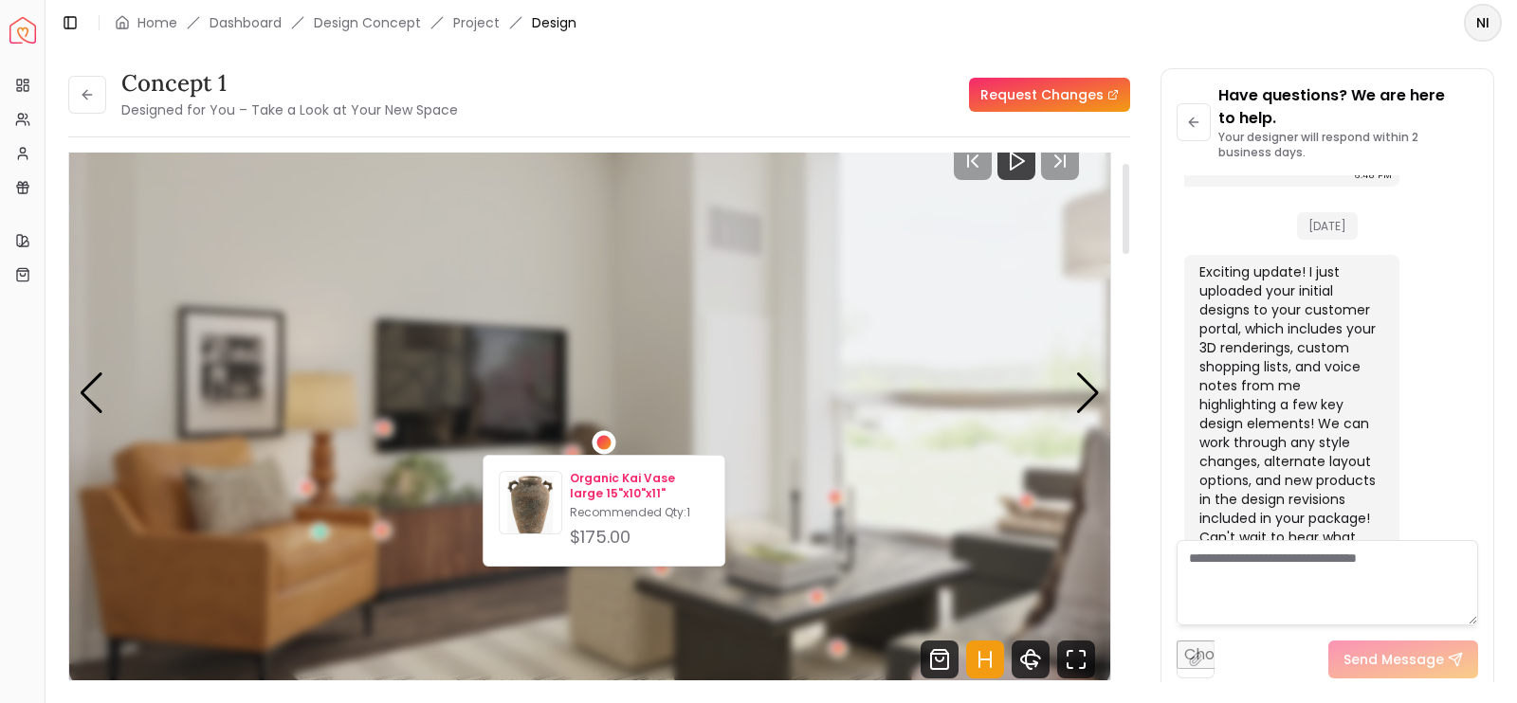
click at [596, 502] on div "Organic Kai Vase large 15"x10"x11" Recommended Qty: 1 $175.00" at bounding box center [639, 511] width 139 height 80
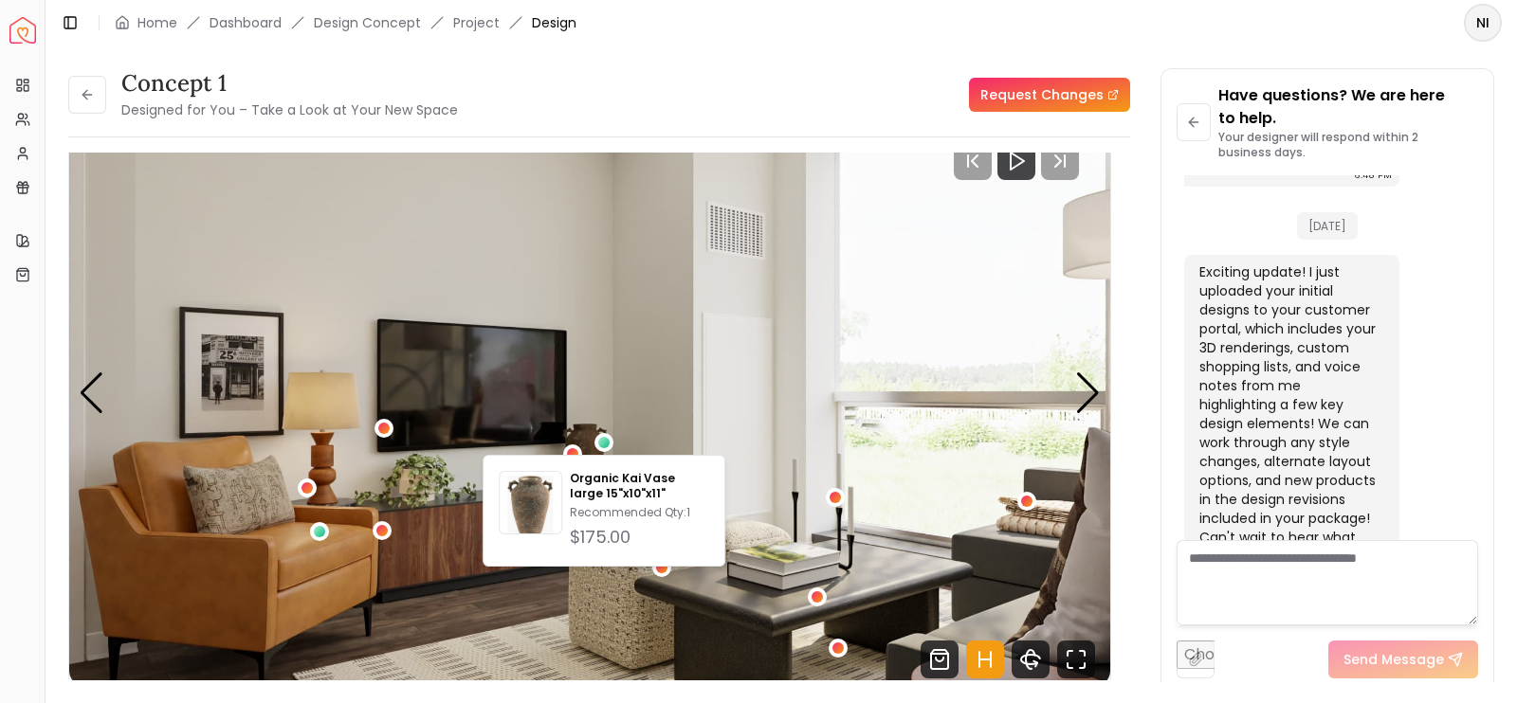
click at [562, 118] on div "concept 1 Designed for You – Take a Look at Your New Space Request Changes" at bounding box center [599, 94] width 1062 height 53
